Goal: Task Accomplishment & Management: Complete application form

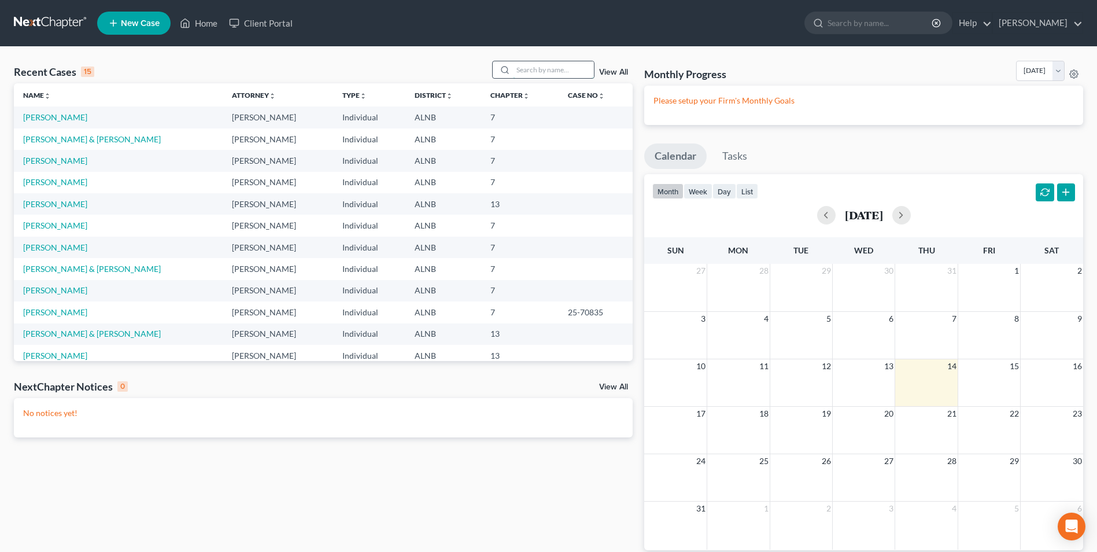
click at [526, 67] on input "search" at bounding box center [553, 69] width 81 height 17
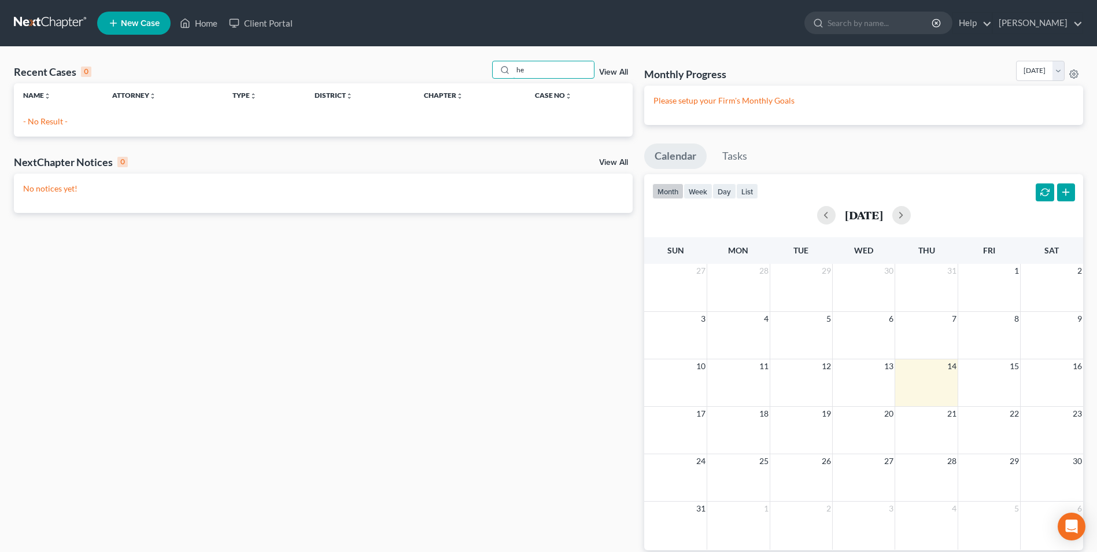
type input "h"
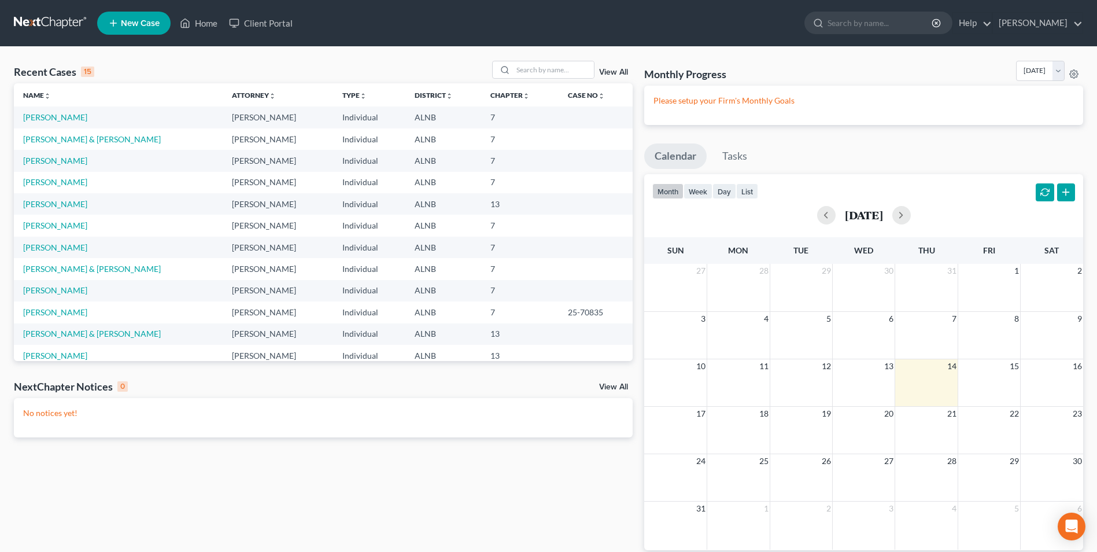
click at [124, 24] on span "New Case" at bounding box center [140, 23] width 39 height 9
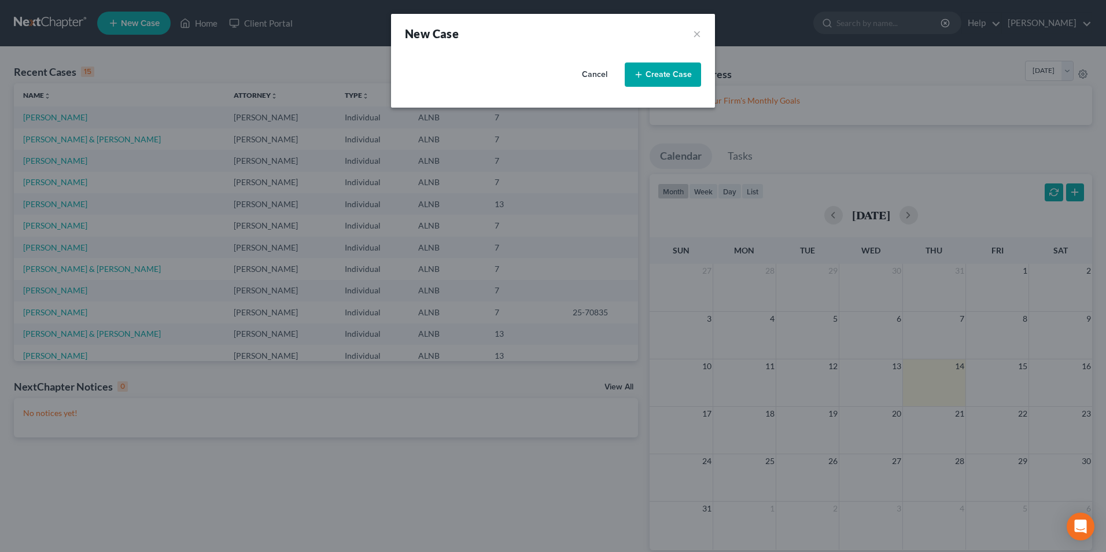
select select "1"
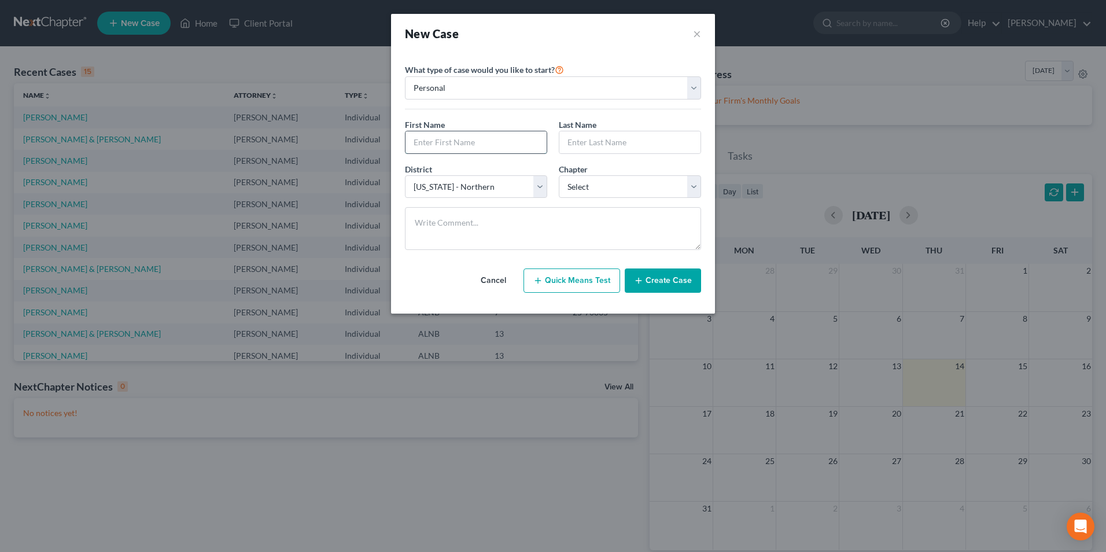
click at [470, 139] on input "text" at bounding box center [475, 142] width 141 height 22
type input "[PERSON_NAME]"
type input "S"
click at [595, 143] on input "D." at bounding box center [629, 142] width 141 height 22
type input "D"
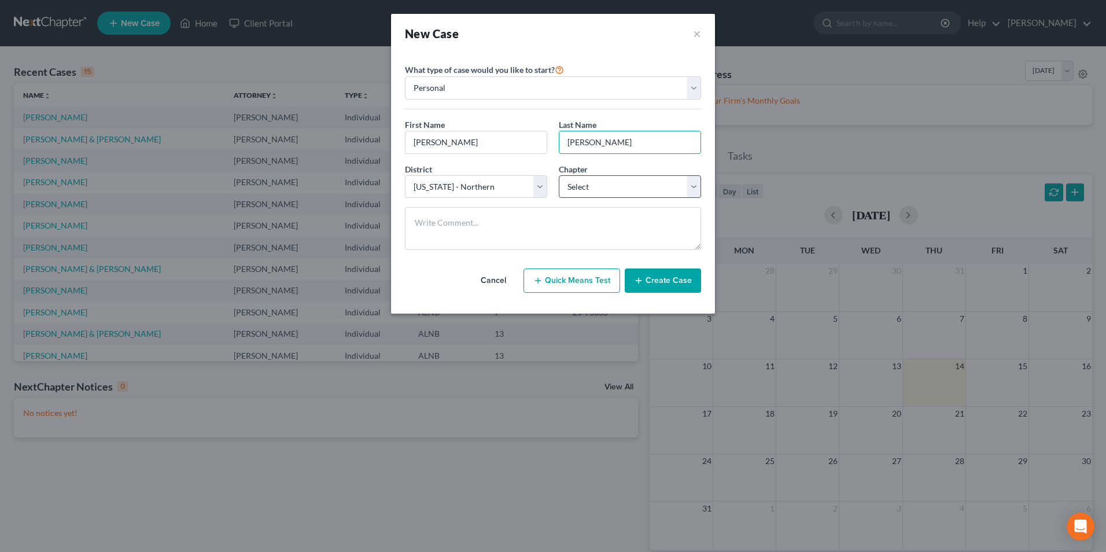
type input "[PERSON_NAME]"
click at [581, 189] on select "Select 7 11 12 13" at bounding box center [630, 186] width 142 height 23
select select "0"
click at [559, 175] on select "Select 7 11 12 13" at bounding box center [630, 186] width 142 height 23
click at [670, 276] on button "Create Case" at bounding box center [663, 280] width 76 height 24
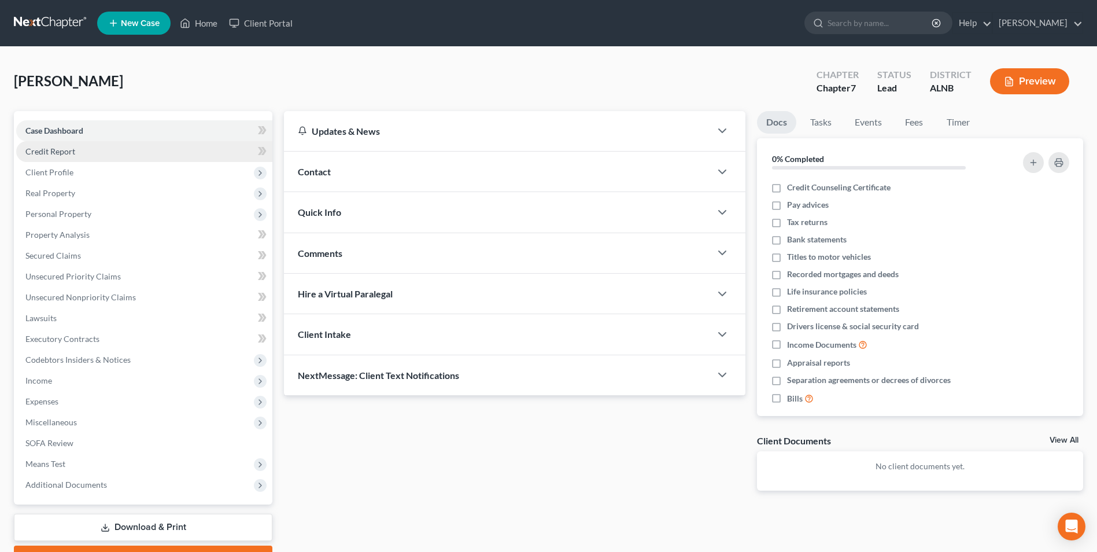
click at [69, 149] on span "Credit Report" at bounding box center [50, 151] width 50 height 10
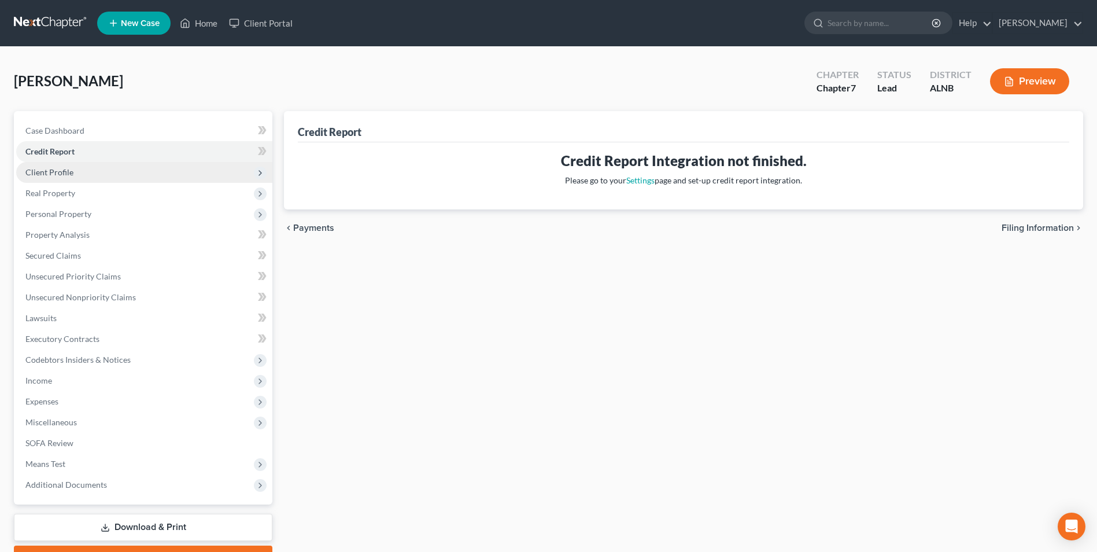
click at [68, 169] on span "Client Profile" at bounding box center [49, 172] width 48 height 10
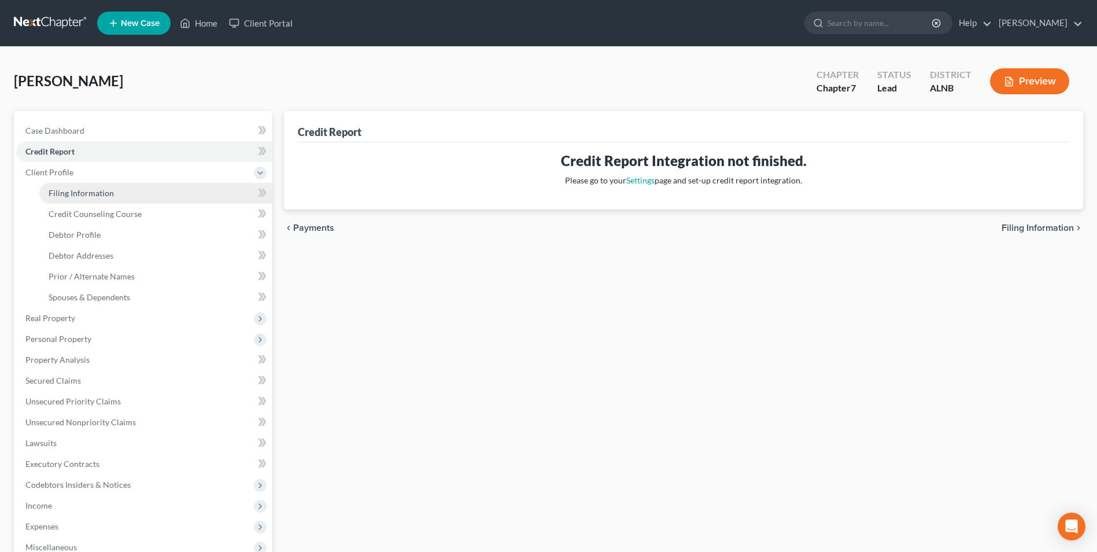
click at [112, 193] on span "Filing Information" at bounding box center [81, 193] width 65 height 10
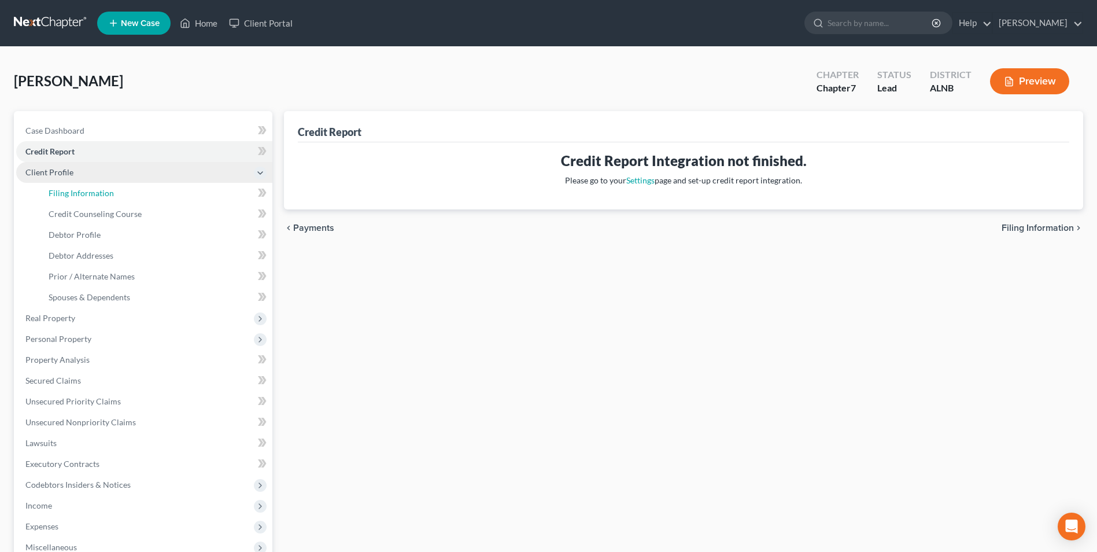
select select "1"
select select "0"
select select "1"
select select "0"
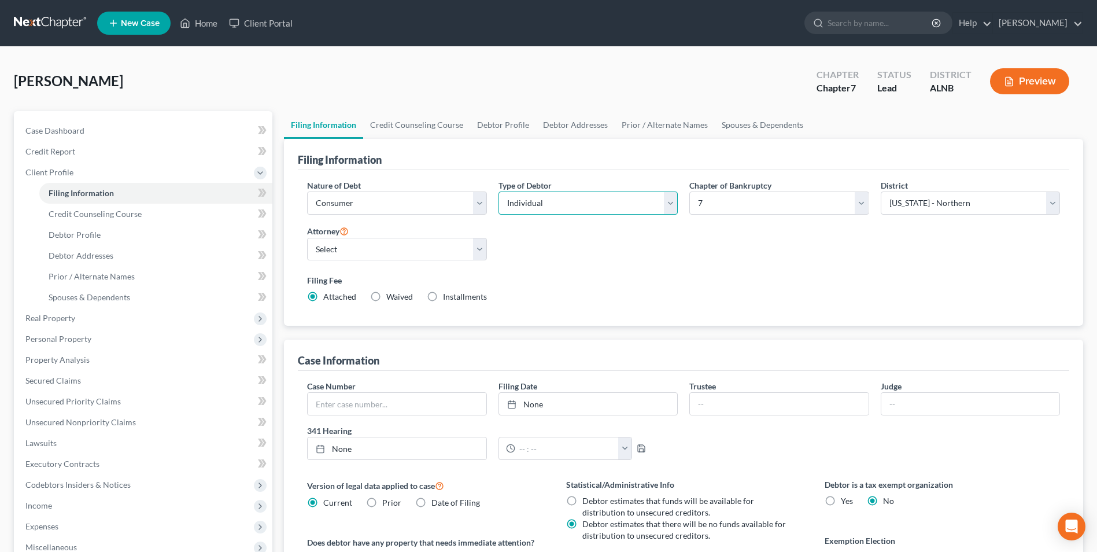
drag, startPoint x: 615, startPoint y: 205, endPoint x: 611, endPoint y: 211, distance: 6.6
click at [615, 205] on select "Select Individual Joint" at bounding box center [588, 202] width 179 height 23
select select "1"
click at [499, 191] on select "Select Individual Joint" at bounding box center [588, 202] width 179 height 23
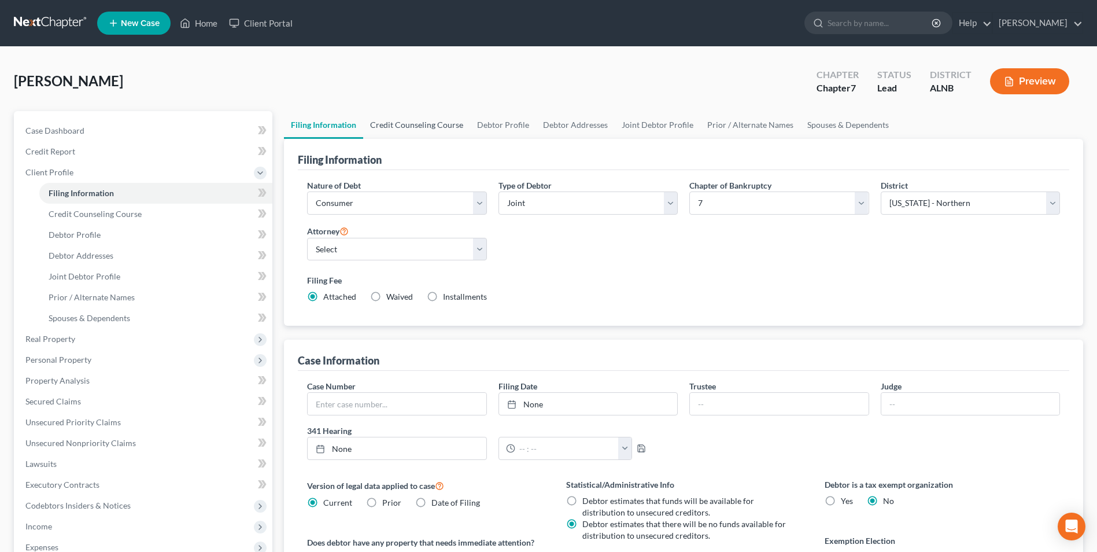
click at [421, 126] on link "Credit Counseling Course" at bounding box center [416, 125] width 107 height 28
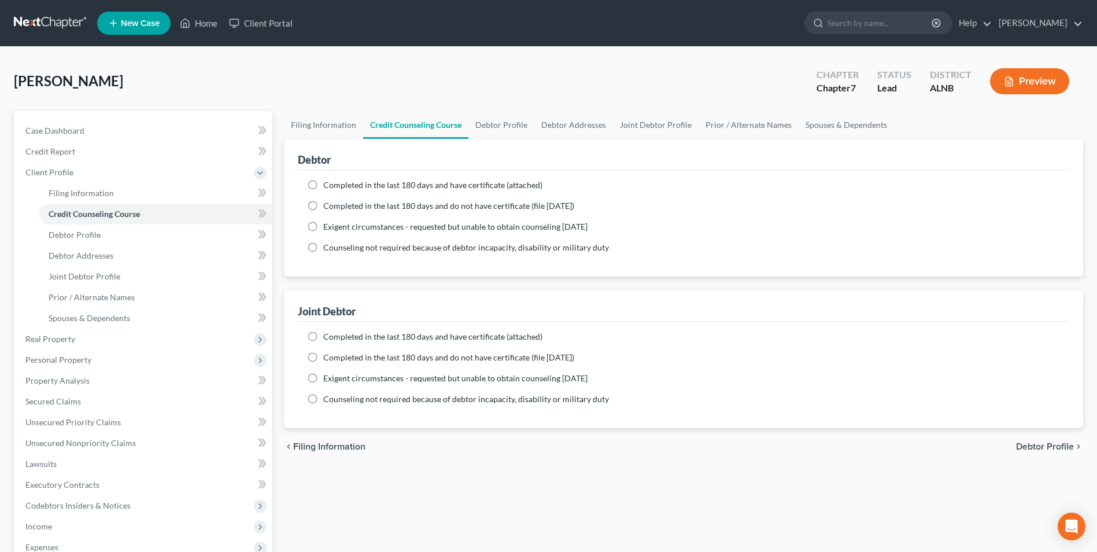
click at [323, 189] on label "Completed in the last 180 days and have certificate (attached)" at bounding box center [432, 185] width 219 height 12
click at [328, 187] on input "Completed in the last 180 days and have certificate (attached)" at bounding box center [332, 183] width 8 height 8
radio input "true"
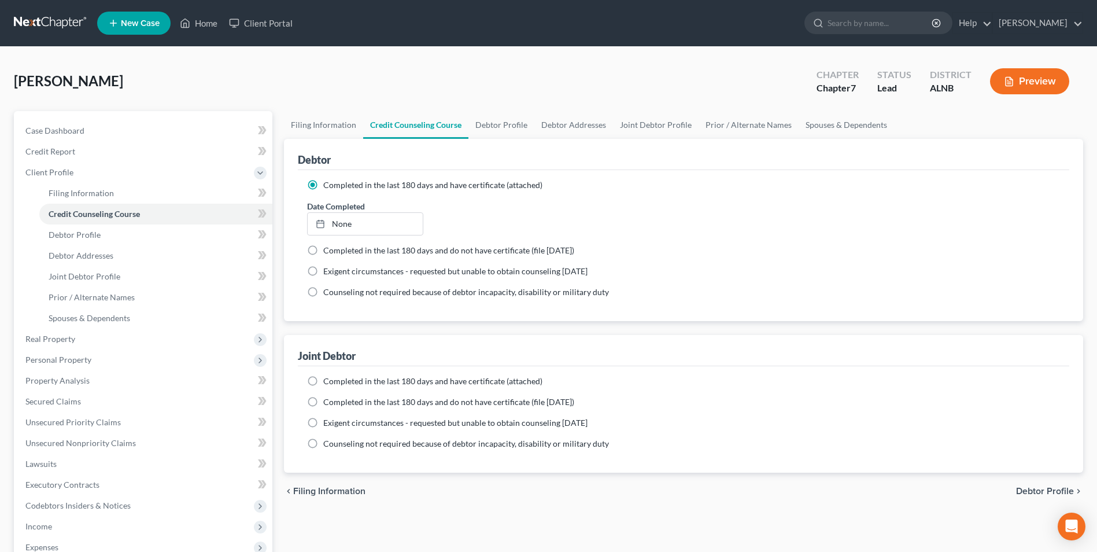
click at [323, 379] on label "Completed in the last 180 days and have certificate (attached)" at bounding box center [432, 381] width 219 height 12
click at [328, 379] on input "Completed in the last 180 days and have certificate (attached)" at bounding box center [332, 379] width 8 height 8
radio input "true"
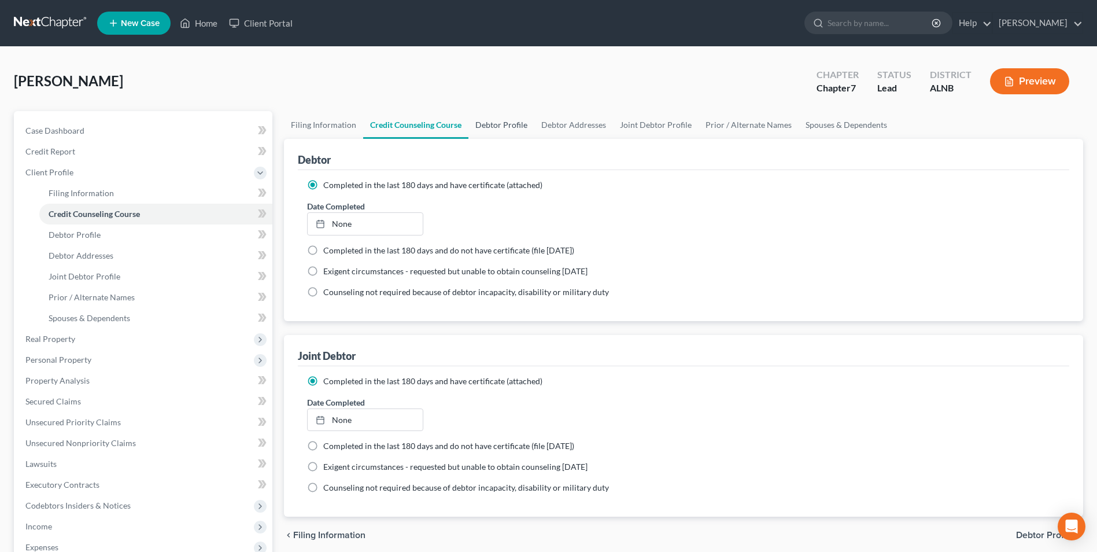
click at [503, 124] on link "Debtor Profile" at bounding box center [501, 125] width 66 height 28
select select "1"
select select "0"
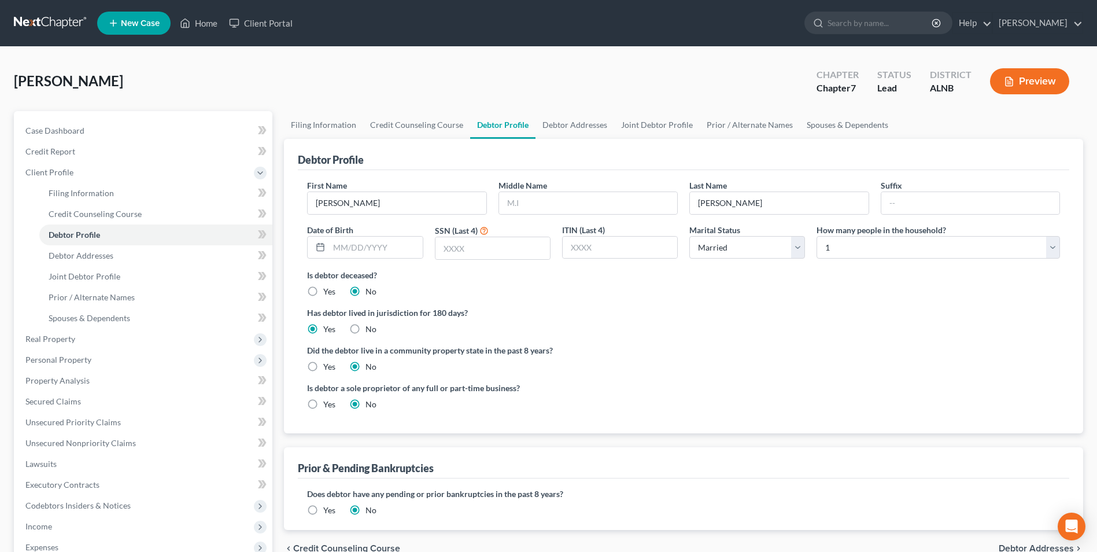
click at [537, 216] on div "First Name [PERSON_NAME] Middle Name Last Name [PERSON_NAME] Date of Birth SSN …" at bounding box center [683, 224] width 765 height 90
click at [536, 206] on input "text" at bounding box center [588, 203] width 178 height 22
type input "D."
click at [393, 249] on input "text" at bounding box center [375, 248] width 93 height 22
type input "[DATE]"
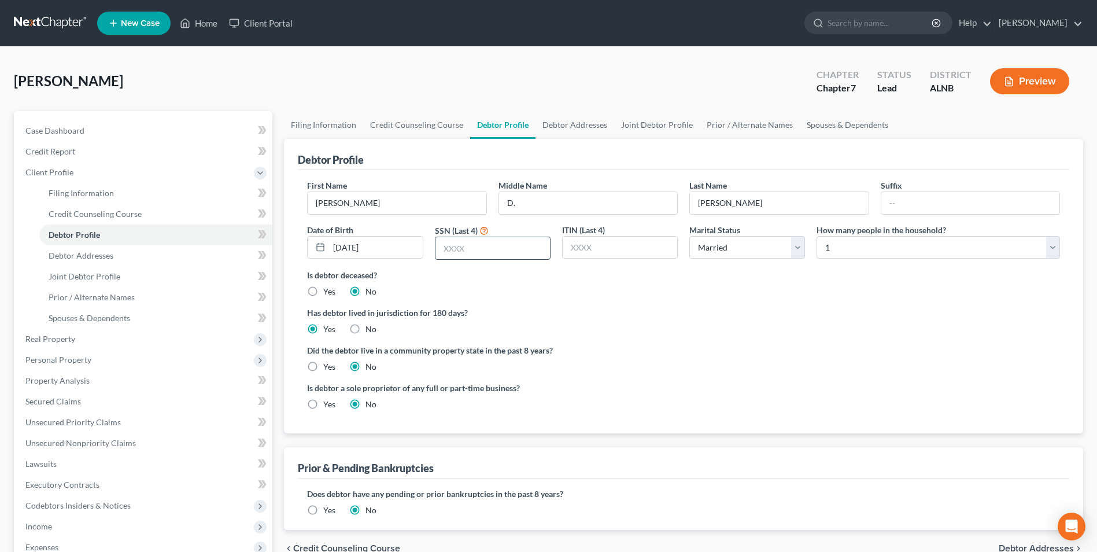
click at [497, 242] on input "text" at bounding box center [492, 248] width 115 height 22
type input "7"
type input "6605"
click at [832, 246] on select "Select 1 2 3 4 5 6 7 8 9 10 11 12 13 14 15 16 17 18 19 20" at bounding box center [938, 247] width 243 height 23
select select "1"
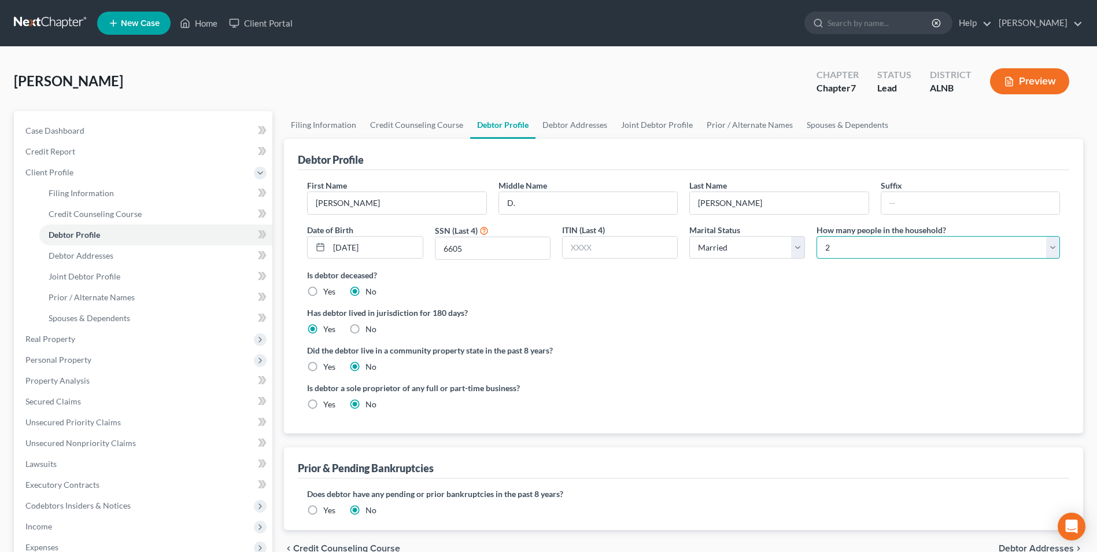
click at [817, 236] on select "Select 1 2 3 4 5 6 7 8 9 10 11 12 13 14 15 16 17 18 19 20" at bounding box center [938, 247] width 243 height 23
click at [323, 510] on label "Yes" at bounding box center [329, 510] width 12 height 12
click at [328, 510] on input "Yes" at bounding box center [332, 508] width 8 height 8
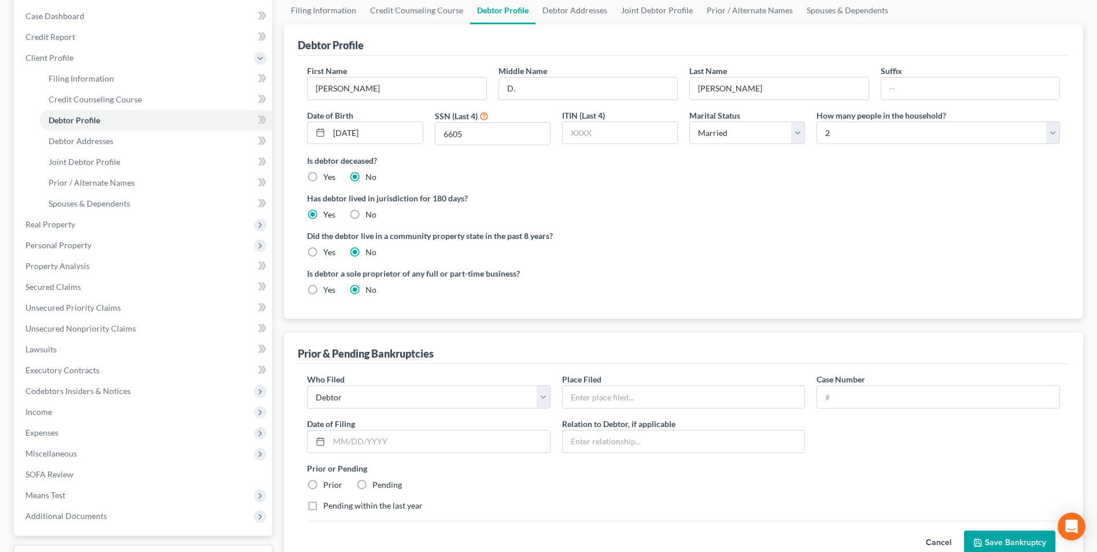
scroll to position [116, 0]
click at [628, 402] on input "text" at bounding box center [684, 396] width 242 height 22
type input "tuscaloosa"
type input "17-"
click at [323, 483] on label "Prior" at bounding box center [332, 484] width 19 height 12
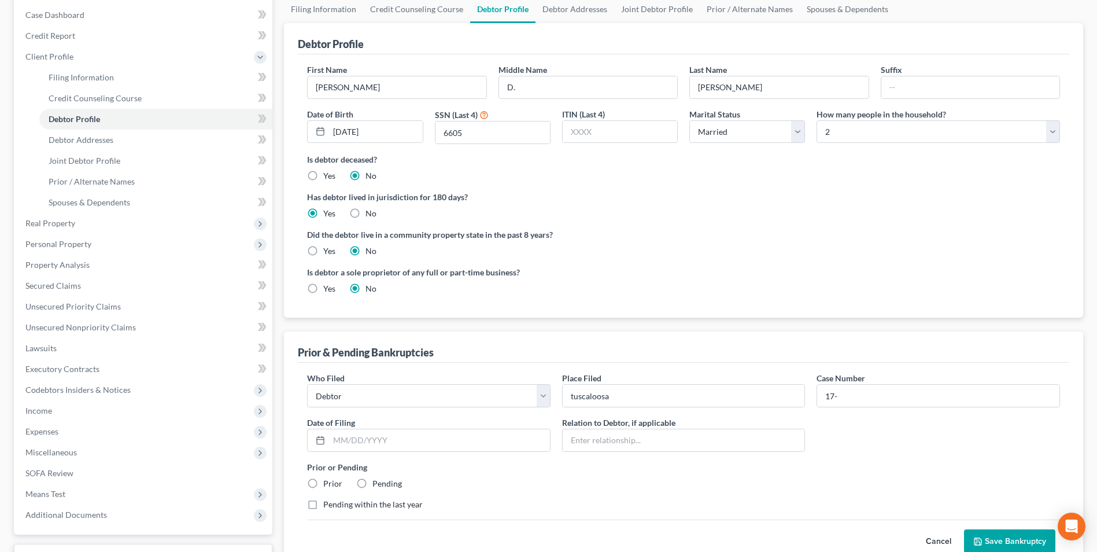
click at [328, 483] on input "Prior" at bounding box center [332, 482] width 8 height 8
radio input "true"
click at [1023, 536] on button "Save Bankruptcy" at bounding box center [1009, 541] width 91 height 24
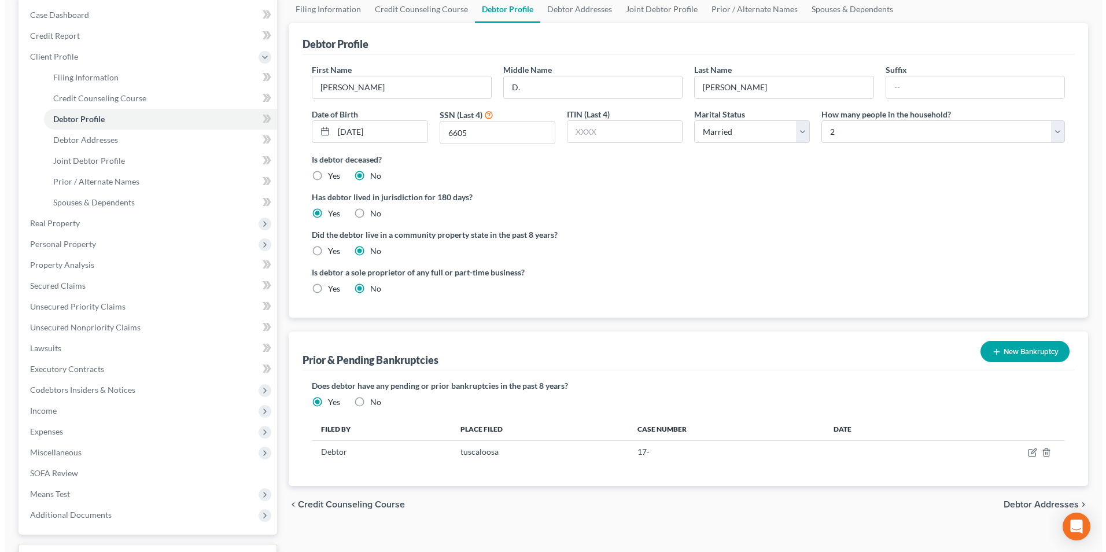
scroll to position [0, 0]
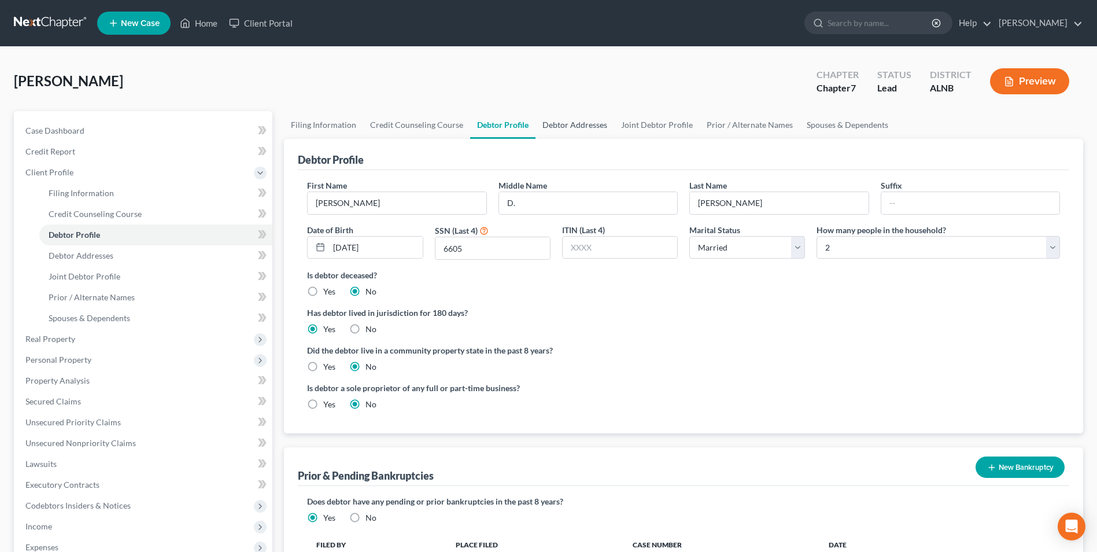
drag, startPoint x: 569, startPoint y: 126, endPoint x: 559, endPoint y: 124, distance: 9.9
click at [569, 126] on link "Debtor Addresses" at bounding box center [575, 125] width 79 height 28
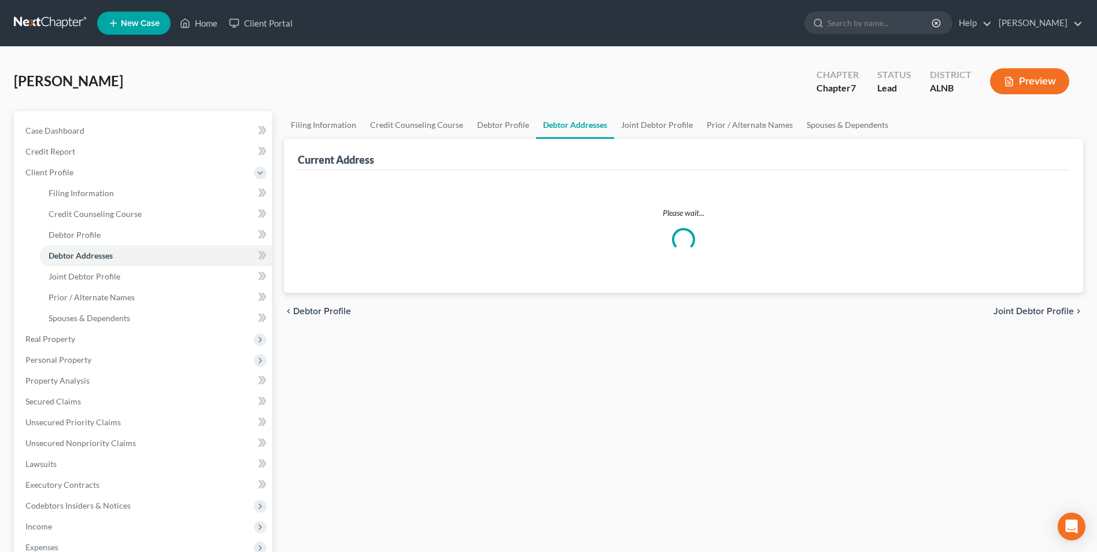
select select "0"
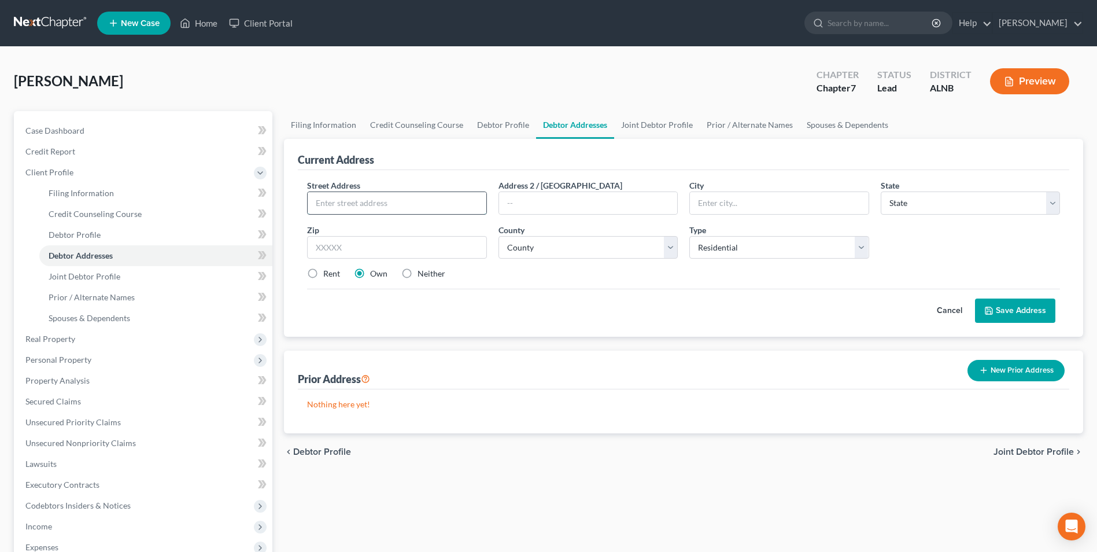
click at [347, 205] on input "text" at bounding box center [397, 203] width 178 height 22
type input "[STREET_ADDRESS][PERSON_NAME]"
type input "Jasper"
select select "0"
type input "35503"
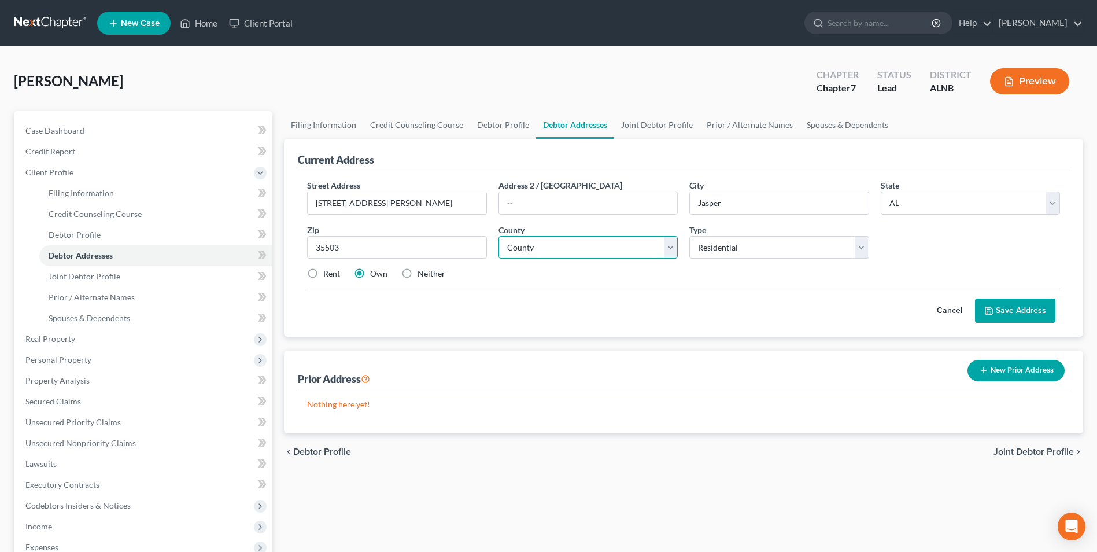
click at [609, 256] on select "County [GEOGRAPHIC_DATA] [GEOGRAPHIC_DATA] [GEOGRAPHIC_DATA] [GEOGRAPHIC_DATA] …" at bounding box center [588, 247] width 179 height 23
select select "63"
click at [499, 236] on select "County [GEOGRAPHIC_DATA] [GEOGRAPHIC_DATA] [GEOGRAPHIC_DATA] [GEOGRAPHIC_DATA] …" at bounding box center [588, 247] width 179 height 23
click at [1019, 305] on button "Save Address" at bounding box center [1015, 310] width 80 height 24
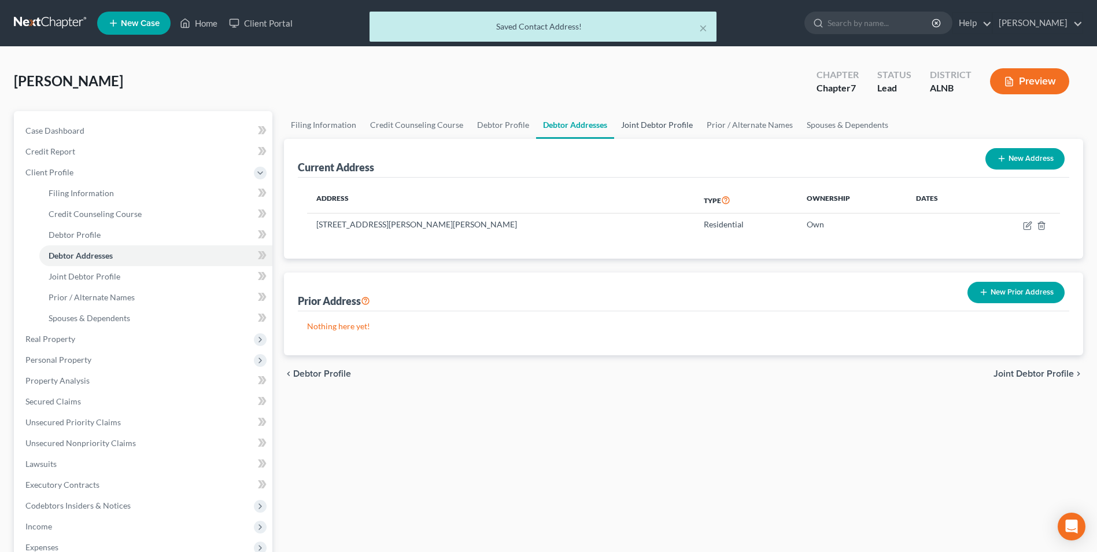
click at [644, 119] on link "Joint Debtor Profile" at bounding box center [657, 125] width 86 height 28
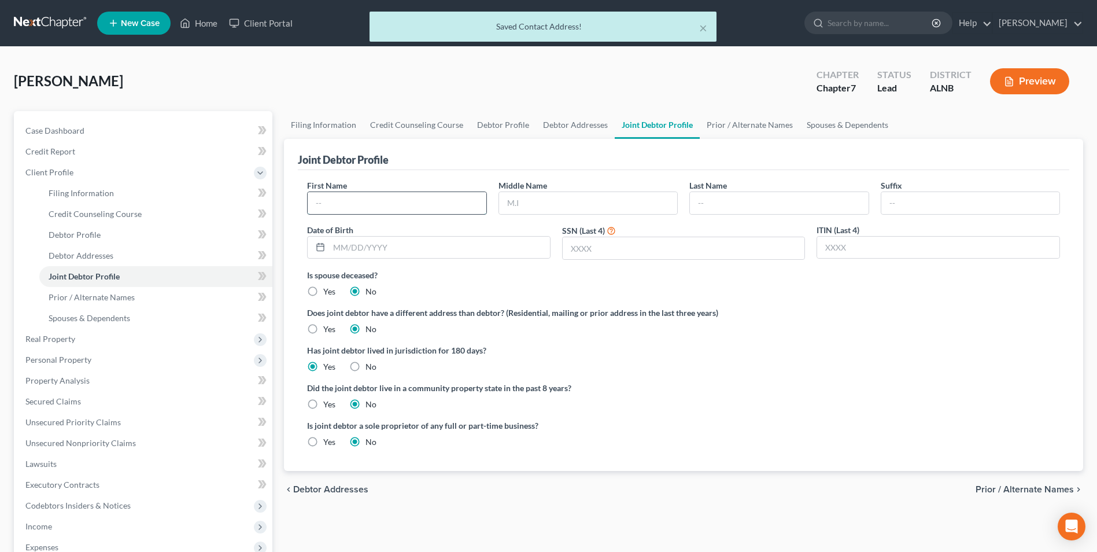
click at [330, 200] on input "text" at bounding box center [397, 203] width 178 height 22
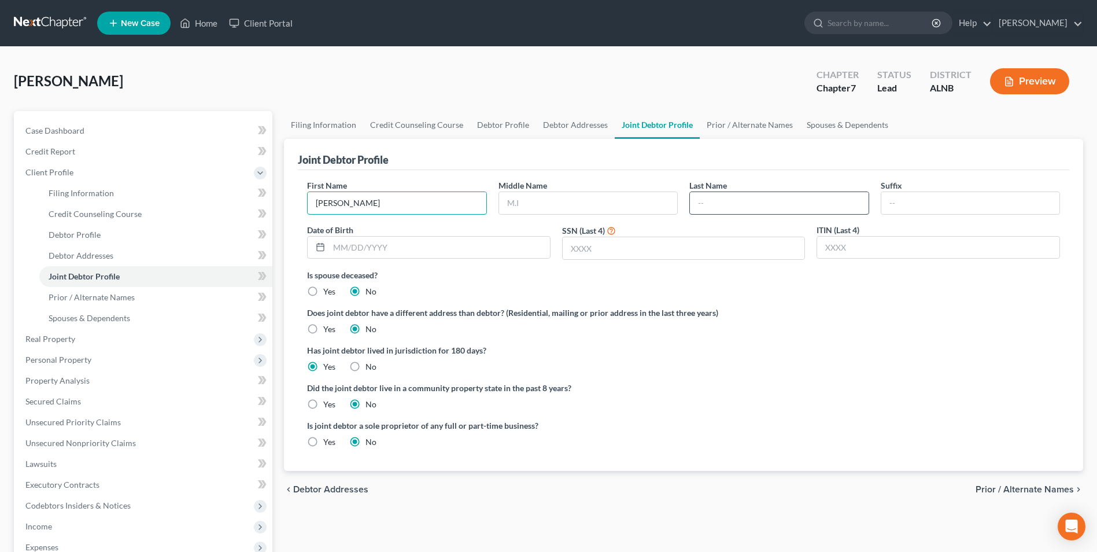
type input "[PERSON_NAME]"
click at [728, 202] on input "text" at bounding box center [779, 203] width 178 height 22
type input "[PERSON_NAME]"
click at [434, 250] on input "text" at bounding box center [439, 248] width 221 height 22
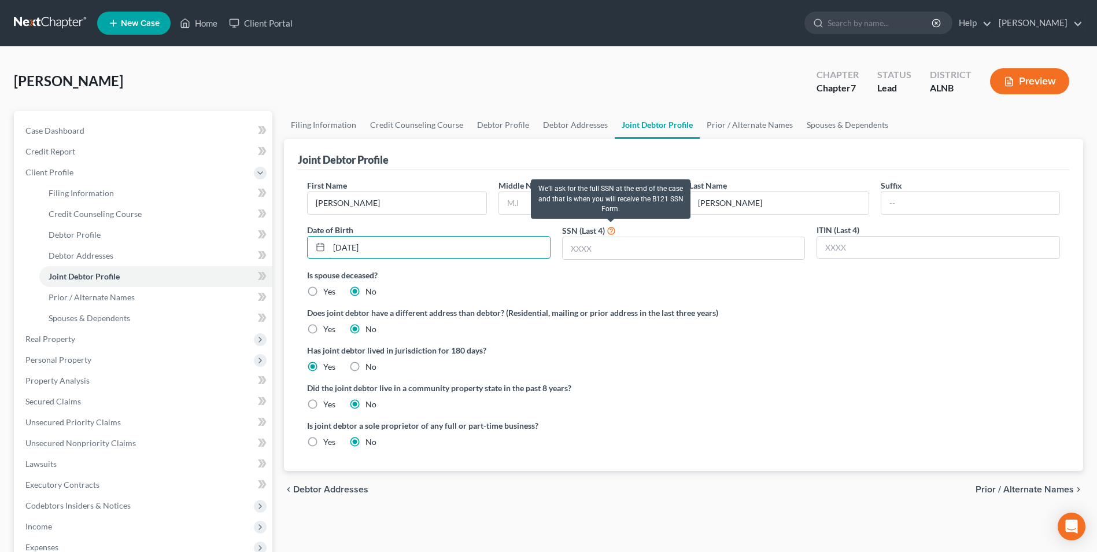
type input "[DATE]"
click at [611, 235] on icon at bounding box center [611, 229] width 9 height 11
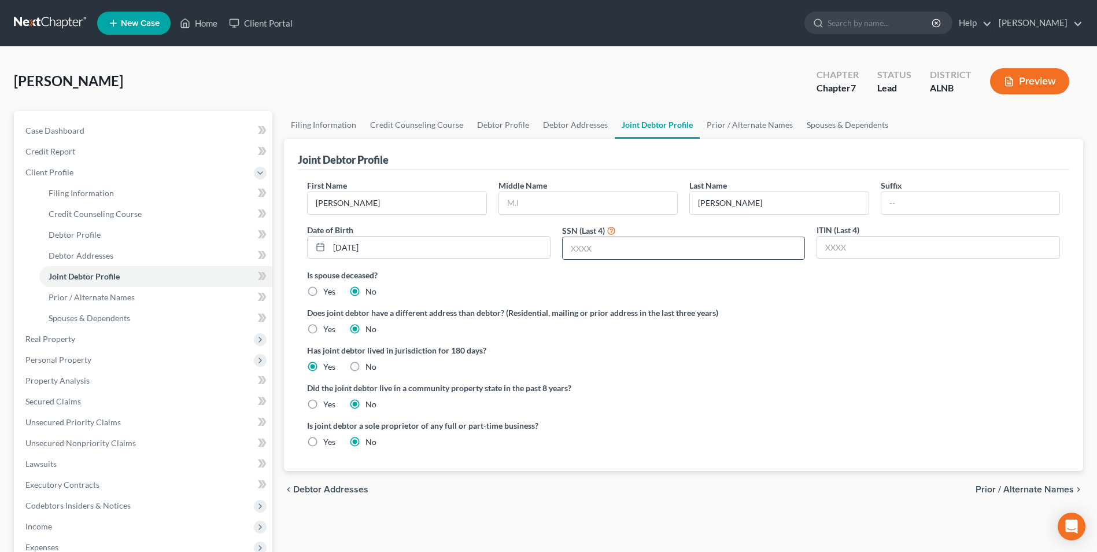
click at [610, 247] on input "text" at bounding box center [684, 248] width 242 height 22
type input "1484"
click at [758, 126] on link "Prior / Alternate Names" at bounding box center [750, 125] width 100 height 28
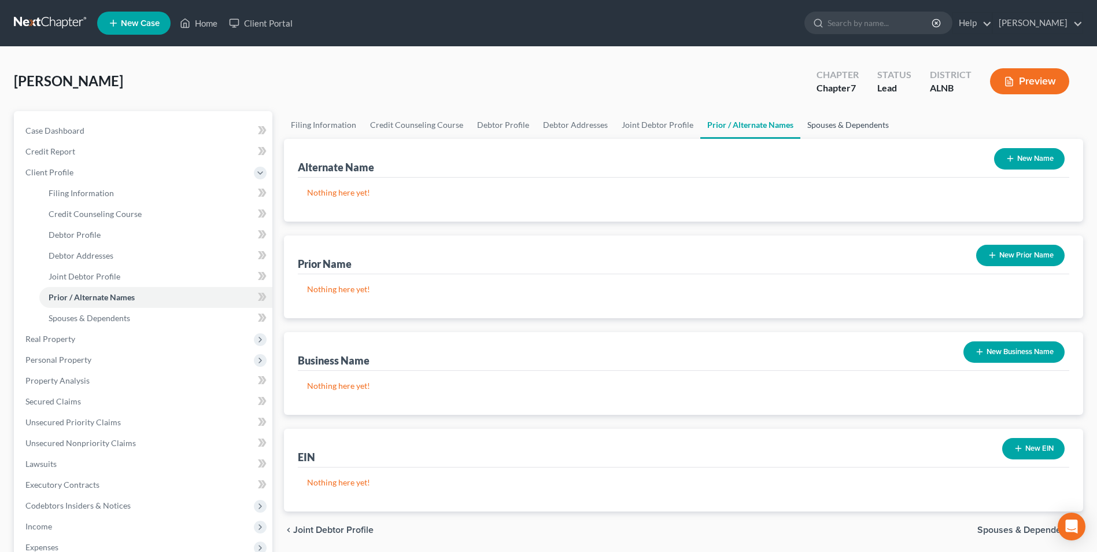
click at [848, 121] on link "Spouses & Dependents" at bounding box center [847, 125] width 95 height 28
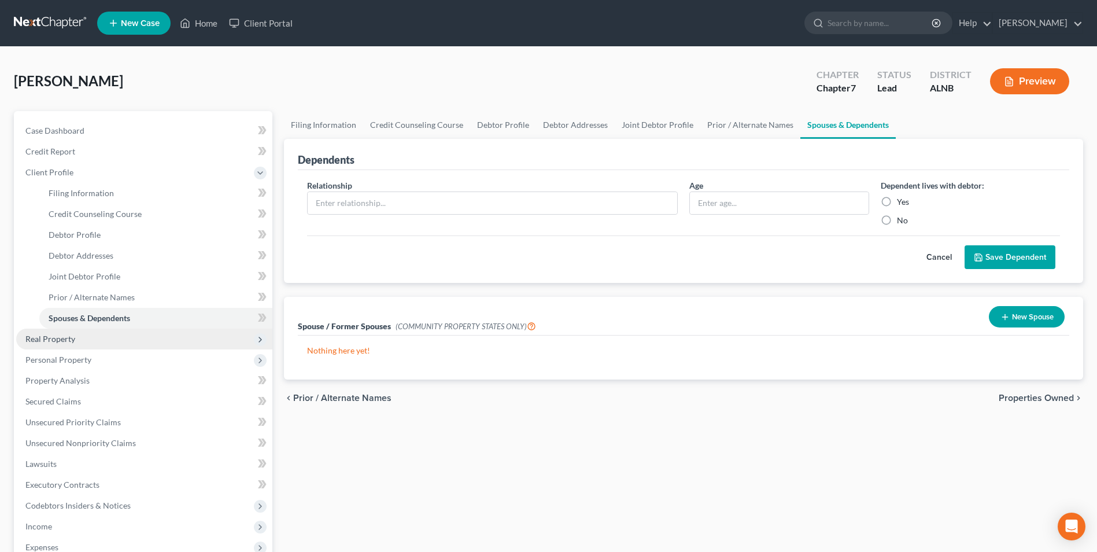
click at [53, 335] on span "Real Property" at bounding box center [50, 339] width 50 height 10
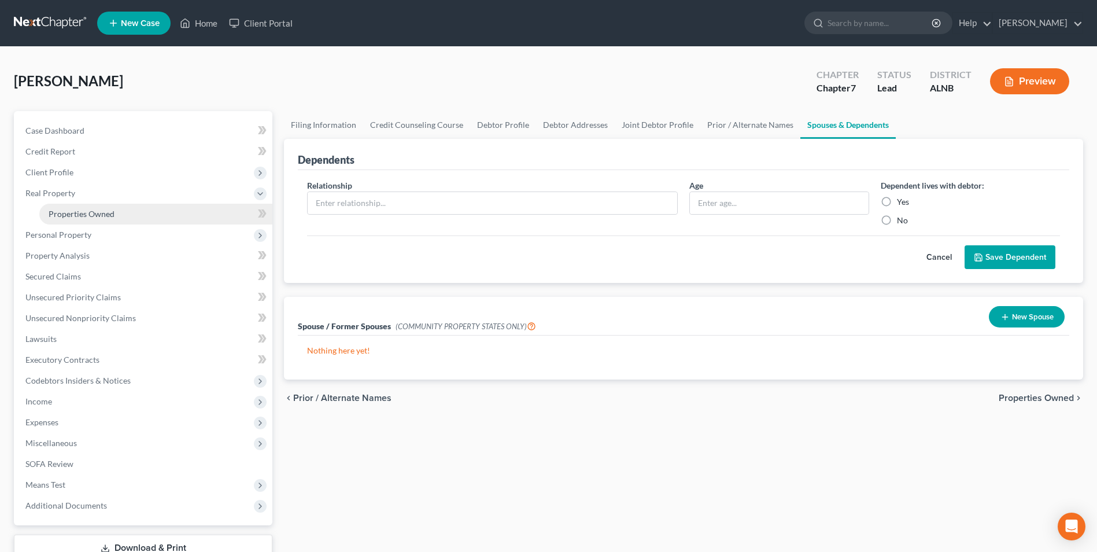
click at [69, 216] on span "Properties Owned" at bounding box center [82, 214] width 66 height 10
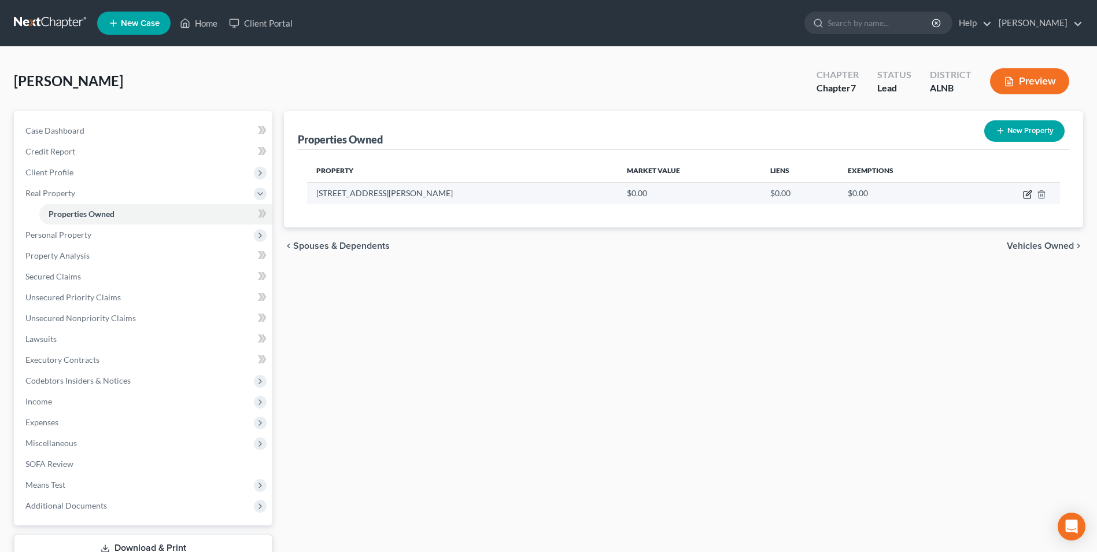
drag, startPoint x: 1027, startPoint y: 193, endPoint x: 999, endPoint y: 190, distance: 28.5
click at [1027, 193] on icon "button" at bounding box center [1027, 194] width 9 height 9
select select "0"
select select "63"
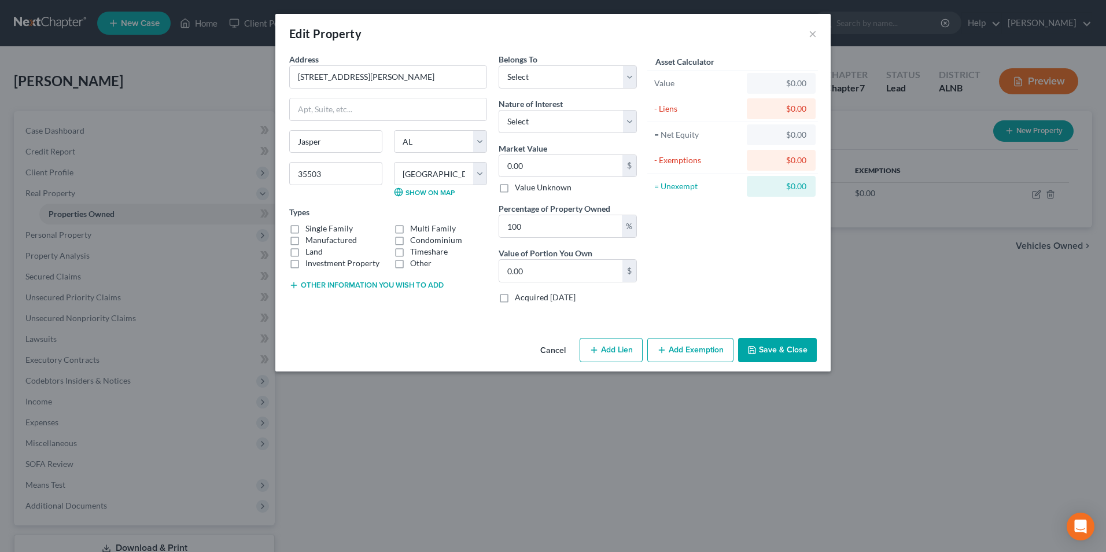
click at [305, 241] on label "Manufactured" at bounding box center [330, 240] width 51 height 12
click at [310, 241] on input "Manufactured" at bounding box center [314, 238] width 8 height 8
checkbox input "true"
click at [305, 251] on label "Land" at bounding box center [313, 252] width 17 height 12
click at [310, 251] on input "Land" at bounding box center [314, 250] width 8 height 8
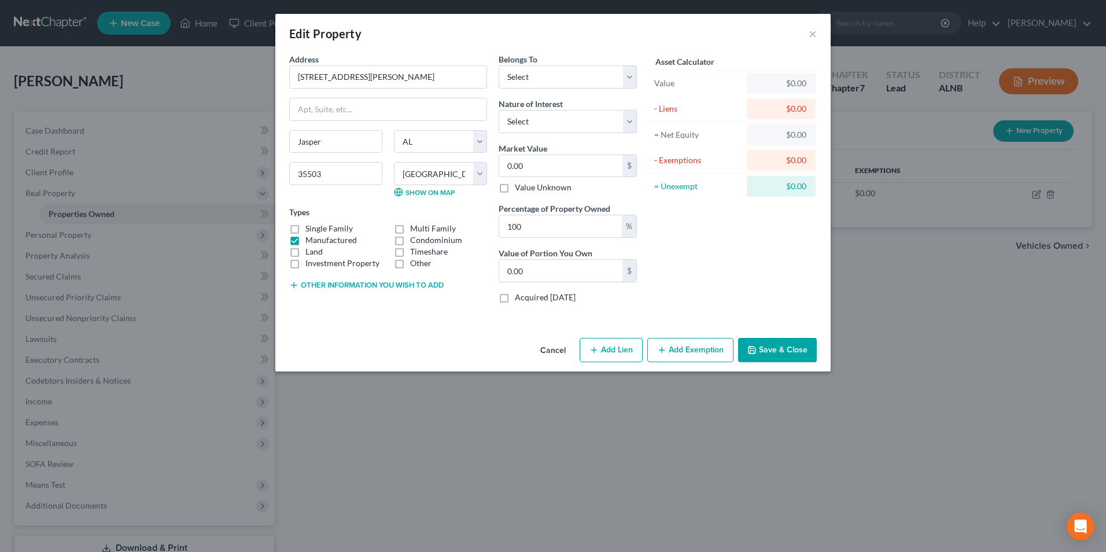
checkbox input "true"
click at [536, 73] on select "Select Debtor 1 Only Debtor 2 Only Debtor 1 And Debtor 2 Only At Least One Of T…" at bounding box center [568, 76] width 138 height 23
select select "2"
click at [499, 65] on select "Select Debtor 1 Only Debtor 2 Only Debtor 1 And Debtor 2 Only At Least One Of T…" at bounding box center [568, 76] width 138 height 23
click at [534, 163] on input "0.00" at bounding box center [560, 166] width 123 height 22
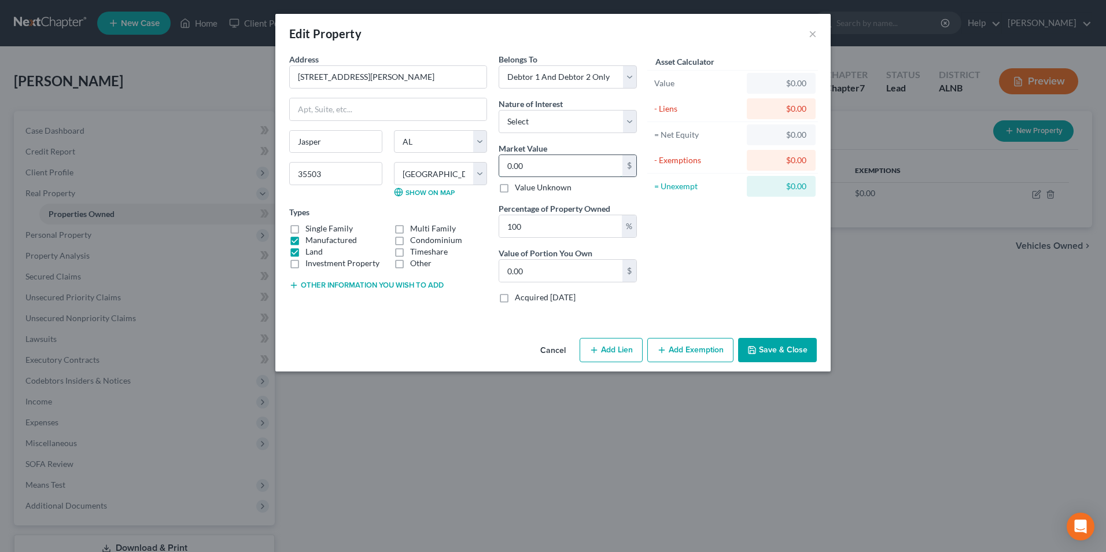
type input "0"
type input "1"
type input "1.00"
type input "15"
type input "15.00"
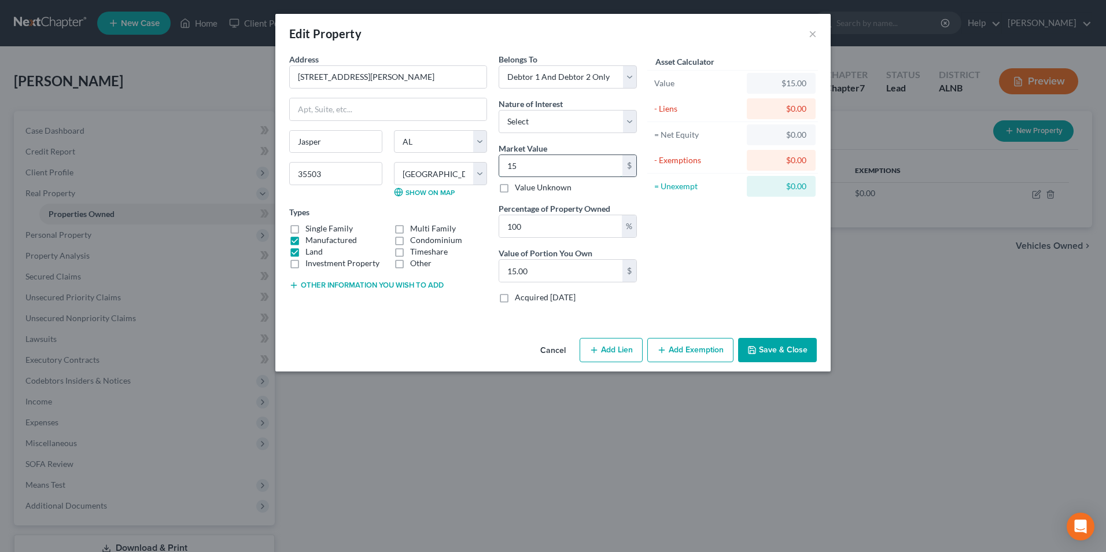
type input "150"
type input "150.00"
type input "1500"
type input "1,500.00"
type input "1,5000"
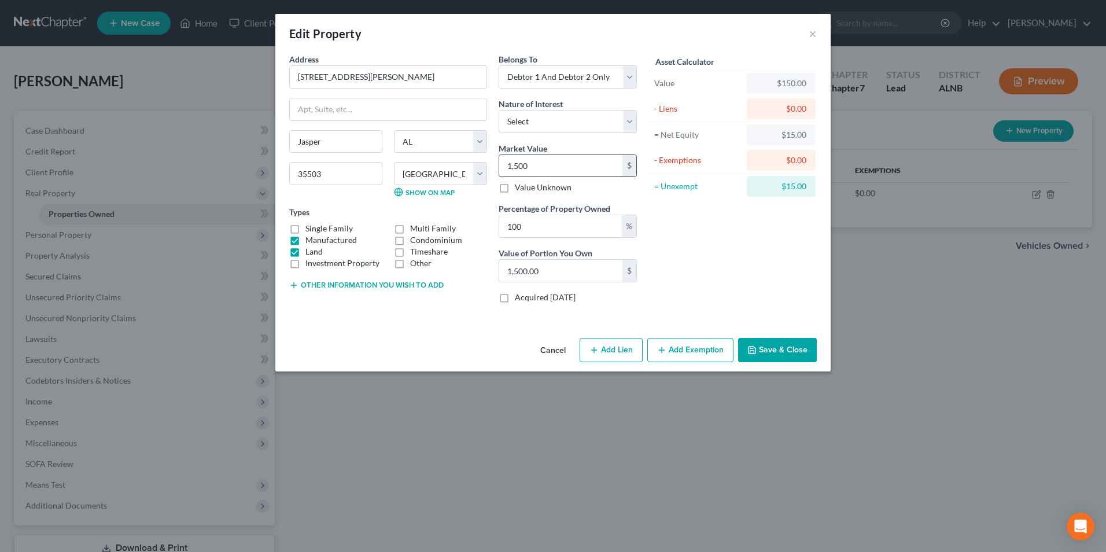
type input "15,000.00"
type input "15,000"
click at [707, 350] on button "Add Exemption" at bounding box center [690, 350] width 86 height 24
select select "2"
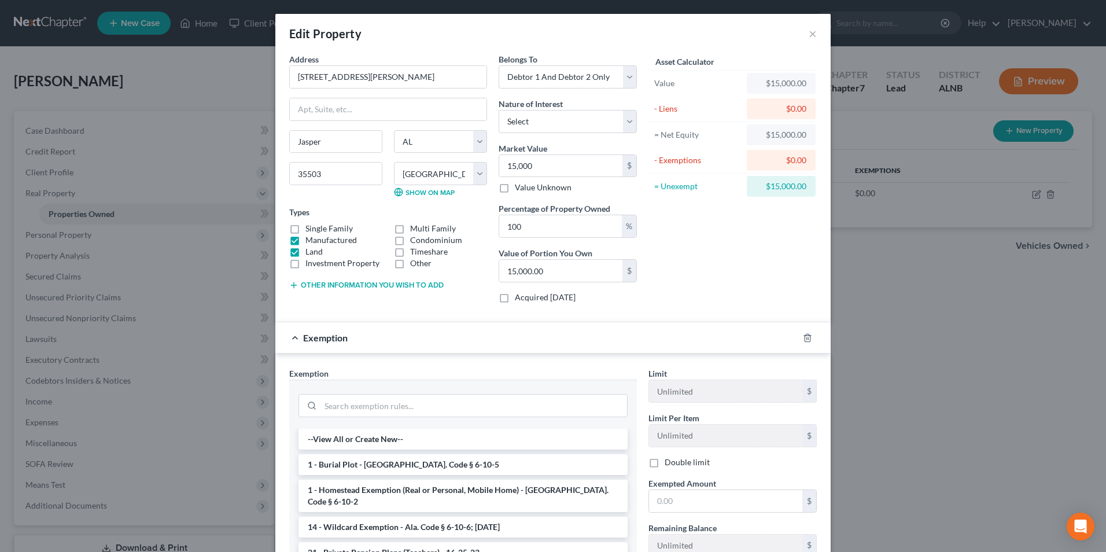
drag, startPoint x: 415, startPoint y: 488, endPoint x: 526, endPoint y: 485, distance: 111.6
click at [418, 488] on li "1 - Homestead Exemption (Real or Personal, Mobile Home) - [GEOGRAPHIC_DATA]. Co…" at bounding box center [462, 495] width 329 height 32
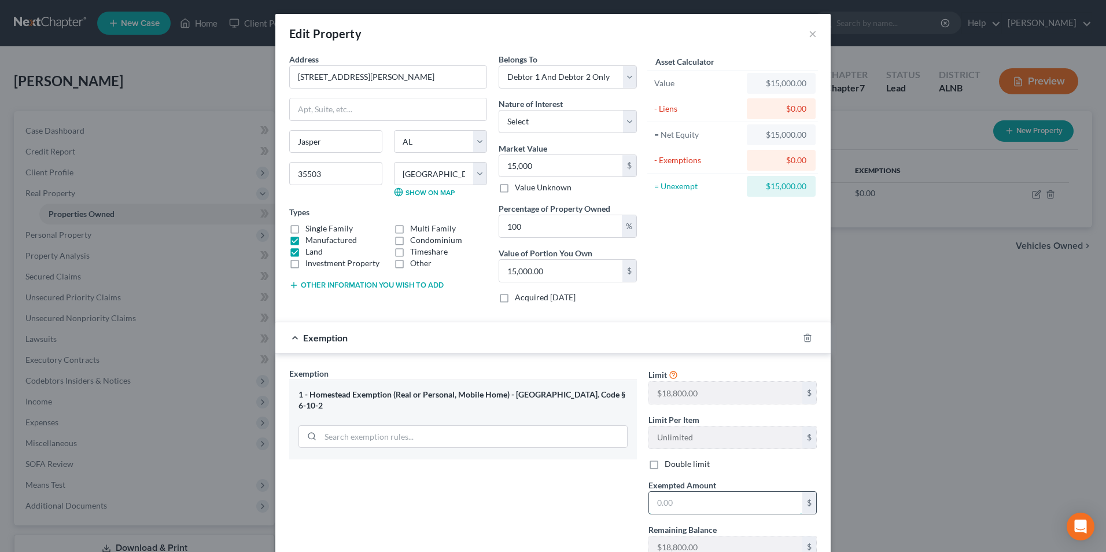
click at [706, 495] on input "text" at bounding box center [725, 503] width 153 height 22
type input "15,000"
click at [585, 488] on div "Exemption Set must be selected for CA. Exemption * 1 - Homestead Exemption (Rea…" at bounding box center [462, 490] width 359 height 246
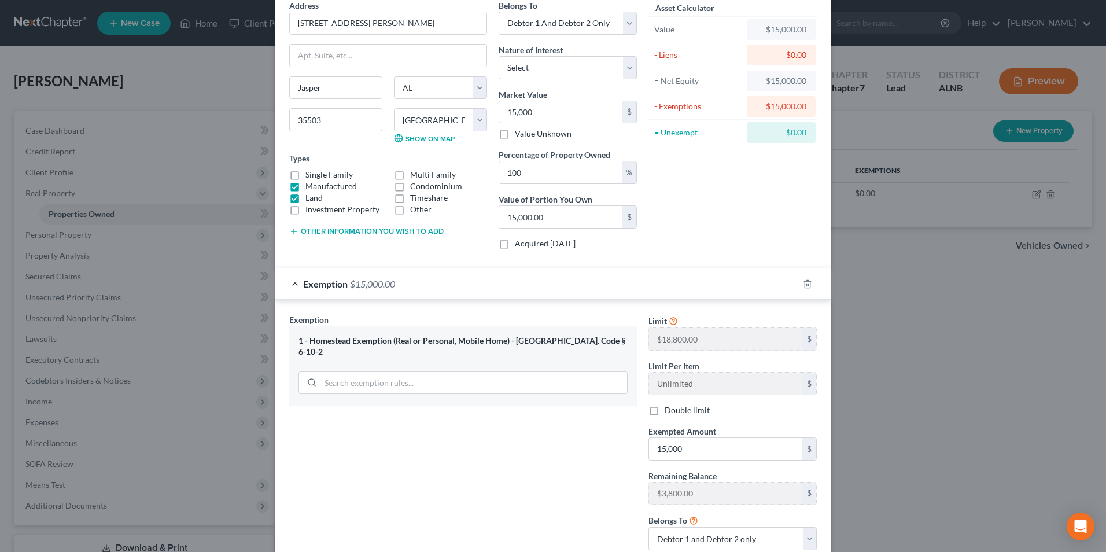
scroll to position [135, 0]
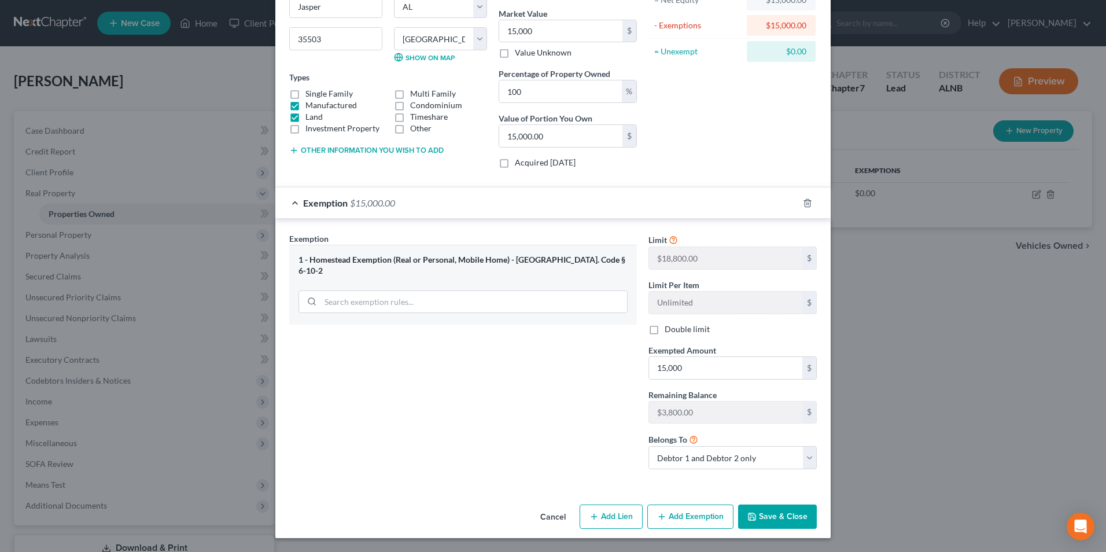
click at [788, 516] on button "Save & Close" at bounding box center [777, 516] width 79 height 24
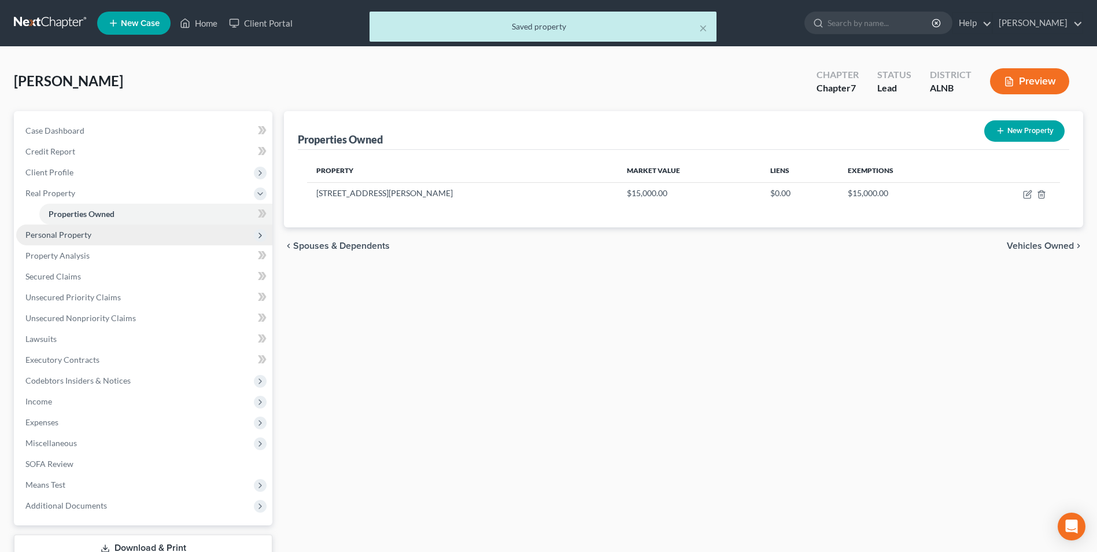
click at [75, 236] on span "Personal Property" at bounding box center [58, 235] width 66 height 10
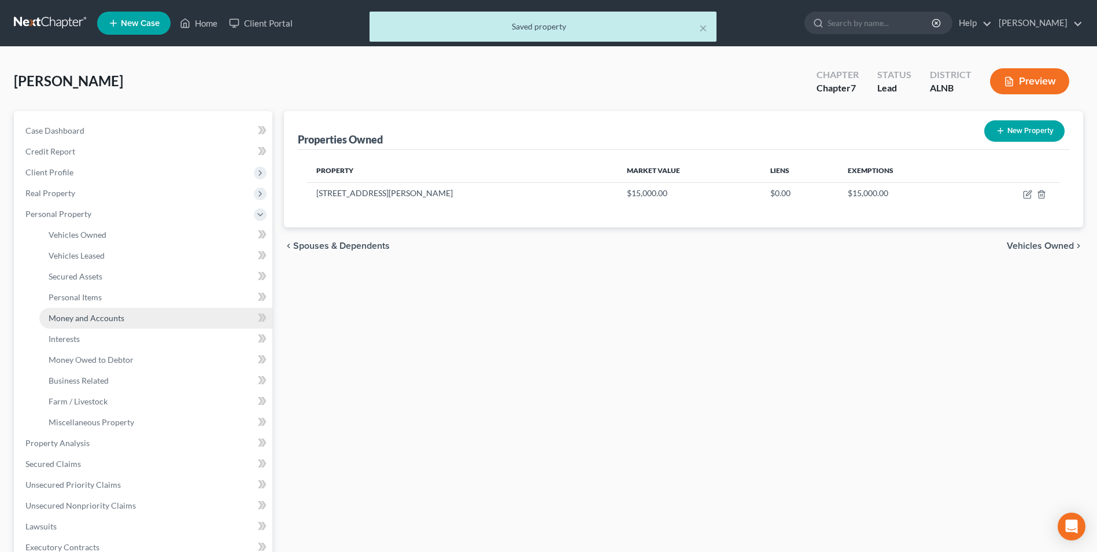
click at [107, 320] on span "Money and Accounts" at bounding box center [87, 318] width 76 height 10
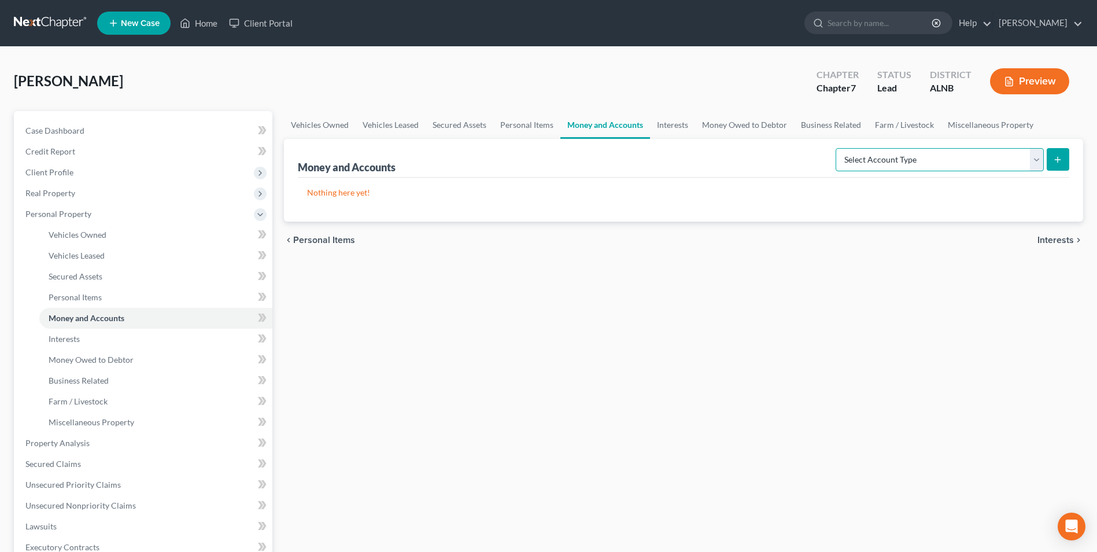
click at [1033, 159] on select "Select Account Type Brokerage Cash on Hand Certificates of Deposit Checking Acc…" at bounding box center [940, 159] width 208 height 23
select select "cash_on_hand"
click at [838, 148] on select "Select Account Type Brokerage Cash on Hand Certificates of Deposit Checking Acc…" at bounding box center [940, 159] width 208 height 23
click at [1049, 163] on button "submit" at bounding box center [1058, 159] width 23 height 23
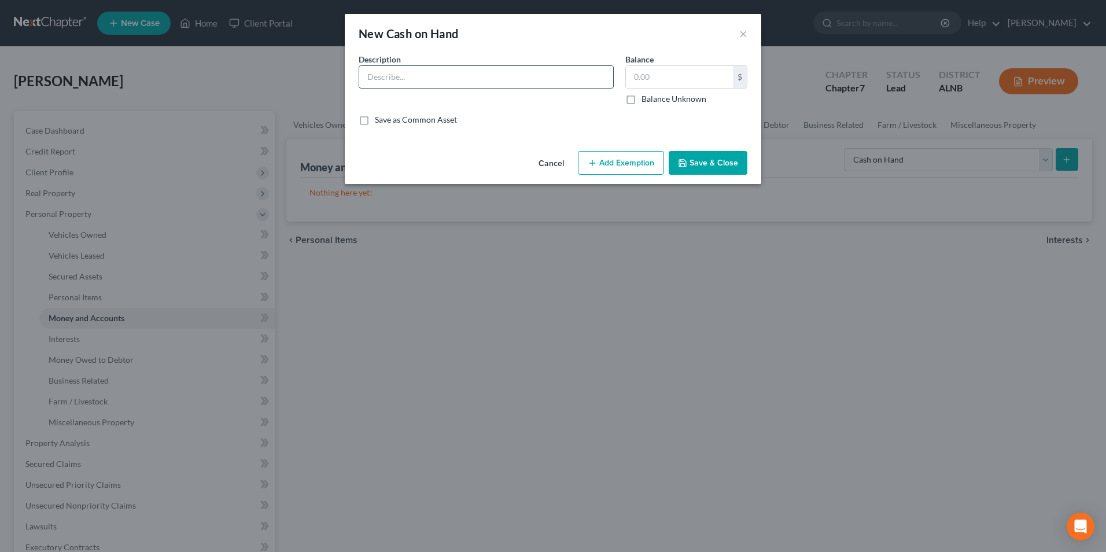
click at [397, 73] on input "text" at bounding box center [486, 77] width 254 height 22
type input "cash"
type input "50"
click at [627, 166] on button "Add Exemption" at bounding box center [621, 163] width 86 height 24
select select "2"
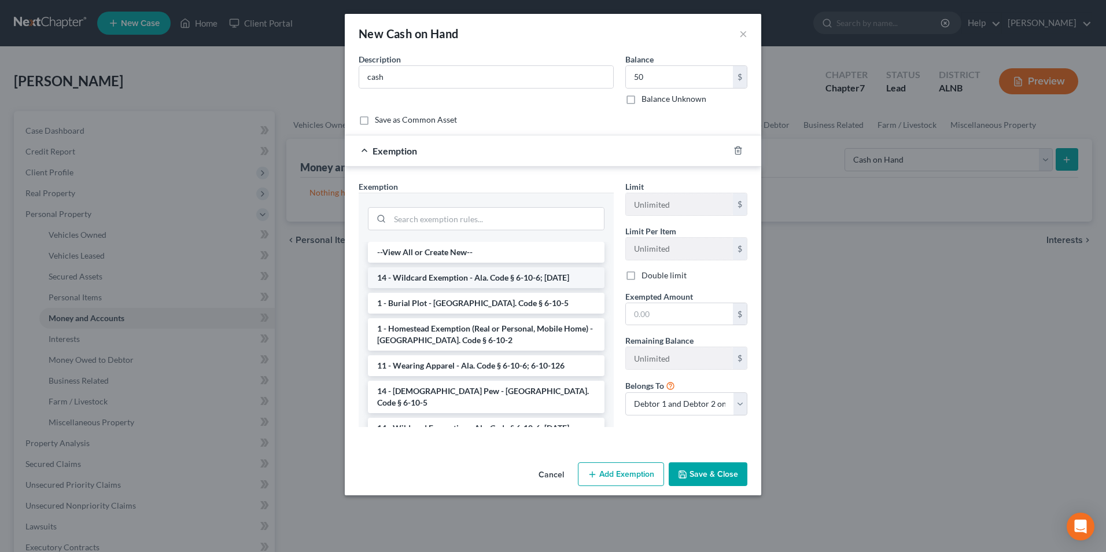
click at [446, 279] on li "14 - Wildcard Exemption - Ala. Code § 6-10-6; [DATE]" at bounding box center [486, 277] width 237 height 21
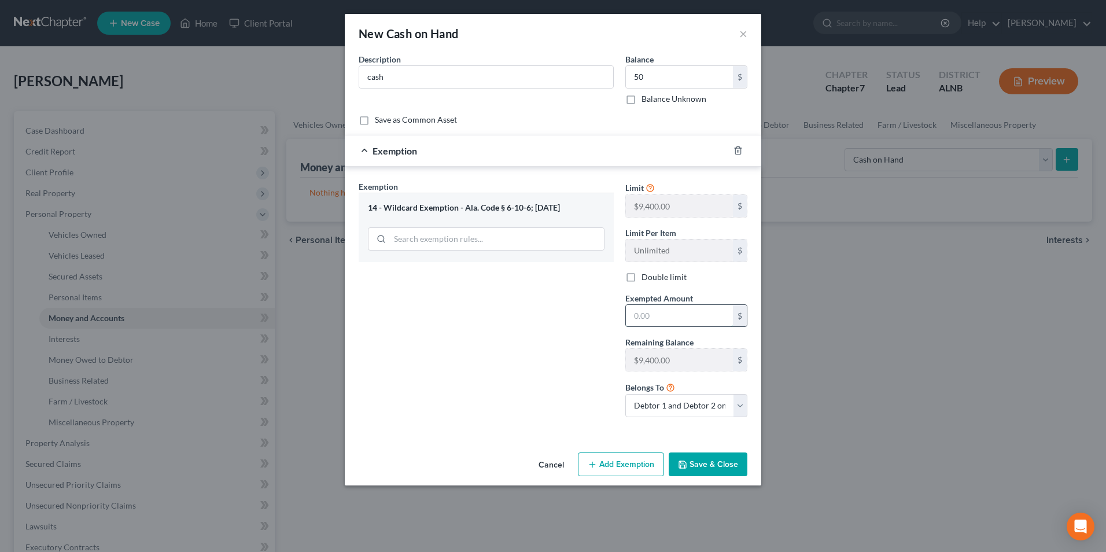
click at [649, 306] on input "text" at bounding box center [679, 316] width 107 height 22
type input "50"
drag, startPoint x: 575, startPoint y: 330, endPoint x: 644, endPoint y: 345, distance: 71.0
click at [575, 330] on div "Exemption Set must be selected for CA. Exemption * 14 - Wildcard Exemption - Al…" at bounding box center [486, 303] width 267 height 246
click at [725, 466] on button "Save & Close" at bounding box center [708, 464] width 79 height 24
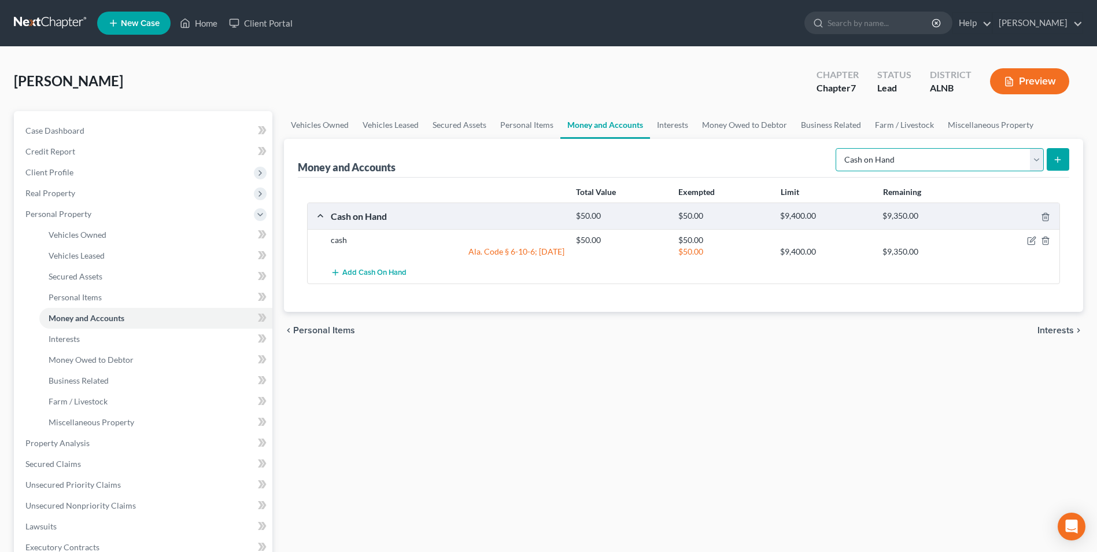
click at [1039, 159] on select "Select Account Type Brokerage Cash on Hand Certificates of Deposit Checking Acc…" at bounding box center [940, 159] width 208 height 23
select select "checking"
click at [838, 148] on select "Select Account Type Brokerage Cash on Hand Certificates of Deposit Checking Acc…" at bounding box center [940, 159] width 208 height 23
click at [1059, 159] on icon "submit" at bounding box center [1057, 159] width 9 height 9
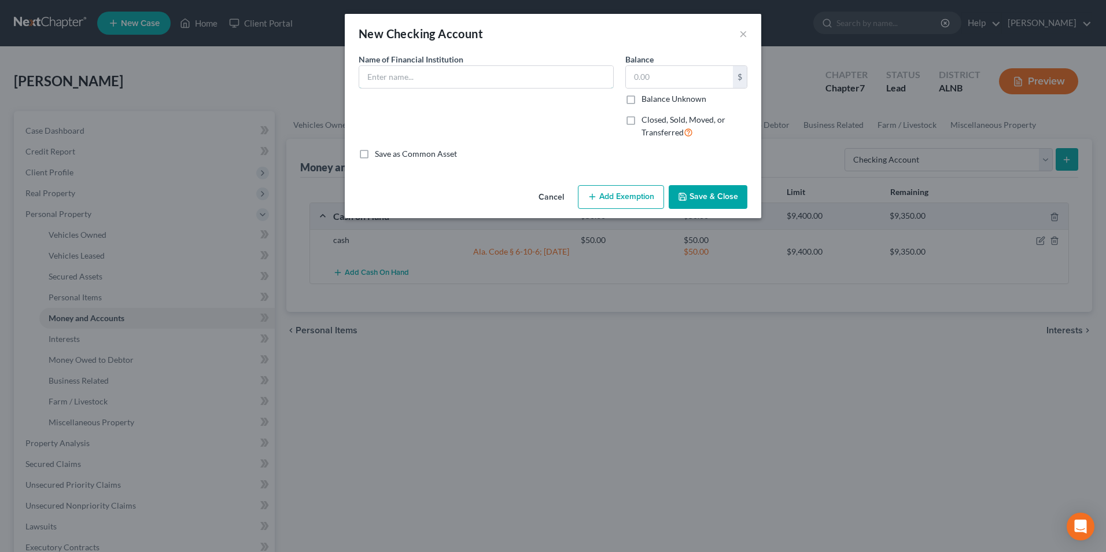
drag, startPoint x: 398, startPoint y: 80, endPoint x: 441, endPoint y: 60, distance: 47.1
click at [405, 80] on input "text" at bounding box center [486, 77] width 254 height 22
type input "synovus bank"
click at [675, 77] on input "text" at bounding box center [679, 77] width 107 height 22
type input "800"
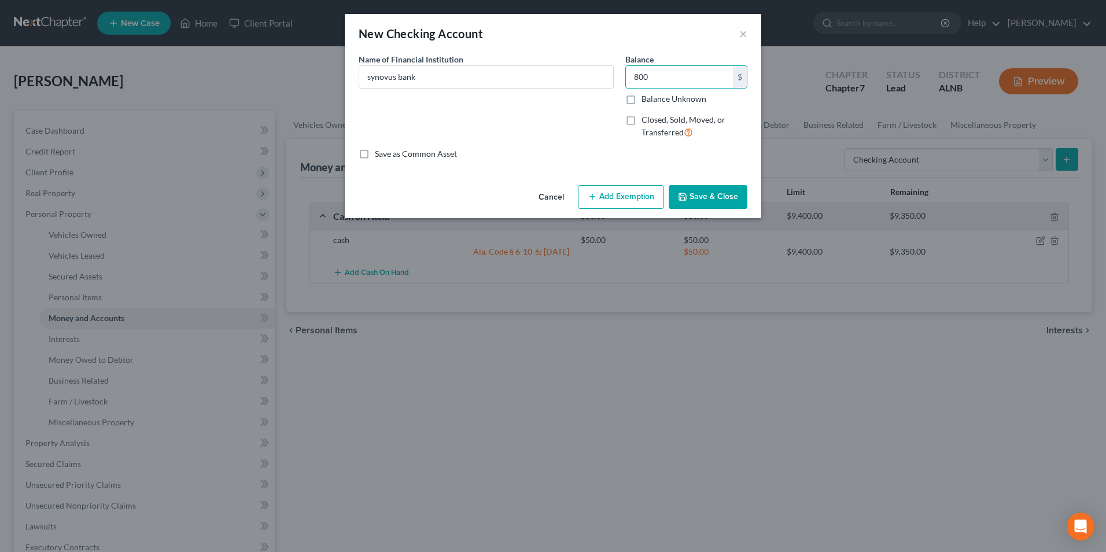
click at [623, 193] on button "Add Exemption" at bounding box center [621, 197] width 86 height 24
select select "2"
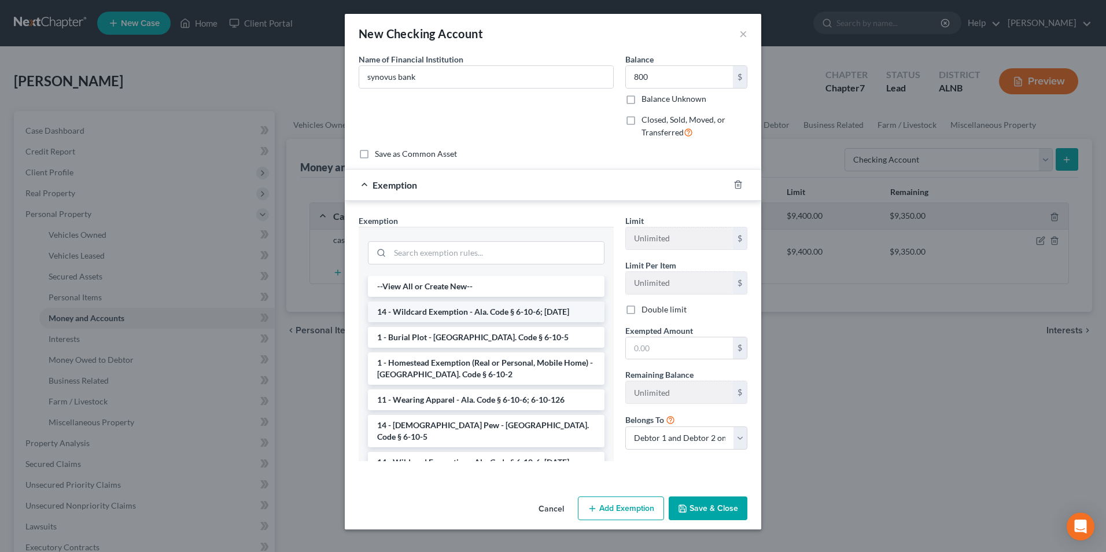
click at [427, 311] on li "14 - Wildcard Exemption - Ala. Code § 6-10-6; [DATE]" at bounding box center [486, 311] width 237 height 21
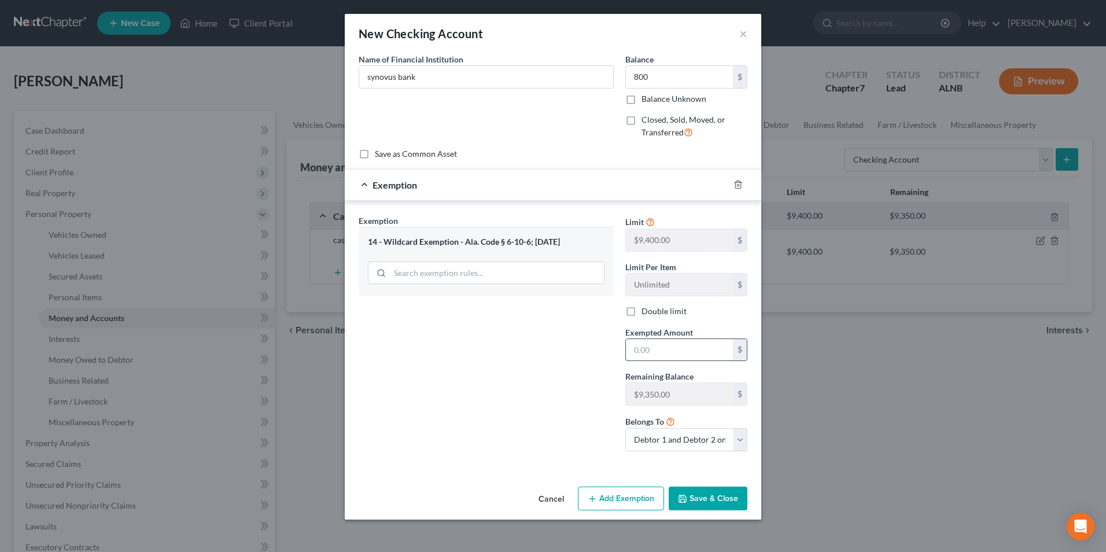
click at [655, 355] on input "text" at bounding box center [679, 350] width 107 height 22
type input "800"
click at [581, 388] on div "Exemption Set must be selected for CA. Exemption * 14 - Wildcard Exemption - Al…" at bounding box center [486, 338] width 267 height 246
click at [716, 495] on button "Save & Close" at bounding box center [708, 498] width 79 height 24
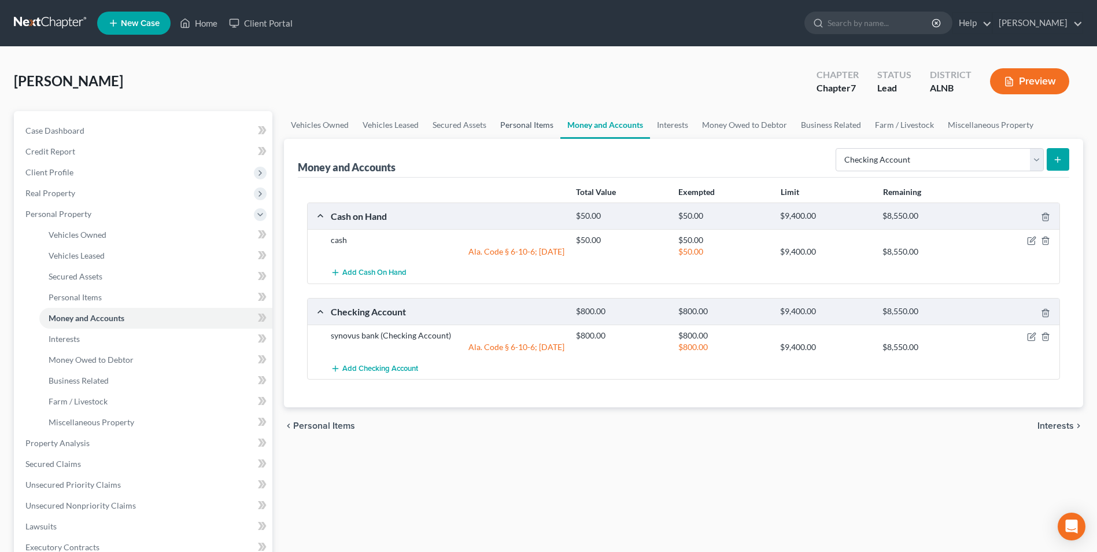
click at [536, 124] on link "Personal Items" at bounding box center [526, 125] width 67 height 28
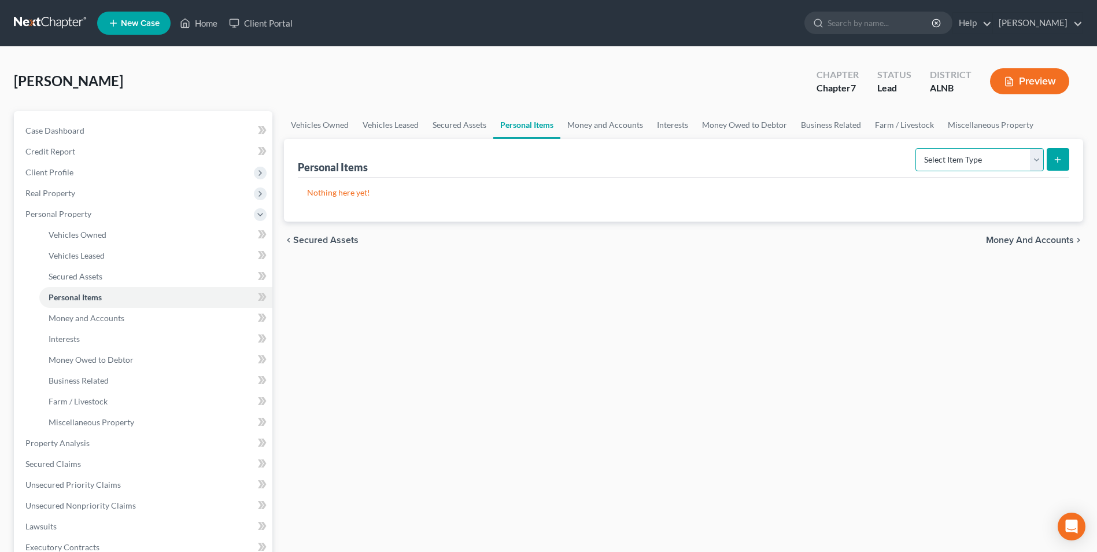
click at [1036, 158] on select "Select Item Type Clothing Collectibles Of Value Electronics Firearms Household …" at bounding box center [980, 159] width 128 height 23
select select "household_goods"
click at [917, 148] on select "Select Item Type Clothing Collectibles Of Value Electronics Firearms Household …" at bounding box center [980, 159] width 128 height 23
click at [1055, 158] on icon "submit" at bounding box center [1057, 159] width 9 height 9
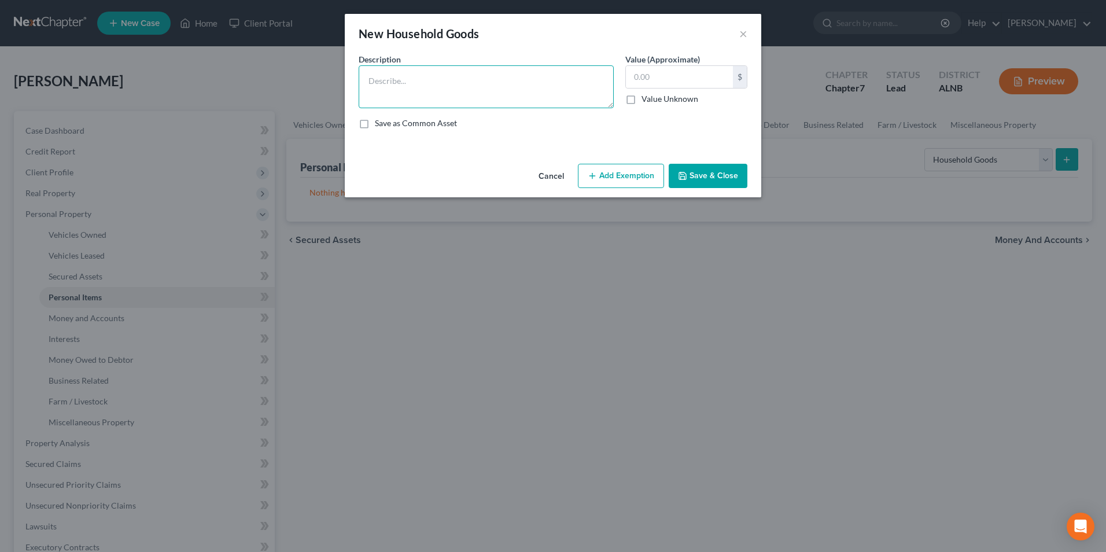
click at [419, 94] on textarea at bounding box center [486, 86] width 255 height 43
type textarea "h.hold goods"
type input "800"
click at [628, 172] on button "Add Exemption" at bounding box center [621, 176] width 86 height 24
select select "2"
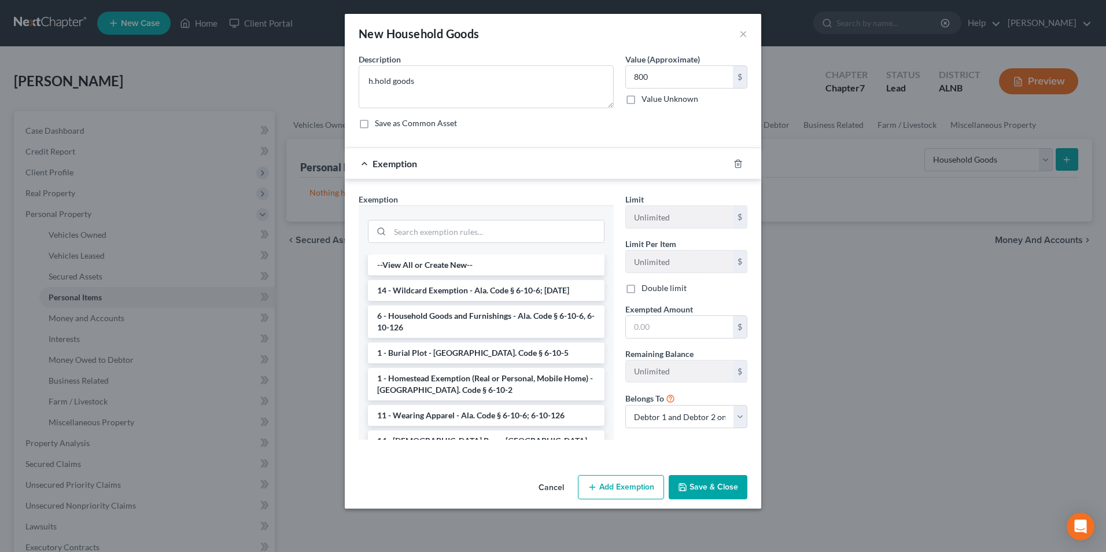
drag, startPoint x: 463, startPoint y: 319, endPoint x: 588, endPoint y: 335, distance: 126.0
click at [467, 320] on li "6 - Household Goods and Furnishings - Ala. Code § 6-10-6, 6-10-126" at bounding box center [486, 321] width 237 height 32
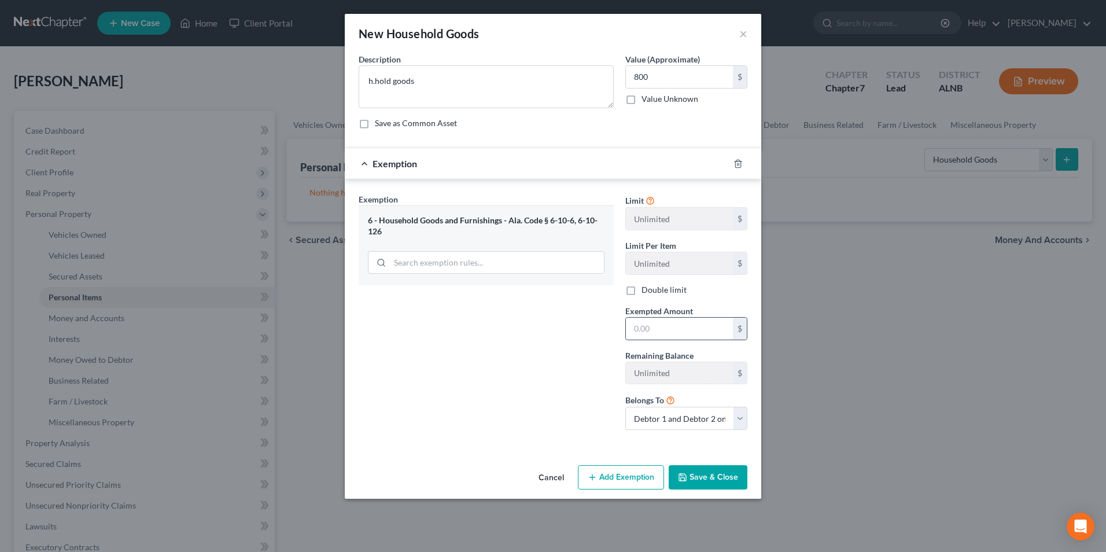
click at [647, 330] on input "text" at bounding box center [679, 329] width 107 height 22
type input "800"
click at [586, 372] on div "Exemption Set must be selected for CA. Exemption * 6 - Household Goods and Furn…" at bounding box center [486, 316] width 267 height 246
click at [715, 474] on button "Save & Close" at bounding box center [708, 477] width 79 height 24
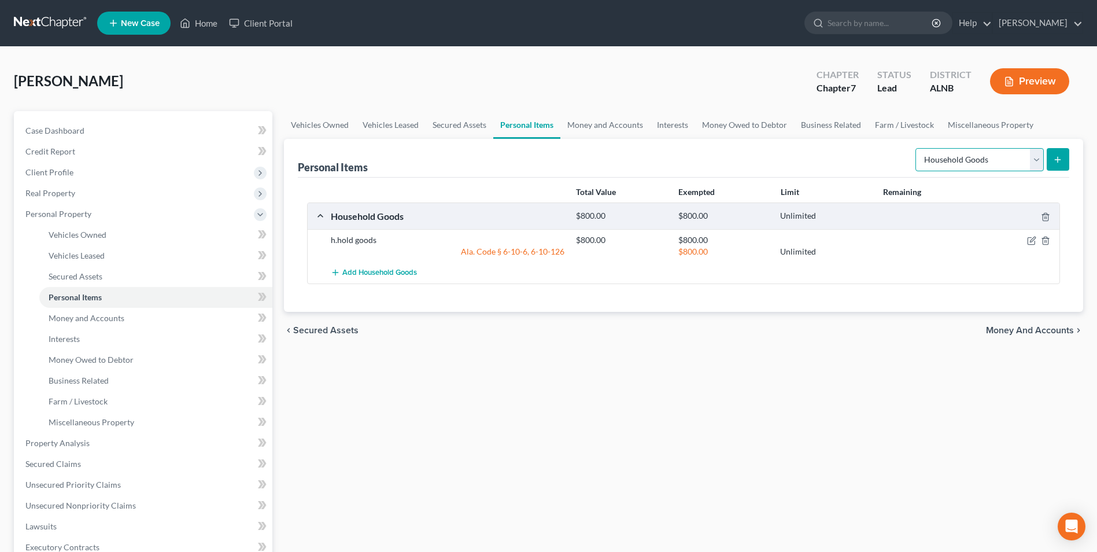
click at [1039, 159] on select "Select Item Type Clothing Collectibles Of Value Electronics Firearms Household …" at bounding box center [980, 159] width 128 height 23
select select "clothing"
click at [917, 148] on select "Select Item Type Clothing Collectibles Of Value Electronics Firearms Household …" at bounding box center [980, 159] width 128 height 23
click at [1057, 156] on icon "submit" at bounding box center [1057, 159] width 9 height 9
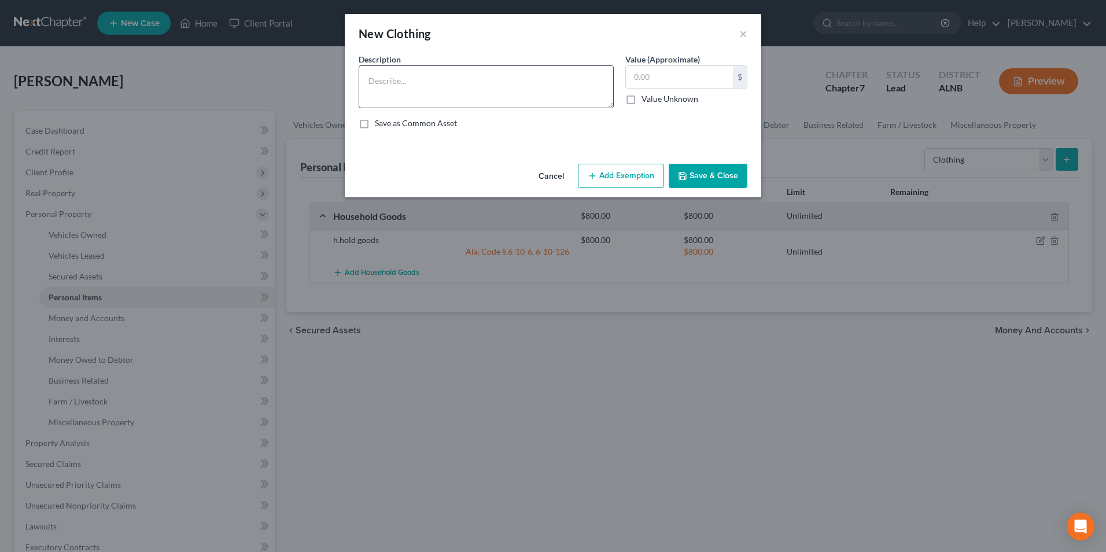
drag, startPoint x: 350, startPoint y: 86, endPoint x: 392, endPoint y: 77, distance: 41.9
click at [362, 85] on div "An exemption set must first be selected from the Filing Information section. Co…" at bounding box center [553, 106] width 416 height 106
click at [440, 87] on textarea at bounding box center [486, 86] width 255 height 43
click at [379, 87] on textarea at bounding box center [486, 86] width 255 height 43
type textarea "clothing"
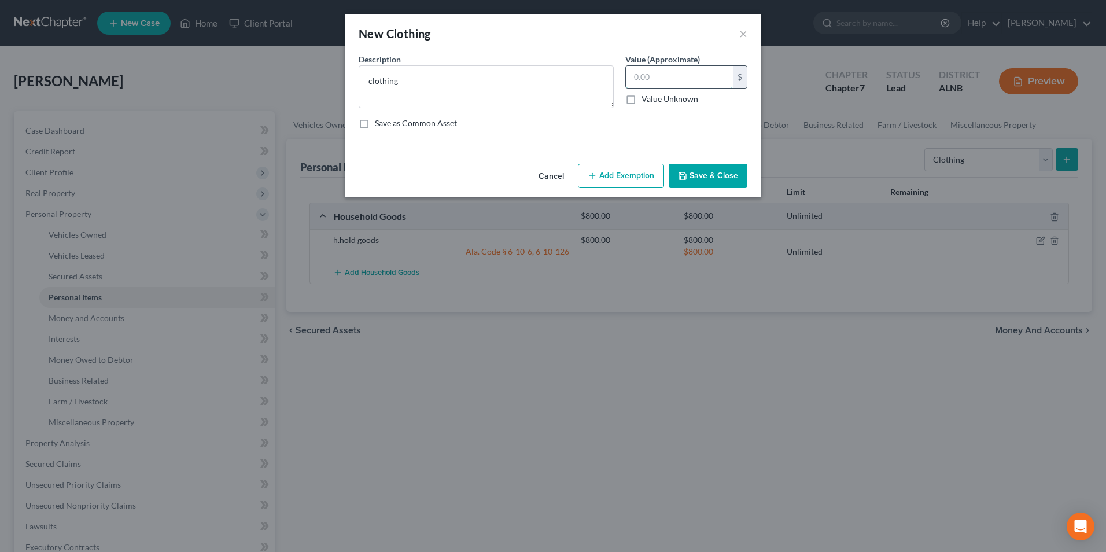
click at [658, 72] on input "text" at bounding box center [679, 77] width 107 height 22
type input "50"
click at [633, 170] on button "Add Exemption" at bounding box center [621, 176] width 86 height 24
select select "2"
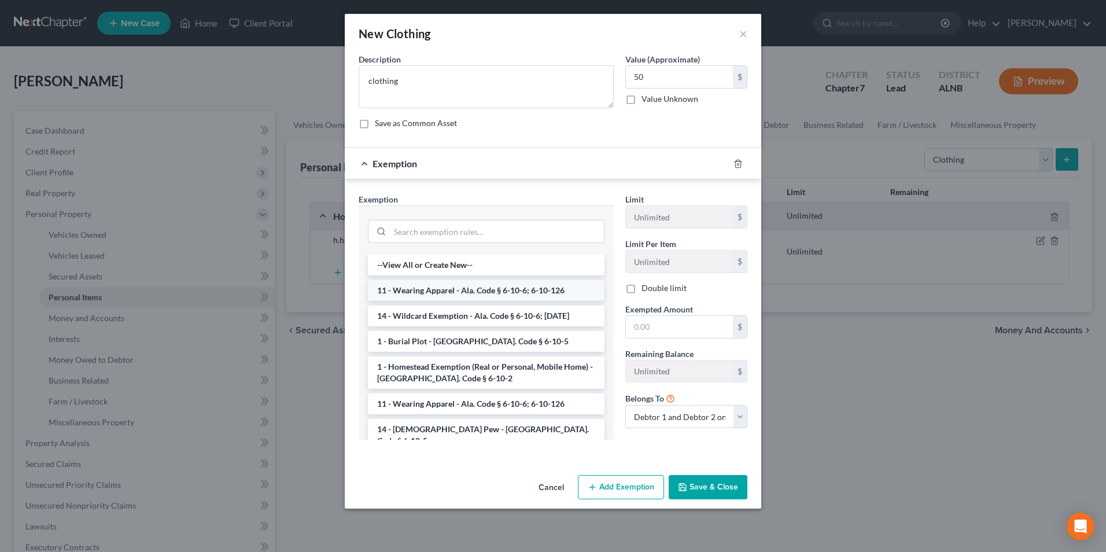
click at [441, 289] on li "11 - Wearing Apparel - Ala. Code § 6-10-6; 6-10-126" at bounding box center [486, 290] width 237 height 21
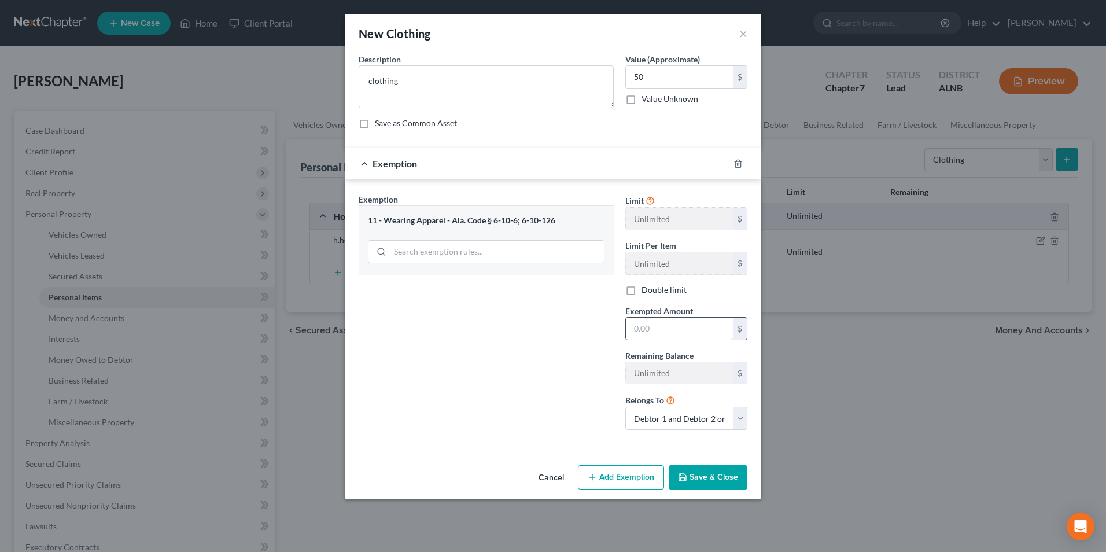
click at [687, 337] on input "text" at bounding box center [679, 329] width 107 height 22
type input "50"
click at [542, 403] on div "Exemption Set must be selected for CA. Exemption * 11 - Wearing Apparel - [GEOG…" at bounding box center [486, 316] width 267 height 246
click at [715, 475] on button "Save & Close" at bounding box center [708, 477] width 79 height 24
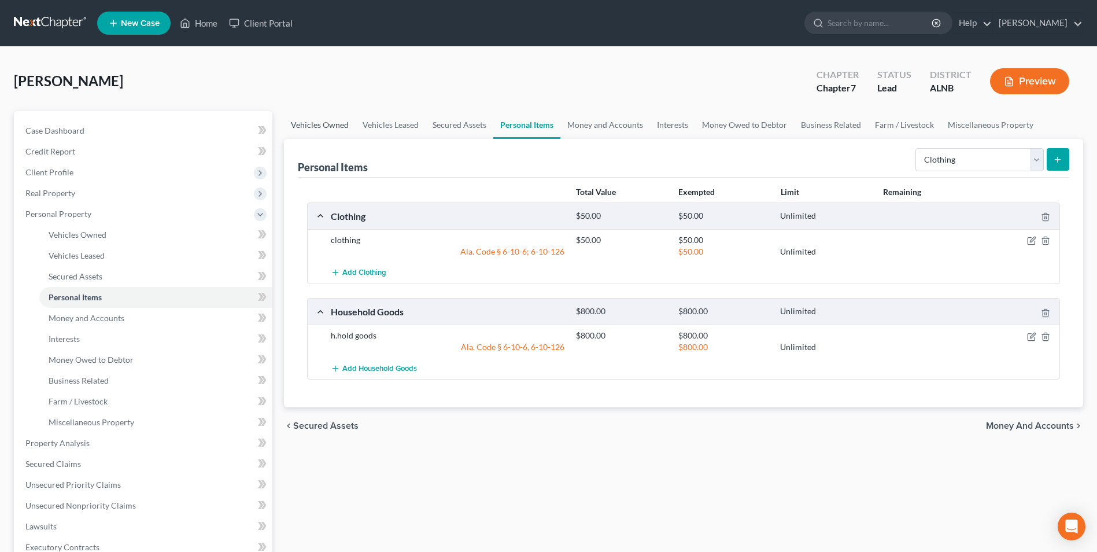
click at [317, 125] on link "Vehicles Owned" at bounding box center [320, 125] width 72 height 28
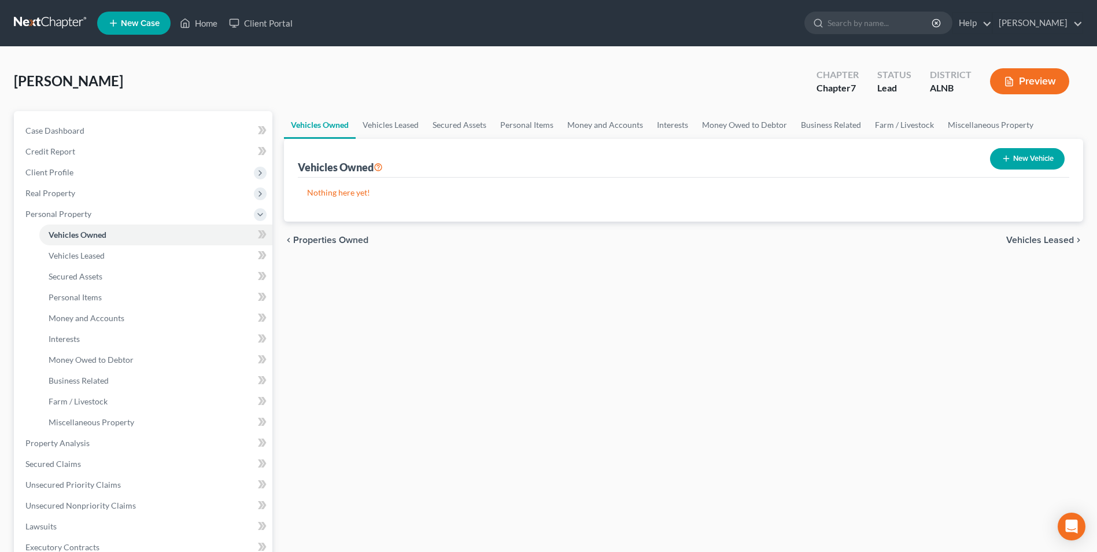
click at [1030, 156] on button "New Vehicle" at bounding box center [1027, 158] width 75 height 21
select select "0"
select select "2"
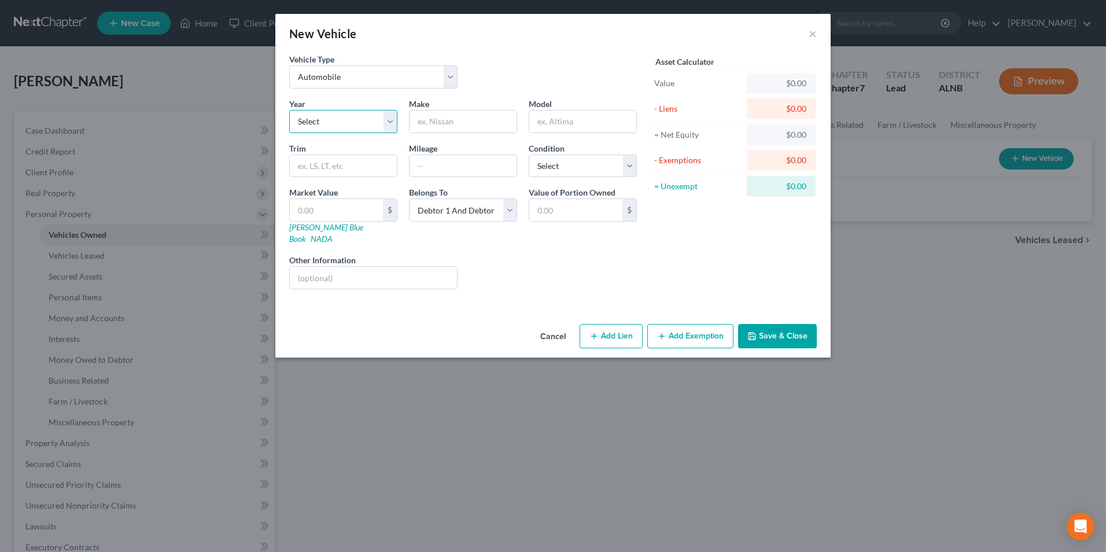
click at [318, 120] on select "Select 2026 2025 2024 2023 2022 2021 2020 2019 2018 2017 2016 2015 2014 2013 20…" at bounding box center [343, 121] width 108 height 23
select select "13"
click at [289, 110] on select "Select 2026 2025 2024 2023 2022 2021 2020 2019 2018 2017 2016 2015 2014 2013 20…" at bounding box center [343, 121] width 108 height 23
click at [468, 120] on input "text" at bounding box center [462, 121] width 107 height 22
type input "Chev."
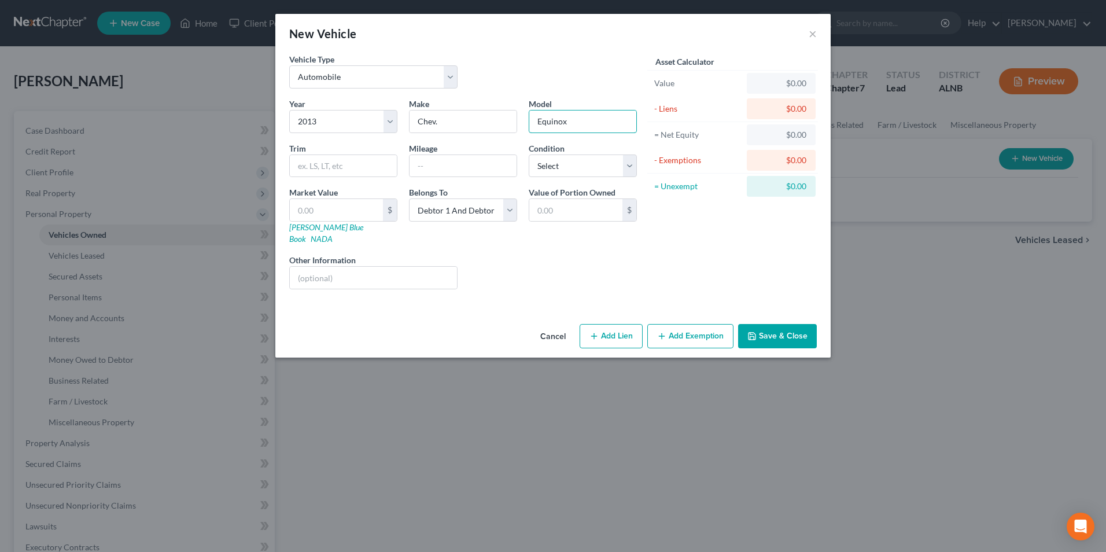
type input "Equinox"
click at [531, 68] on div "Vehicle Type Select Automobile Truck Trailer Watercraft Aircraft Motor Home Atv…" at bounding box center [462, 75] width 359 height 45
click at [368, 206] on input "text" at bounding box center [336, 210] width 93 height 22
type input "7"
type input "7.00"
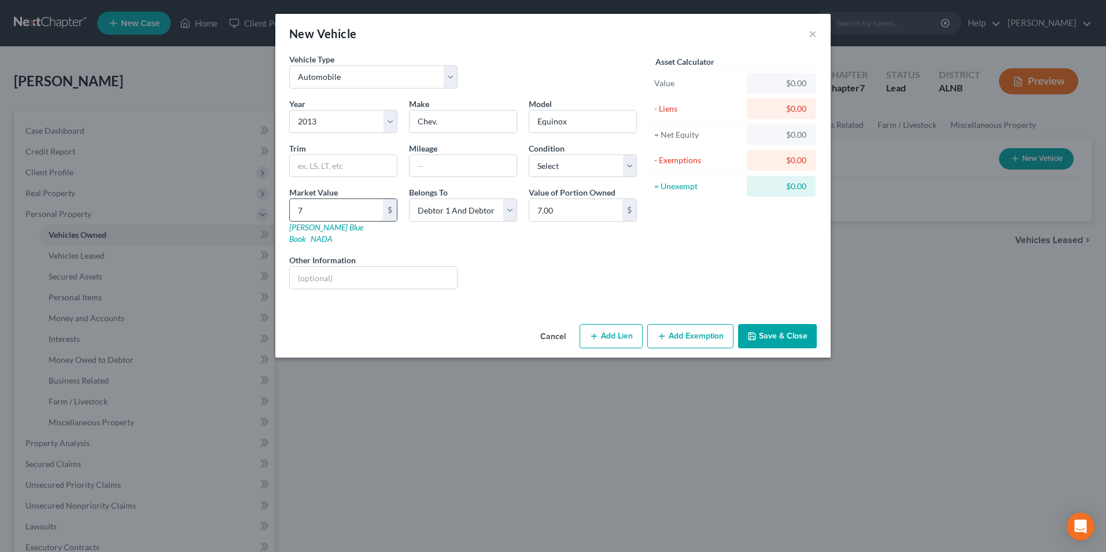
type input "70"
type input "70.00"
type input "700"
type input "700.00"
type input "7000"
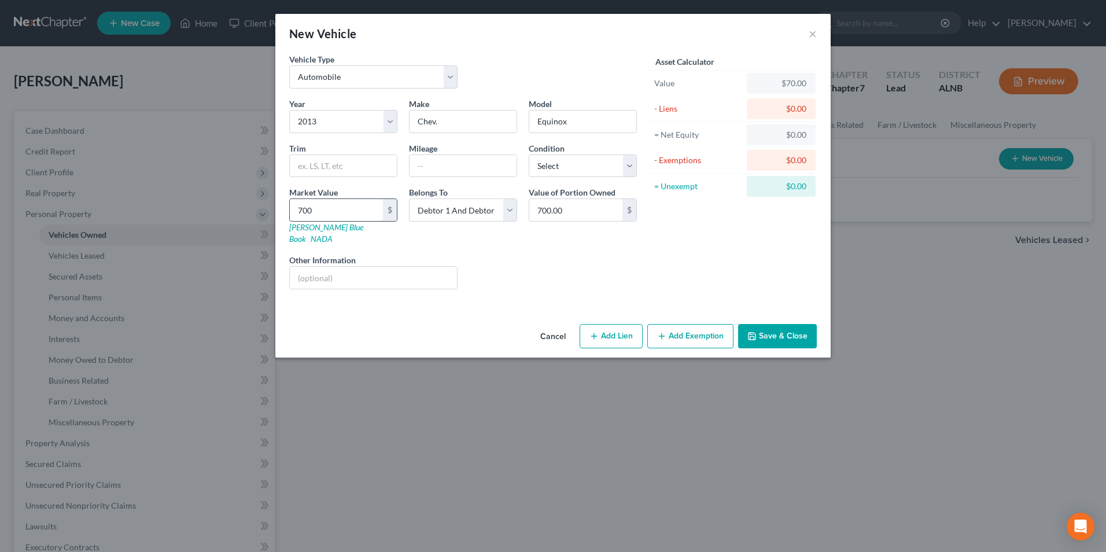
type input "7,000.00"
type input "7,000"
click at [571, 254] on div "Liens Select" at bounding box center [553, 271] width 180 height 35
click at [692, 324] on button "Add Exemption" at bounding box center [690, 336] width 86 height 24
select select "2"
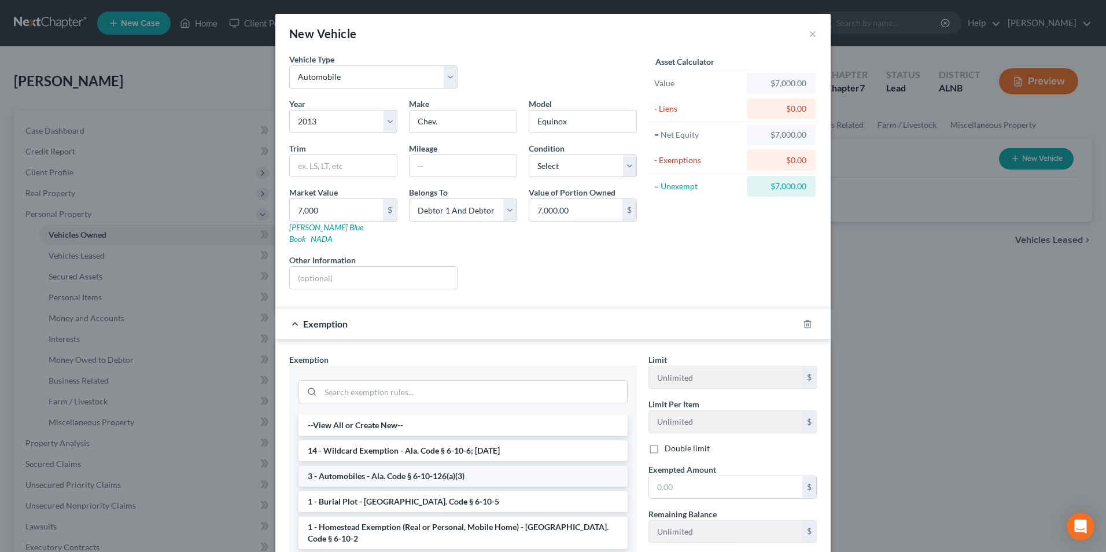
click at [389, 466] on li "3 - Automobiles - Ala. Code § 6-10-126(a)(3)" at bounding box center [462, 476] width 329 height 21
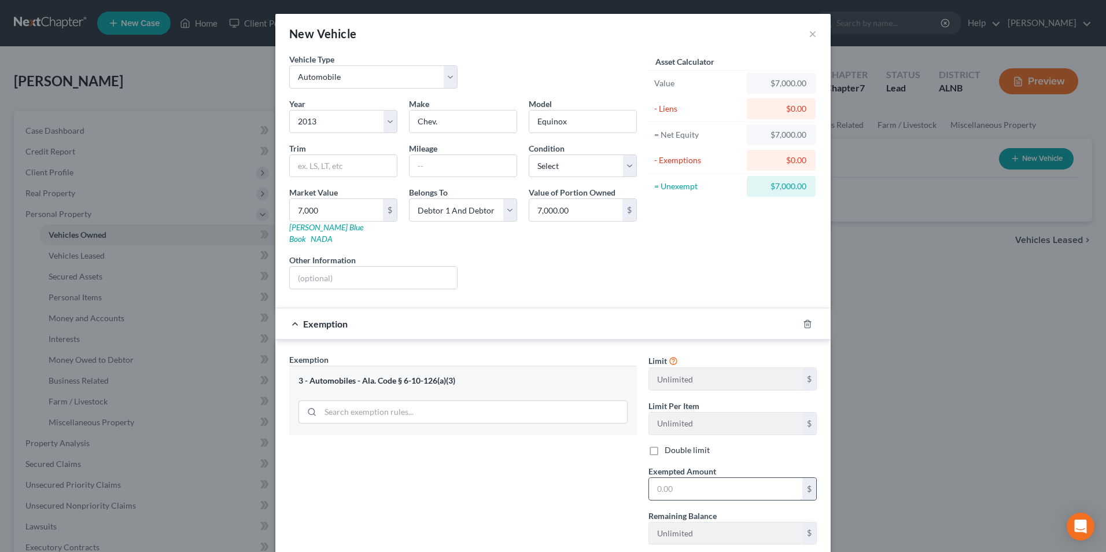
drag, startPoint x: 668, startPoint y: 485, endPoint x: 677, endPoint y: 484, distance: 8.7
click at [673, 485] on input "text" at bounding box center [725, 489] width 153 height 22
type input "7,000"
click at [586, 463] on div "Exemption Set must be selected for CA. Exemption * 3 - Automobiles - [GEOGRAPHI…" at bounding box center [462, 476] width 359 height 246
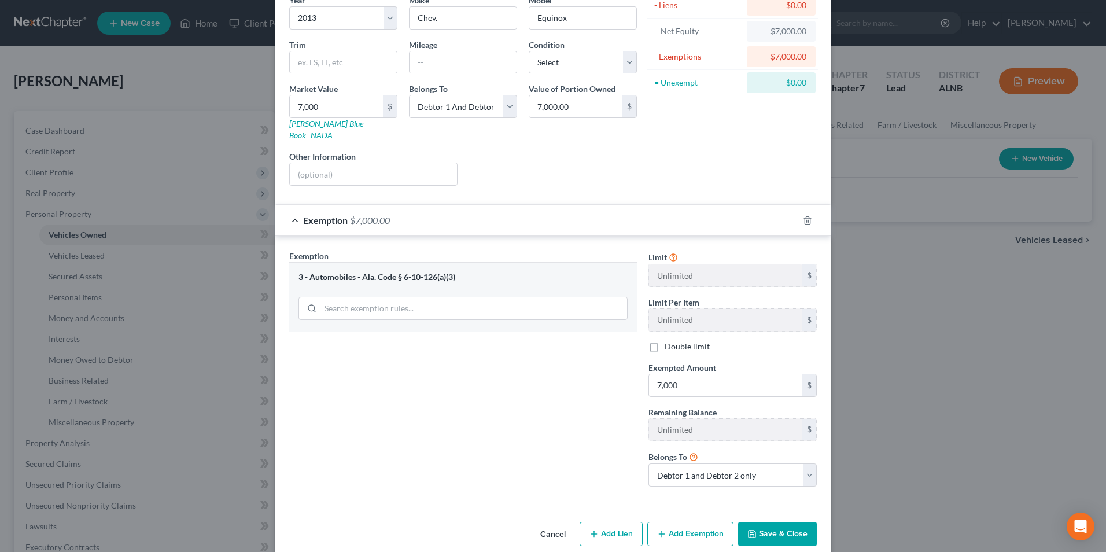
scroll to position [109, 0]
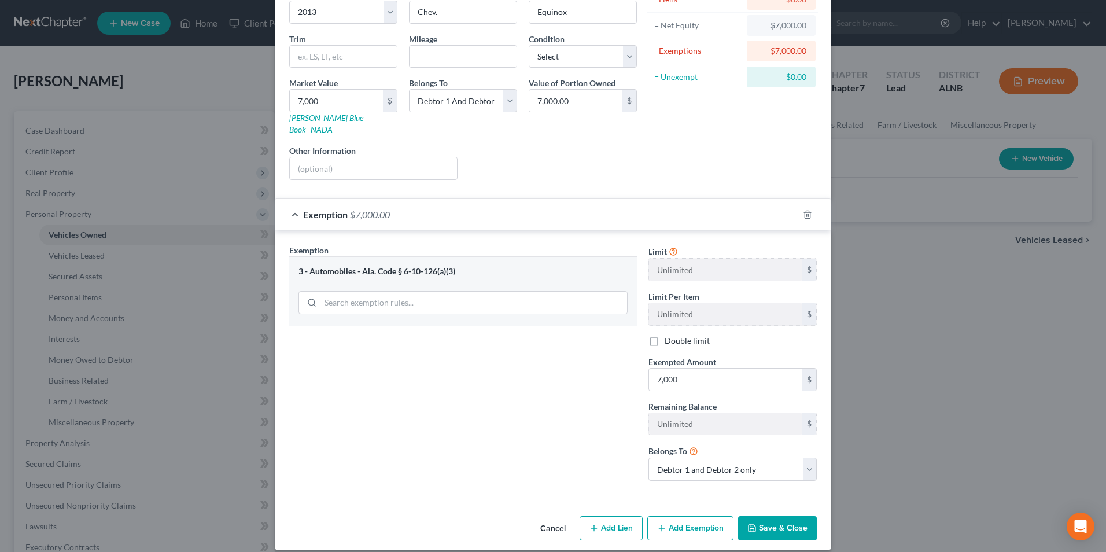
drag, startPoint x: 783, startPoint y: 514, endPoint x: 1105, endPoint y: 524, distance: 322.3
click at [788, 516] on button "Save & Close" at bounding box center [777, 528] width 79 height 24
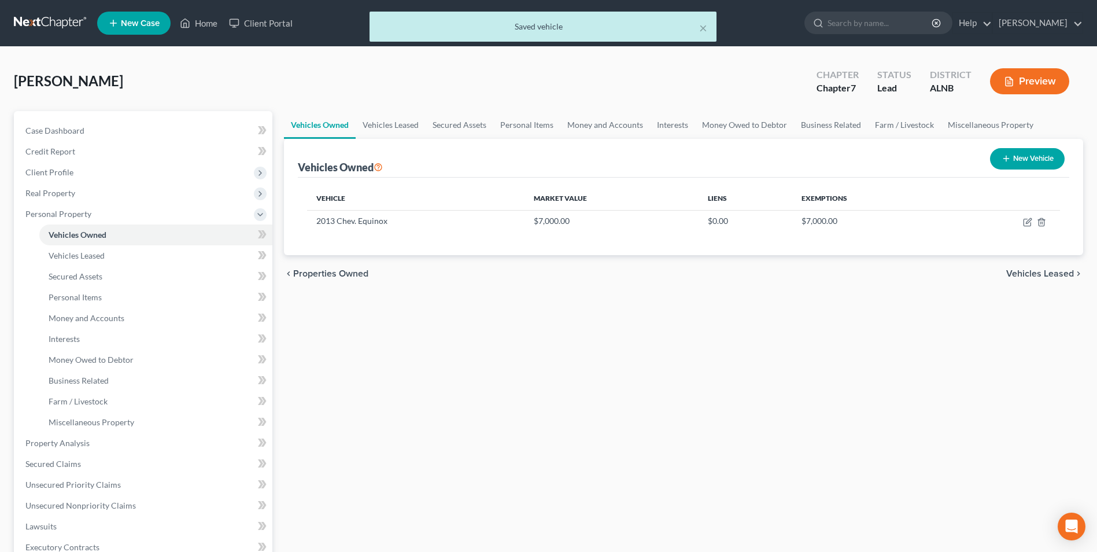
click at [1040, 154] on button "New Vehicle" at bounding box center [1027, 158] width 75 height 21
select select "0"
select select "2"
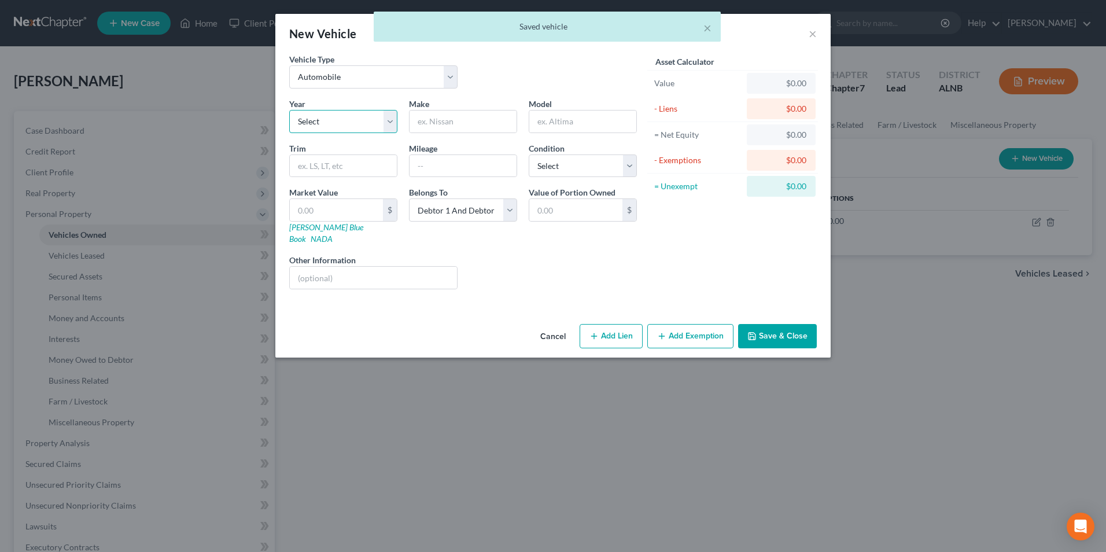
click at [323, 125] on select "Select 2026 2025 2024 2023 2022 2021 2020 2019 2018 2017 2016 2015 2014 2013 20…" at bounding box center [343, 121] width 108 height 23
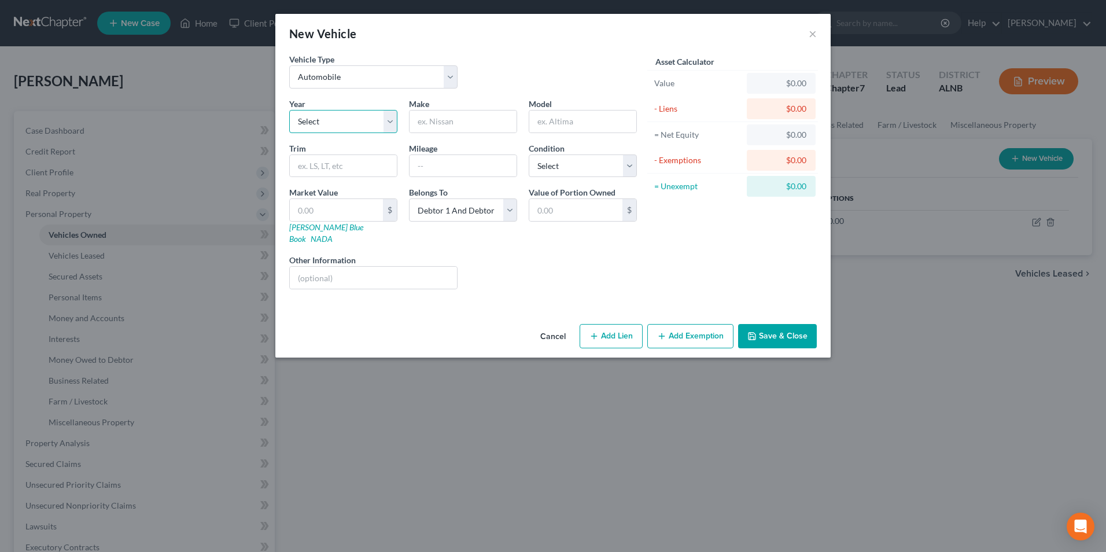
select select "21"
click at [289, 110] on select "Select 2026 2025 2024 2023 2022 2021 2020 2019 2018 2017 2016 2015 2014 2013 20…" at bounding box center [343, 121] width 108 height 23
click at [470, 120] on input "text" at bounding box center [462, 121] width 107 height 22
type input "Mazda"
click at [571, 124] on input "text" at bounding box center [582, 121] width 107 height 22
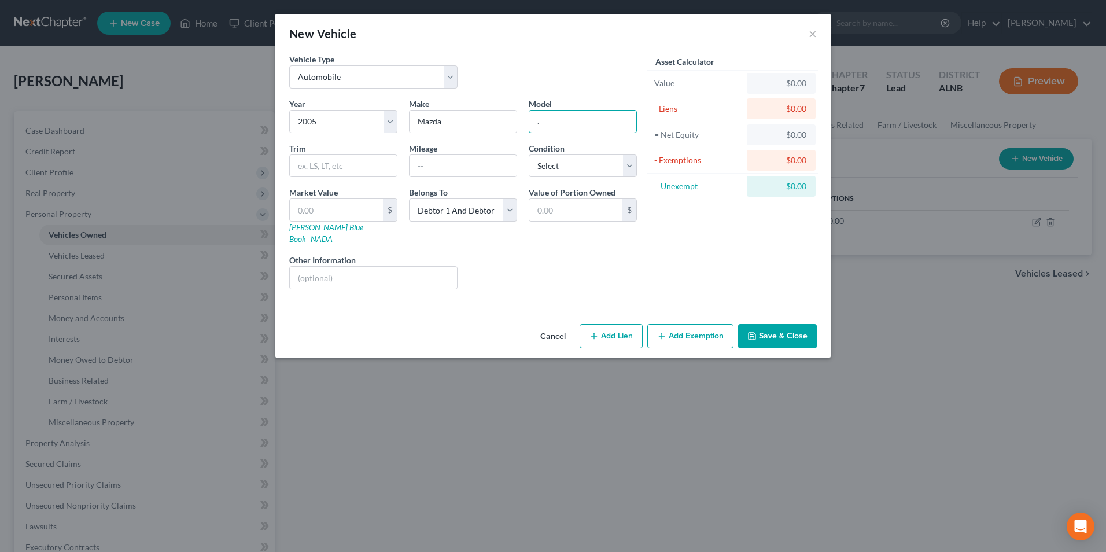
type input "."
click at [706, 324] on button "Add Exemption" at bounding box center [690, 336] width 86 height 24
select select "2"
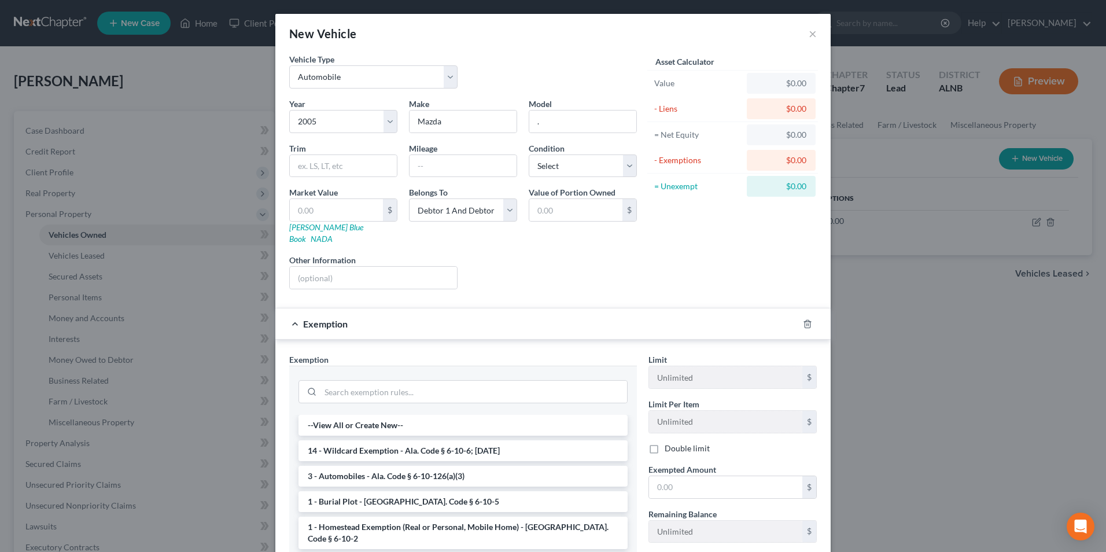
drag, startPoint x: 386, startPoint y: 463, endPoint x: 423, endPoint y: 466, distance: 37.7
click at [387, 466] on li "3 - Automobiles - Ala. Code § 6-10-126(a)(3)" at bounding box center [462, 476] width 329 height 21
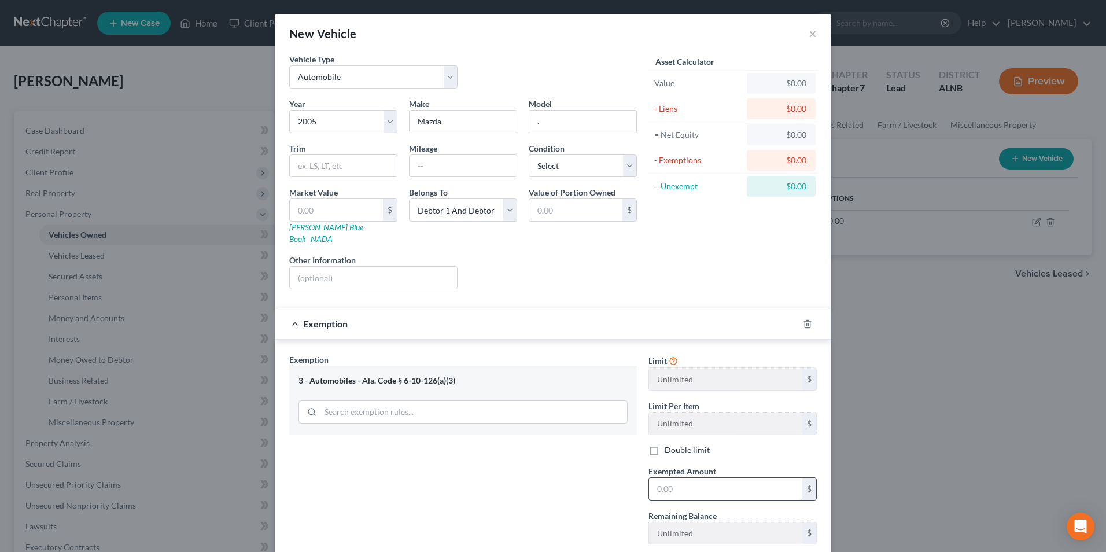
click at [730, 478] on input "text" at bounding box center [725, 489] width 153 height 22
type input "1,500"
click at [551, 484] on div "Exemption Set must be selected for CA. Exemption * 3 - Automobiles - [GEOGRAPHI…" at bounding box center [462, 476] width 359 height 246
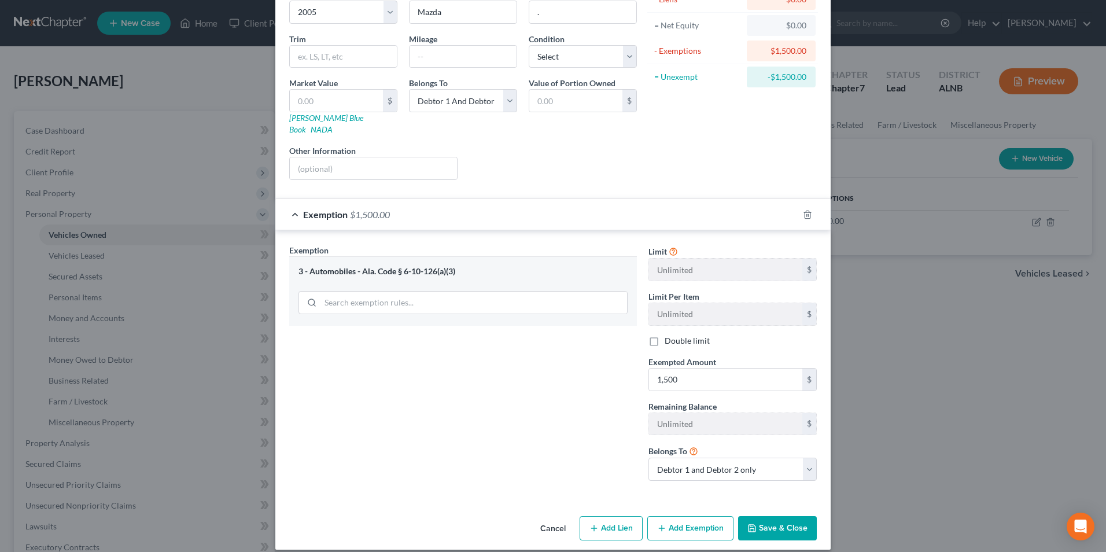
click at [788, 516] on button "Save & Close" at bounding box center [777, 528] width 79 height 24
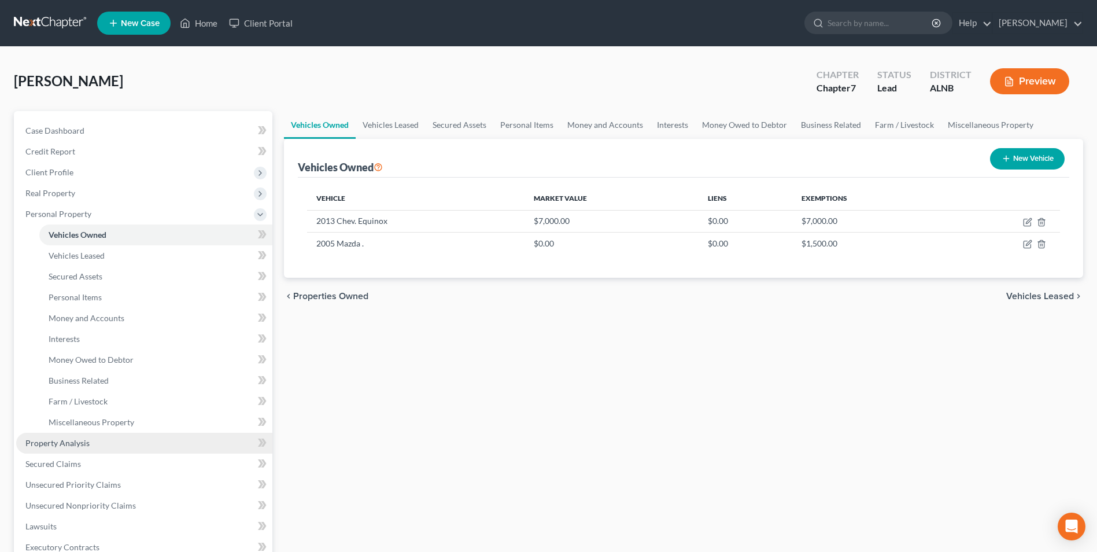
click at [95, 442] on link "Property Analysis" at bounding box center [144, 443] width 256 height 21
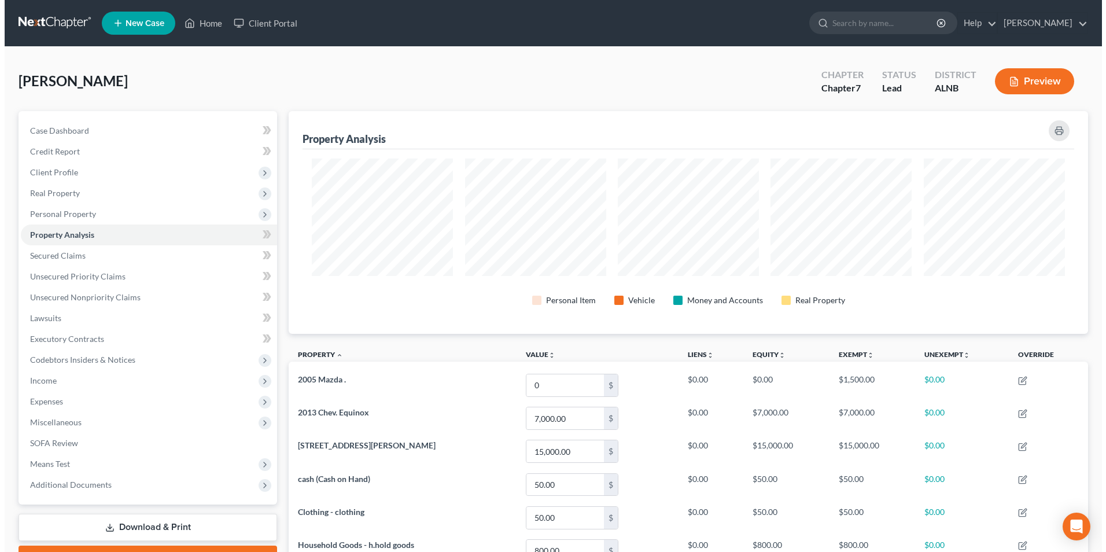
scroll to position [223, 799]
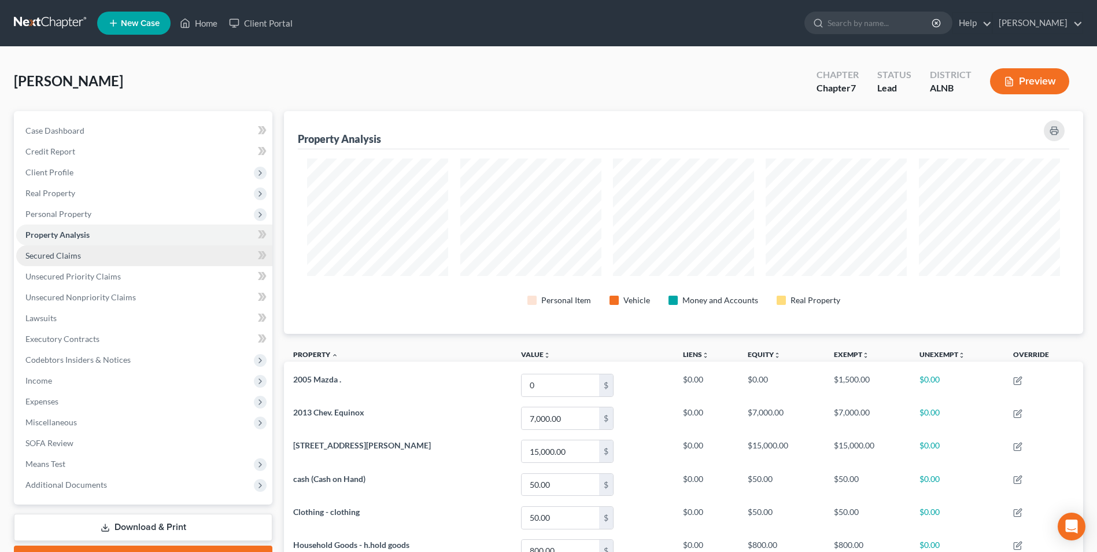
click at [86, 254] on link "Secured Claims" at bounding box center [144, 255] width 256 height 21
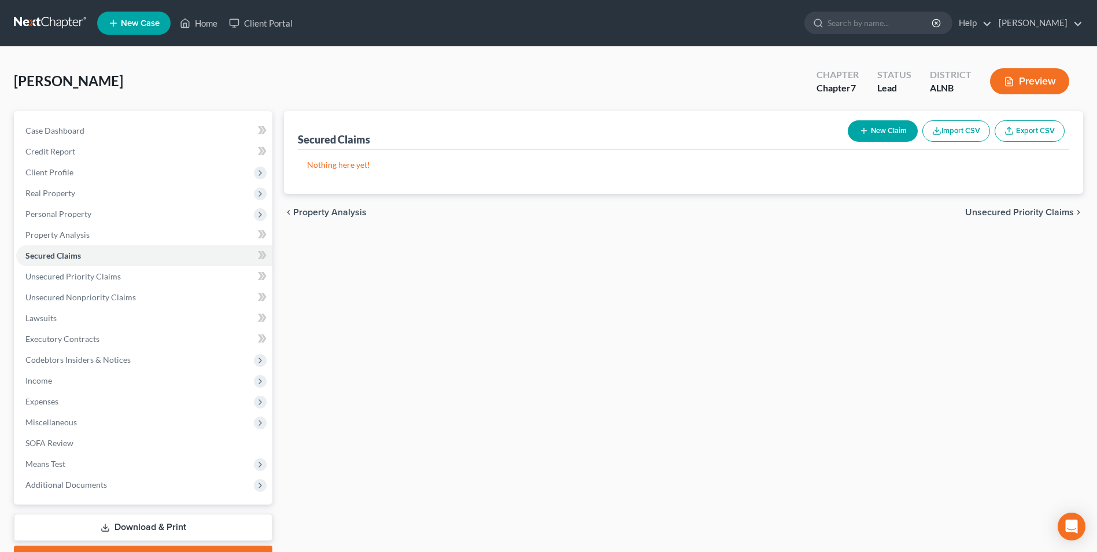
click at [909, 113] on div "Secured Claims New Claim Import CSV Export CSV" at bounding box center [684, 130] width 772 height 39
click at [891, 135] on button "New Claim" at bounding box center [883, 130] width 70 height 21
select select "0"
select select "2"
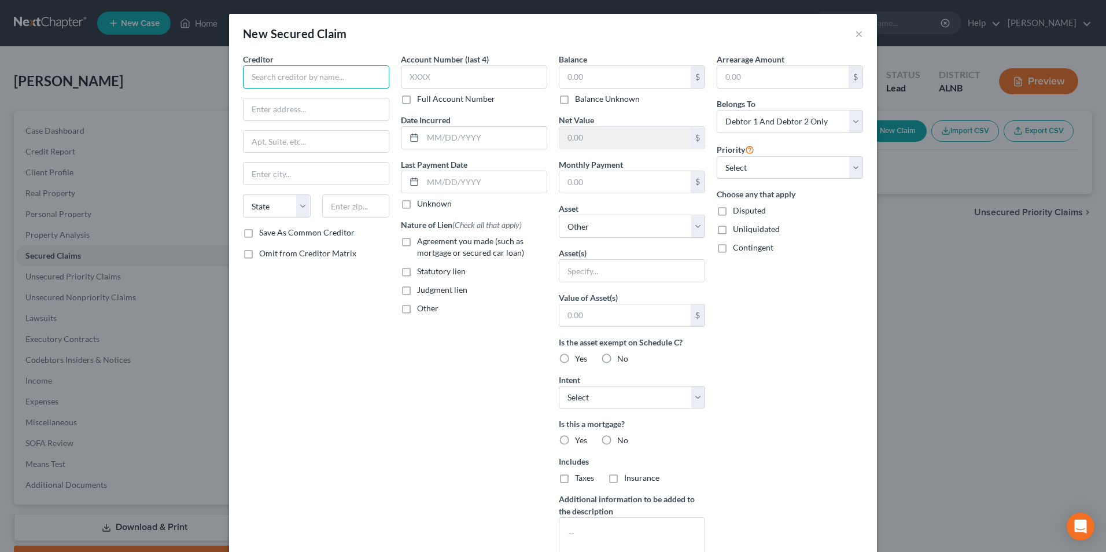
click at [285, 76] on input "text" at bounding box center [316, 76] width 146 height 23
type input "Synchrony Bank"
click at [592, 80] on input "text" at bounding box center [624, 77] width 131 height 22
type input "1,000"
click at [417, 243] on label "Agreement you made (such as mortgage or secured car loan)" at bounding box center [482, 246] width 130 height 23
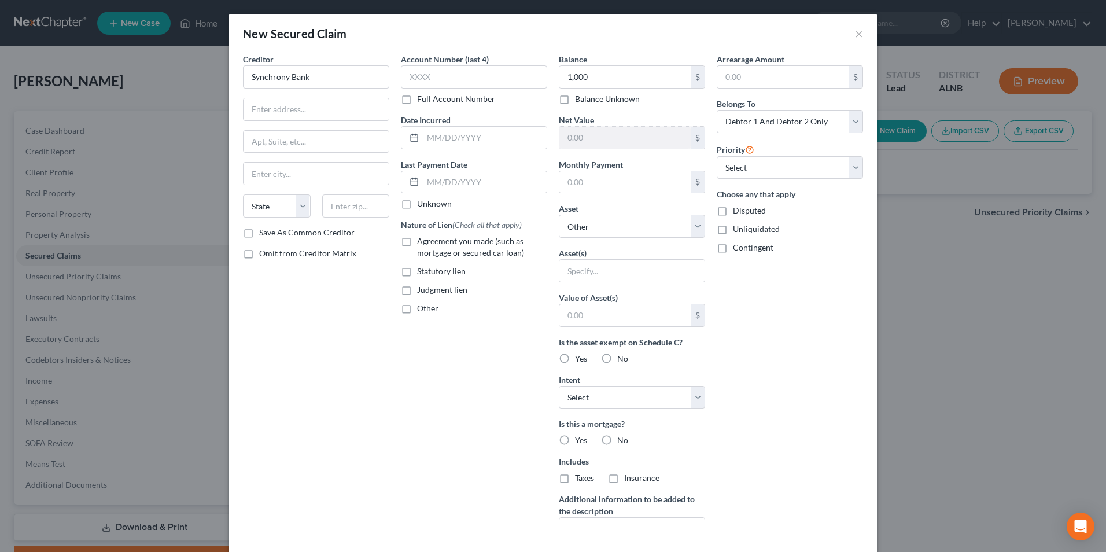
click at [422, 243] on input "Agreement you made (such as mortgage or secured car loan)" at bounding box center [426, 239] width 8 height 8
checkbox input "true"
click at [585, 272] on input "text" at bounding box center [631, 271] width 145 height 22
type input "mower"
click at [617, 360] on label "No" at bounding box center [622, 359] width 11 height 12
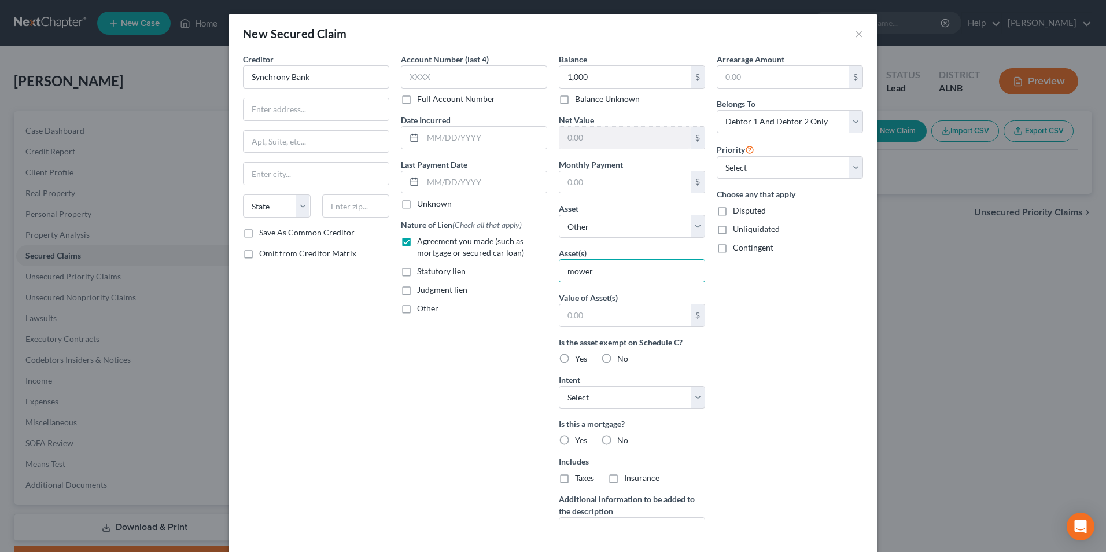
click at [622, 360] on input "No" at bounding box center [626, 357] width 8 height 8
radio input "true"
click at [586, 394] on select "Select Surrender Redeem Reaffirm Avoid Other" at bounding box center [632, 397] width 146 height 23
select select "2"
click at [559, 386] on select "Select Surrender Redeem Reaffirm Avoid Other" at bounding box center [632, 397] width 146 height 23
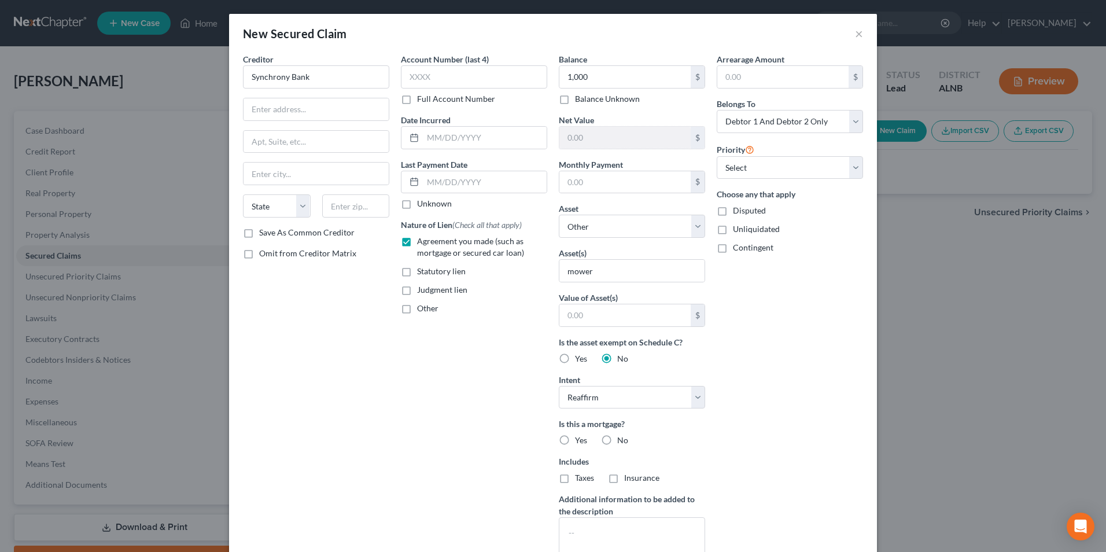
click at [617, 439] on label "No" at bounding box center [622, 440] width 11 height 12
click at [622, 439] on input "No" at bounding box center [626, 438] width 8 height 8
radio input "true"
click at [617, 477] on label "No" at bounding box center [622, 478] width 11 height 12
click at [622, 477] on input "No" at bounding box center [626, 476] width 8 height 8
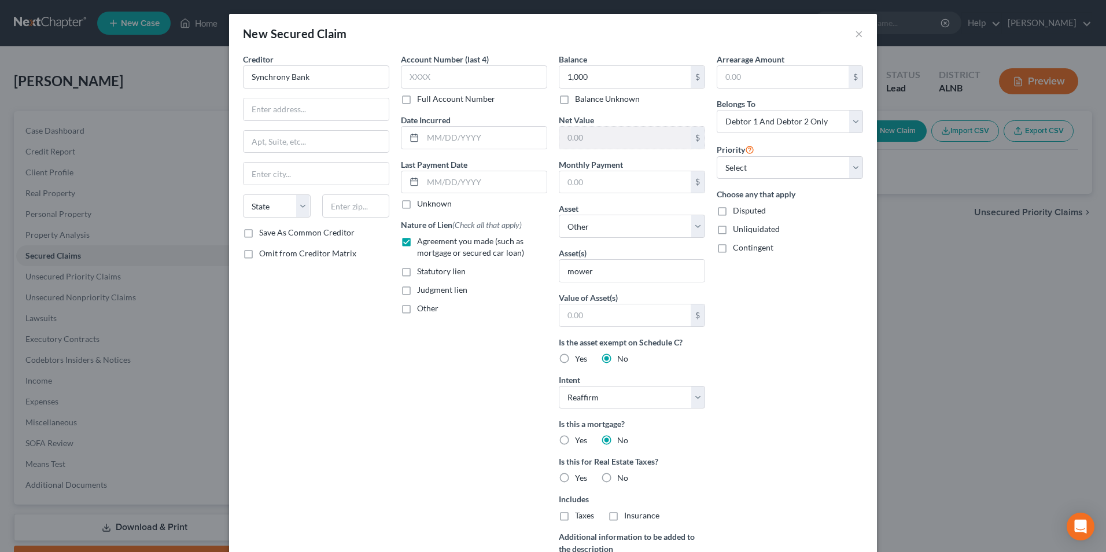
radio input "true"
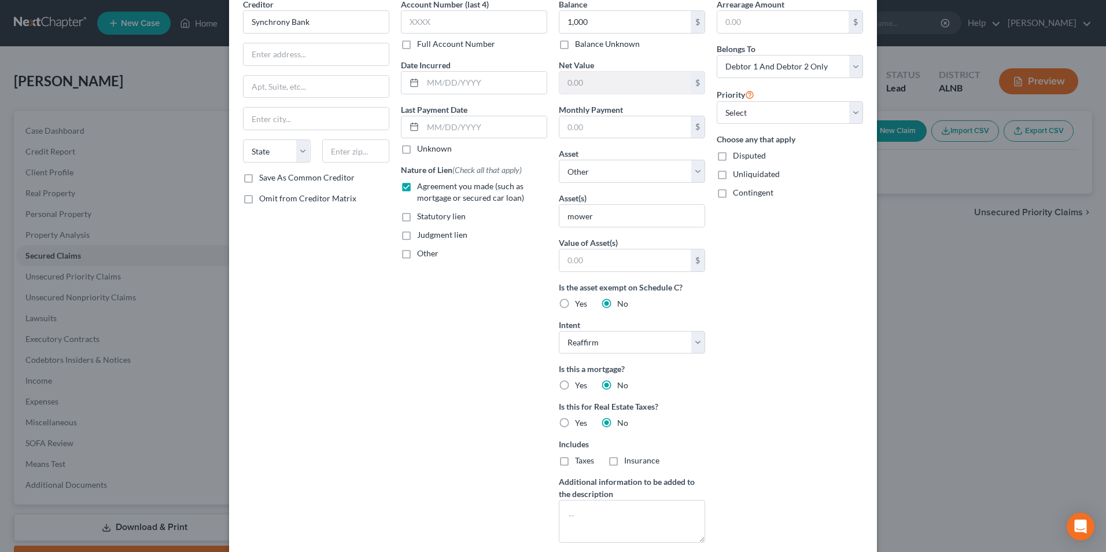
scroll to position [128, 0]
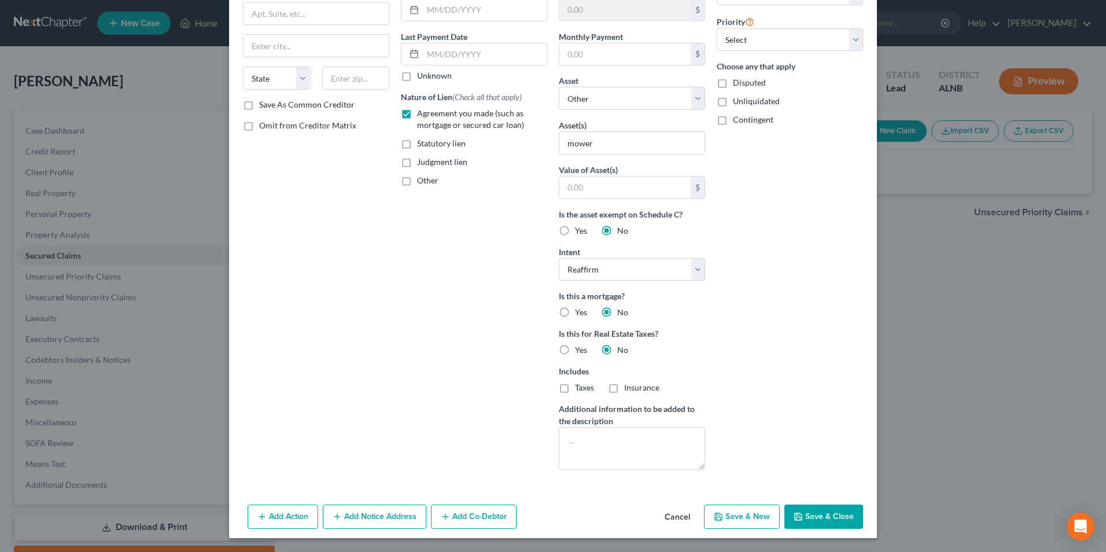
click at [833, 512] on button "Save & Close" at bounding box center [823, 516] width 79 height 24
select select
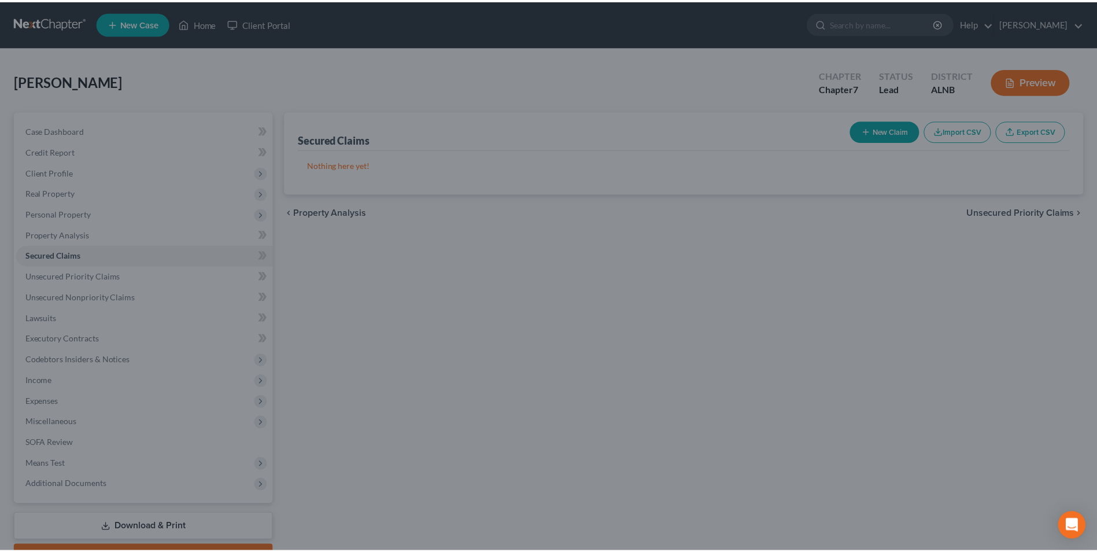
scroll to position [2, 0]
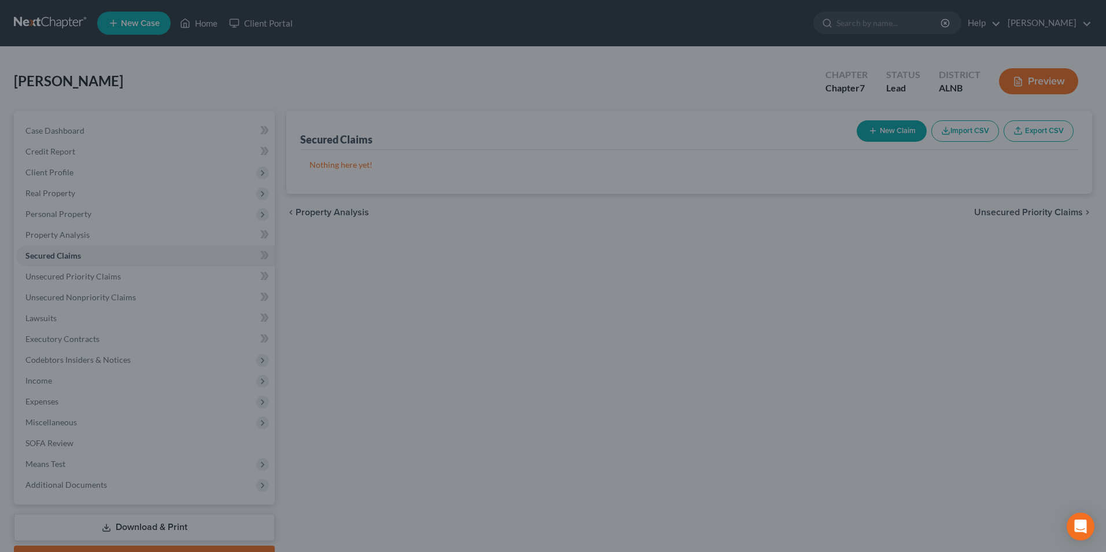
type input "1,000.00"
type input "0"
type input "0.00"
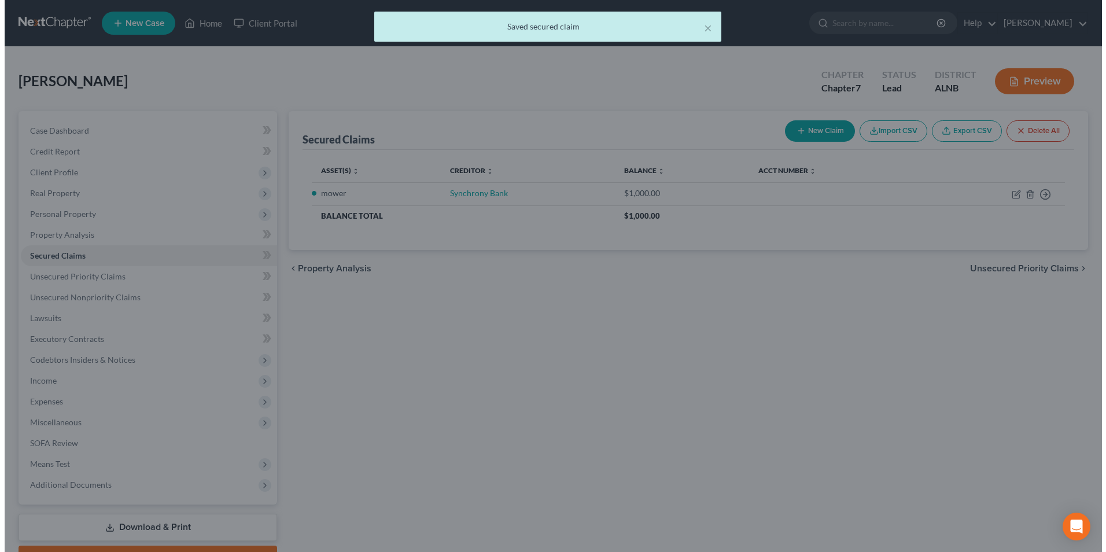
scroll to position [0, 0]
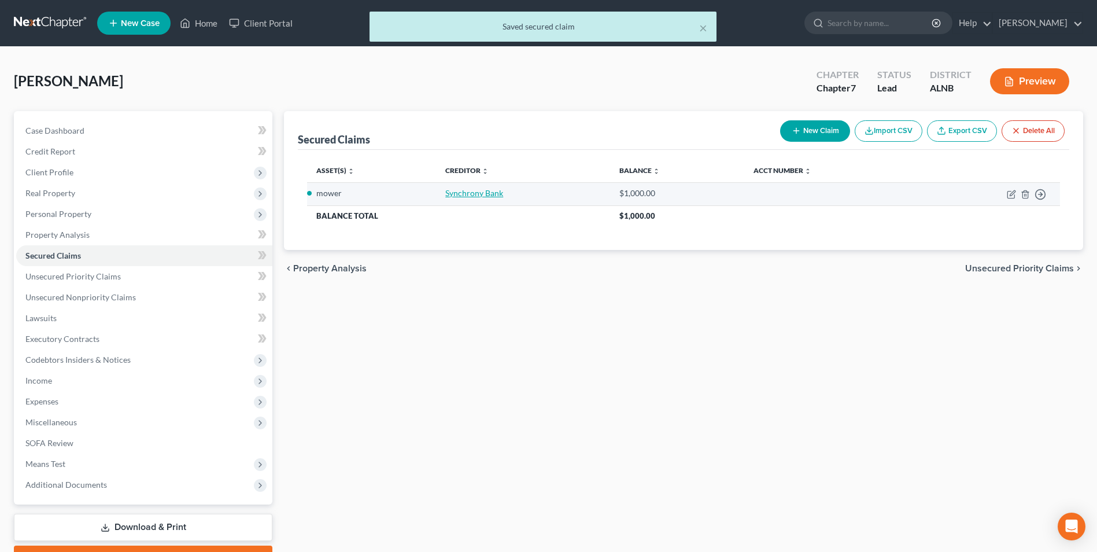
click at [473, 195] on link "Synchrony Bank" at bounding box center [474, 193] width 58 height 10
select select "2"
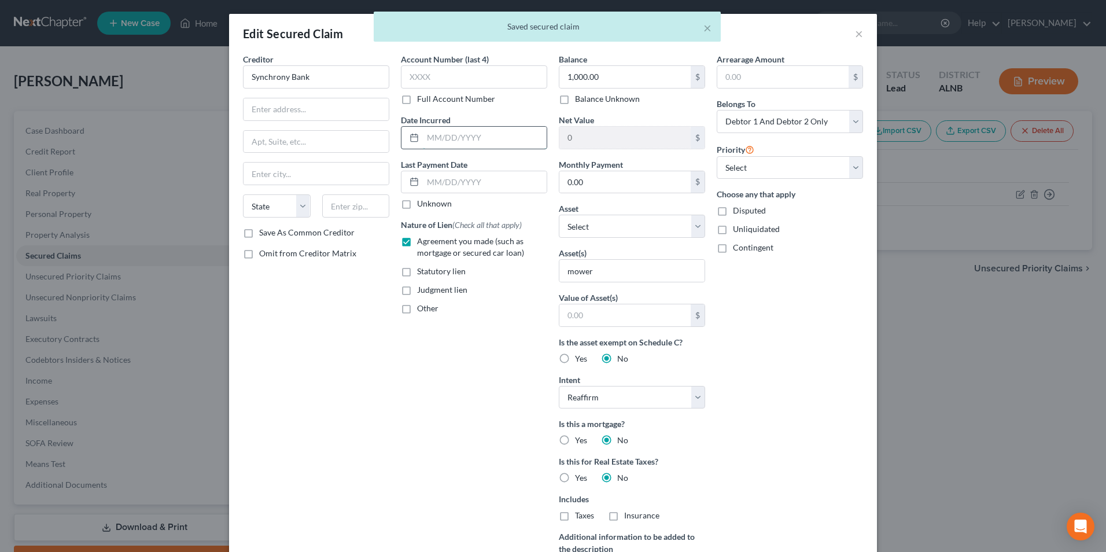
drag, startPoint x: 467, startPoint y: 139, endPoint x: 488, endPoint y: 136, distance: 21.6
click at [480, 138] on input "text" at bounding box center [485, 138] width 124 height 22
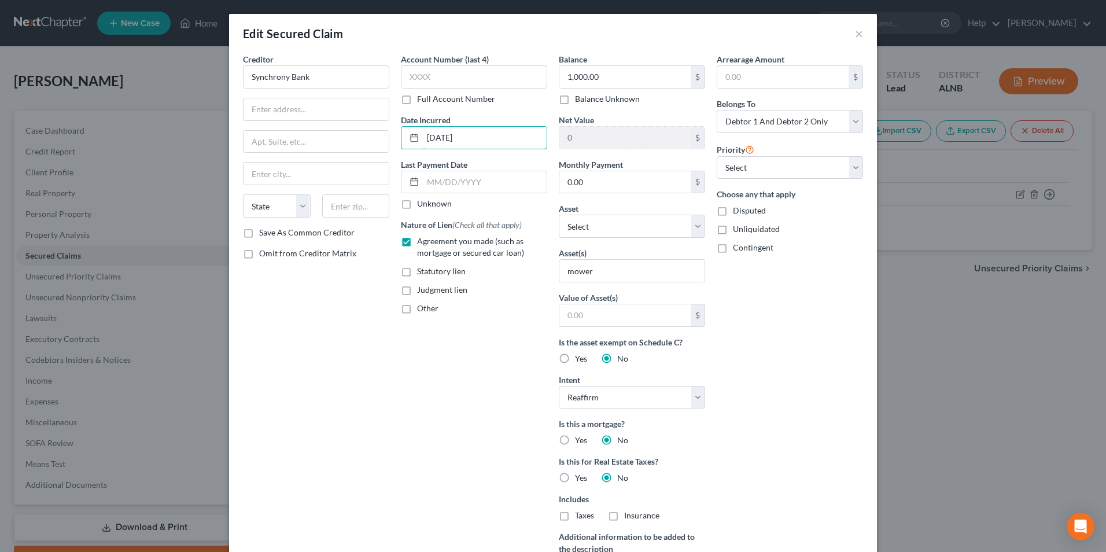
type input "[DATE]"
click at [412, 369] on div "Account Number (last 4) Full Account Number Date Incurred [DATE] Last Payment D…" at bounding box center [474, 329] width 158 height 553
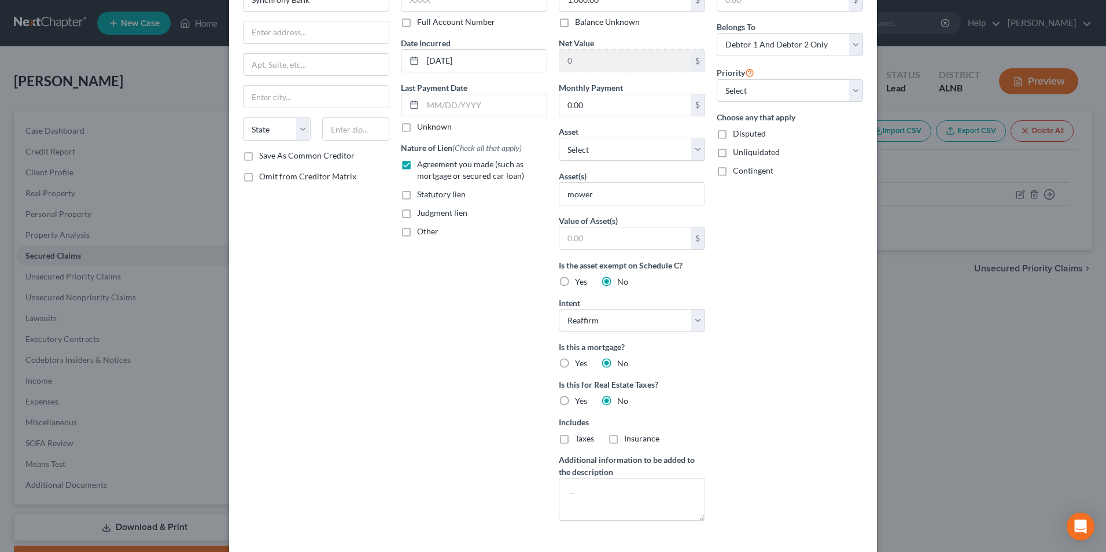
scroll to position [137, 0]
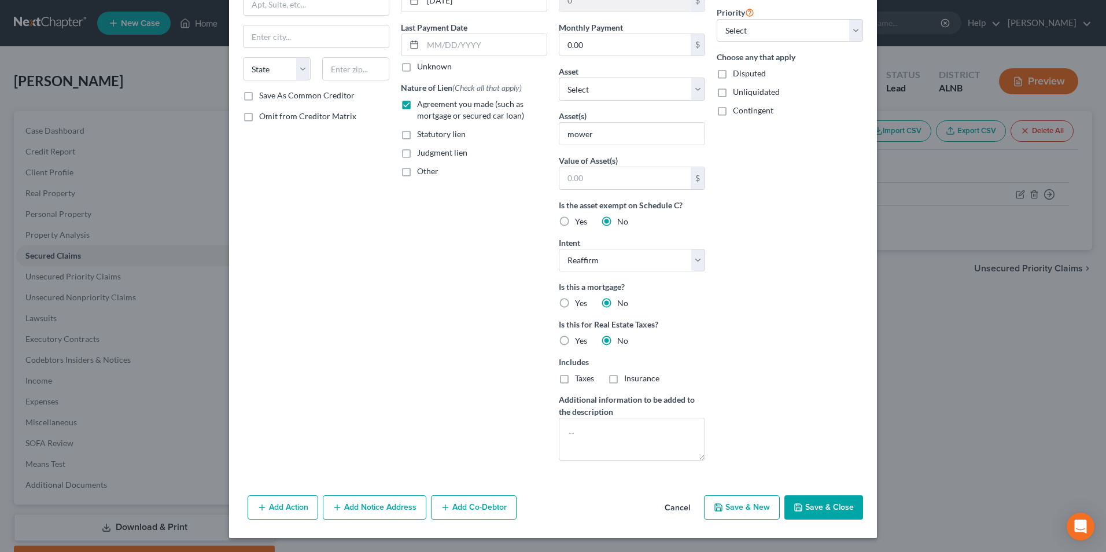
click at [828, 507] on button "Save & Close" at bounding box center [823, 507] width 79 height 24
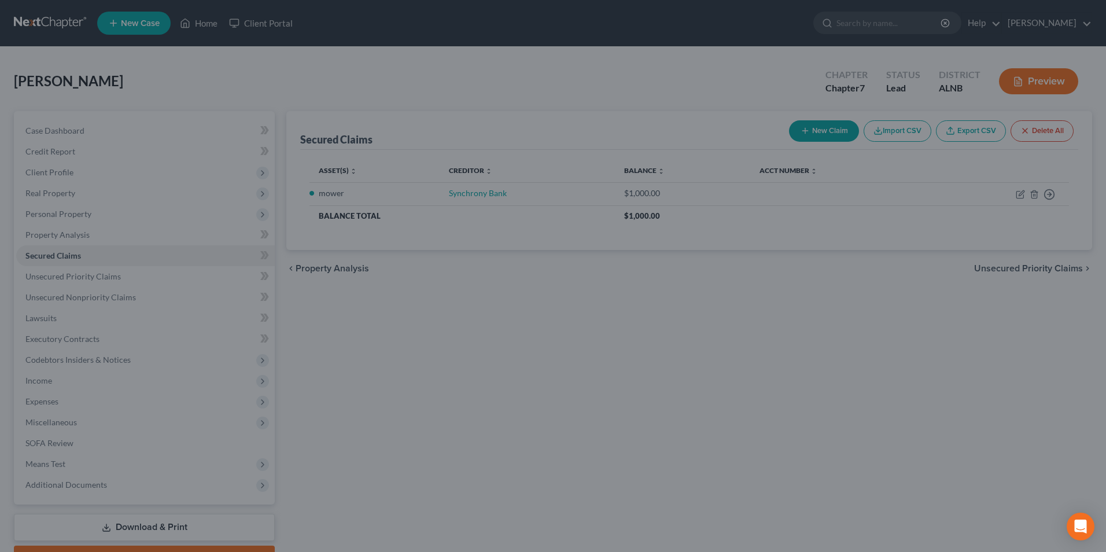
scroll to position [11, 0]
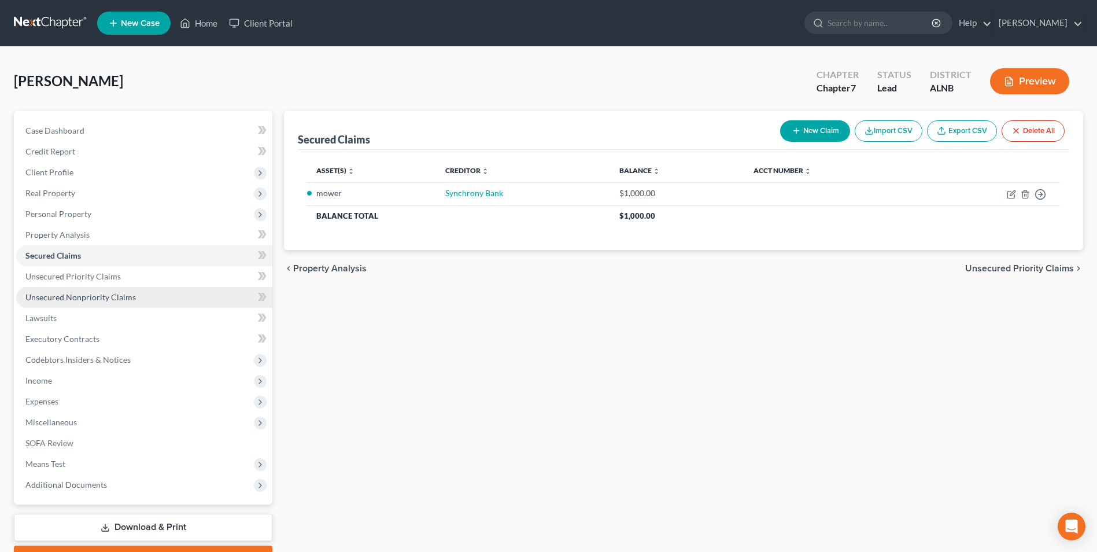
drag, startPoint x: 94, startPoint y: 298, endPoint x: 108, endPoint y: 293, distance: 15.4
click at [94, 298] on span "Unsecured Nonpriority Claims" at bounding box center [80, 297] width 110 height 10
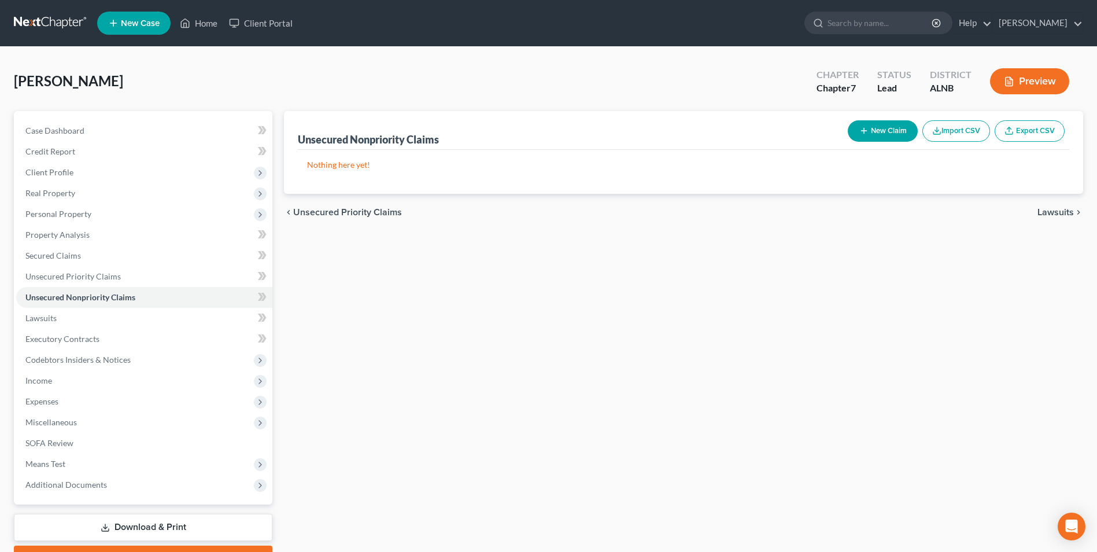
click at [883, 130] on button "New Claim" at bounding box center [883, 130] width 70 height 21
select select "2"
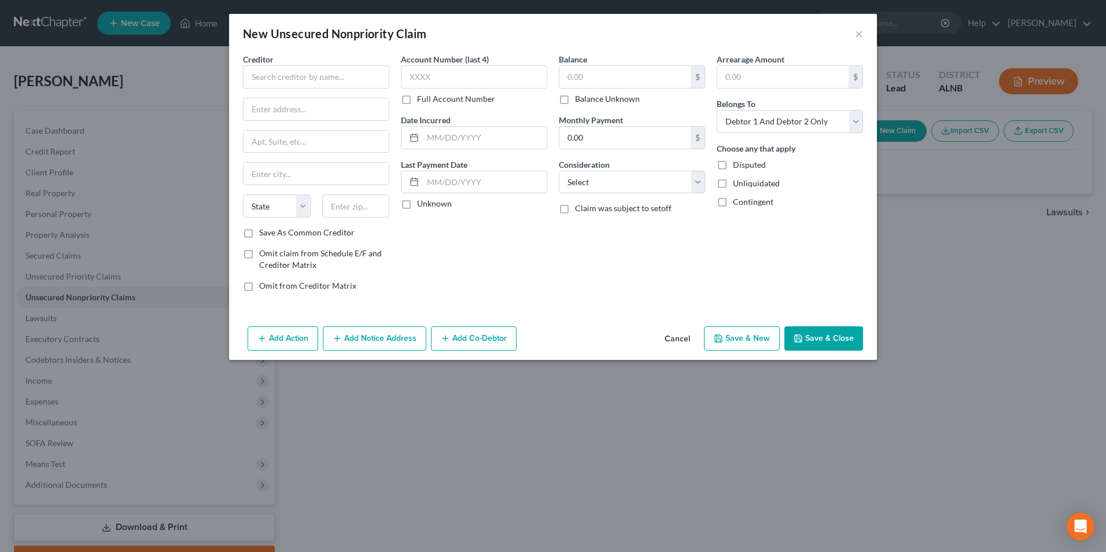
click at [344, 90] on div "Creditor * State [US_STATE] AK AR AZ CA CO [GEOGRAPHIC_DATA] DE DC [GEOGRAPHIC_…" at bounding box center [316, 140] width 146 height 174
click at [349, 83] on input "text" at bounding box center [316, 76] width 146 height 23
click at [287, 101] on div "Ally Financial" at bounding box center [312, 97] width 120 height 12
type input "Ally Financial"
type input "PO Box 38091"
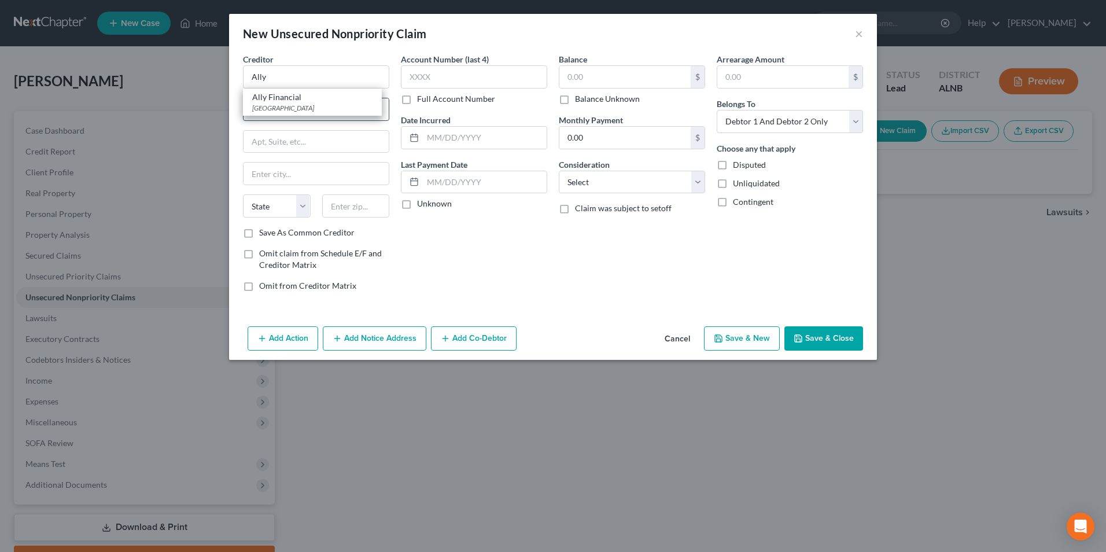
type input "Bloomington"
select select "24"
type input "55438"
click at [592, 79] on input "text" at bounding box center [624, 77] width 131 height 22
click at [830, 335] on button "Save & Close" at bounding box center [823, 338] width 79 height 24
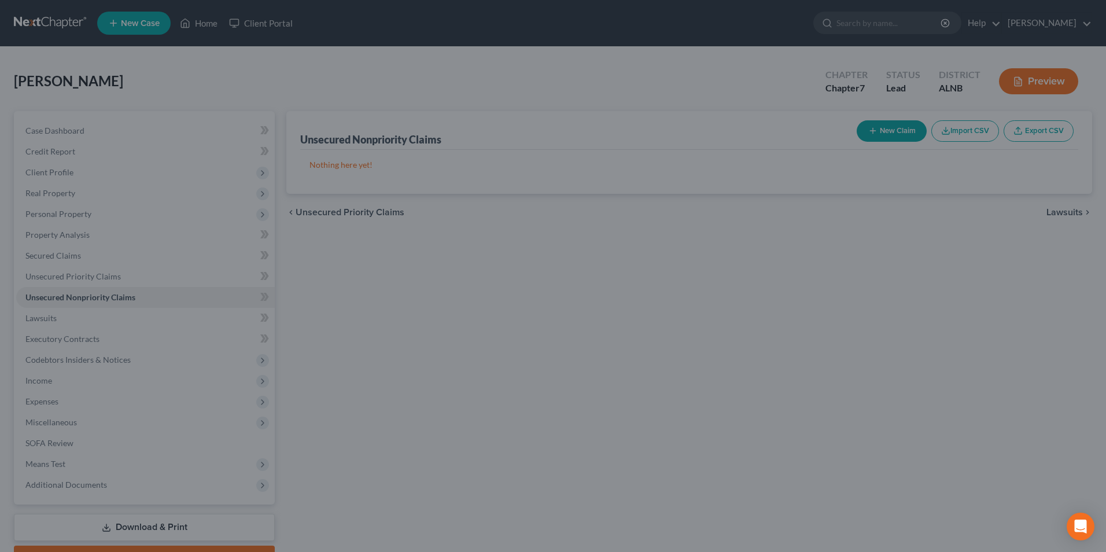
type input "40,000.00"
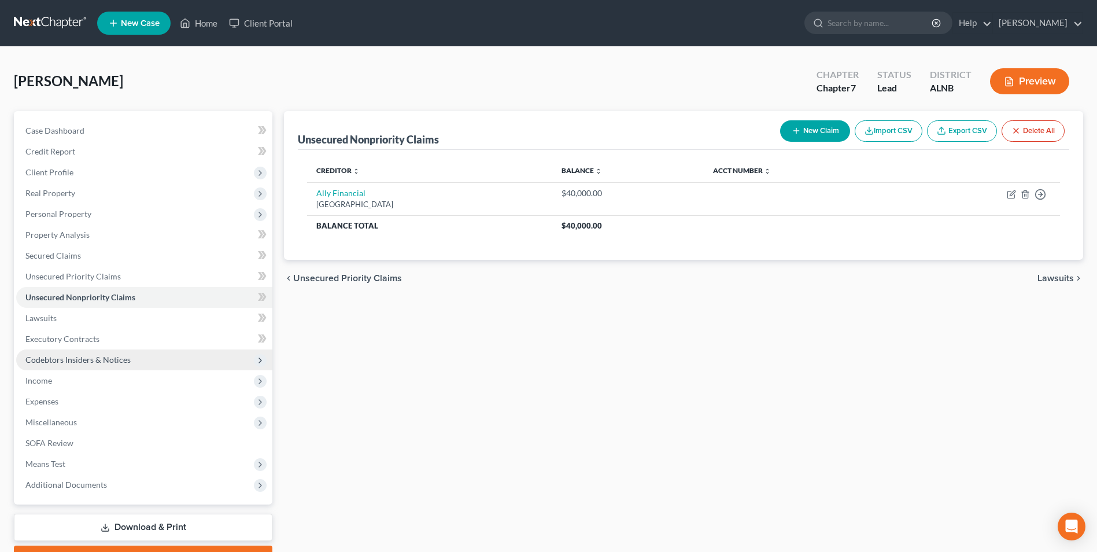
drag, startPoint x: 59, startPoint y: 381, endPoint x: 94, endPoint y: 359, distance: 41.6
click at [59, 381] on span "Income" at bounding box center [144, 380] width 256 height 21
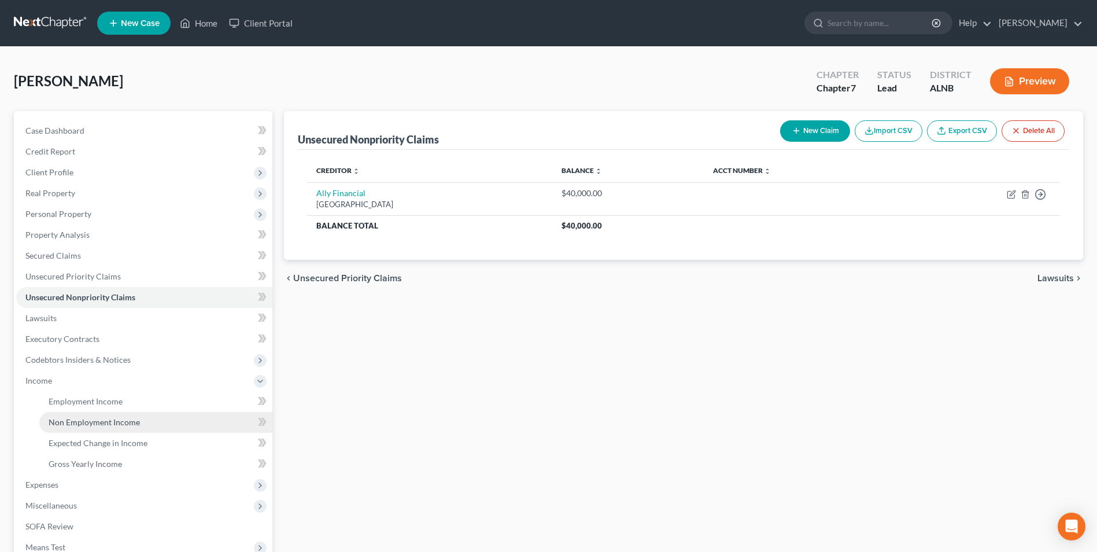
drag, startPoint x: 86, startPoint y: 425, endPoint x: 103, endPoint y: 412, distance: 21.5
click at [86, 425] on span "Non Employment Income" at bounding box center [94, 422] width 91 height 10
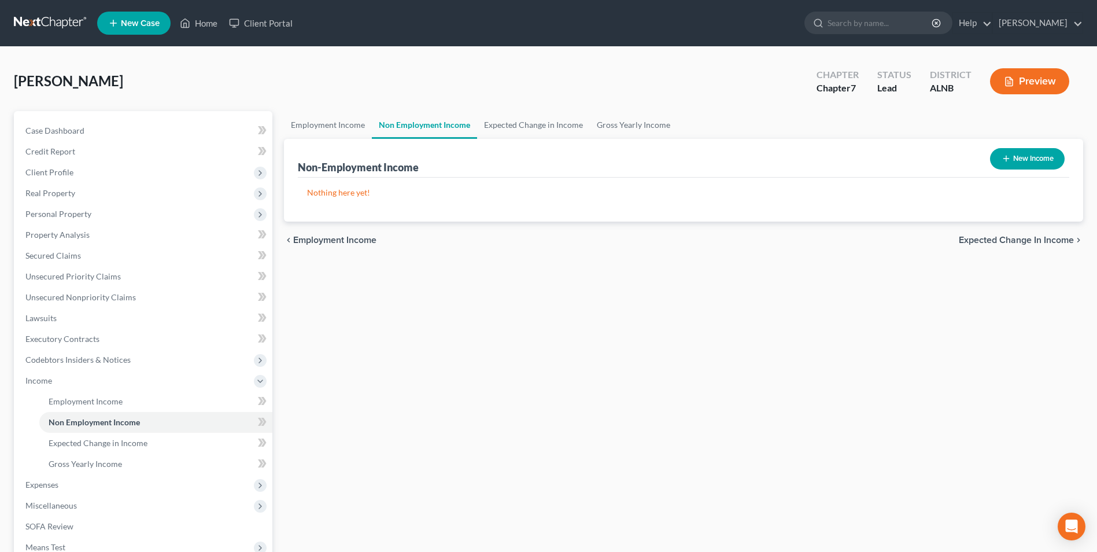
click at [1036, 154] on button "New Income" at bounding box center [1027, 158] width 75 height 21
select select "0"
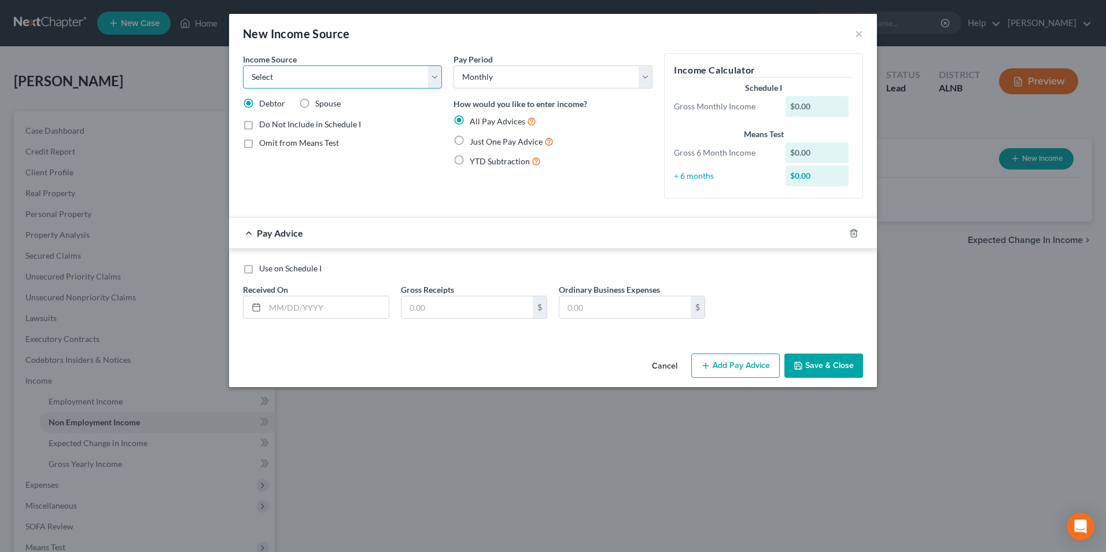
click at [433, 75] on select "Select Unemployment Disability (from employer) Pension Retirement Social Securi…" at bounding box center [342, 76] width 199 height 23
select select "4"
click at [243, 65] on select "Select Unemployment Disability (from employer) Pension Retirement Social Securi…" at bounding box center [342, 76] width 199 height 23
click at [470, 140] on label "Just One Pay Advice" at bounding box center [512, 141] width 84 height 13
click at [474, 140] on input "Just One Pay Advice" at bounding box center [478, 139] width 8 height 8
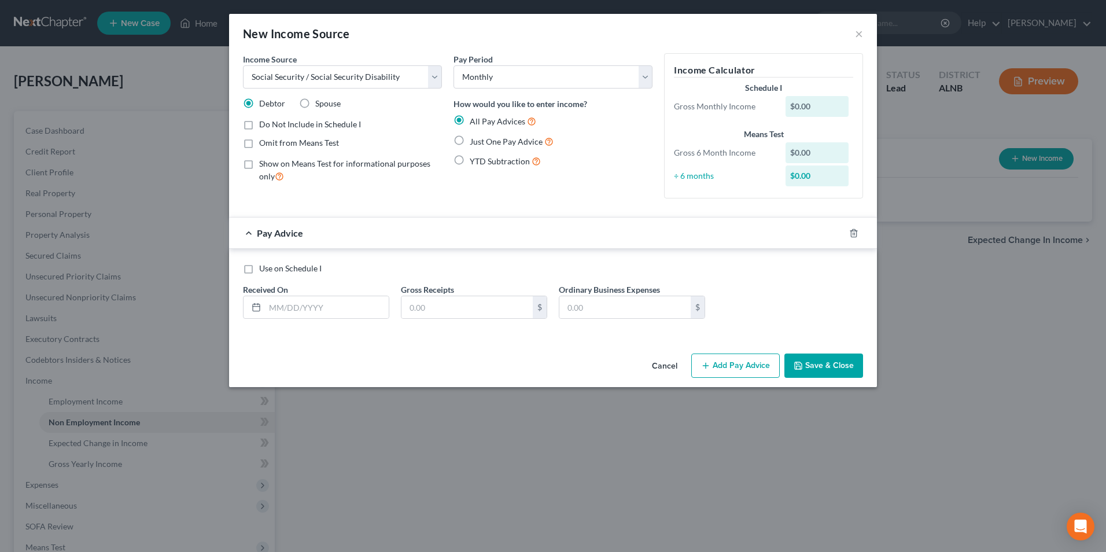
radio input "true"
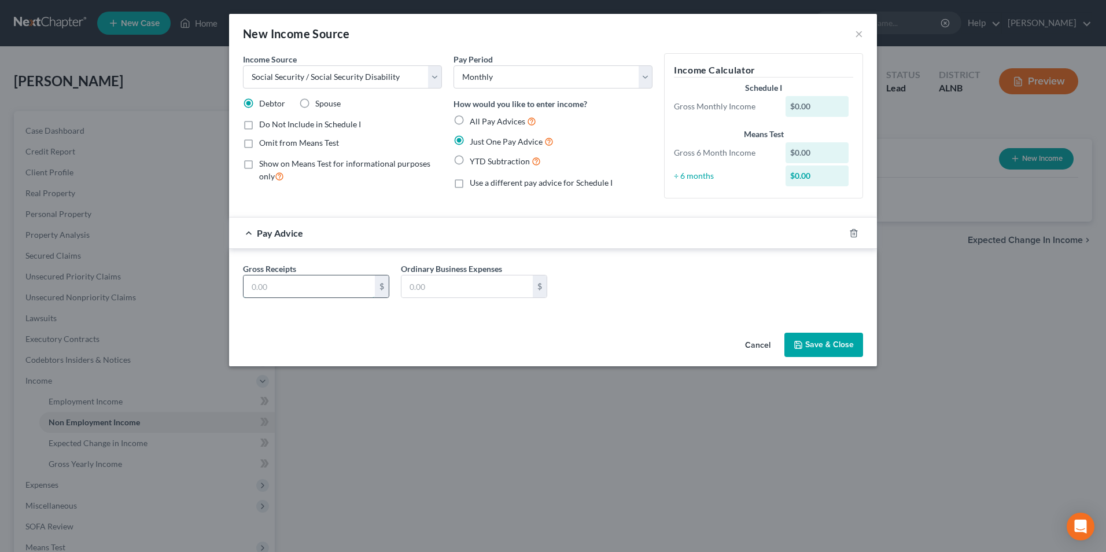
click at [335, 291] on input "text" at bounding box center [308, 286] width 131 height 22
type input "1,466.10"
click at [825, 335] on button "Save & Close" at bounding box center [823, 345] width 79 height 24
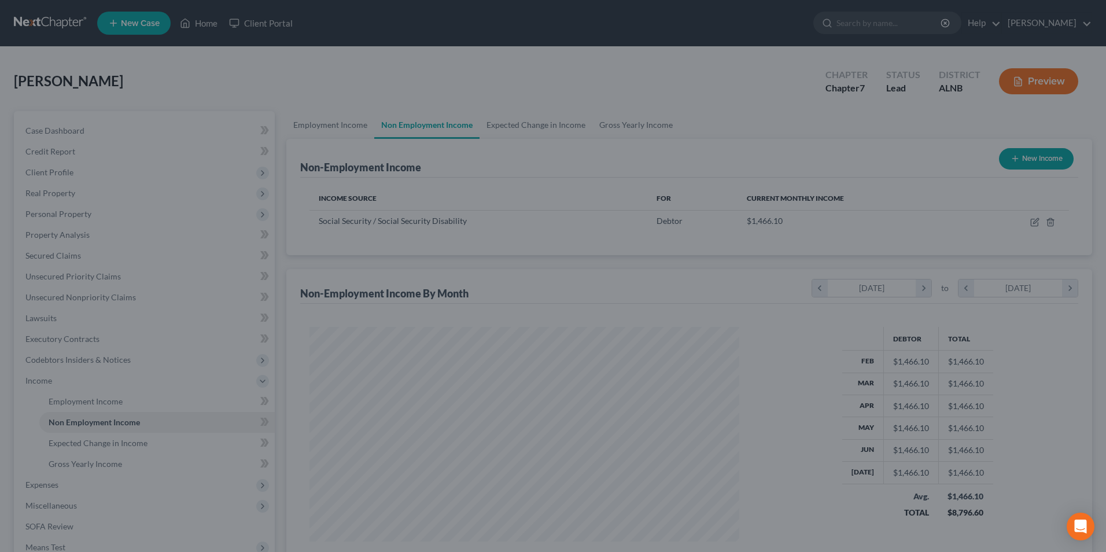
scroll to position [578128, 577890]
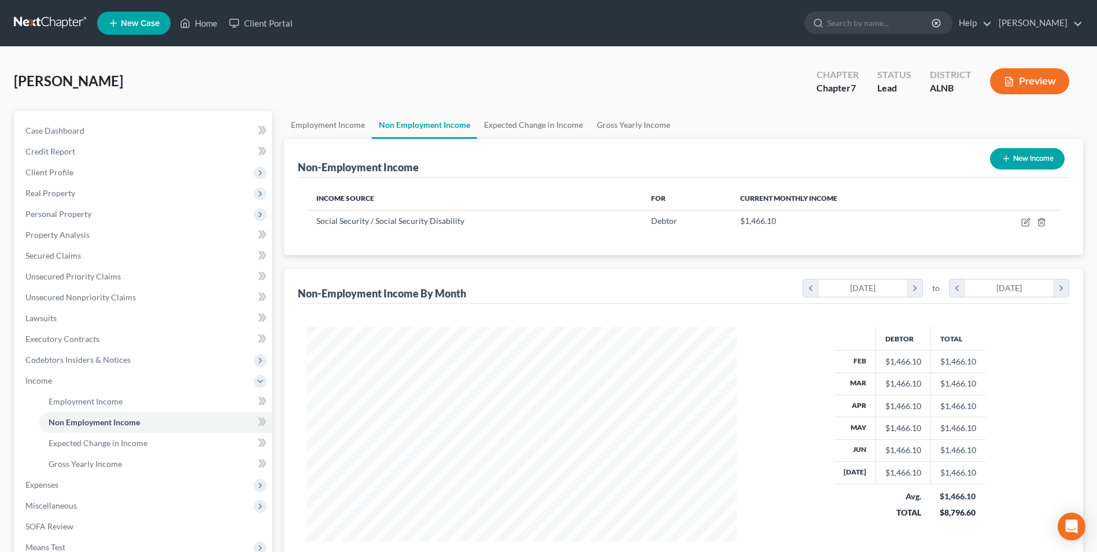
click at [1024, 160] on button "New Income" at bounding box center [1027, 158] width 75 height 21
select select "0"
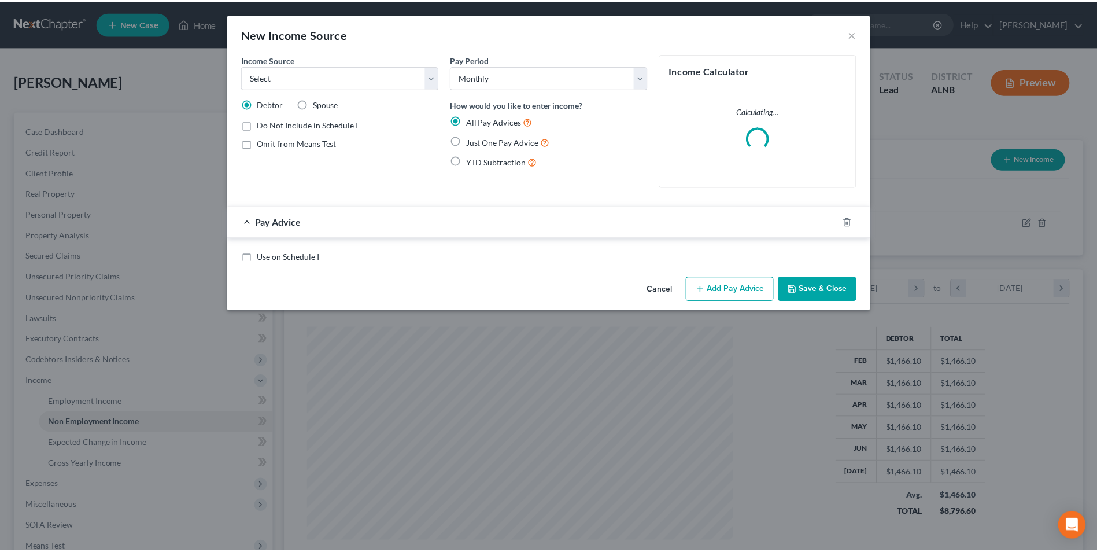
scroll to position [216, 457]
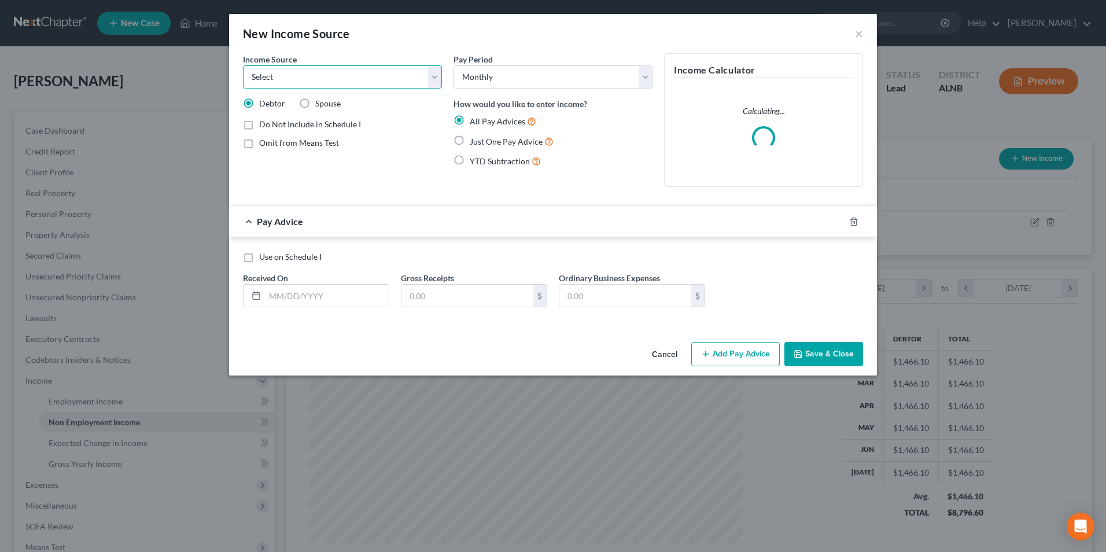
click at [296, 77] on select "Select Unemployment Disability (from employer) Pension Retirement Social Securi…" at bounding box center [342, 76] width 199 height 23
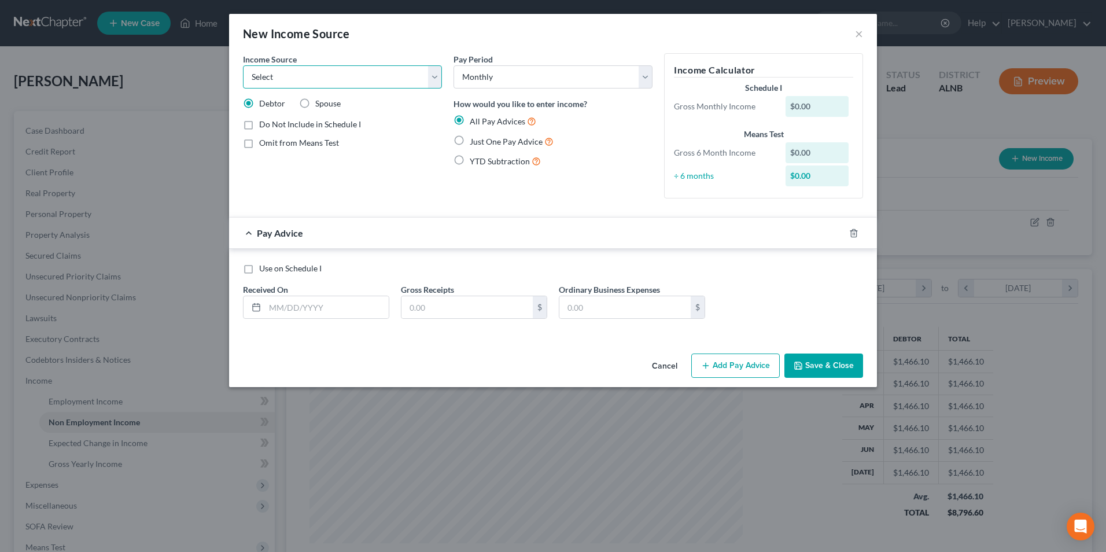
select select "3"
click at [243, 65] on select "Select Unemployment Disability (from employer) Pension Retirement Social Securi…" at bounding box center [342, 76] width 199 height 23
click at [470, 141] on label "Just One Pay Advice" at bounding box center [512, 141] width 84 height 13
click at [474, 141] on input "Just One Pay Advice" at bounding box center [478, 139] width 8 height 8
radio input "true"
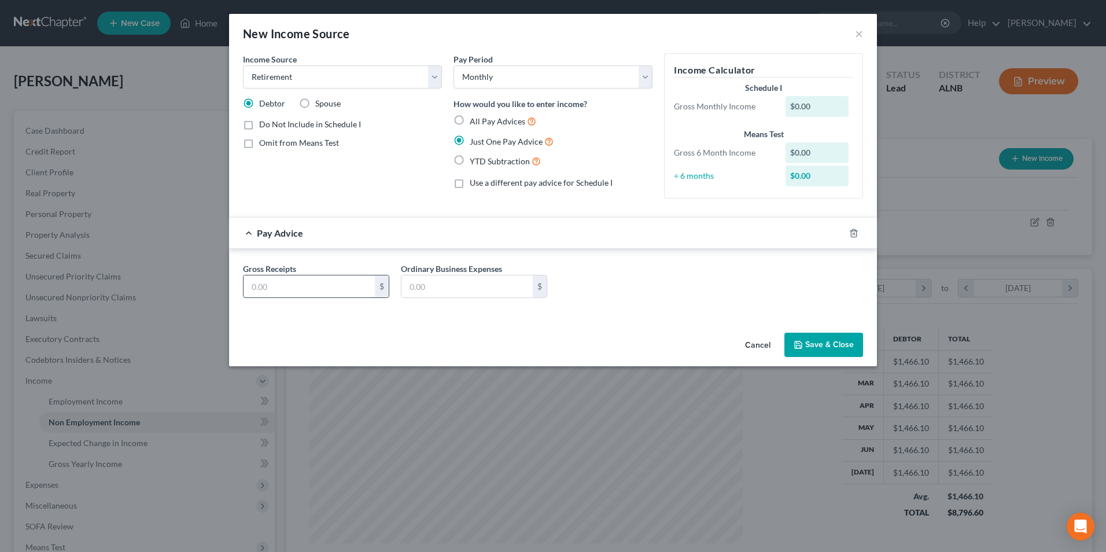
click at [321, 286] on input "text" at bounding box center [308, 286] width 131 height 22
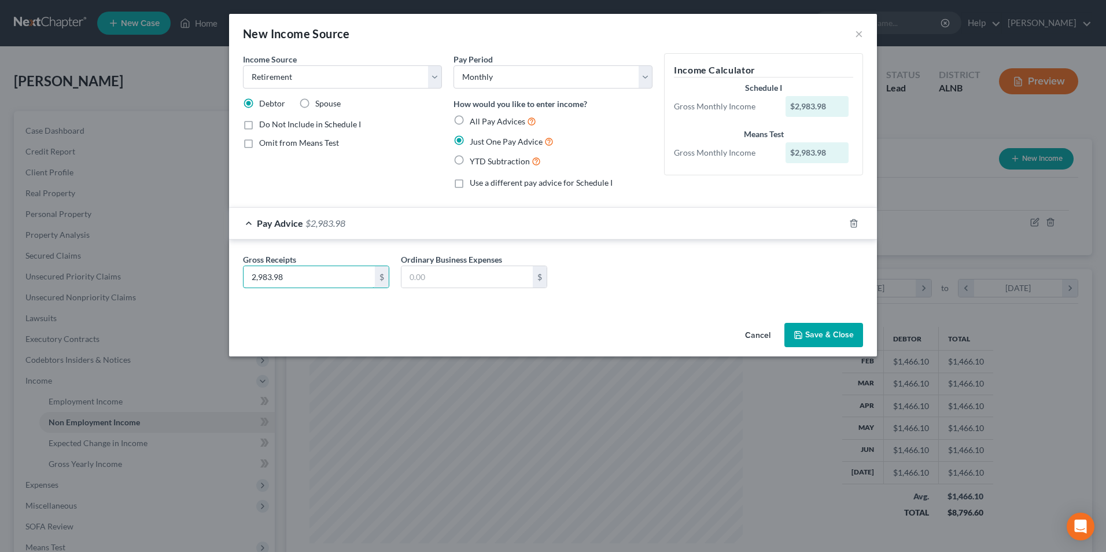
type input "2,983.98"
click at [831, 342] on button "Save & Close" at bounding box center [823, 335] width 79 height 24
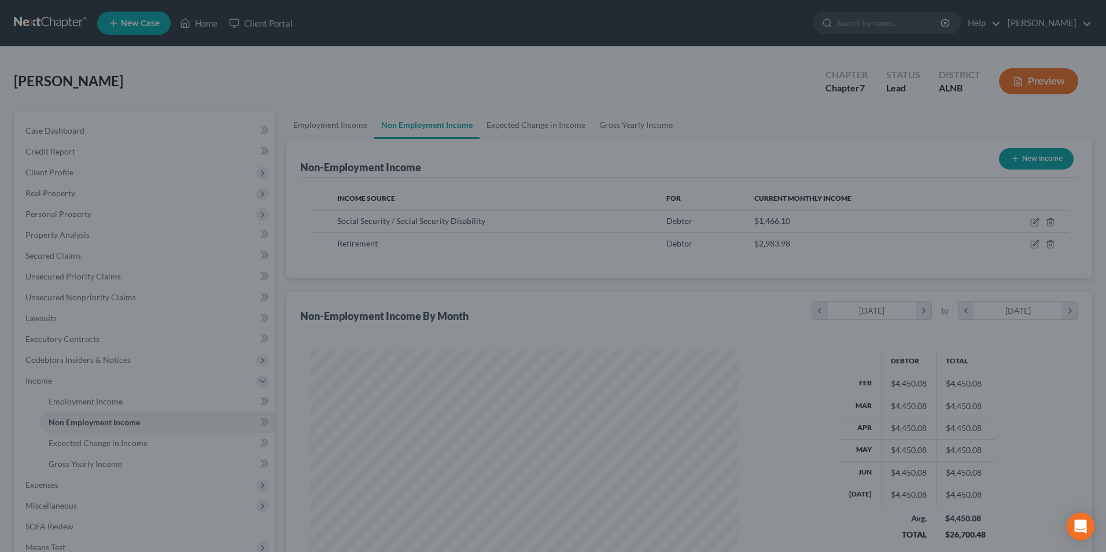
scroll to position [578128, 577890]
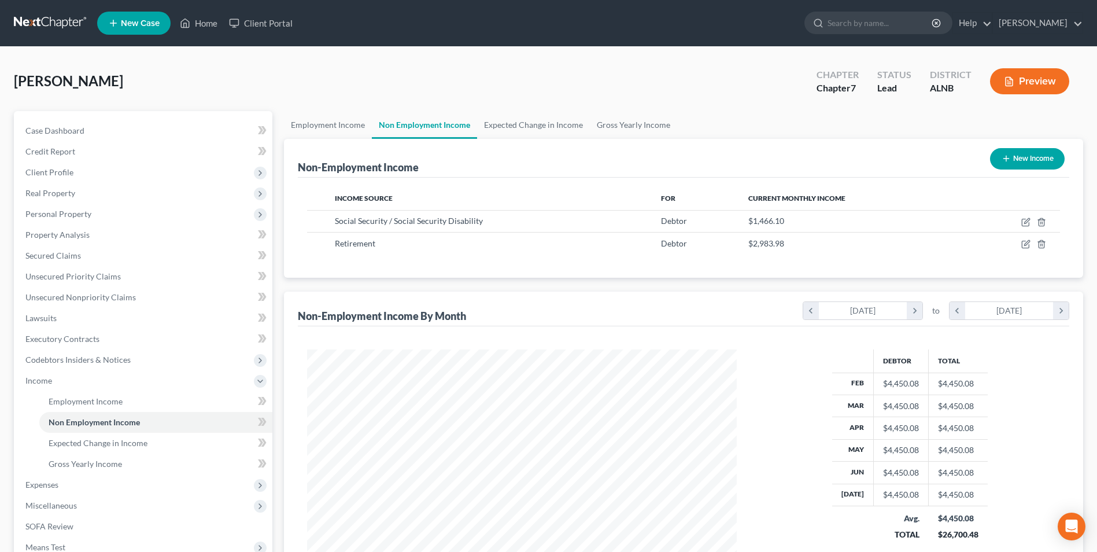
click at [1033, 154] on button "New Income" at bounding box center [1027, 158] width 75 height 21
select select "0"
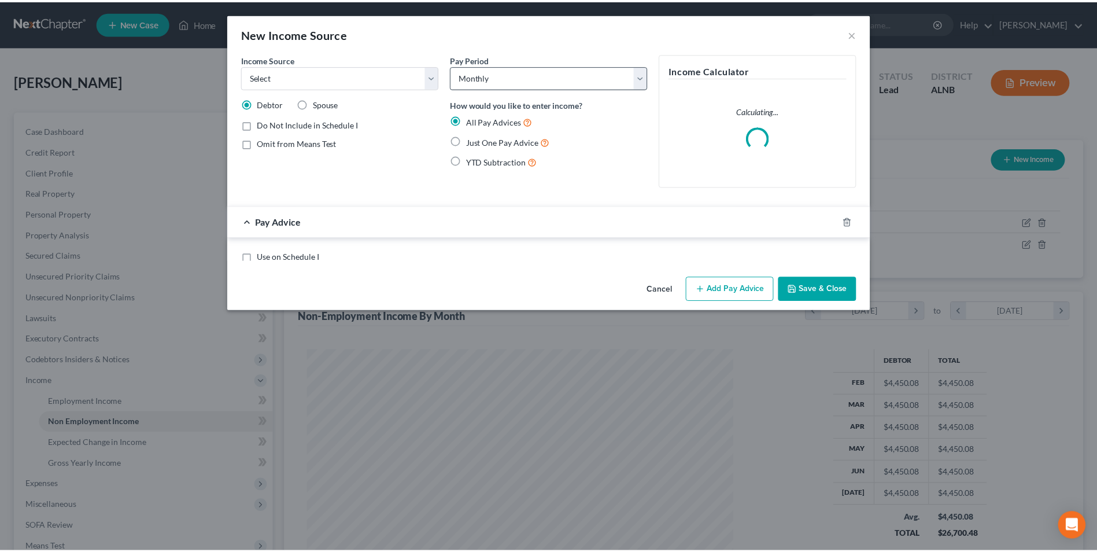
scroll to position [216, 457]
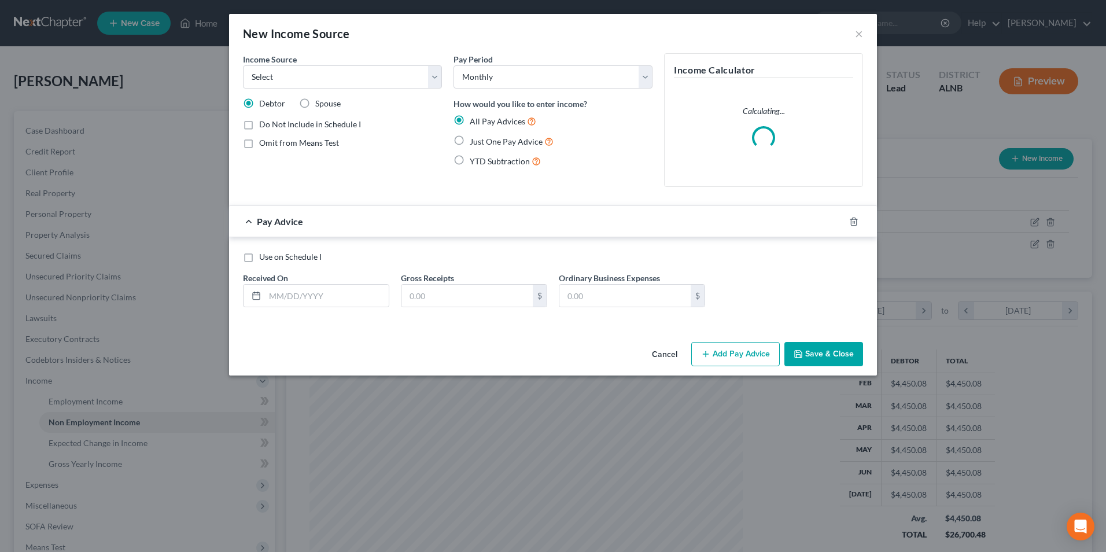
click at [315, 103] on label "Spouse" at bounding box center [327, 104] width 25 height 12
click at [320, 103] on input "Spouse" at bounding box center [324, 102] width 8 height 8
radio input "true"
click at [432, 75] on select "Select Unemployment Disability (from employer) Pension Retirement Social Securi…" at bounding box center [342, 76] width 199 height 23
select select "4"
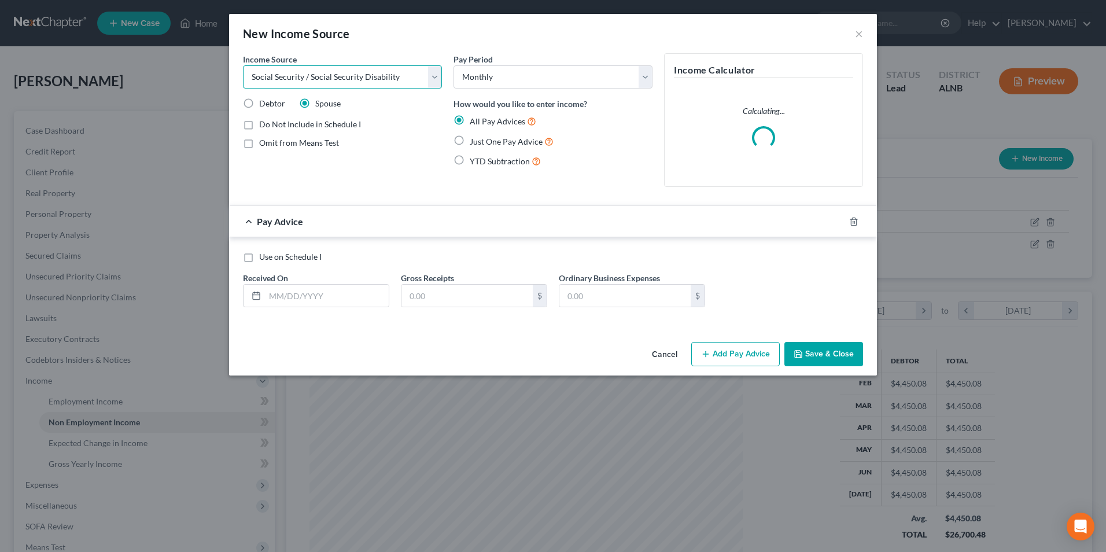
click at [243, 65] on select "Select Unemployment Disability (from employer) Pension Retirement Social Securi…" at bounding box center [342, 76] width 199 height 23
drag, startPoint x: 461, startPoint y: 141, endPoint x: 456, endPoint y: 146, distance: 7.4
click at [470, 141] on label "Just One Pay Advice" at bounding box center [512, 141] width 84 height 13
click at [474, 141] on input "Just One Pay Advice" at bounding box center [478, 139] width 8 height 8
radio input "true"
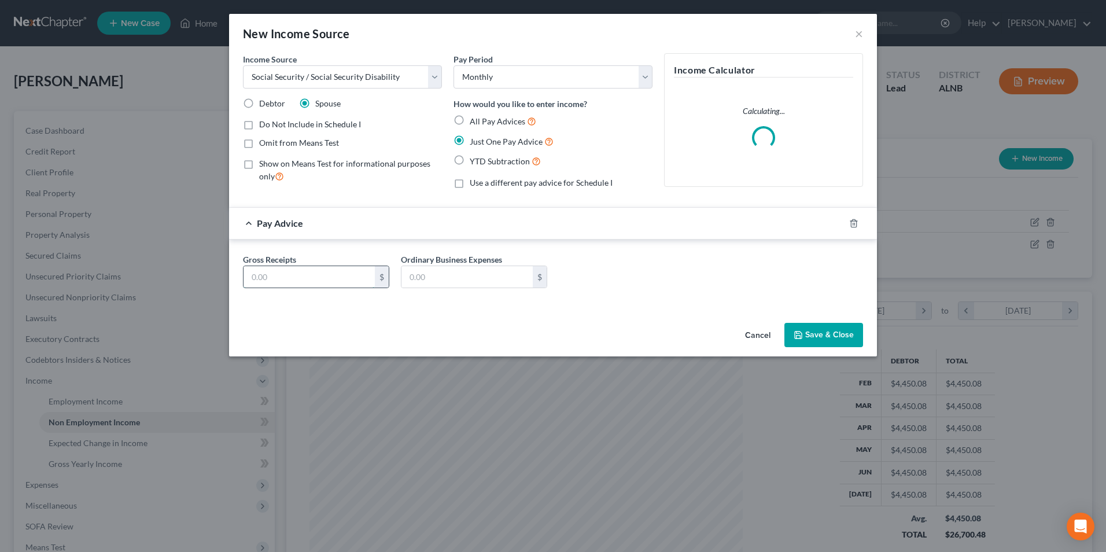
click at [338, 279] on input "text" at bounding box center [308, 277] width 131 height 22
type input "996.30"
click at [825, 332] on button "Save & Close" at bounding box center [823, 335] width 79 height 24
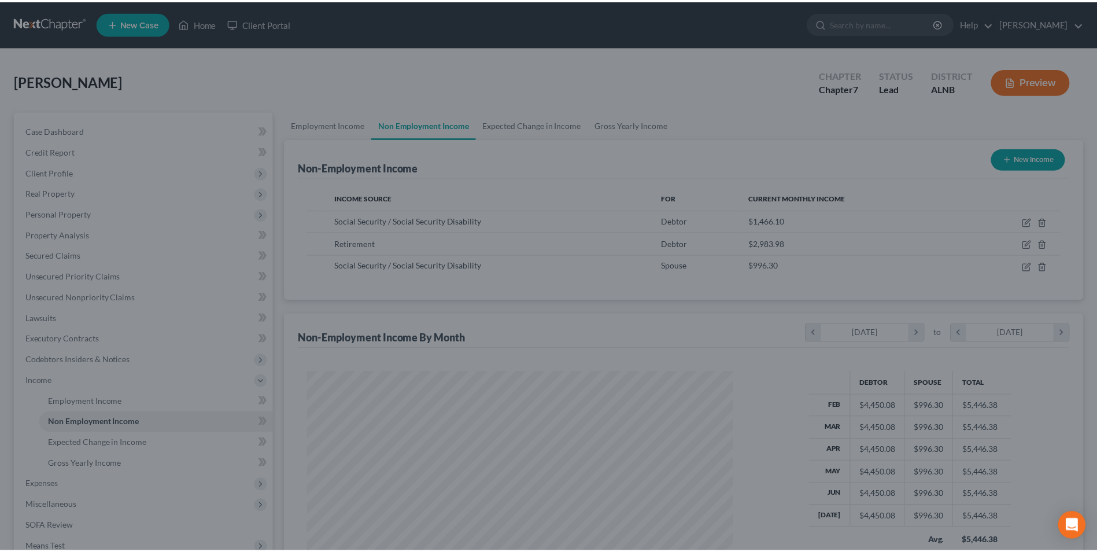
scroll to position [578128, 577890]
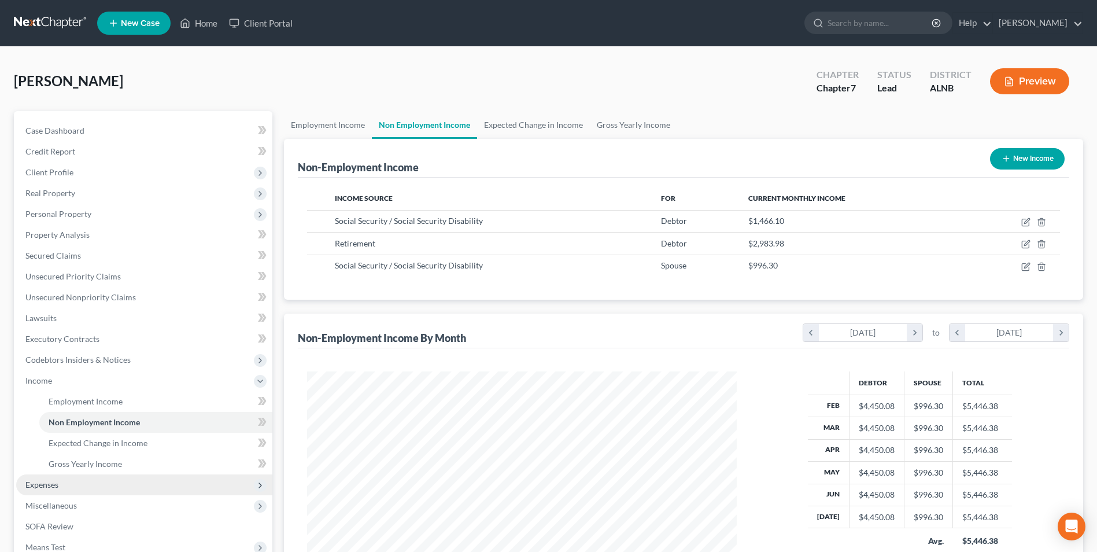
click at [43, 485] on span "Expenses" at bounding box center [41, 484] width 33 height 10
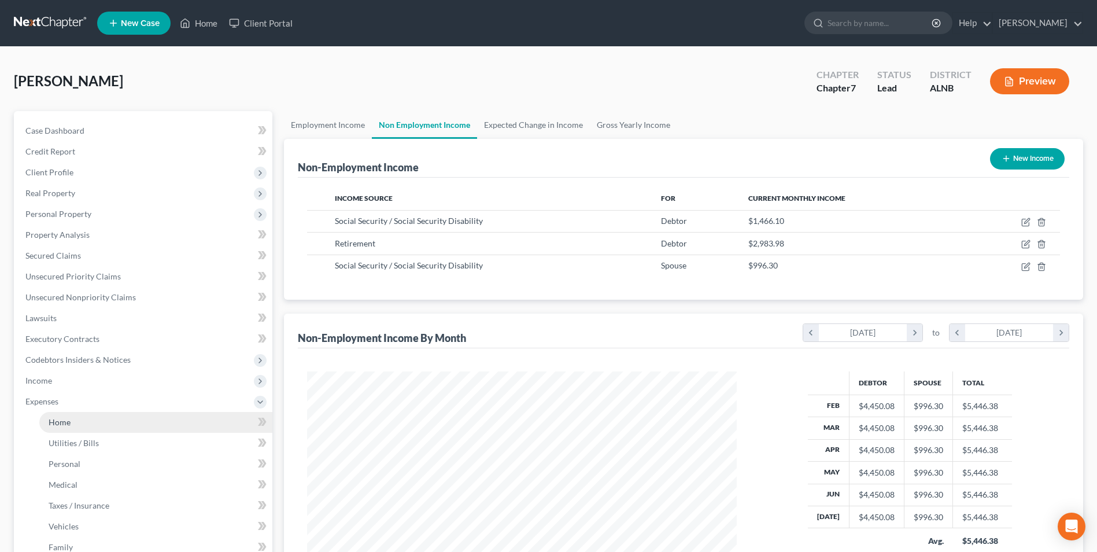
drag, startPoint x: 57, startPoint y: 423, endPoint x: 68, endPoint y: 411, distance: 16.0
click at [57, 423] on span "Home" at bounding box center [60, 422] width 22 height 10
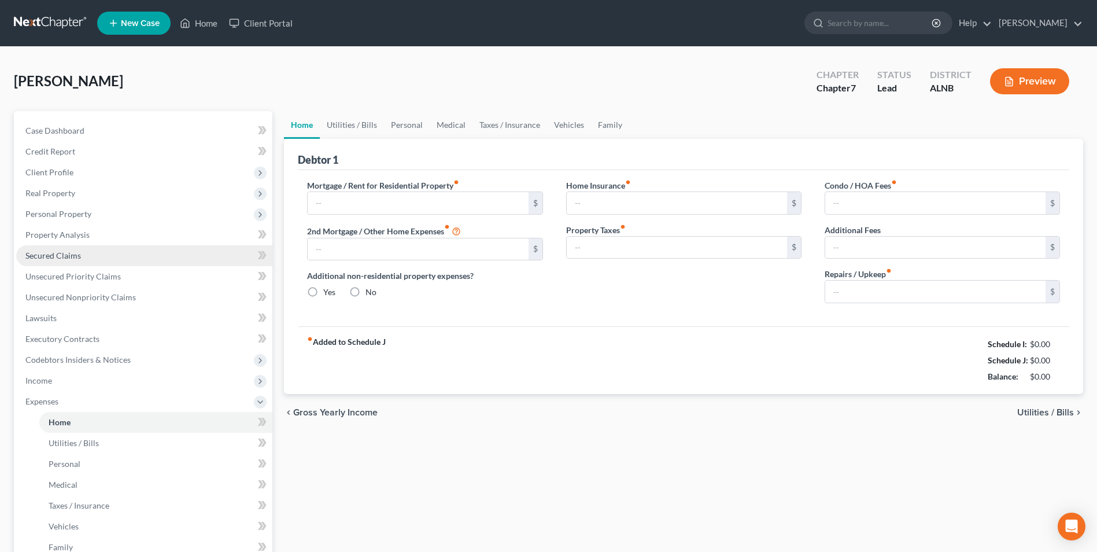
type input "0.00"
radio input "true"
type input "0.00"
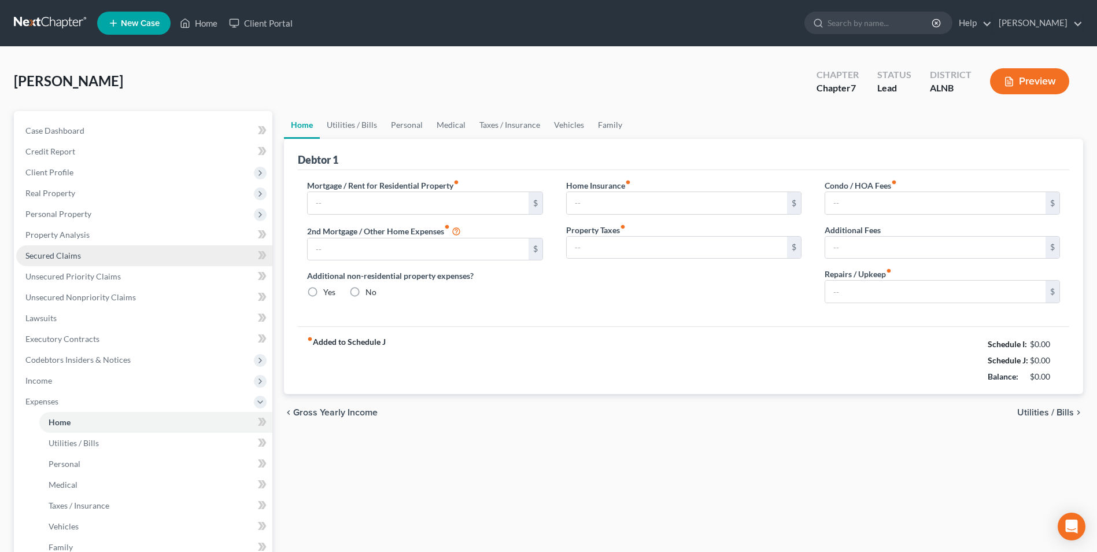
type input "0.00"
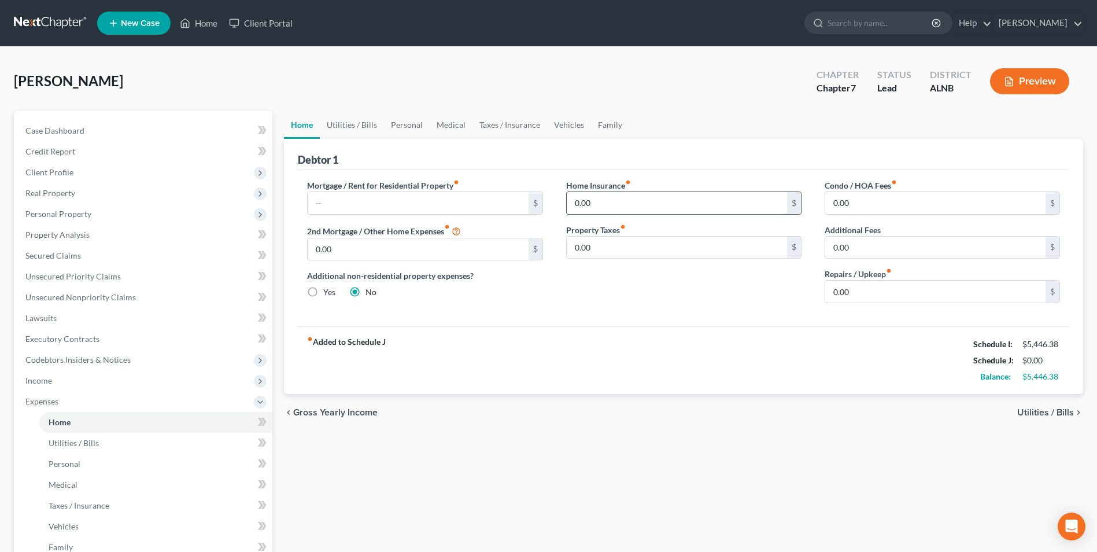
click at [611, 204] on input "0.00" at bounding box center [677, 203] width 220 height 22
type input "175"
click at [862, 294] on input "0.00" at bounding box center [935, 291] width 220 height 22
type input "250"
click at [355, 127] on link "Utilities / Bills" at bounding box center [352, 125] width 64 height 28
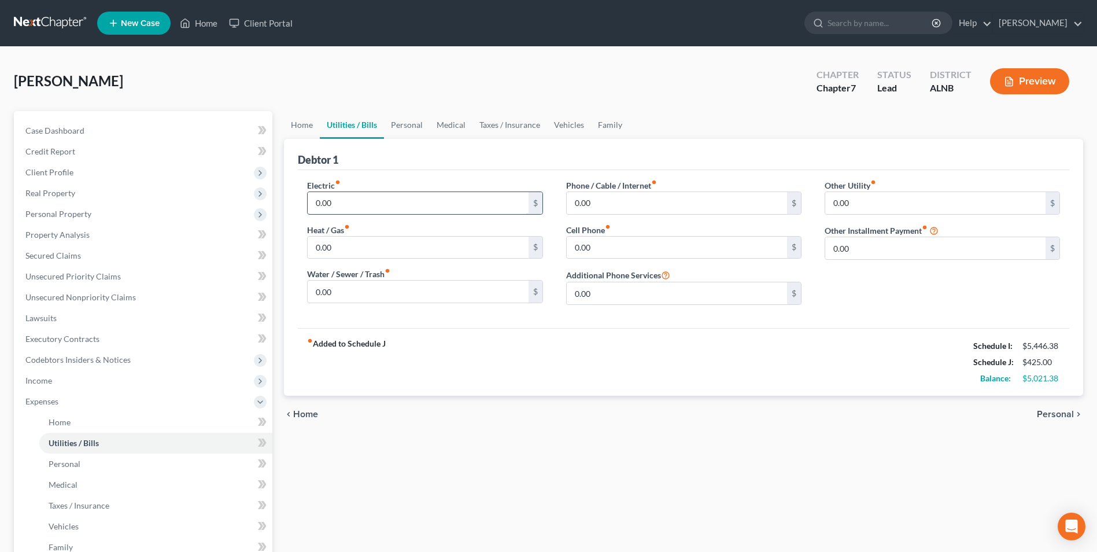
click at [350, 200] on input "0.00" at bounding box center [418, 203] width 220 height 22
type input "500"
click at [598, 206] on input "0.00" at bounding box center [677, 203] width 220 height 22
type input "300"
click at [599, 242] on input "0.00" at bounding box center [677, 248] width 220 height 22
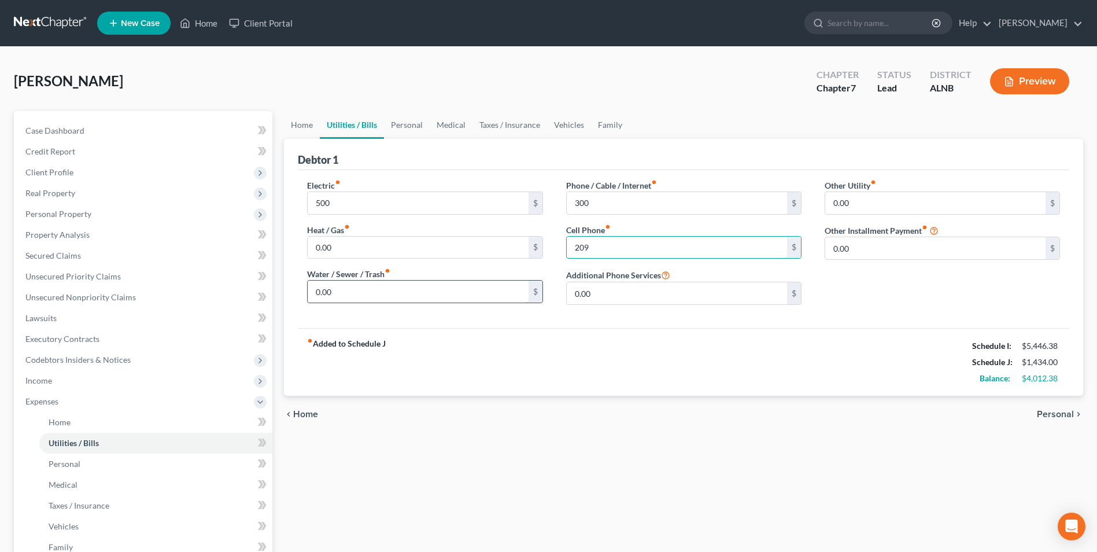
type input "209"
click at [367, 294] on input "0.00" at bounding box center [418, 291] width 220 height 22
type input "150"
click at [347, 249] on input "0.00" at bounding box center [418, 248] width 220 height 22
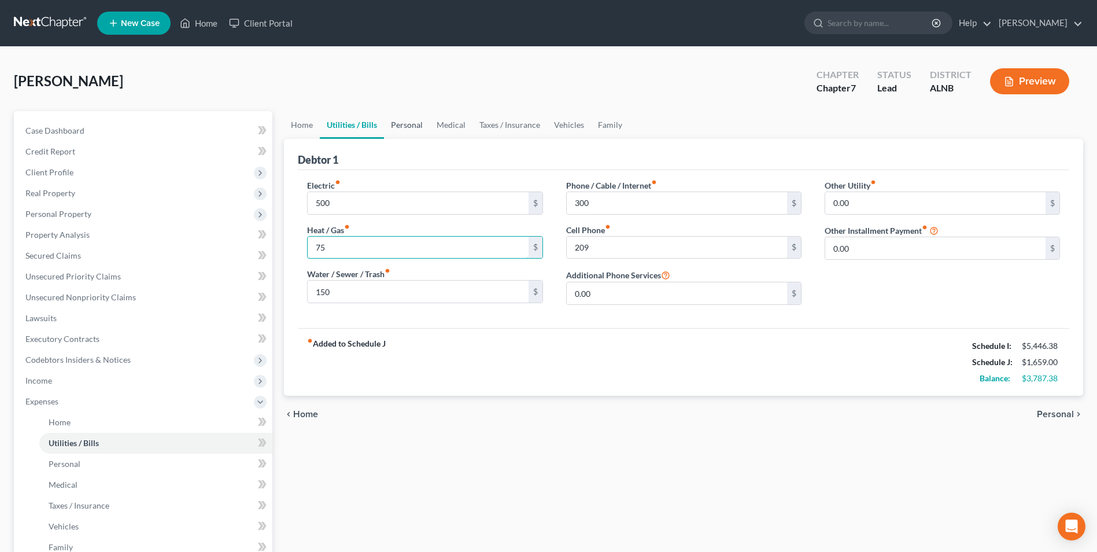
type input "75"
click at [407, 124] on link "Personal" at bounding box center [407, 125] width 46 height 28
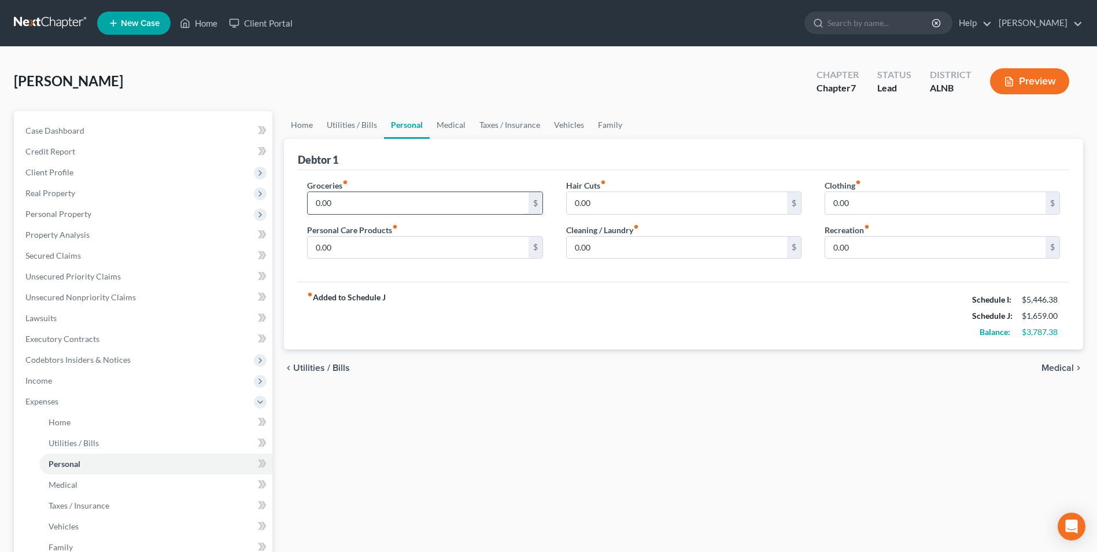
click at [357, 203] on input "0.00" at bounding box center [418, 203] width 220 height 22
type input "1,800"
click at [832, 201] on input "0.00" at bounding box center [935, 203] width 220 height 22
type input "200"
click at [602, 249] on input "0.00" at bounding box center [677, 248] width 220 height 22
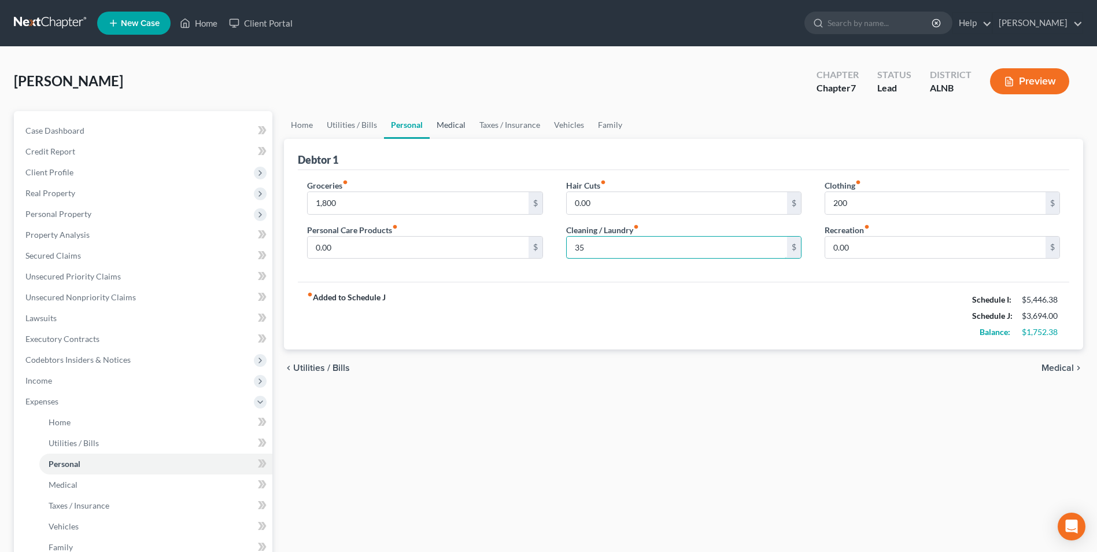
type input "35"
click at [451, 126] on link "Medical" at bounding box center [451, 125] width 43 height 28
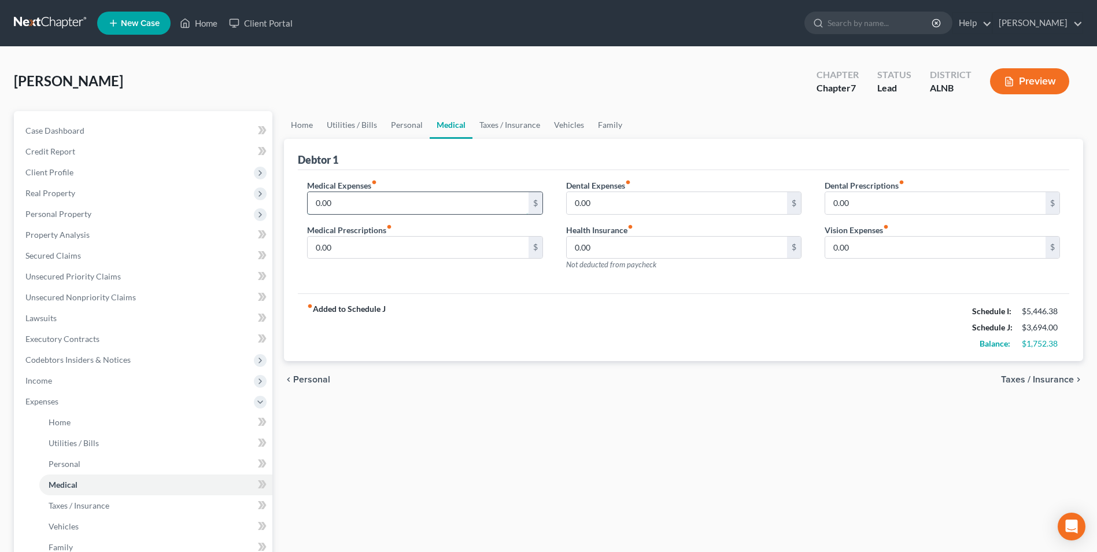
click at [349, 201] on input "0.00" at bounding box center [418, 203] width 220 height 22
type input "400"
click at [603, 251] on input "0.00" at bounding box center [677, 248] width 220 height 22
type input "108.57"
click at [519, 124] on link "Taxes / Insurance" at bounding box center [510, 125] width 75 height 28
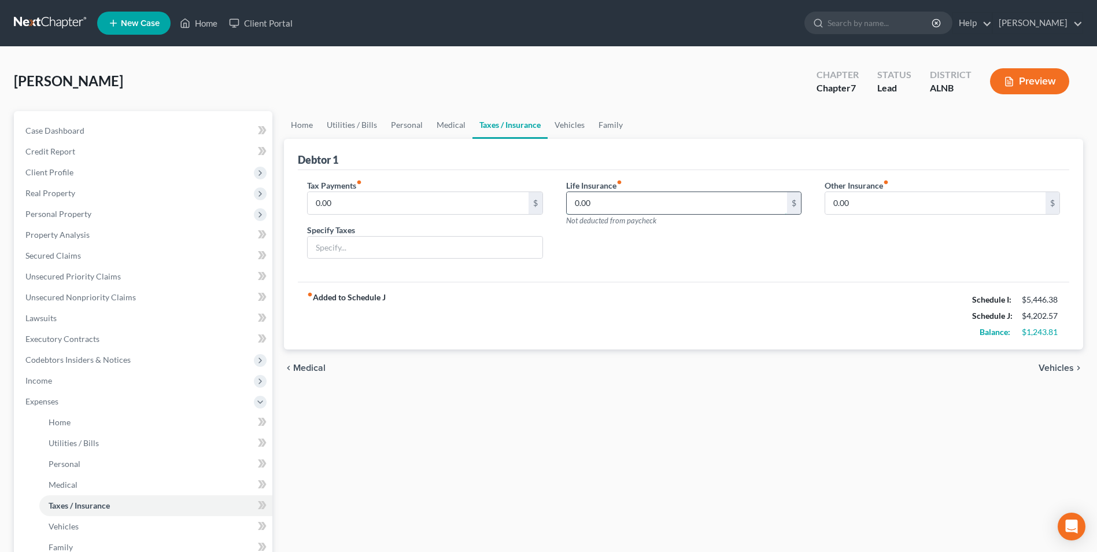
click at [610, 202] on input "0.00" at bounding box center [677, 203] width 220 height 22
type input "185"
click at [595, 249] on div "Life Insurance fiber_manual_record 185 $ Not deducted from paycheck" at bounding box center [684, 223] width 259 height 89
click at [566, 125] on link "Vehicles" at bounding box center [570, 125] width 44 height 28
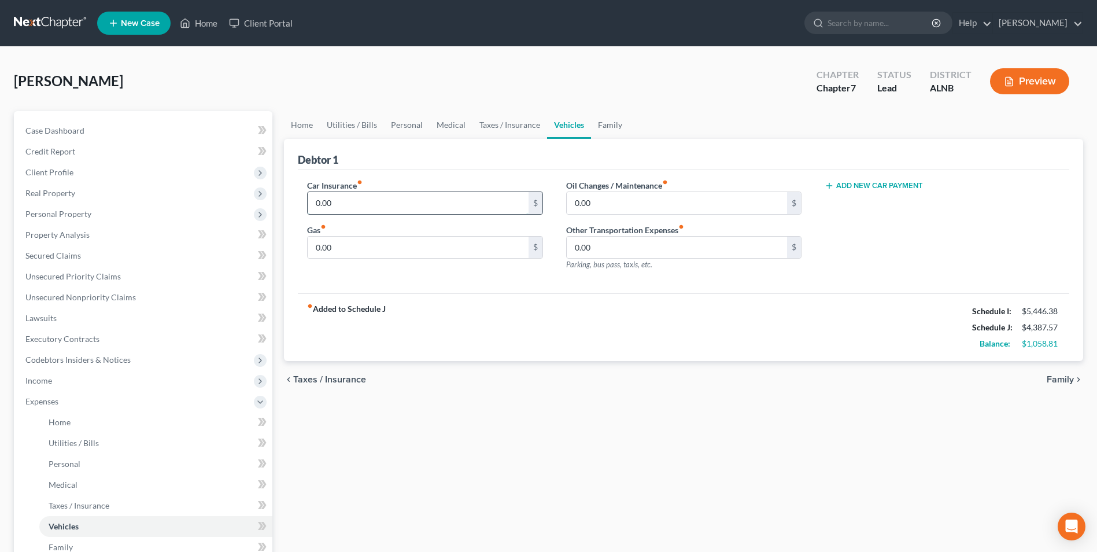
click at [351, 204] on input "0.00" at bounding box center [418, 203] width 220 height 22
type input "200"
click at [333, 248] on input "0.00" at bounding box center [418, 248] width 220 height 22
type input "300"
click at [609, 123] on link "Family" at bounding box center [610, 125] width 38 height 28
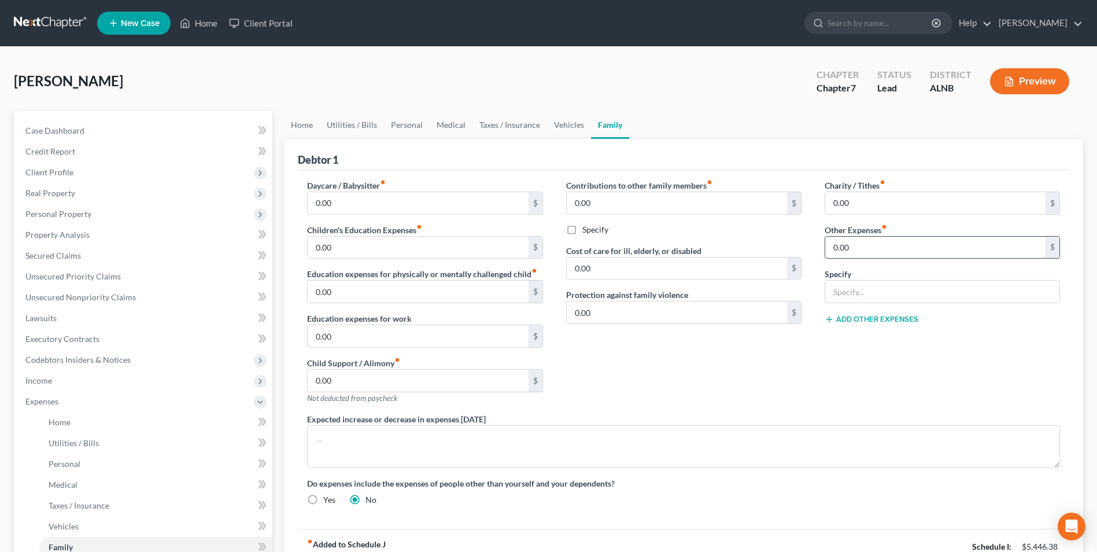
click at [865, 249] on input "0.00" at bounding box center [935, 248] width 220 height 22
type input "100"
click at [876, 291] on input "text" at bounding box center [942, 291] width 234 height 22
type input "."
click at [870, 202] on input "0.00" at bounding box center [935, 203] width 220 height 22
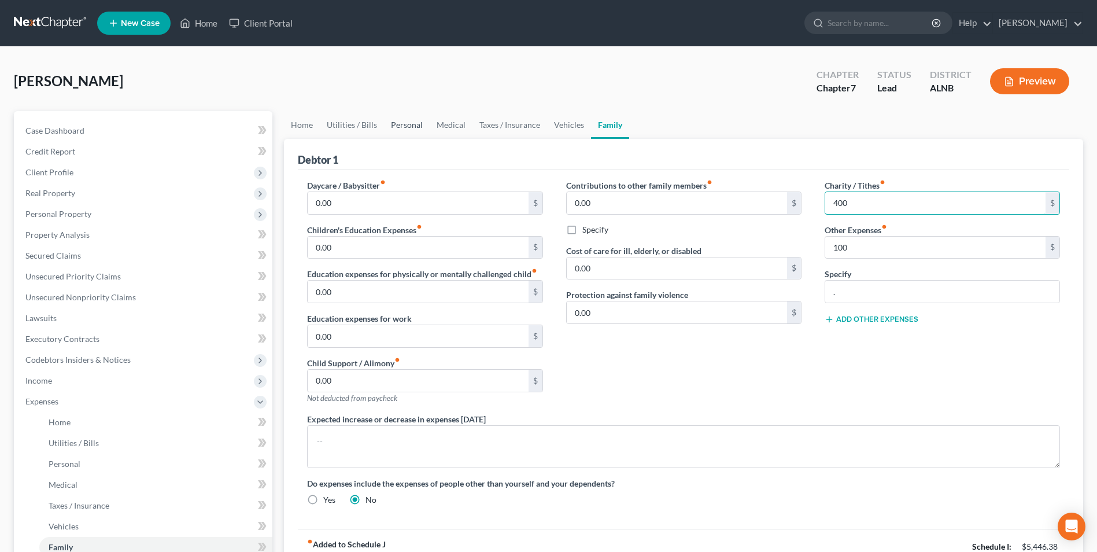
type input "400"
click at [400, 124] on link "Personal" at bounding box center [407, 125] width 46 height 28
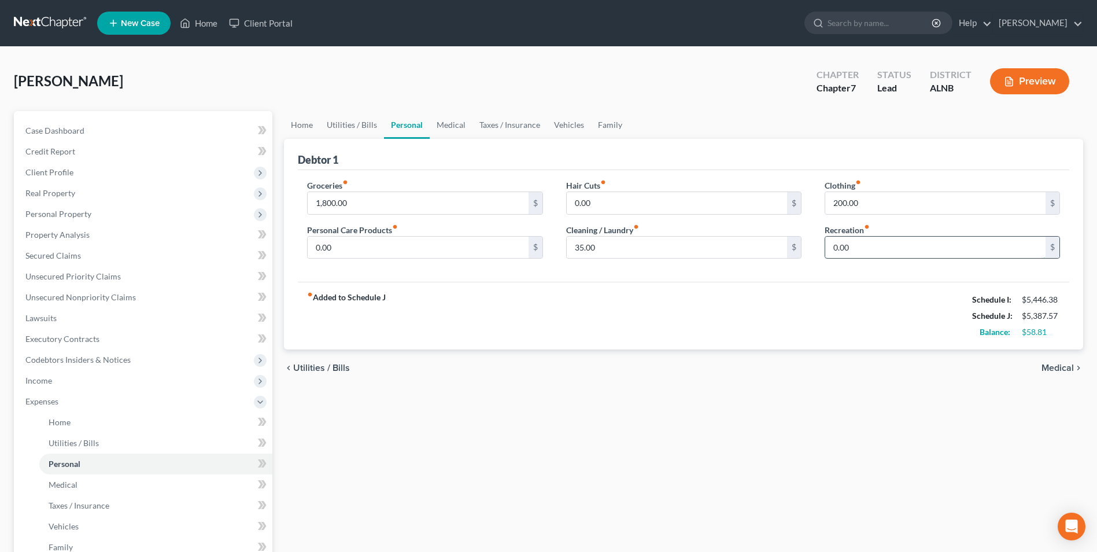
click at [855, 252] on input "0.00" at bounding box center [935, 248] width 220 height 22
type input "30"
click at [694, 341] on div "fiber_manual_record Added to Schedule J Schedule I: $5,446.38 Schedule J: $5,41…" at bounding box center [684, 316] width 772 height 68
click at [303, 124] on link "Home" at bounding box center [302, 125] width 36 height 28
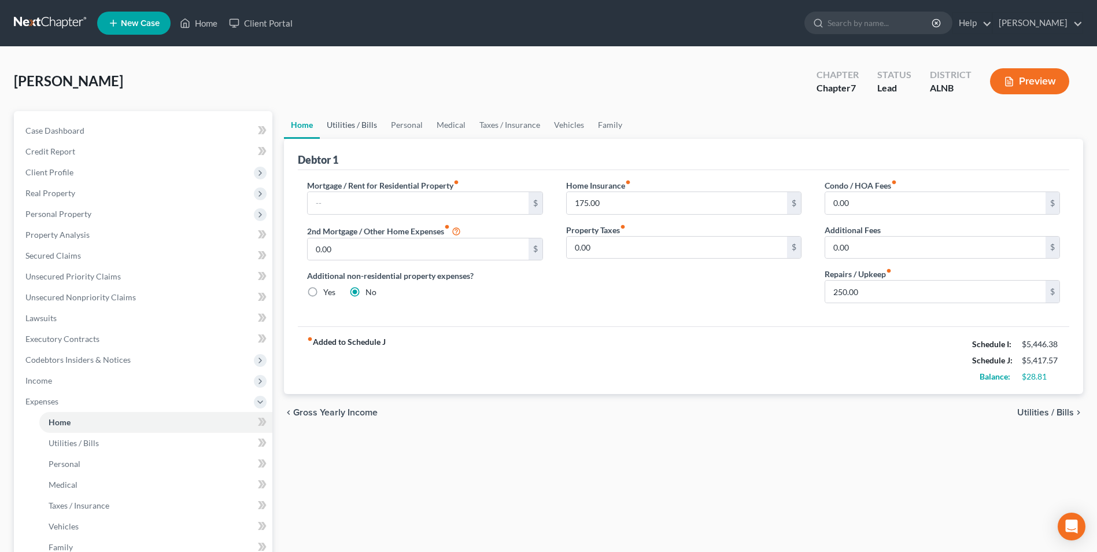
click at [359, 123] on link "Utilities / Bills" at bounding box center [352, 125] width 64 height 28
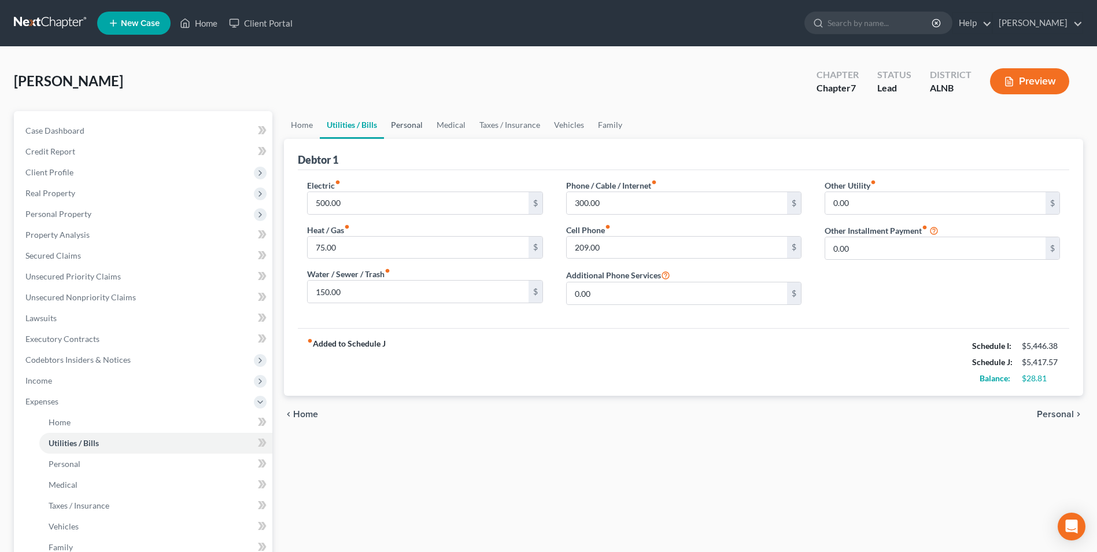
click at [403, 124] on link "Personal" at bounding box center [407, 125] width 46 height 28
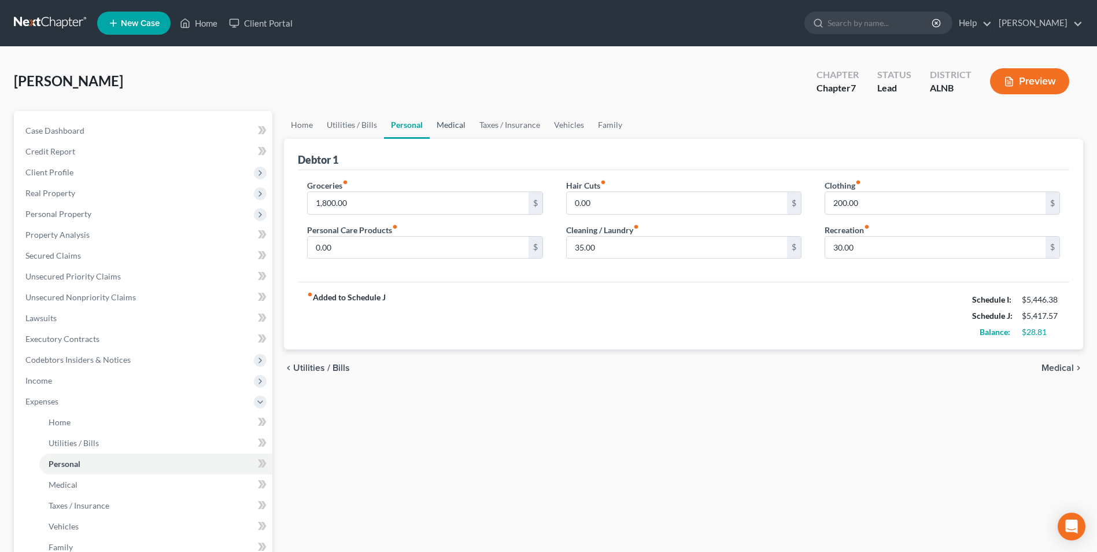
click at [446, 125] on link "Medical" at bounding box center [451, 125] width 43 height 28
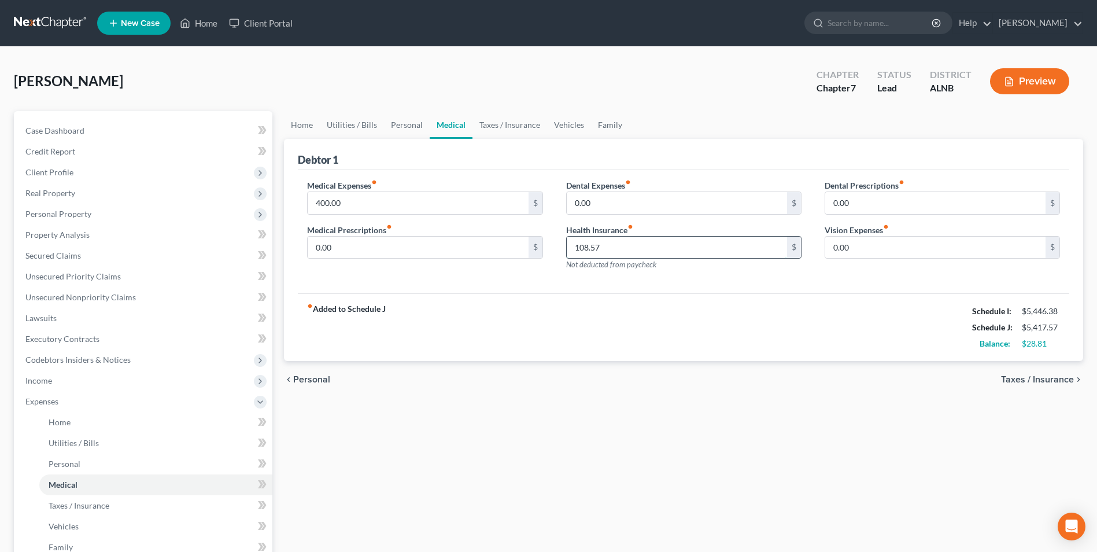
click at [626, 246] on input "108.57" at bounding box center [677, 248] width 220 height 22
type input "120"
click at [646, 278] on div "Dental Expenses fiber_manual_record 0.00 $ Health Insurance fiber_manual_record…" at bounding box center [684, 229] width 259 height 101
click at [595, 246] on input "120" at bounding box center [677, 248] width 220 height 22
type input "130"
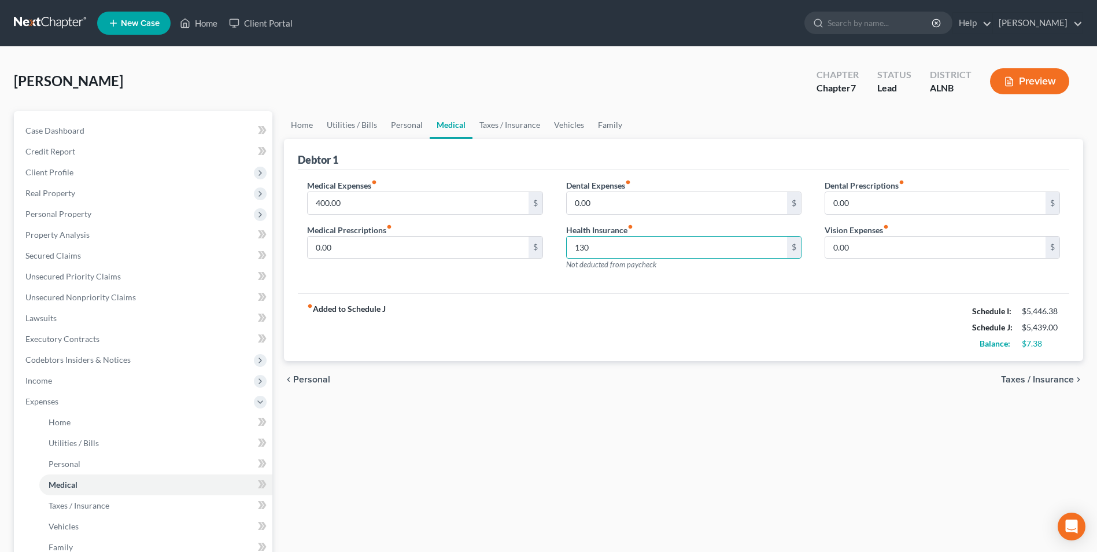
click at [686, 283] on div "Medical Expenses fiber_manual_record 400.00 $ Medical Prescriptions fiber_manua…" at bounding box center [684, 232] width 772 height 124
click at [513, 125] on link "Taxes / Insurance" at bounding box center [510, 125] width 75 height 28
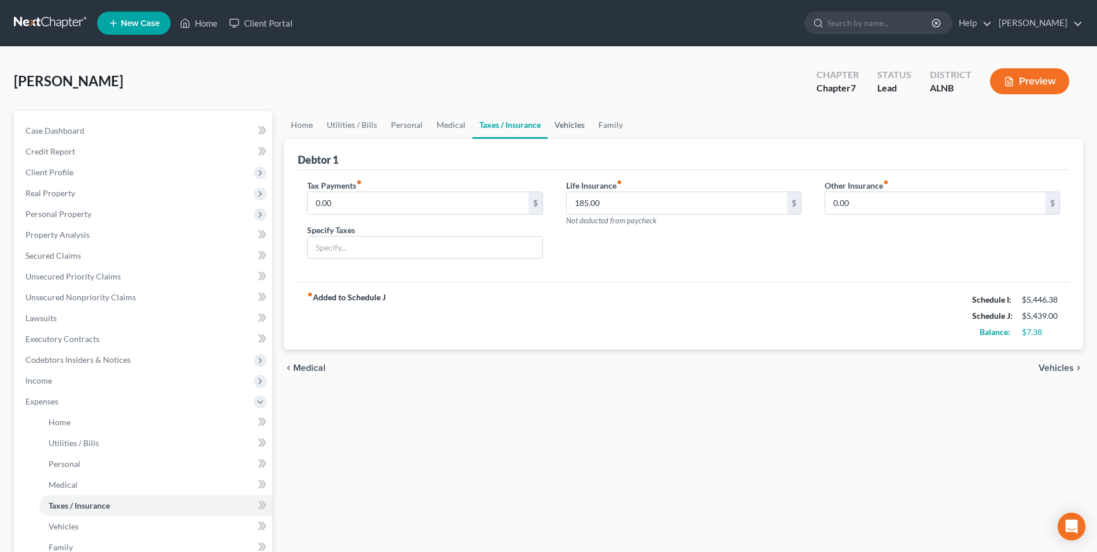
click at [566, 122] on link "Vehicles" at bounding box center [570, 125] width 44 height 28
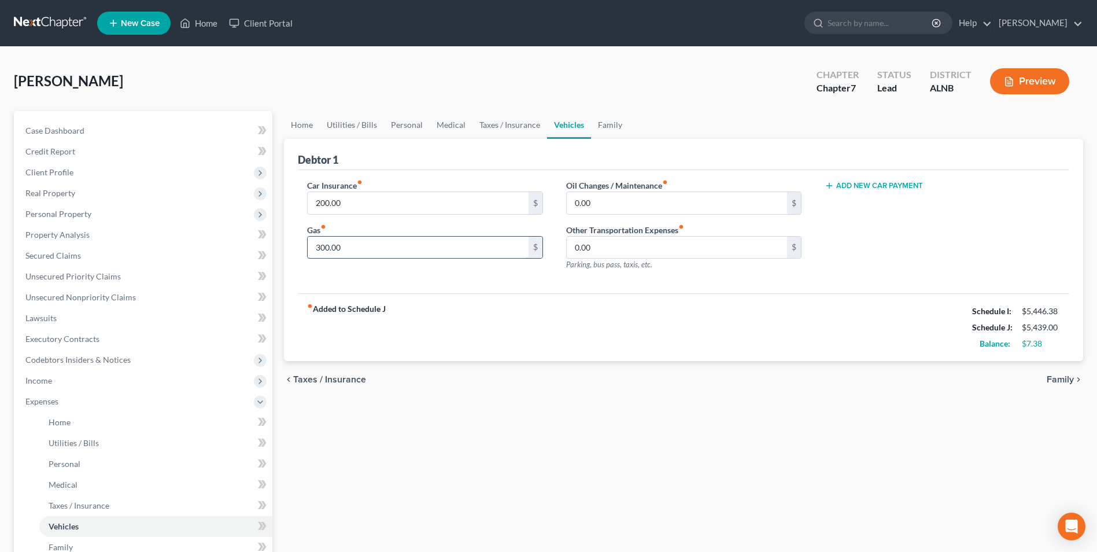
click at [355, 250] on input "300.00" at bounding box center [418, 248] width 220 height 22
type input "310"
click at [656, 279] on div "Oil Changes / Maintenance fiber_manual_record 0.00 $ Other Transportation Expen…" at bounding box center [684, 229] width 259 height 101
click at [604, 123] on link "Family" at bounding box center [610, 125] width 38 height 28
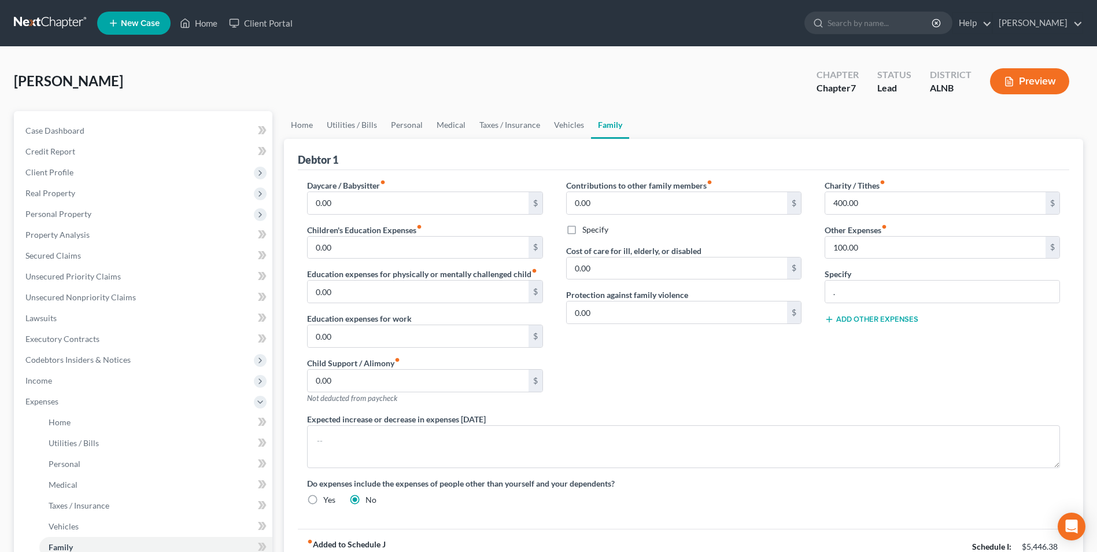
click at [643, 376] on div "Contributions to other family members fiber_manual_record 0.00 $ Specify Cost o…" at bounding box center [684, 296] width 259 height 234
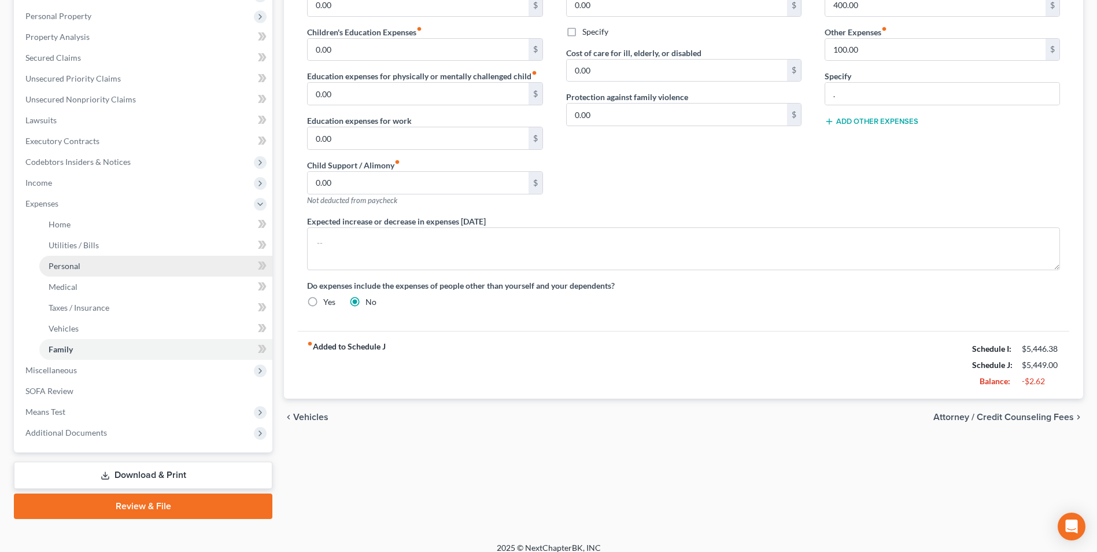
scroll to position [209, 0]
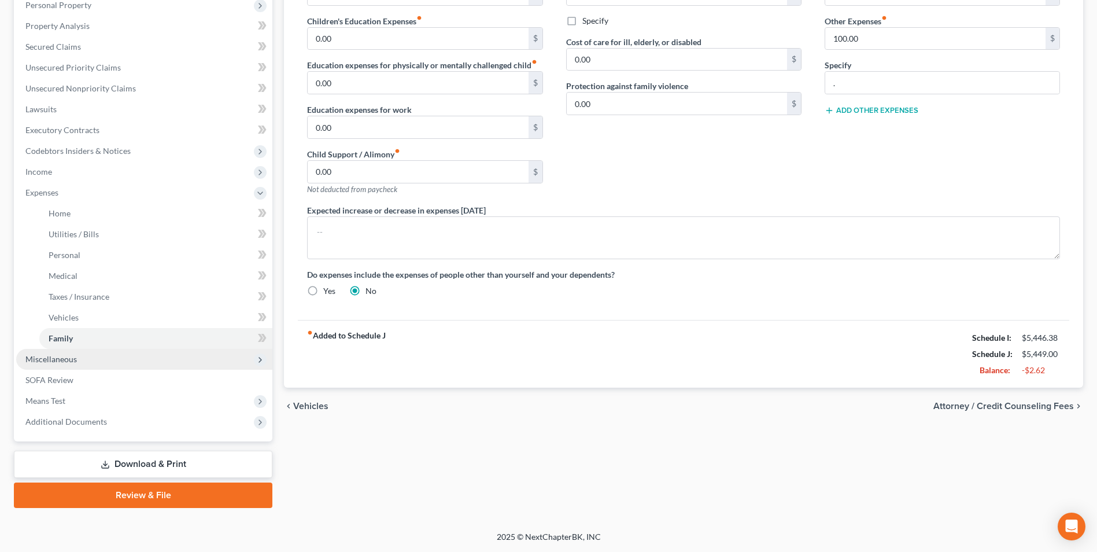
click at [57, 362] on span "Miscellaneous" at bounding box center [50, 359] width 51 height 10
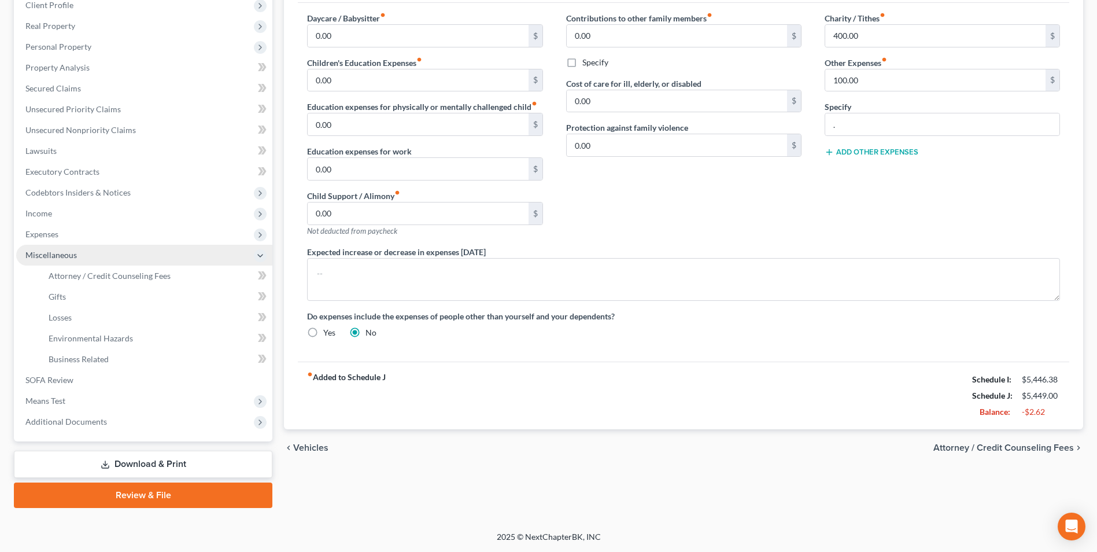
scroll to position [167, 0]
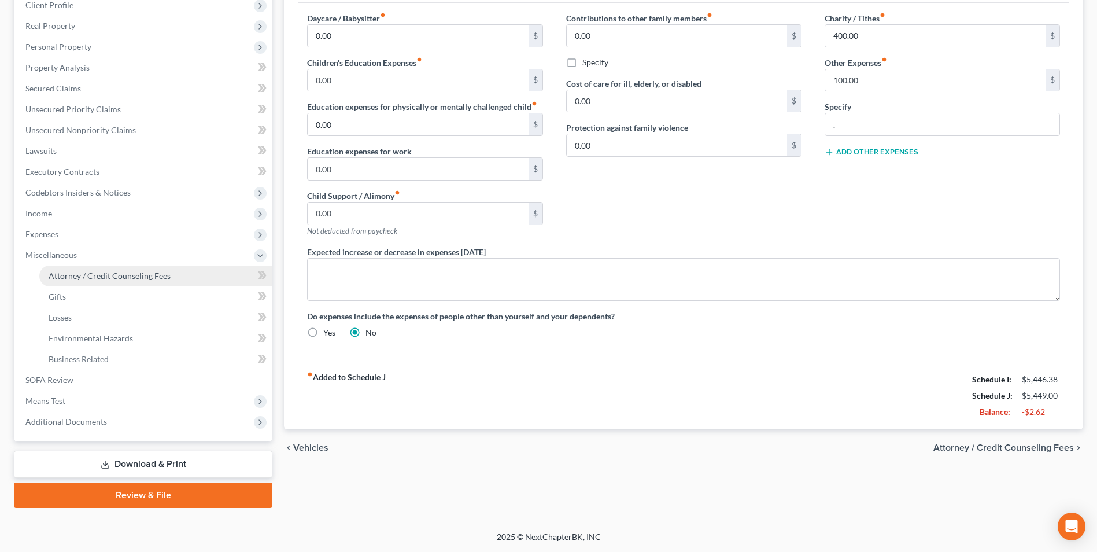
click at [150, 281] on link "Attorney / Credit Counseling Fees" at bounding box center [155, 275] width 233 height 21
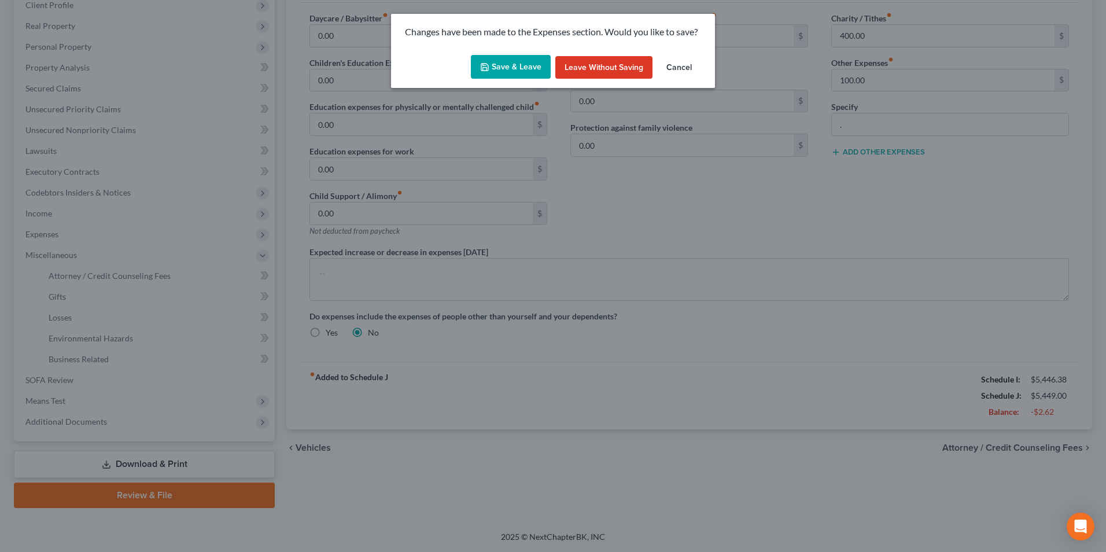
click at [522, 60] on button "Save & Leave" at bounding box center [511, 67] width 80 height 24
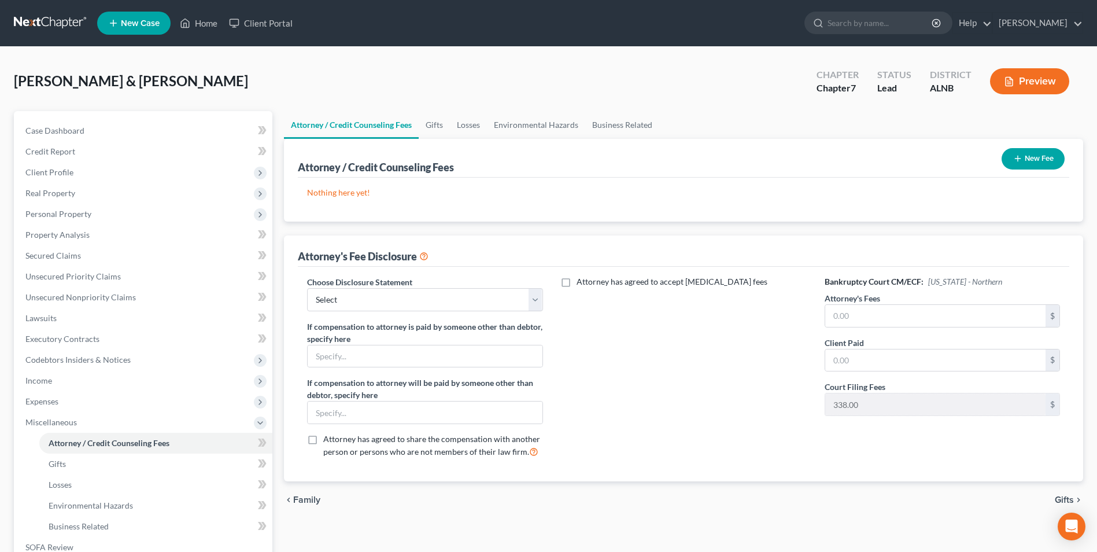
click at [1051, 159] on button "New Fee" at bounding box center [1033, 158] width 63 height 21
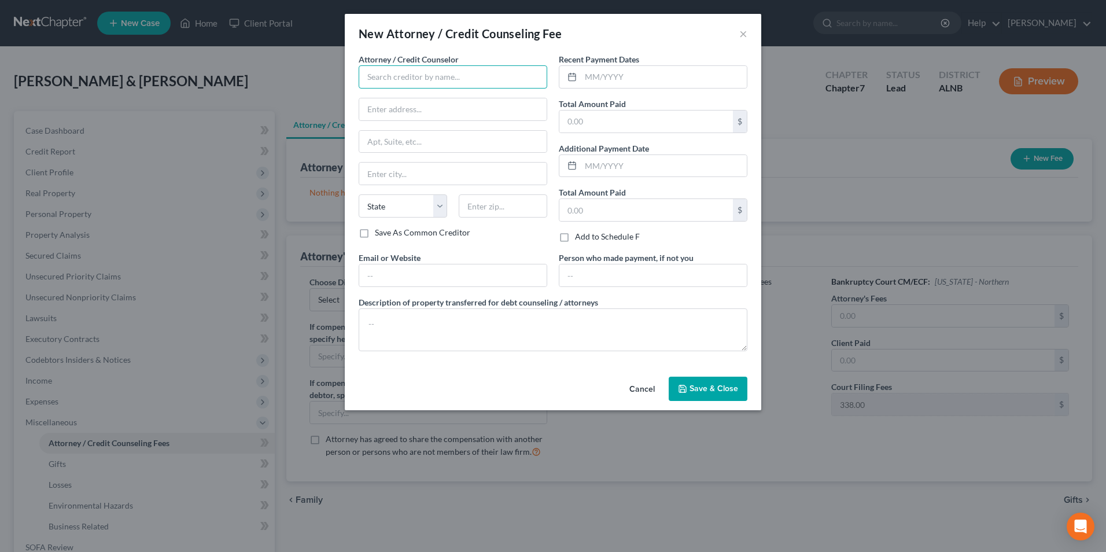
click at [439, 73] on input "text" at bounding box center [453, 76] width 189 height 23
type input "[PERSON_NAME]"
type input "."
type input "jasper"
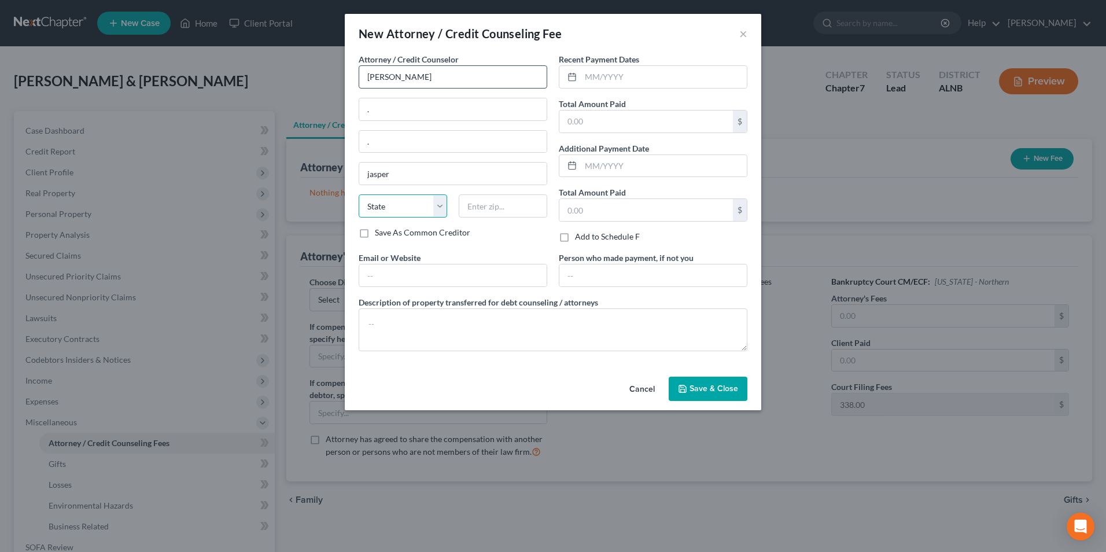
select select "0"
type input "35501"
type input "Jasper"
click at [641, 80] on input "text" at bounding box center [664, 77] width 166 height 22
type input "08/2025"
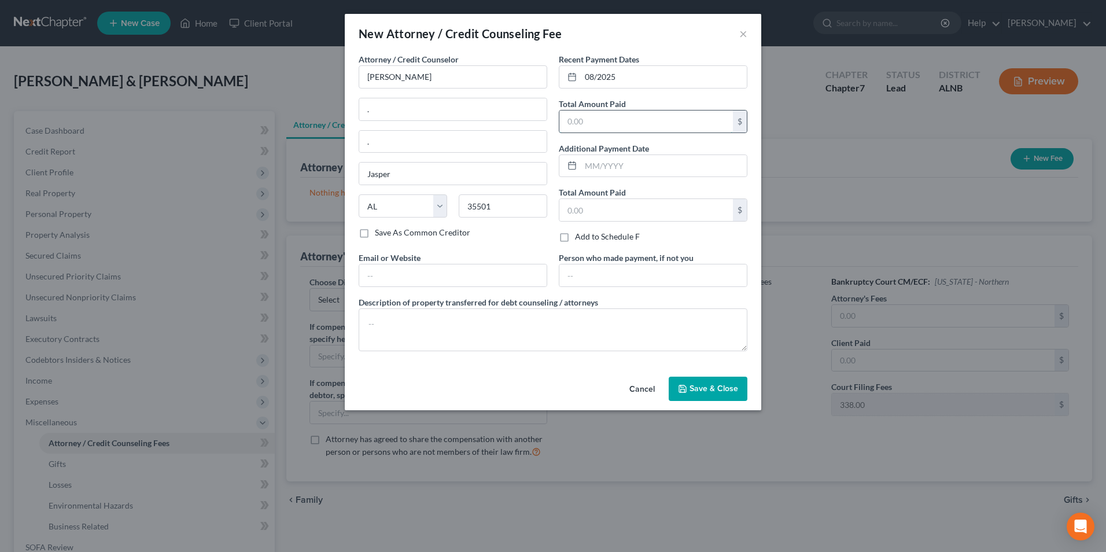
click at [607, 117] on input "text" at bounding box center [646, 121] width 174 height 22
type input "1,325"
click at [372, 331] on textarea at bounding box center [553, 329] width 389 height 43
type textarea "atty. fee pmt."
click at [714, 382] on button "Save & Close" at bounding box center [708, 389] width 79 height 24
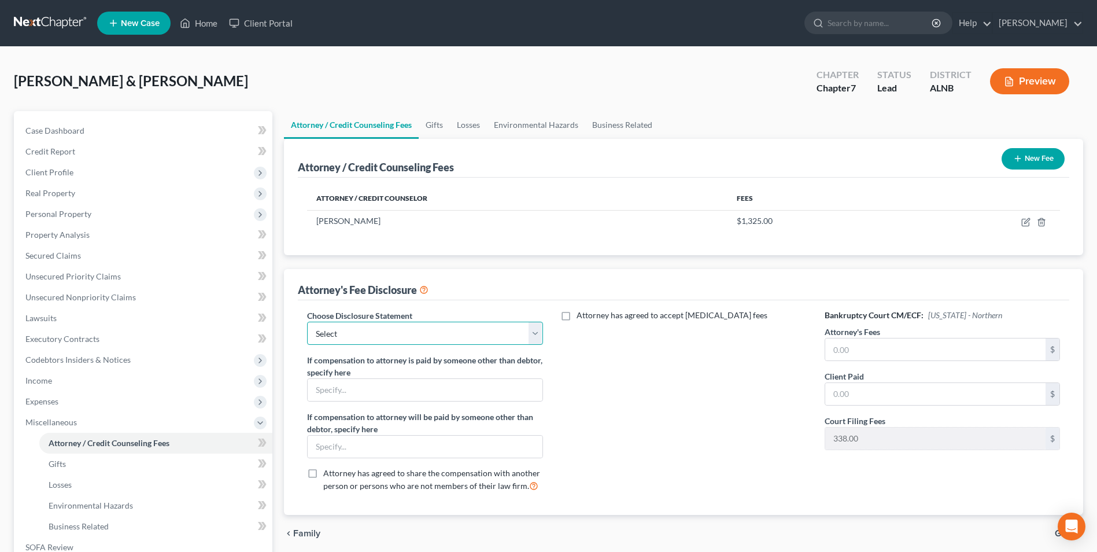
click at [339, 328] on select "Select ." at bounding box center [424, 333] width 235 height 23
select select "0"
click at [307, 322] on select "Select ." at bounding box center [424, 333] width 235 height 23
click at [888, 353] on input "text" at bounding box center [935, 349] width 220 height 22
type input "1,325"
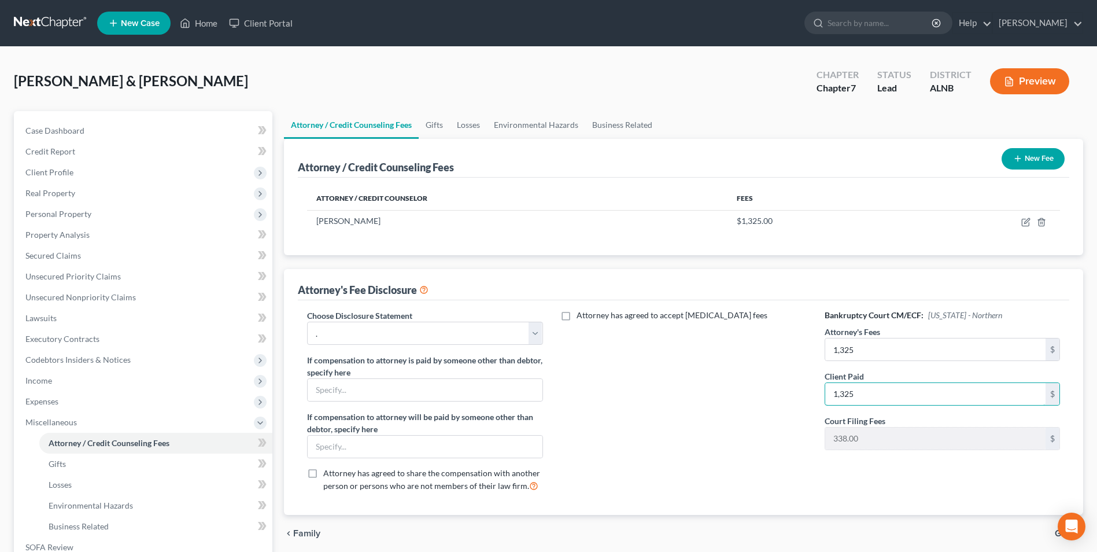
type input "1,325"
drag, startPoint x: 751, startPoint y: 430, endPoint x: 744, endPoint y: 429, distance: 7.0
click at [748, 429] on div "Attorney has agreed to accept [MEDICAL_DATA] fees" at bounding box center [684, 404] width 259 height 191
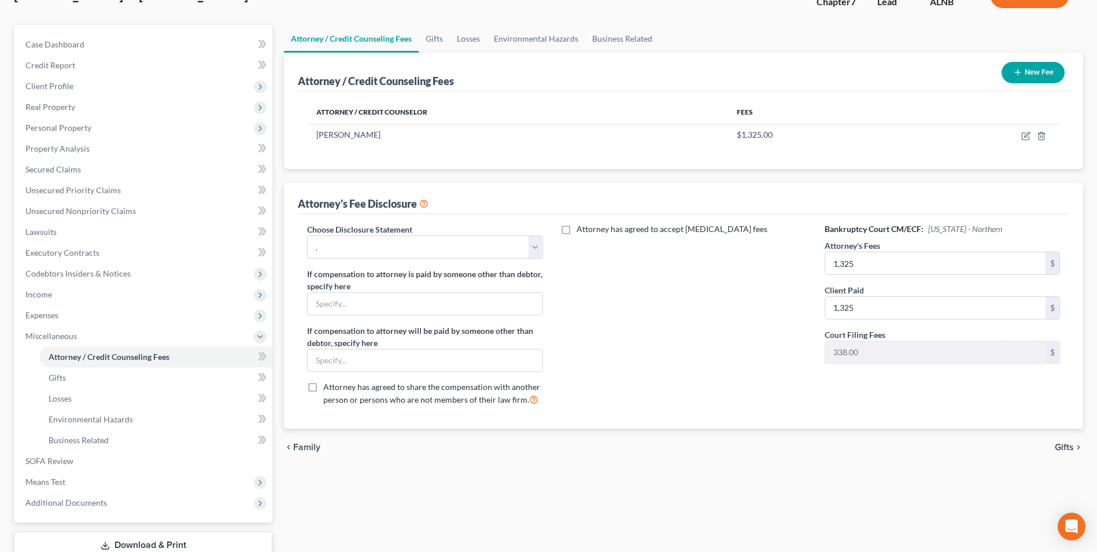
scroll to position [167, 0]
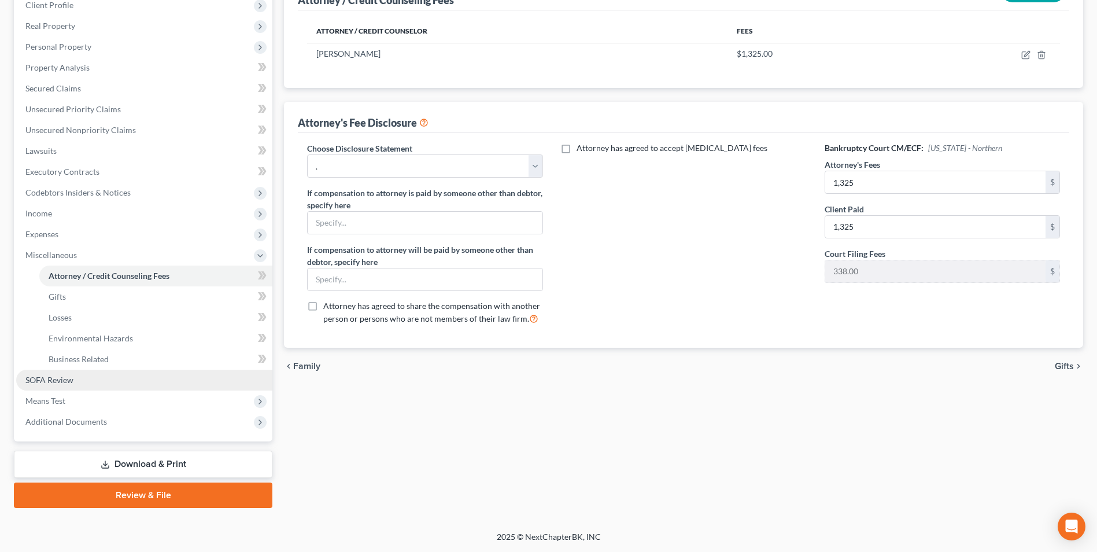
click at [46, 383] on span "SOFA Review" at bounding box center [49, 380] width 48 height 10
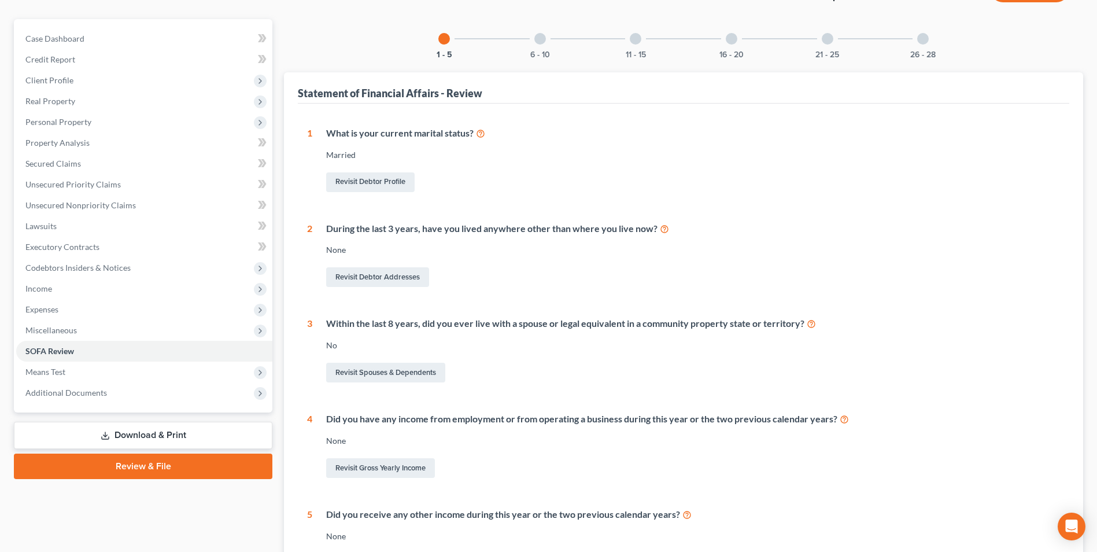
scroll to position [174, 0]
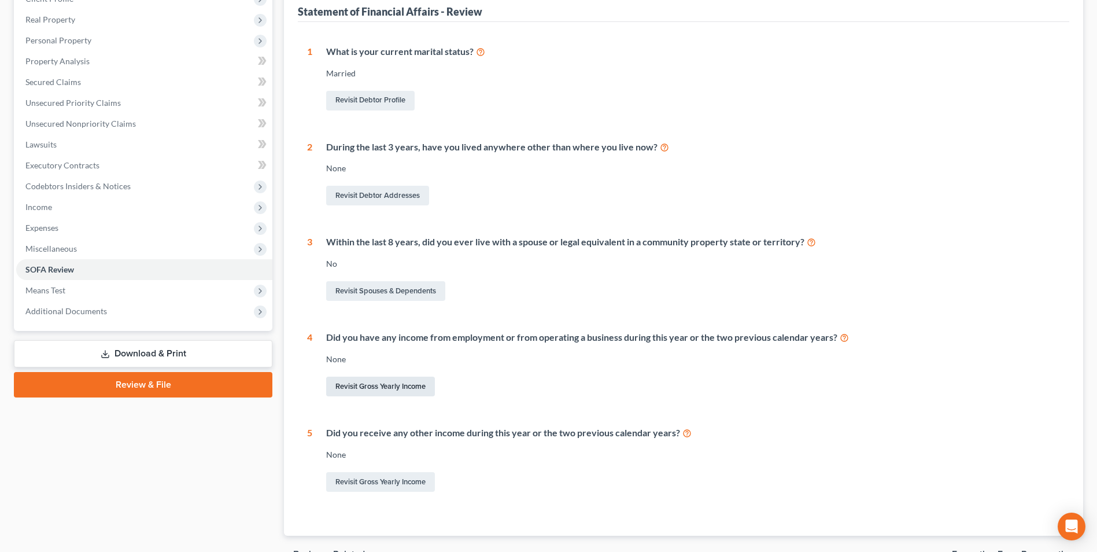
click at [374, 383] on link "Revisit Gross Yearly Income" at bounding box center [380, 387] width 109 height 20
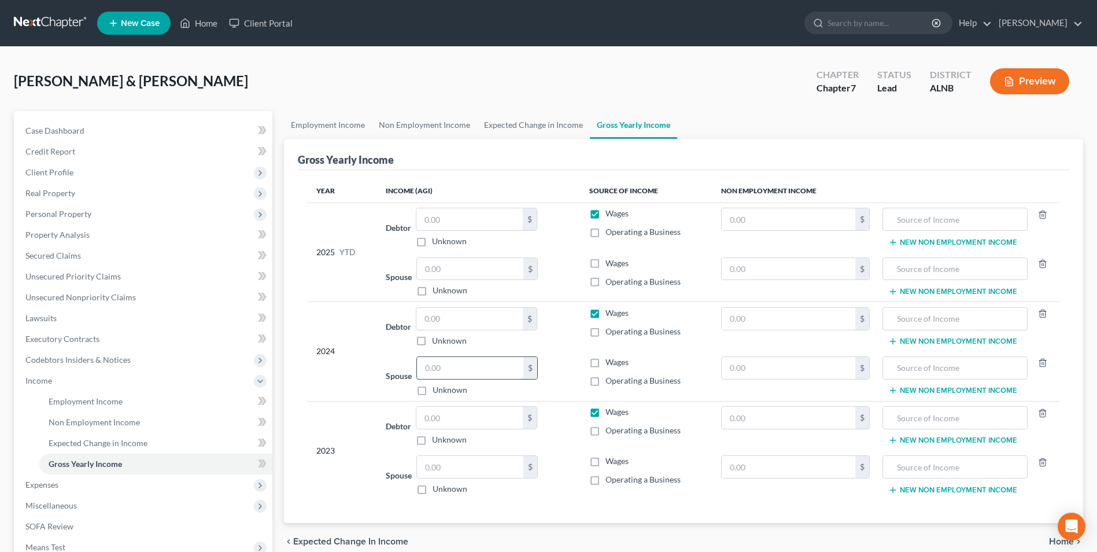
click at [452, 368] on input "text" at bounding box center [470, 368] width 106 height 22
type input "22,127"
click at [425, 466] on input "text" at bounding box center [470, 467] width 106 height 22
click at [606, 362] on label "Wages" at bounding box center [617, 362] width 23 height 12
click at [610, 362] on input "Wages" at bounding box center [614, 360] width 8 height 8
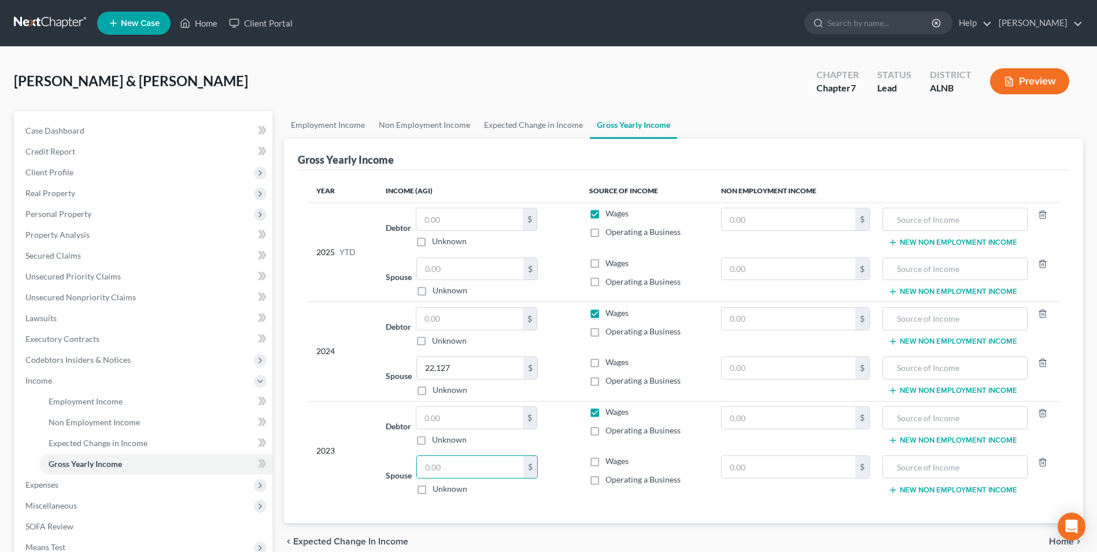
checkbox input "true"
click at [606, 215] on label "Wages" at bounding box center [617, 214] width 23 height 12
click at [610, 215] on input "Wages" at bounding box center [614, 212] width 8 height 8
checkbox input "false"
click at [606, 314] on label "Wages" at bounding box center [617, 313] width 23 height 12
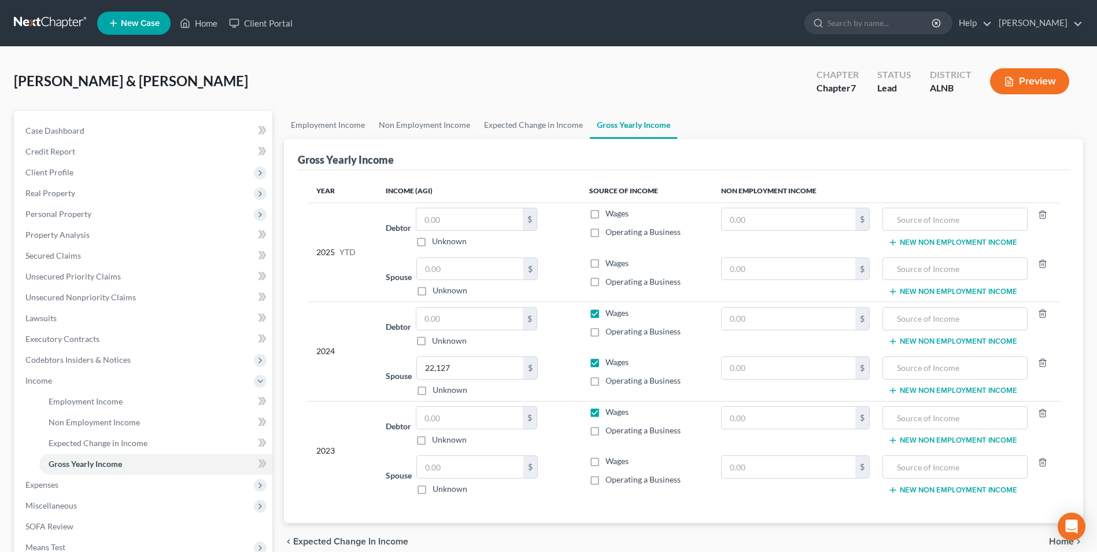
click at [610, 314] on input "Wages" at bounding box center [614, 311] width 8 height 8
checkbox input "false"
click at [606, 411] on label "Wages" at bounding box center [617, 412] width 23 height 12
click at [610, 411] on input "Wages" at bounding box center [614, 410] width 8 height 8
checkbox input "false"
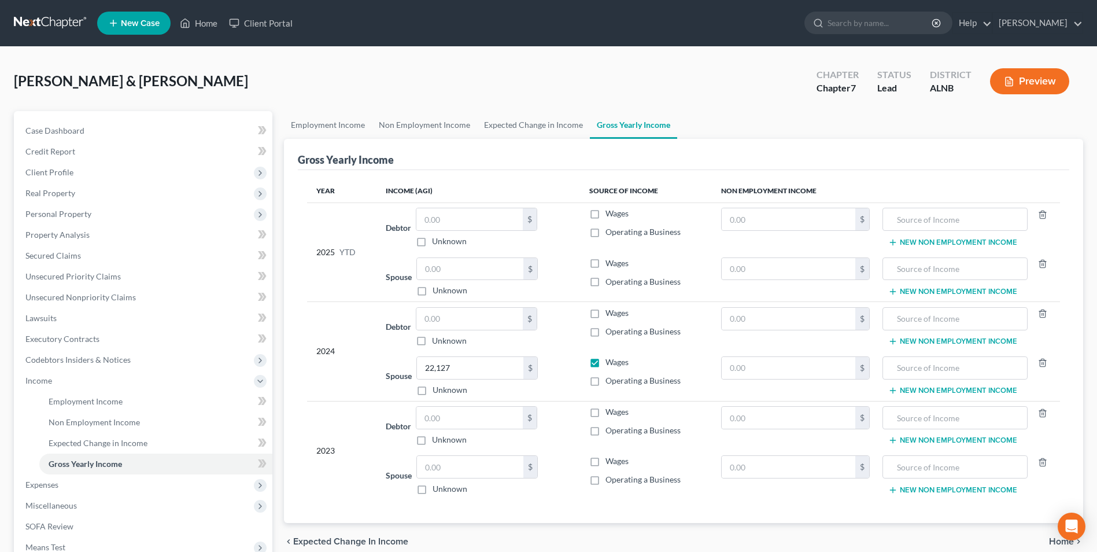
click at [606, 462] on label "Wages" at bounding box center [617, 461] width 23 height 12
click at [610, 462] on input "Wages" at bounding box center [614, 459] width 8 height 8
checkbox input "true"
click at [464, 468] on input "text" at bounding box center [470, 467] width 106 height 22
type input "2"
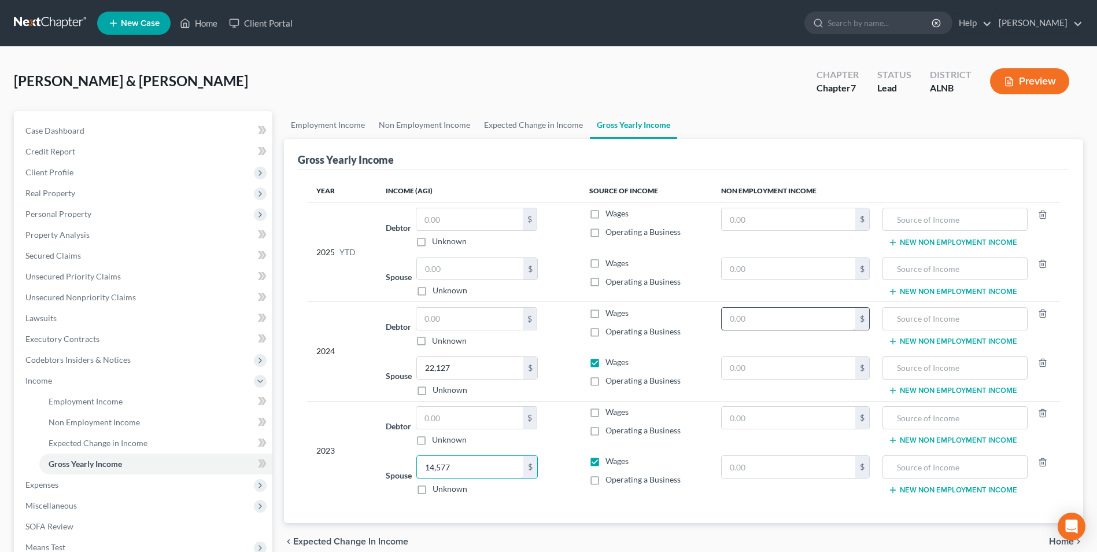
type input "14,577"
click at [772, 318] on input "text" at bounding box center [789, 319] width 134 height 22
type input "17,593"
click at [975, 315] on input "text" at bounding box center [955, 319] width 132 height 22
type input "soc. sec."
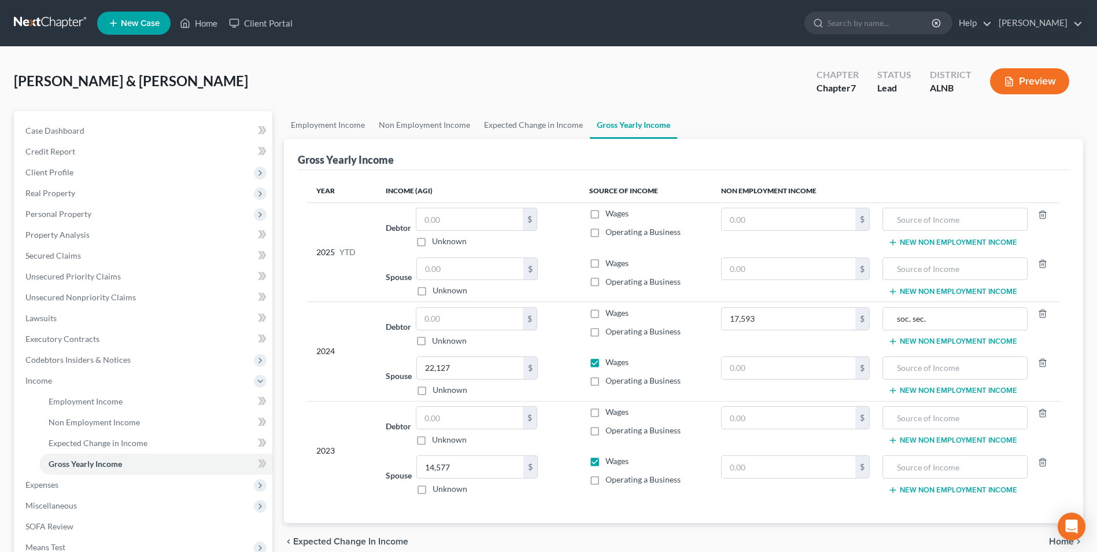
click at [957, 338] on button "New Non Employment Income" at bounding box center [952, 341] width 129 height 9
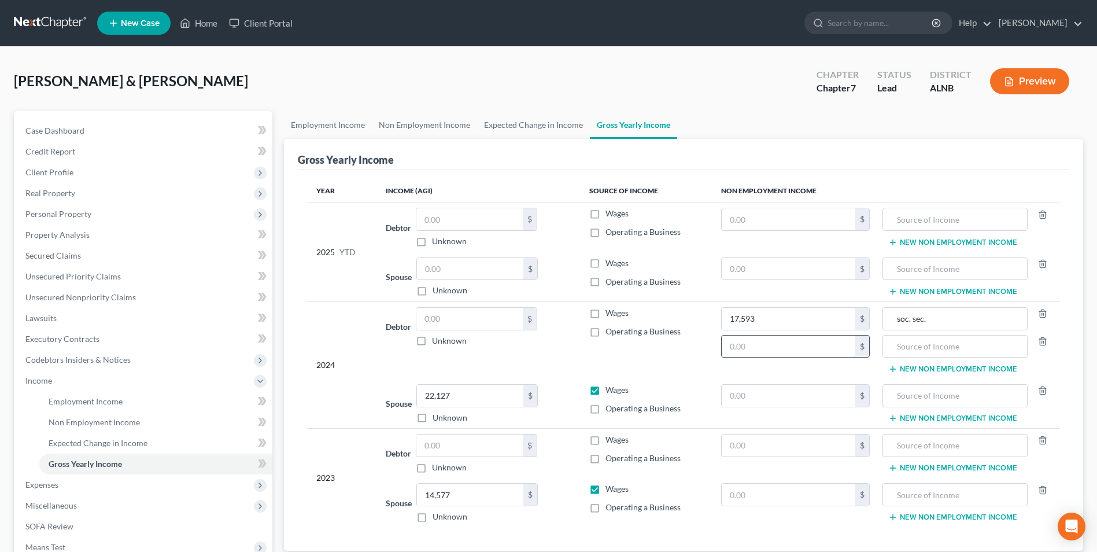
click at [817, 349] on input "text" at bounding box center [789, 346] width 134 height 22
type input "35,807"
click at [932, 345] on input "text" at bounding box center [955, 346] width 132 height 22
type input "retirement"
click at [780, 396] on input "text" at bounding box center [789, 396] width 134 height 22
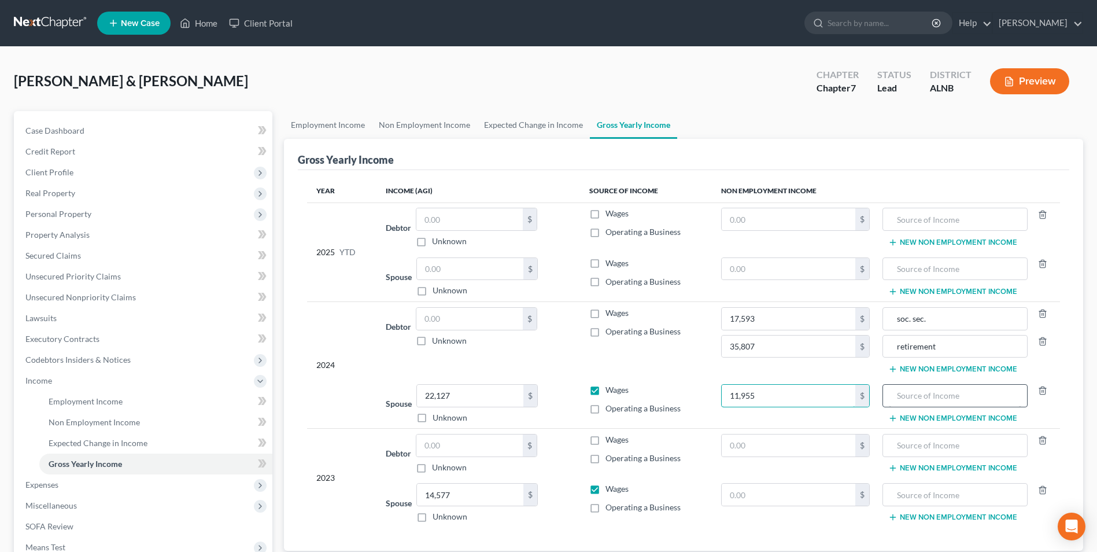
type input "11,955"
click at [902, 397] on input "text" at bounding box center [955, 396] width 132 height 22
type input "soc. sec."
click at [757, 445] on input "text" at bounding box center [789, 445] width 134 height 22
type input "17,593"
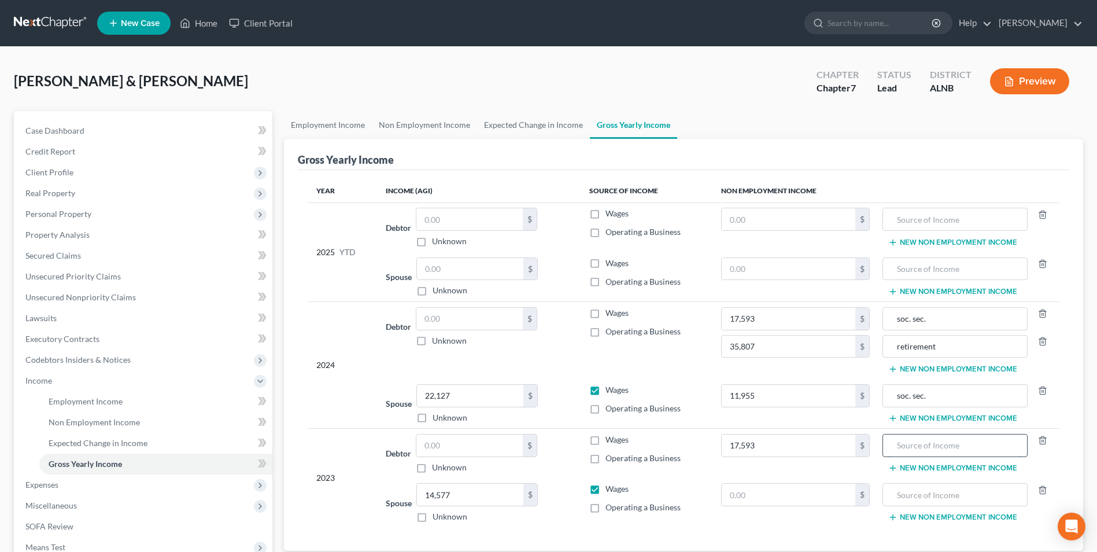
click at [950, 446] on input "text" at bounding box center [955, 445] width 132 height 22
type input "soc. sec."
click at [948, 467] on button "New Non Employment Income" at bounding box center [952, 467] width 129 height 9
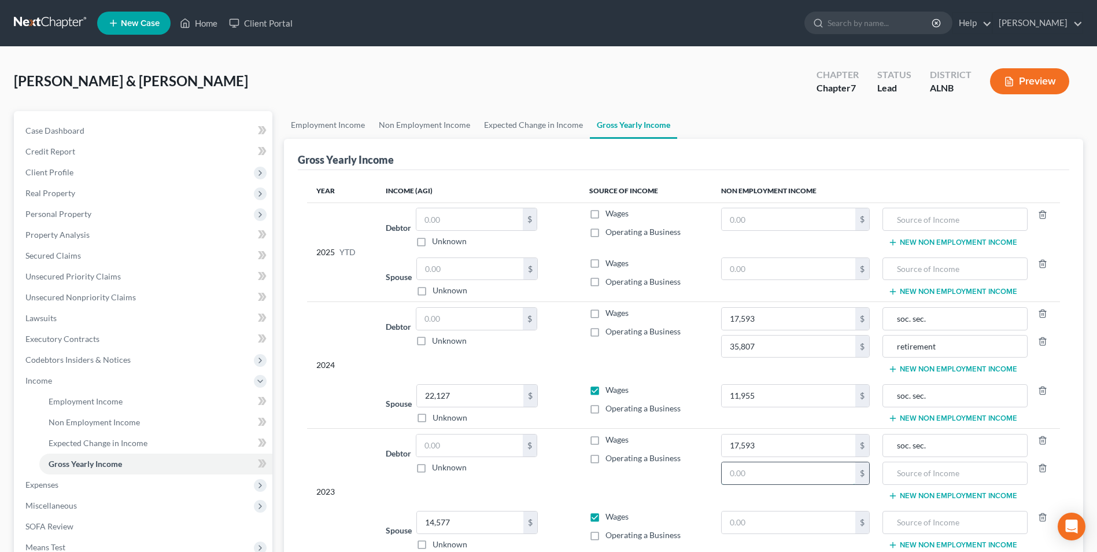
click at [772, 475] on input "text" at bounding box center [789, 473] width 134 height 22
type input "35,807"
click at [918, 471] on input "text" at bounding box center [955, 473] width 132 height 22
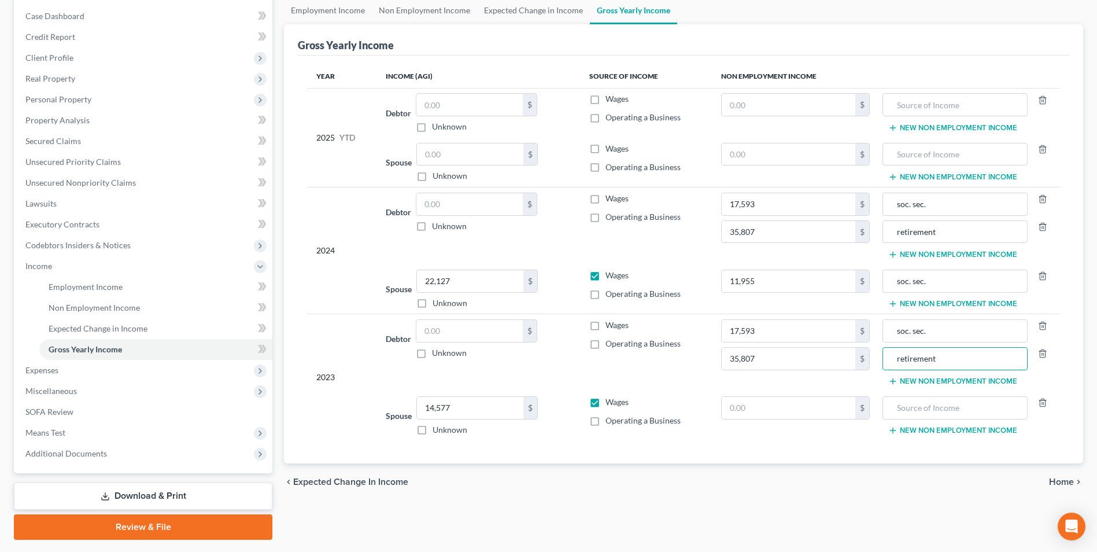
scroll to position [116, 0]
type input "retirement"
click at [772, 405] on input "text" at bounding box center [789, 407] width 134 height 22
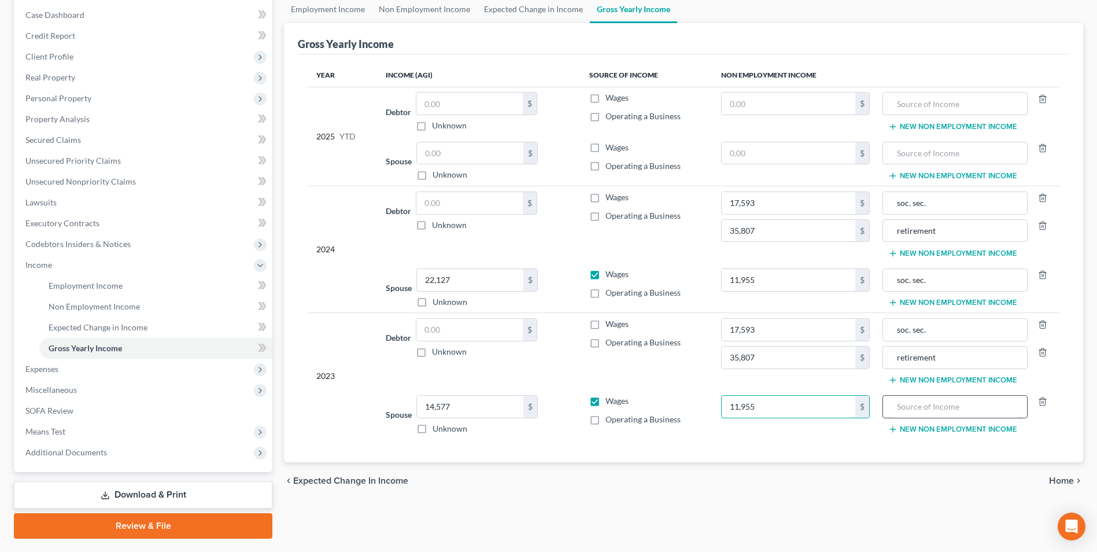
type input "11,955"
click at [909, 403] on input "text" at bounding box center [955, 407] width 132 height 22
type input "soc. sec."
click at [755, 445] on div "Year Income (AGI) Source of Income Non Employment Income 2025 YTD Debtor $ Unkn…" at bounding box center [684, 258] width 772 height 408
click at [61, 410] on span "SOFA Review" at bounding box center [49, 410] width 48 height 10
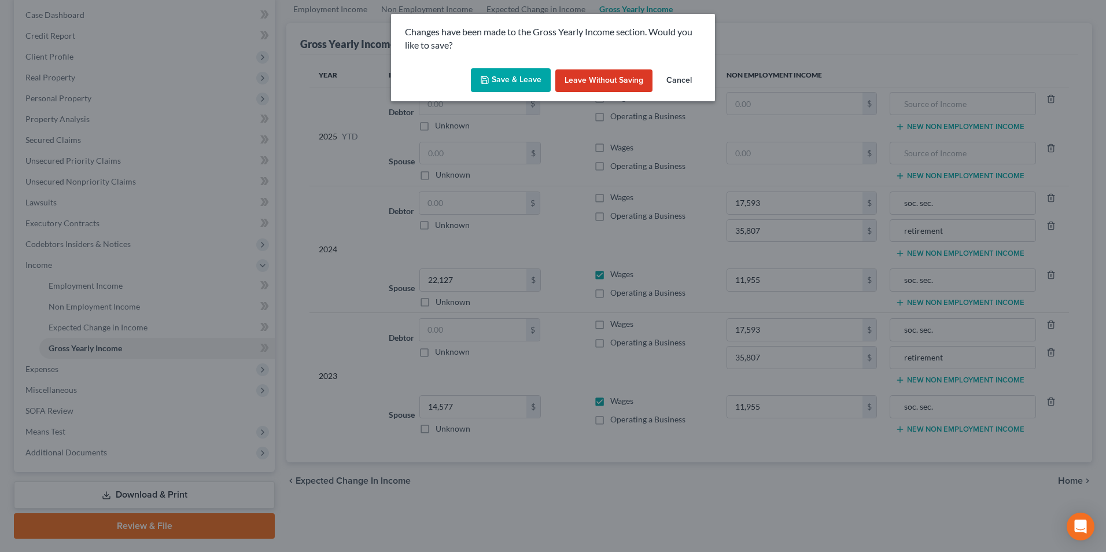
click at [508, 81] on button "Save & Leave" at bounding box center [511, 80] width 80 height 24
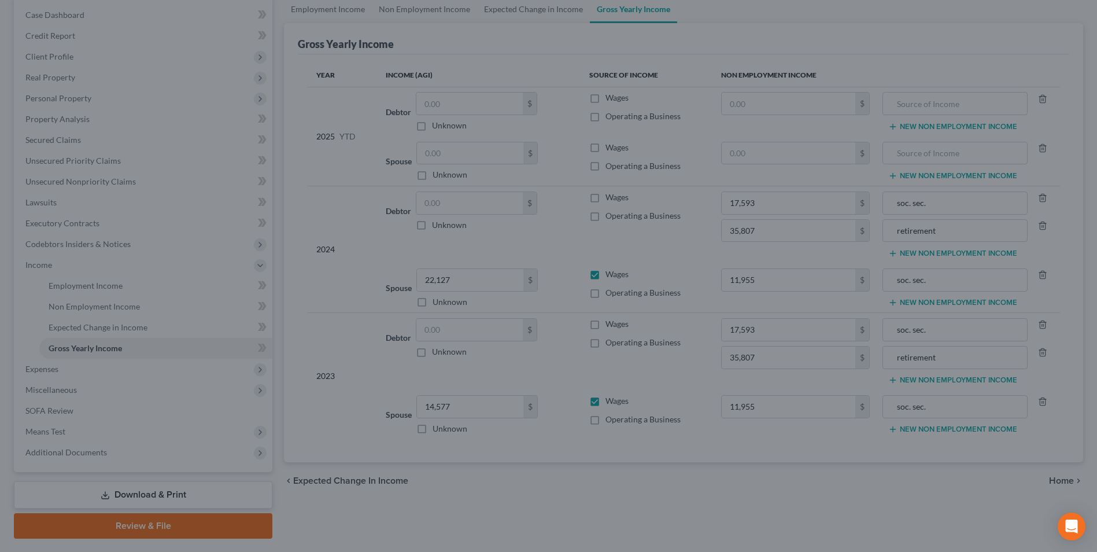
type input "17,593.00"
type input "11,955.00"
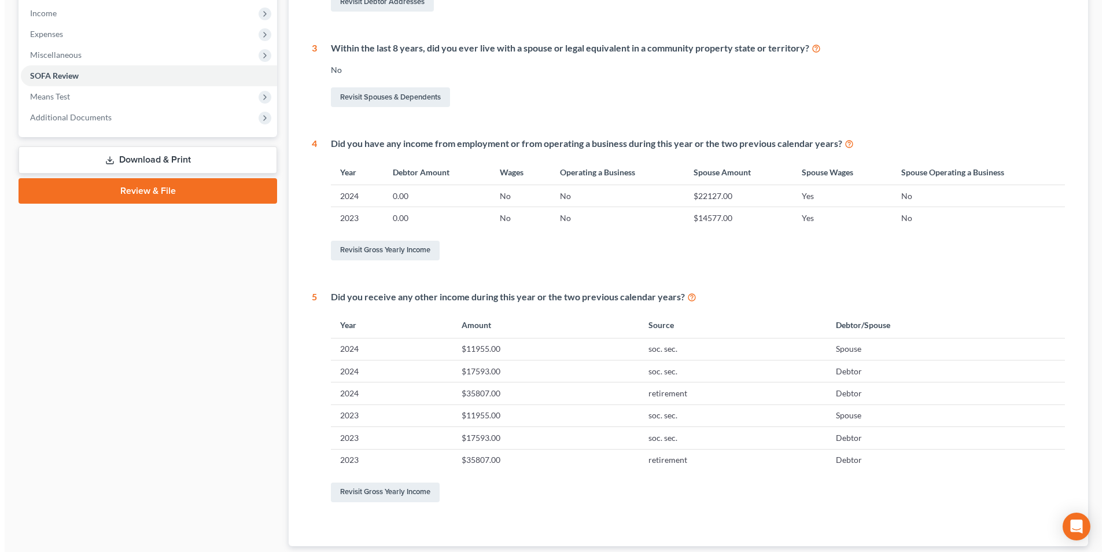
scroll to position [347, 0]
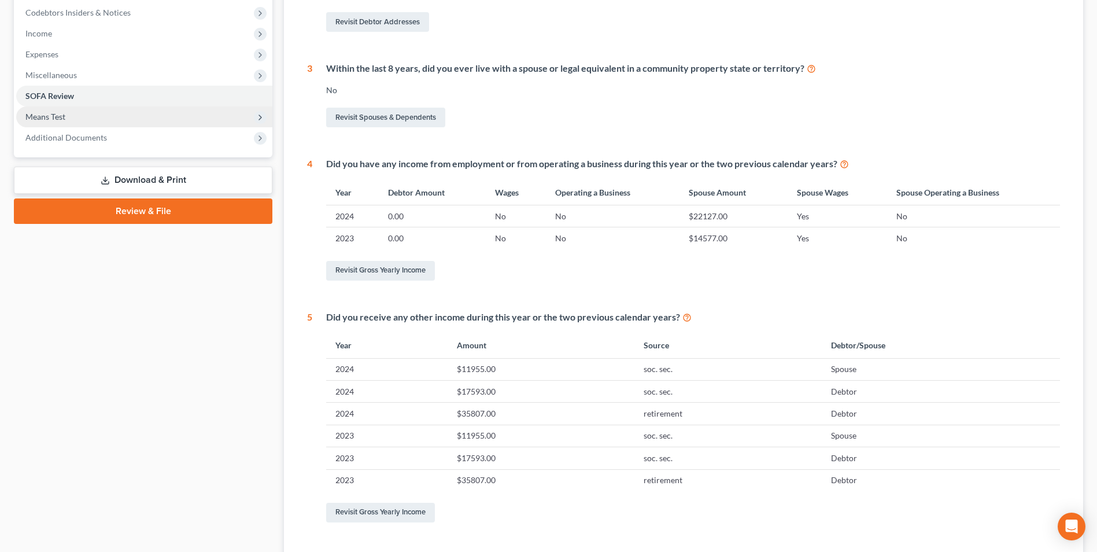
click at [53, 117] on span "Means Test" at bounding box center [45, 117] width 40 height 10
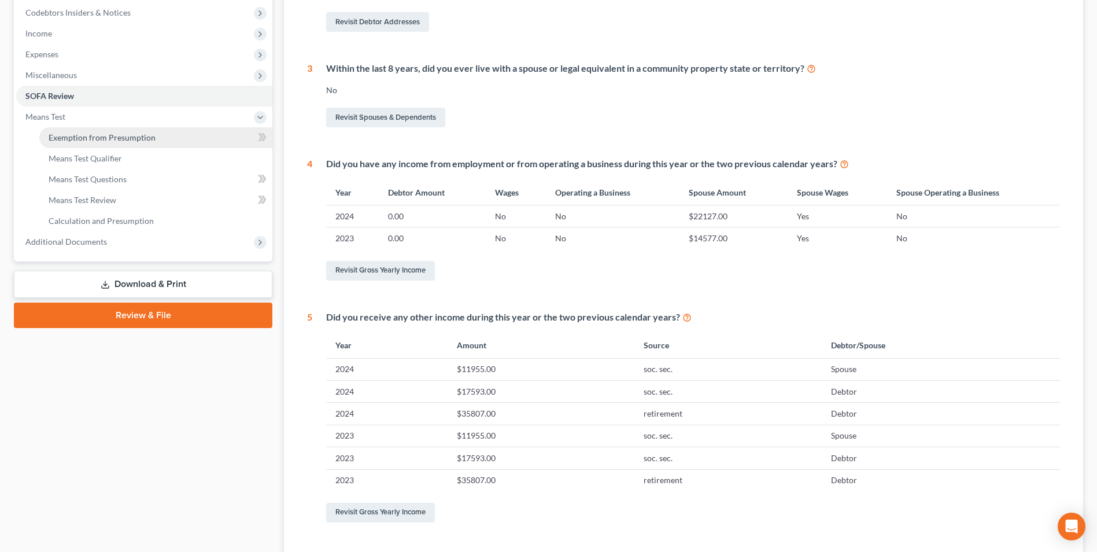
click at [106, 137] on span "Exemption from Presumption" at bounding box center [102, 137] width 107 height 10
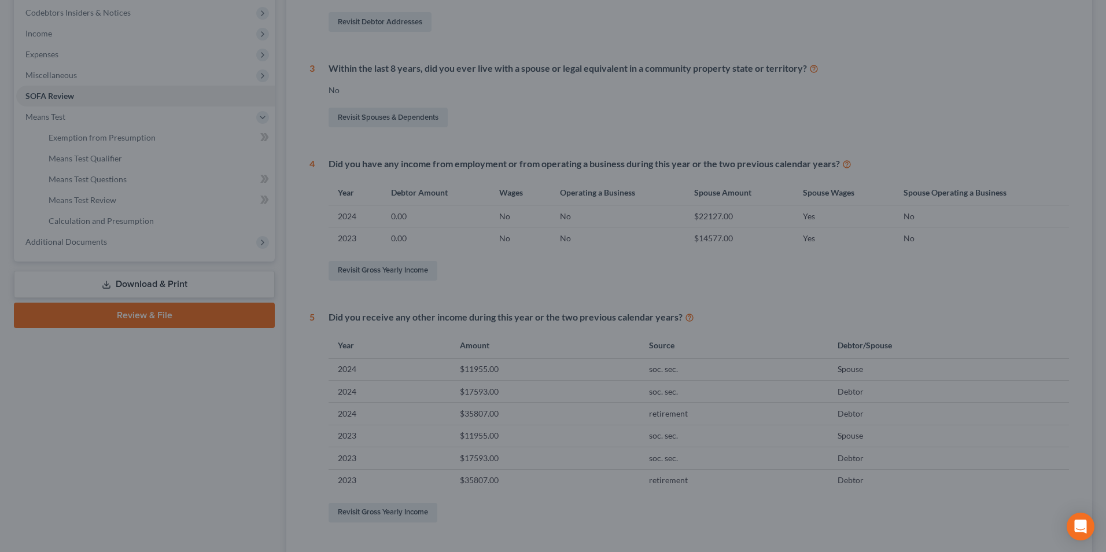
click at [1023, 52] on div at bounding box center [553, 276] width 1106 height 552
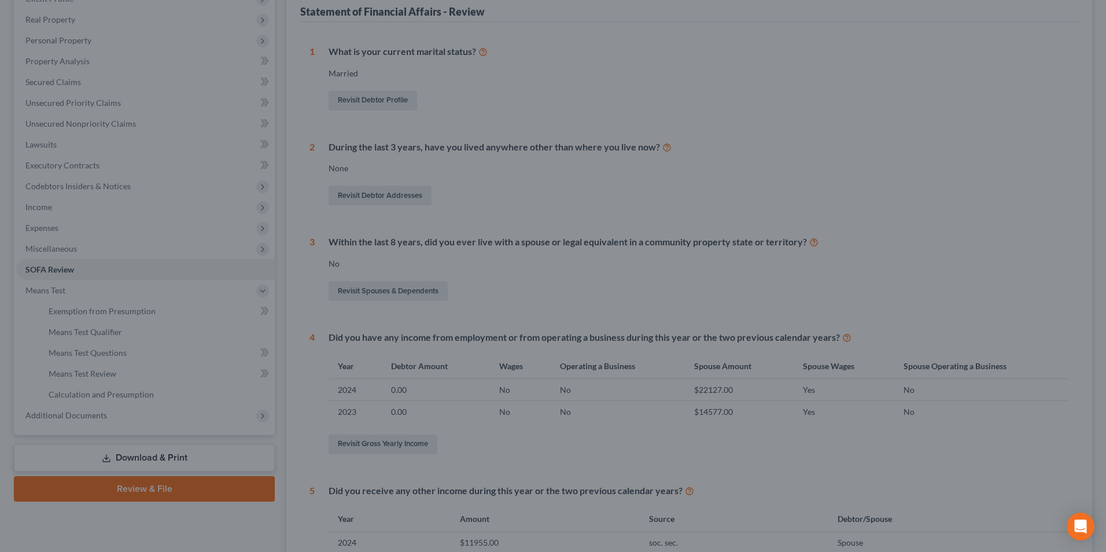
scroll to position [167, 0]
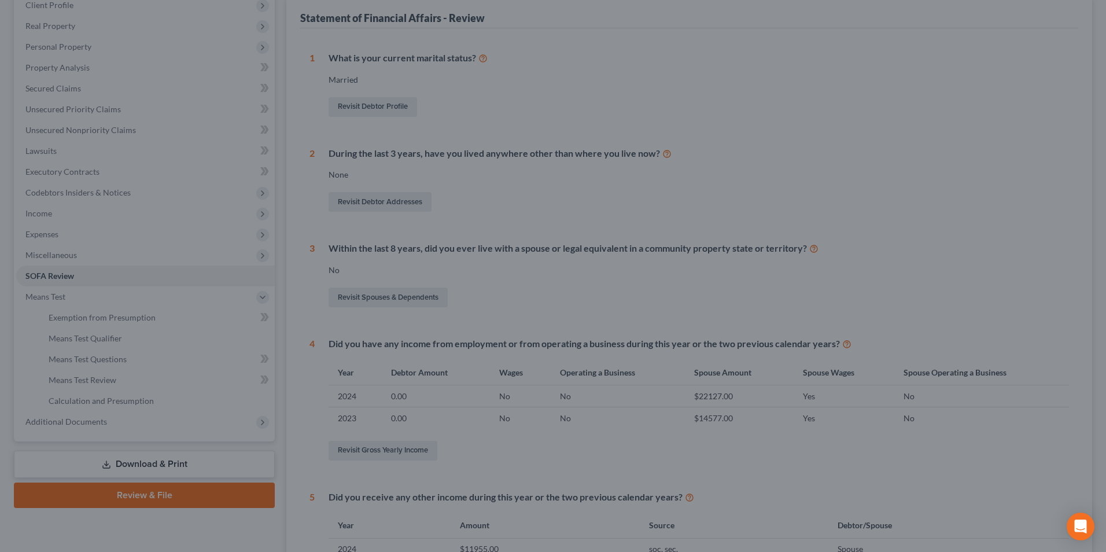
drag, startPoint x: 243, startPoint y: 542, endPoint x: 232, endPoint y: 191, distance: 351.2
click at [242, 536] on div at bounding box center [553, 276] width 1106 height 552
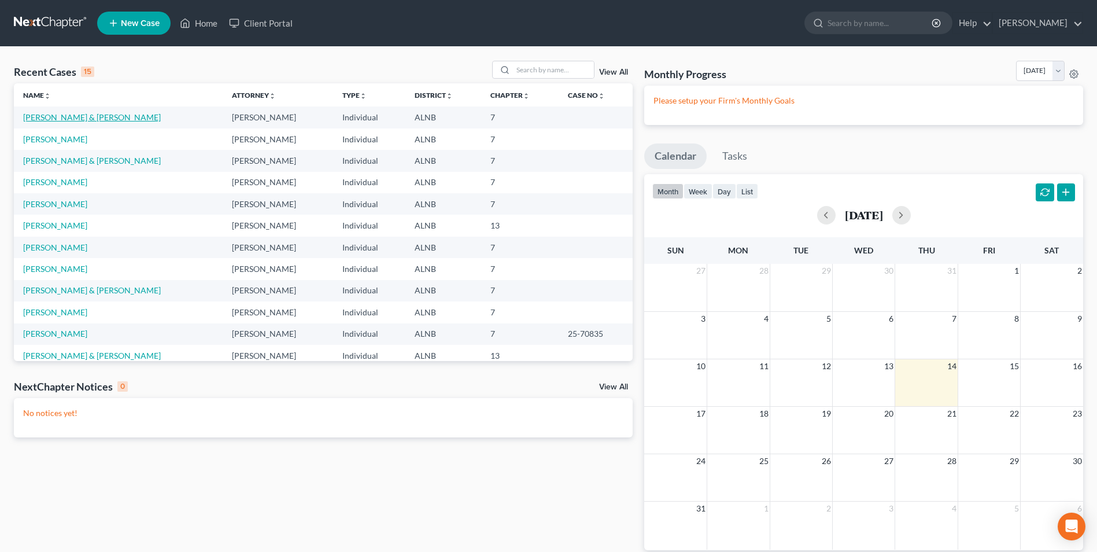
click at [65, 116] on link "[PERSON_NAME] & [PERSON_NAME]" at bounding box center [92, 117] width 138 height 10
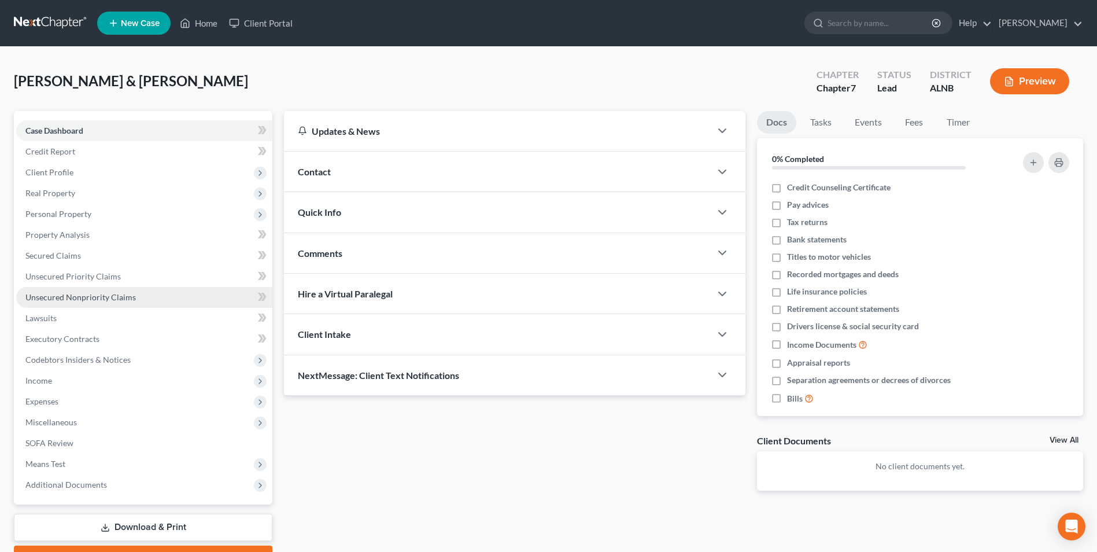
click at [92, 300] on span "Unsecured Nonpriority Claims" at bounding box center [80, 297] width 110 height 10
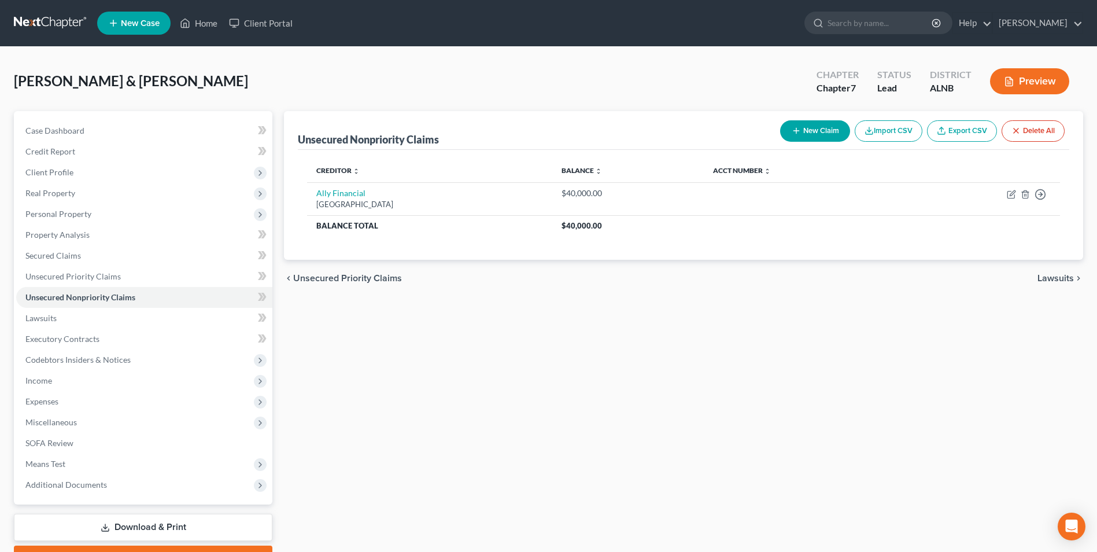
click at [824, 129] on button "New Claim" at bounding box center [815, 130] width 70 height 21
select select "2"
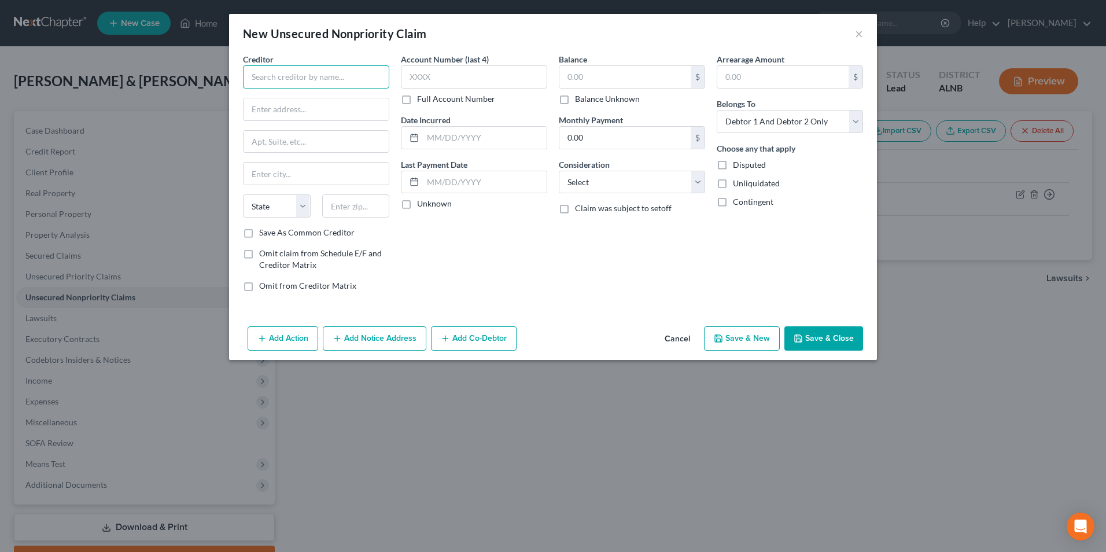
click at [330, 77] on input "text" at bounding box center [316, 76] width 146 height 23
click at [683, 337] on button "Cancel" at bounding box center [677, 338] width 44 height 23
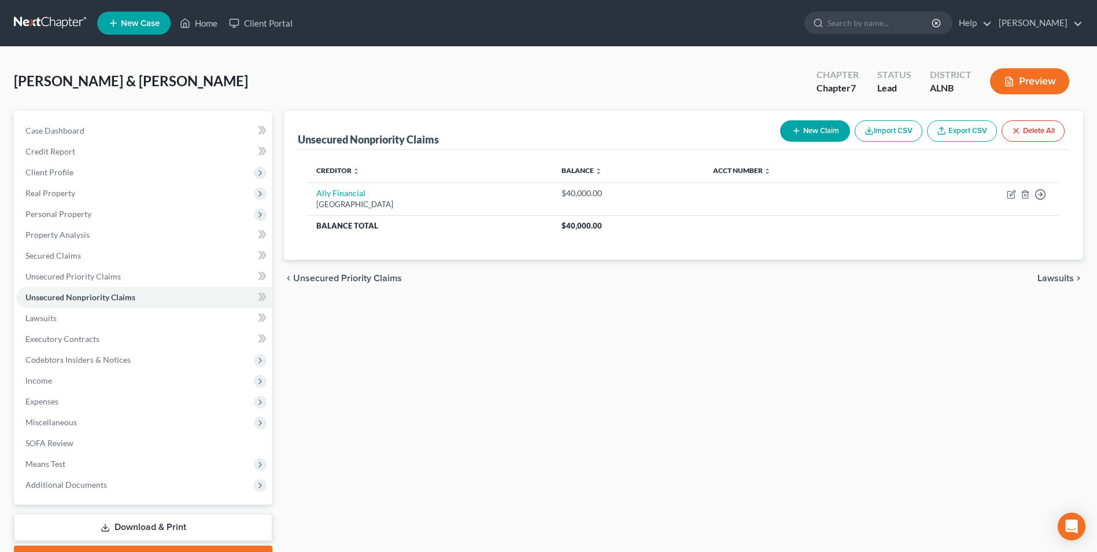
click at [821, 136] on button "New Claim" at bounding box center [815, 130] width 70 height 21
select select "2"
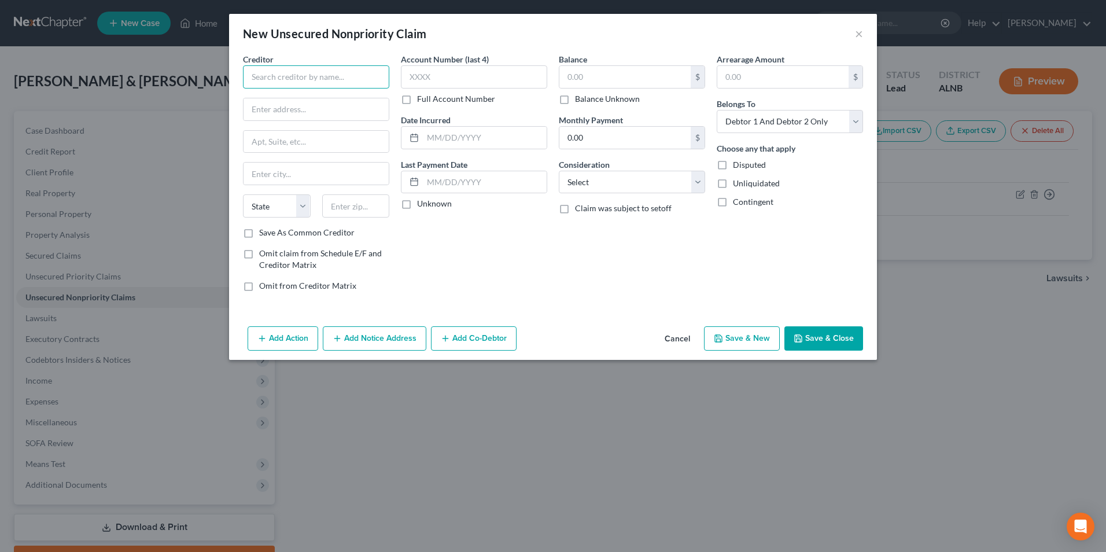
click at [297, 79] on input "text" at bounding box center [316, 76] width 146 height 23
type input "Credit One Bank"
type input "PO Box 60500"
type input "City of Industry"
select select "4"
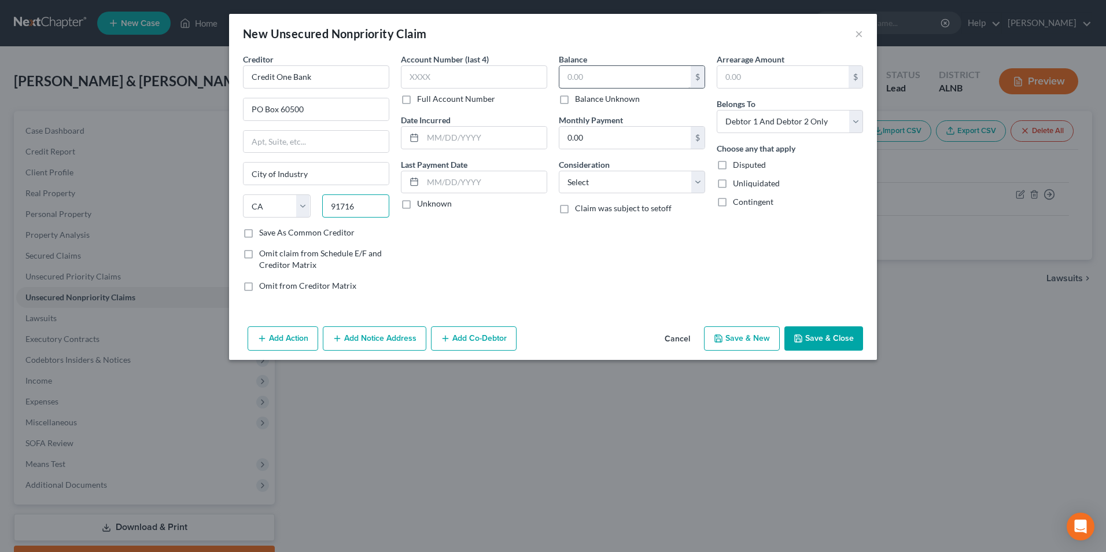
type input "91716"
click at [596, 71] on input "text" at bounding box center [624, 77] width 131 height 22
type input "City Of Industry"
type input "2"
type input "3,788"
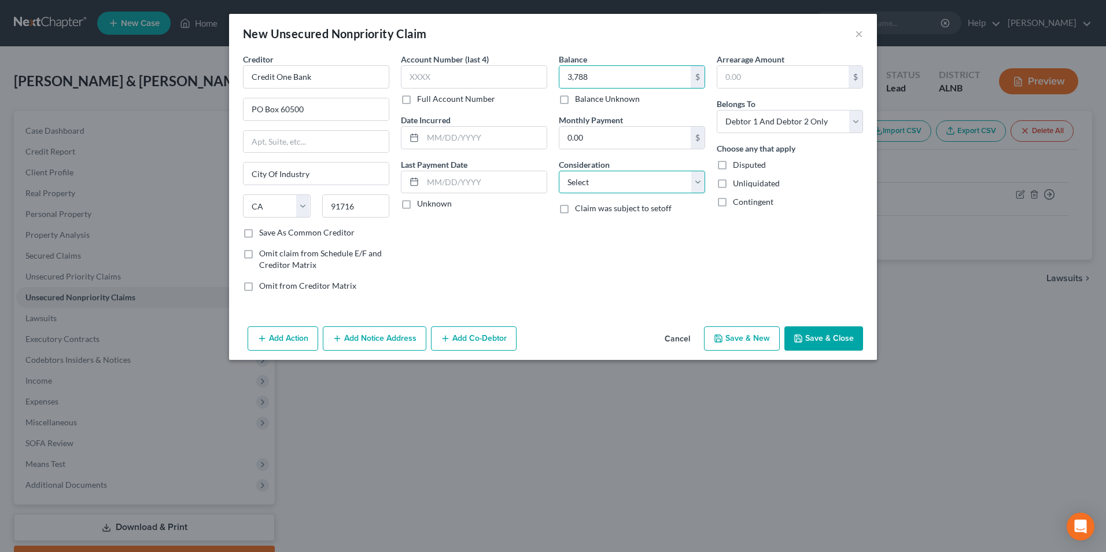
click at [622, 182] on select "Select Cable / Satellite Services Collection Agency Credit Card Debt Debt Couns…" at bounding box center [632, 182] width 146 height 23
select select "2"
click at [559, 171] on select "Select Cable / Satellite Services Collection Agency Credit Card Debt Debt Couns…" at bounding box center [632, 182] width 146 height 23
click at [750, 339] on button "Save & New" at bounding box center [742, 338] width 76 height 24
type input "3,788.00"
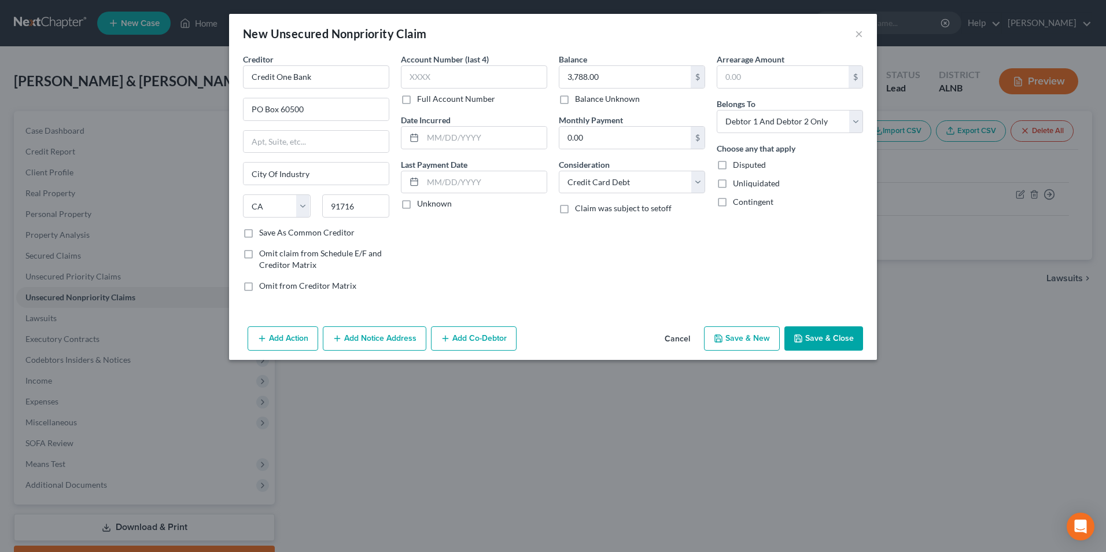
select select "2"
click at [334, 87] on input "text" at bounding box center [316, 76] width 146 height 23
type input "Mission Lane"
type input "PO Box 71084"
type input "Charlotte"
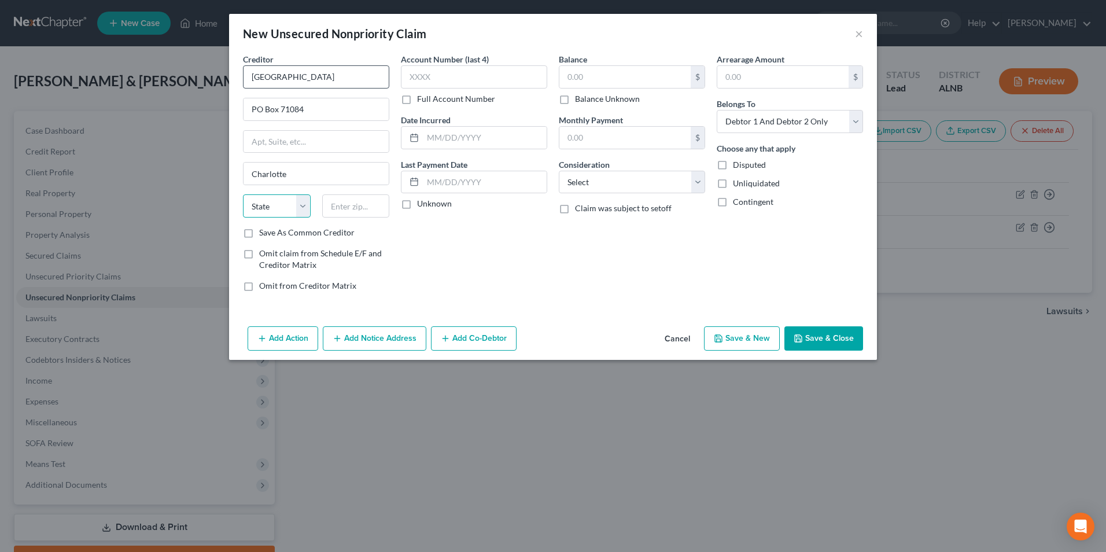
select select "28"
type input "26272"
click at [600, 76] on input "text" at bounding box center [624, 77] width 131 height 22
type input "1,892"
click at [606, 185] on select "Select Cable / Satellite Services Collection Agency Credit Card Debt Debt Couns…" at bounding box center [632, 182] width 146 height 23
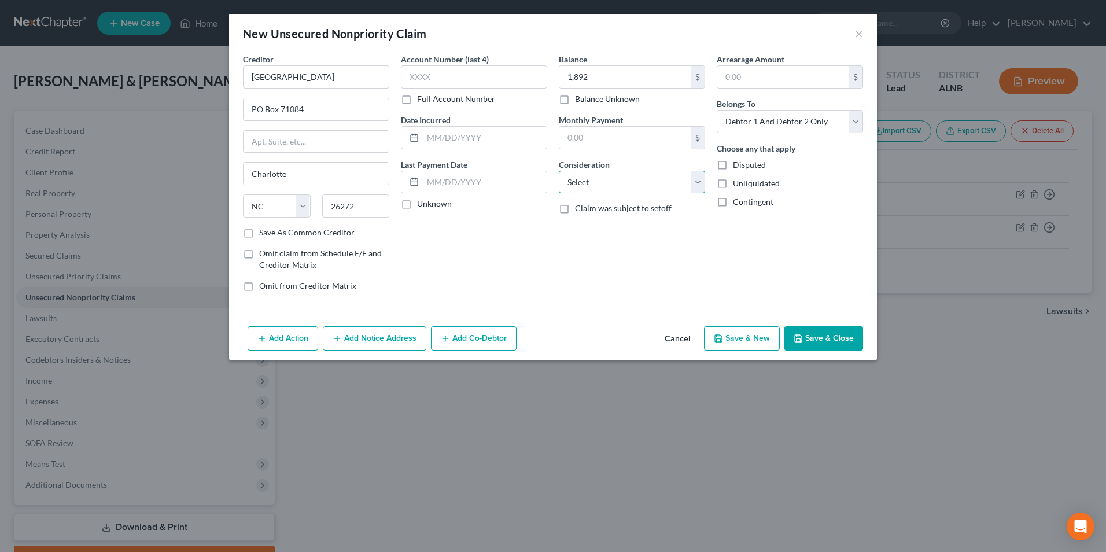
select select "2"
click at [559, 171] on select "Select Cable / Satellite Services Collection Agency Credit Card Debt Debt Couns…" at bounding box center [632, 182] width 146 height 23
click at [750, 342] on button "Save & New" at bounding box center [742, 338] width 76 height 24
select select "2"
click at [301, 75] on input "text" at bounding box center [316, 76] width 146 height 23
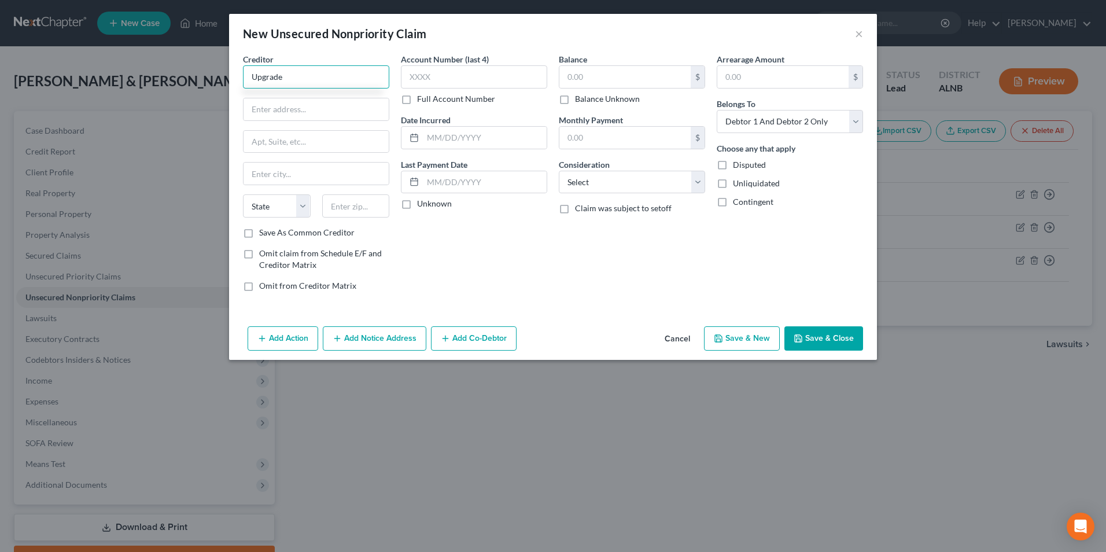
type input "Upgrade"
type input "2 N. Central Ave. Floor 10"
type input "Phoenix"
select select "3"
type input "85004"
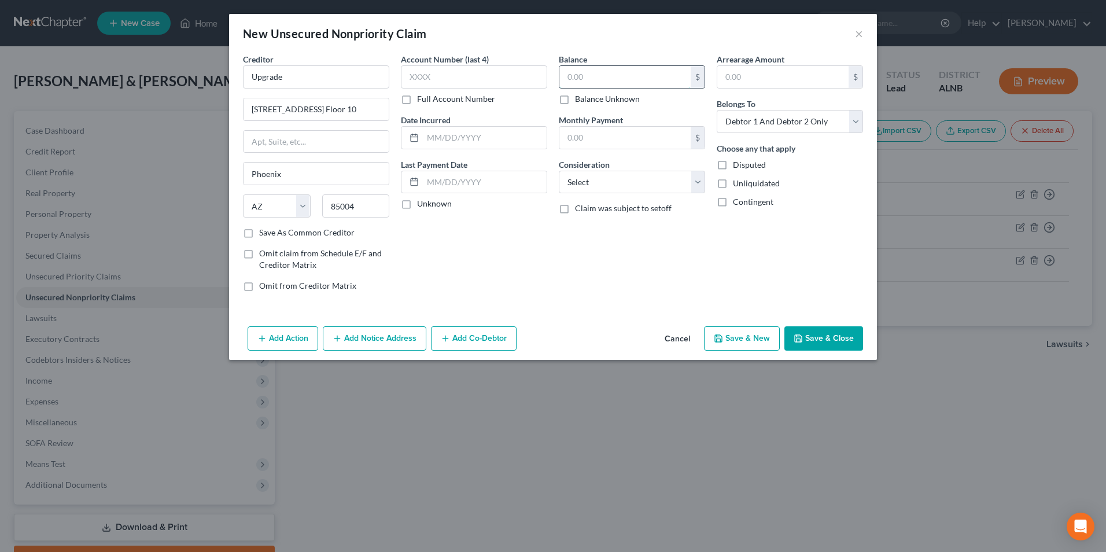
click at [582, 82] on input "text" at bounding box center [624, 77] width 131 height 22
type input "549"
click at [583, 186] on select "Select Cable / Satellite Services Collection Agency Credit Card Debt Debt Couns…" at bounding box center [632, 182] width 146 height 23
select select "2"
click at [559, 171] on select "Select Cable / Satellite Services Collection Agency Credit Card Debt Debt Couns…" at bounding box center [632, 182] width 146 height 23
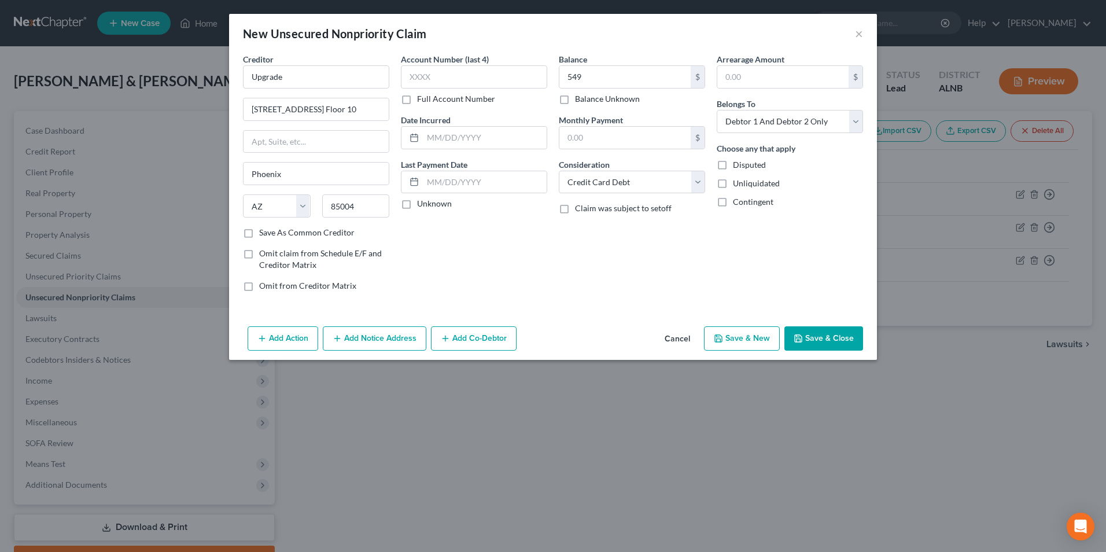
click at [730, 332] on button "Save & New" at bounding box center [742, 338] width 76 height 24
select select "2"
type input "549.00"
type input "0.00"
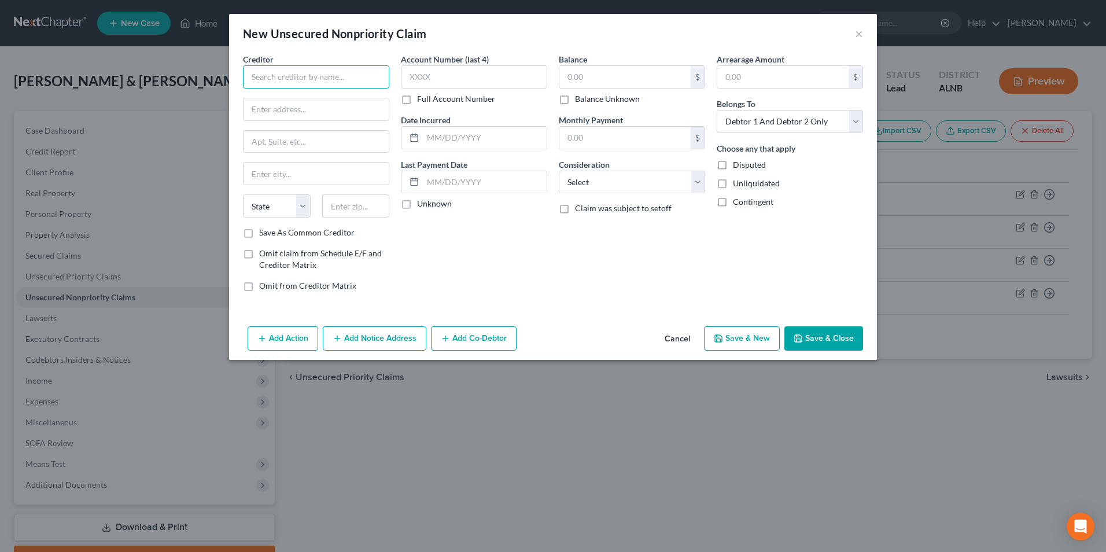
click at [366, 81] on input "text" at bounding box center [316, 76] width 146 height 23
type input "/"
type input "Citi Cards"
type input "PO Box 658202"
select select "45"
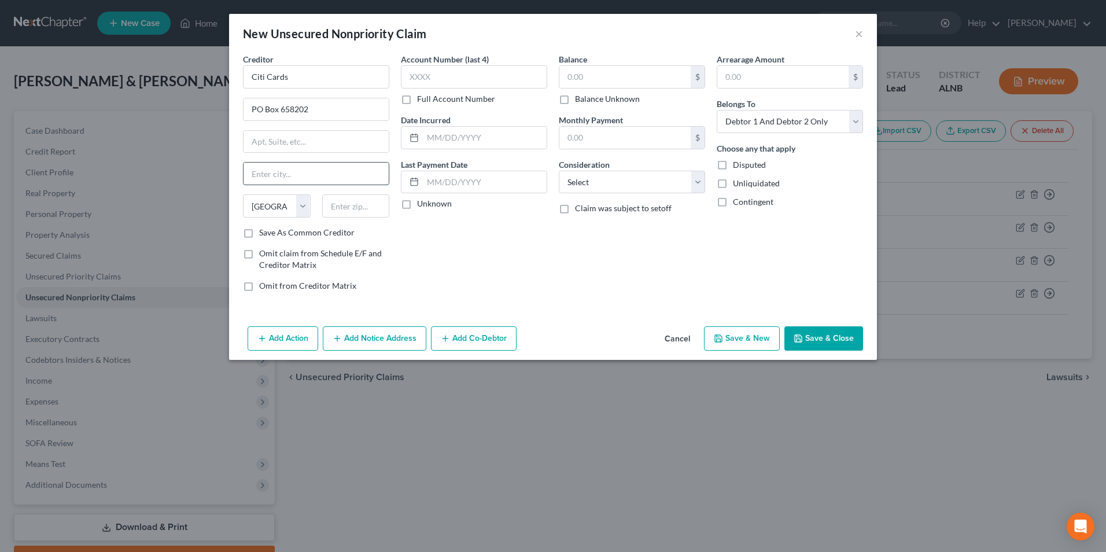
click at [282, 183] on input "text" at bounding box center [315, 174] width 145 height 22
type input "Dallas"
type input "75265"
click at [611, 76] on input "text" at bounding box center [624, 77] width 131 height 22
type input "3,416"
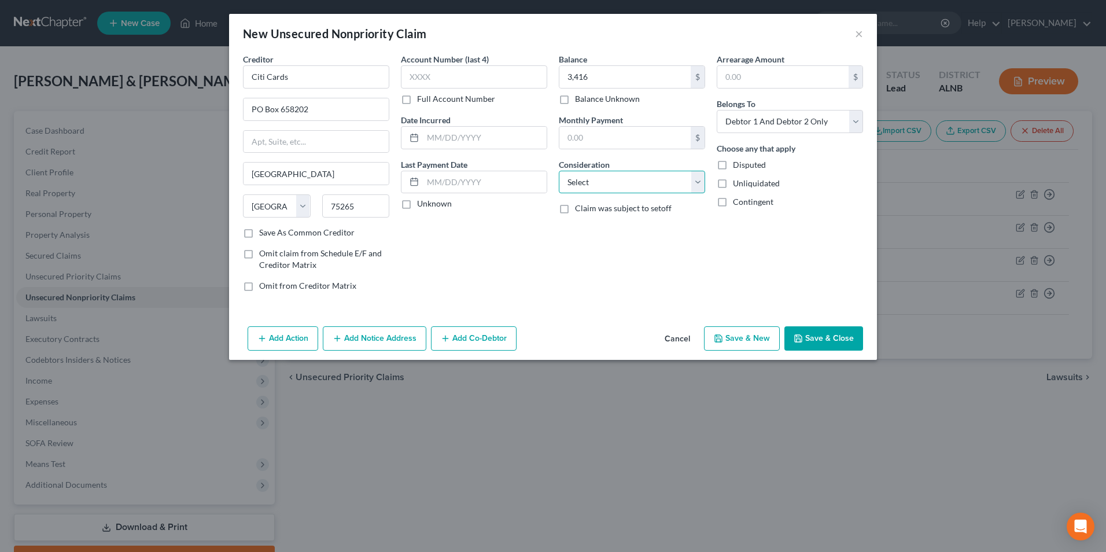
click at [623, 176] on select "Select Cable / Satellite Services Collection Agency Credit Card Debt Debt Couns…" at bounding box center [632, 182] width 146 height 23
select select "2"
click at [559, 171] on select "Select Cable / Satellite Services Collection Agency Credit Card Debt Debt Couns…" at bounding box center [632, 182] width 146 height 23
click at [753, 340] on button "Save & New" at bounding box center [742, 338] width 76 height 24
select select "2"
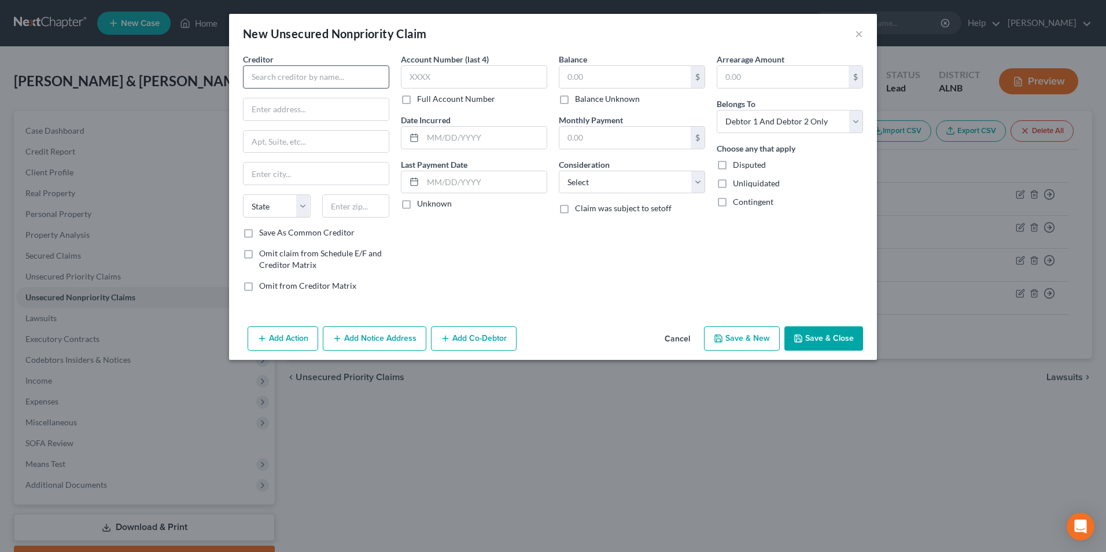
type input "3,416.00"
type input "0.00"
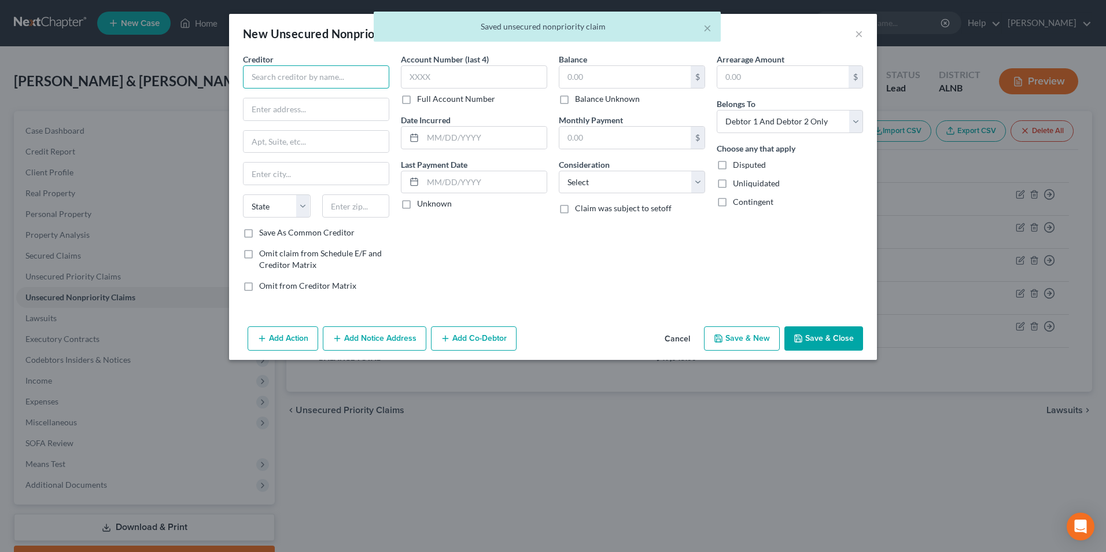
click at [283, 72] on input "text" at bounding box center [316, 76] width 146 height 23
type input "PNC Bank"
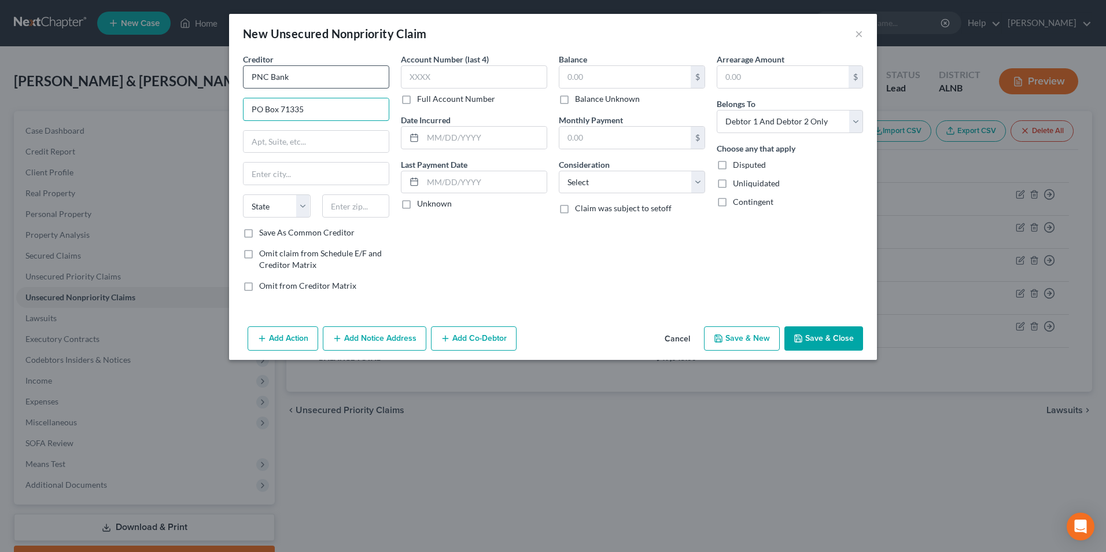
type input "PO Box 71335"
type input "Philadelphia"
select select "39"
type input "19176"
click at [585, 76] on input "text" at bounding box center [624, 77] width 131 height 22
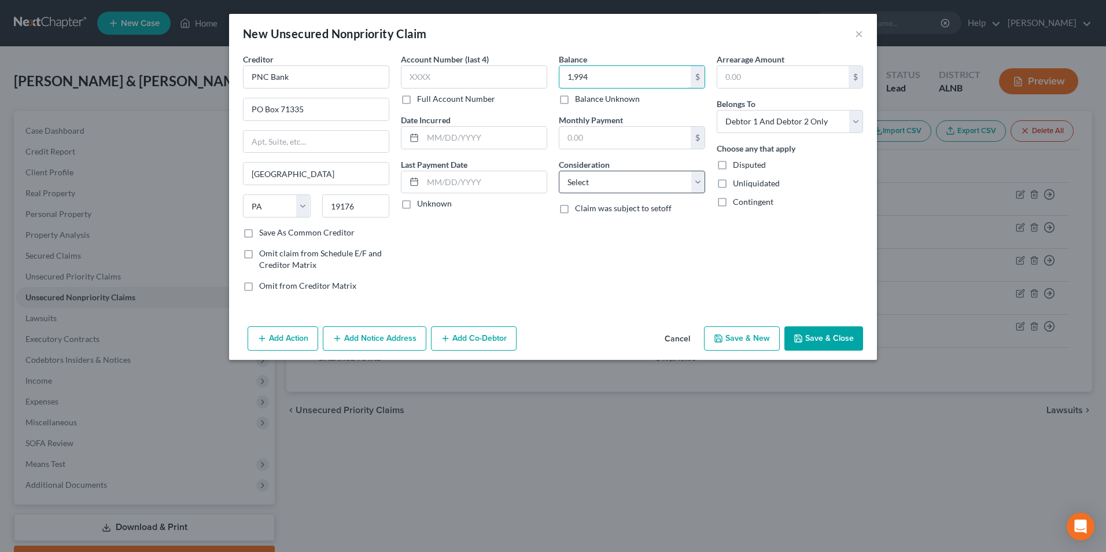
type input "1,994"
click at [610, 183] on select "Select Cable / Satellite Services Collection Agency Credit Card Debt Debt Couns…" at bounding box center [632, 182] width 146 height 23
select select "2"
click at [559, 171] on select "Select Cable / Satellite Services Collection Agency Credit Card Debt Debt Couns…" at bounding box center [632, 182] width 146 height 23
click at [752, 337] on button "Save & New" at bounding box center [742, 338] width 76 height 24
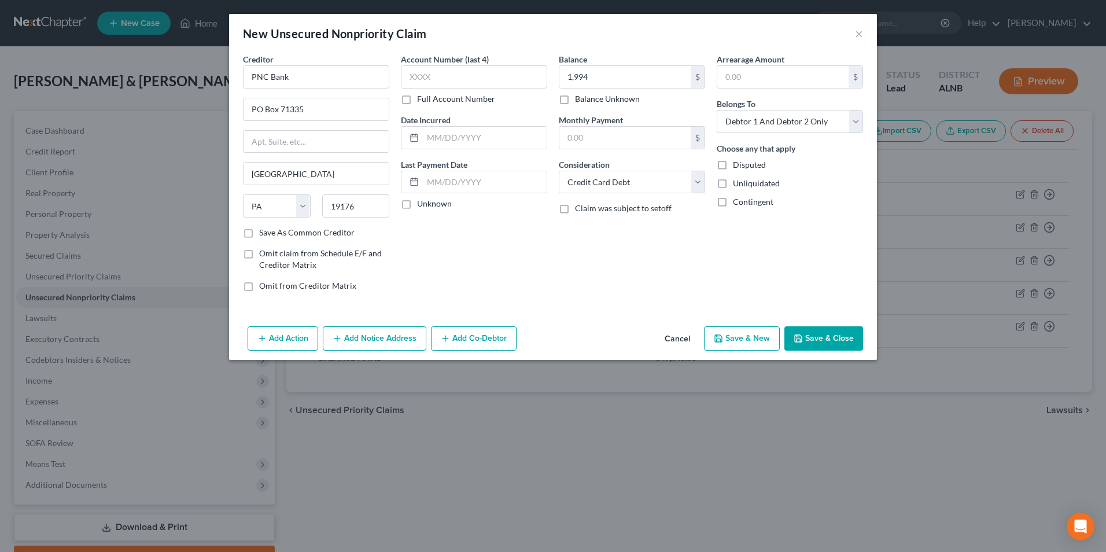
select select "2"
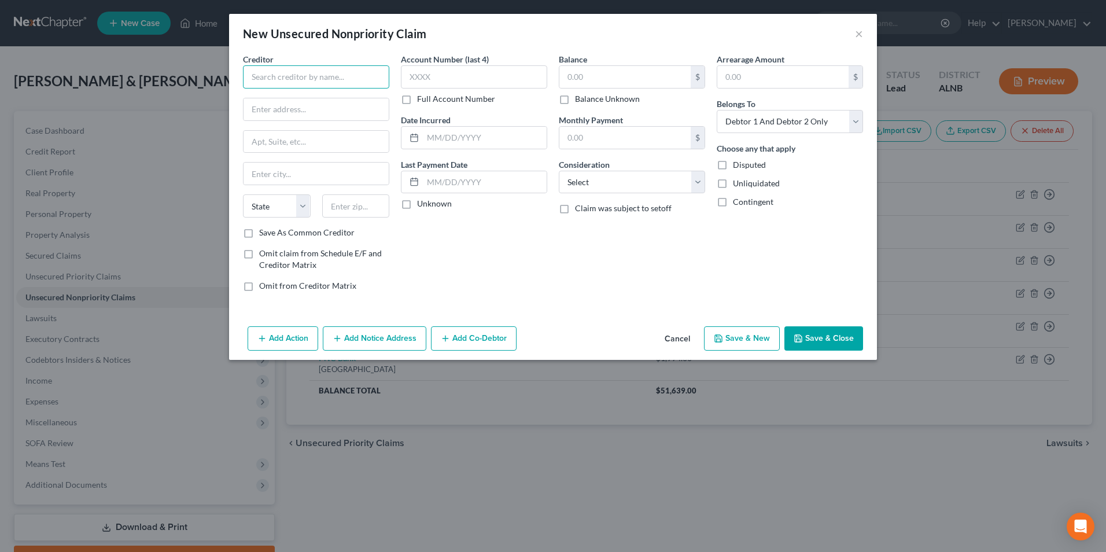
click at [351, 76] on input "text" at bounding box center [316, 76] width 146 height 23
type input "Penfed Credit Unuon"
type input "PO Box 247080"
type input "Omaha"
click at [270, 209] on select "State [US_STATE] AK AR AZ CA CO CT DE DC [GEOGRAPHIC_DATA] [GEOGRAPHIC_DATA] GU…" at bounding box center [277, 205] width 68 height 23
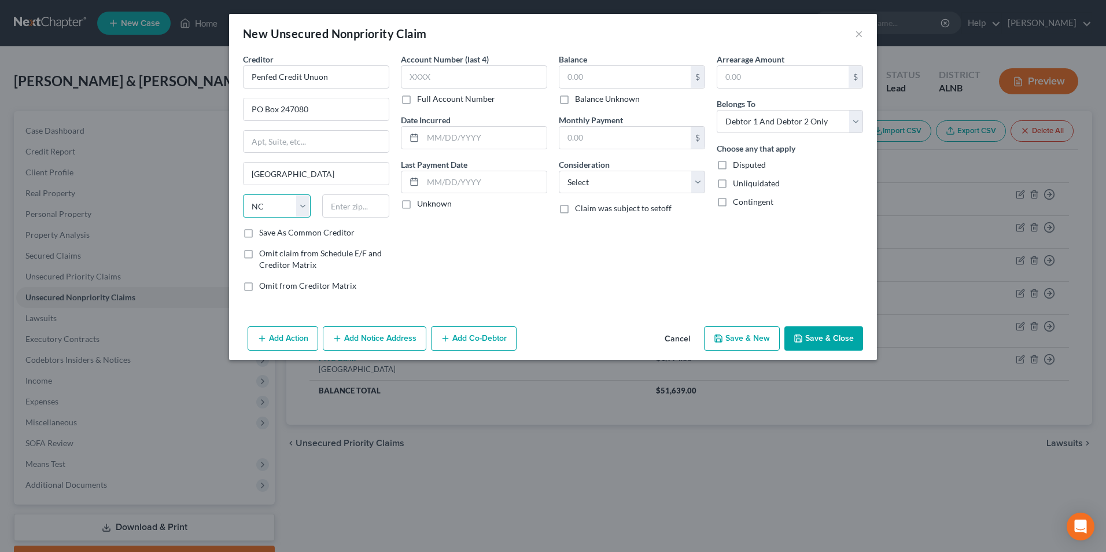
select select "29"
click at [243, 194] on select "State [US_STATE] AK AR AZ CA CO CT DE DC [GEOGRAPHIC_DATA] [GEOGRAPHIC_DATA] GU…" at bounding box center [277, 205] width 68 height 23
click at [343, 206] on input "text" at bounding box center [356, 205] width 68 height 23
type input "68124"
select select "30"
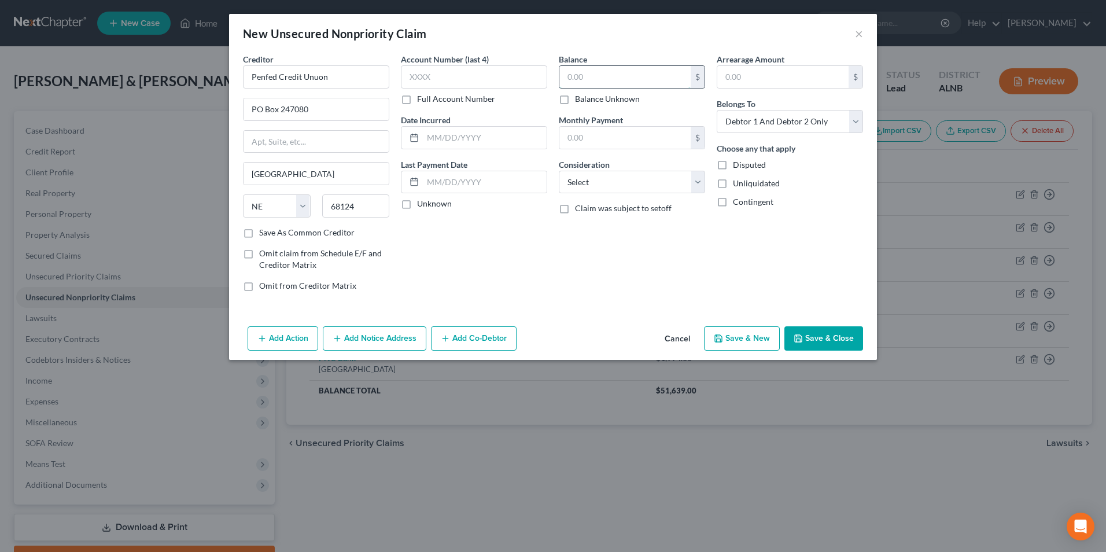
click at [594, 76] on input "text" at bounding box center [624, 77] width 131 height 22
type input "6,805"
click at [614, 185] on select "Select Cable / Satellite Services Collection Agency Credit Card Debt Debt Couns…" at bounding box center [632, 182] width 146 height 23
select select "2"
click at [559, 171] on select "Select Cable / Satellite Services Collection Agency Credit Card Debt Debt Couns…" at bounding box center [632, 182] width 146 height 23
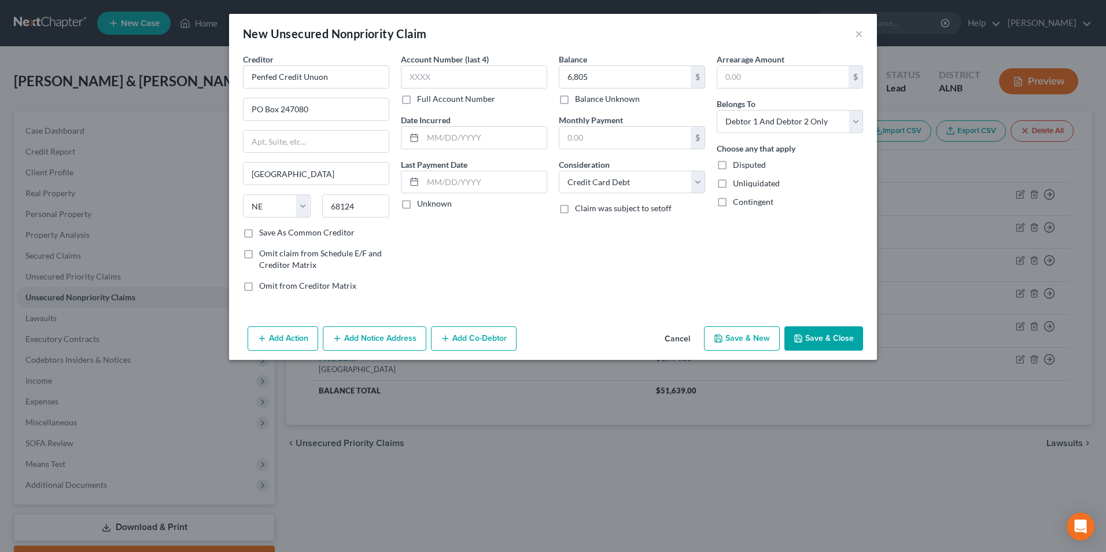
click at [729, 328] on button "Save & New" at bounding box center [742, 338] width 76 height 24
select select "2"
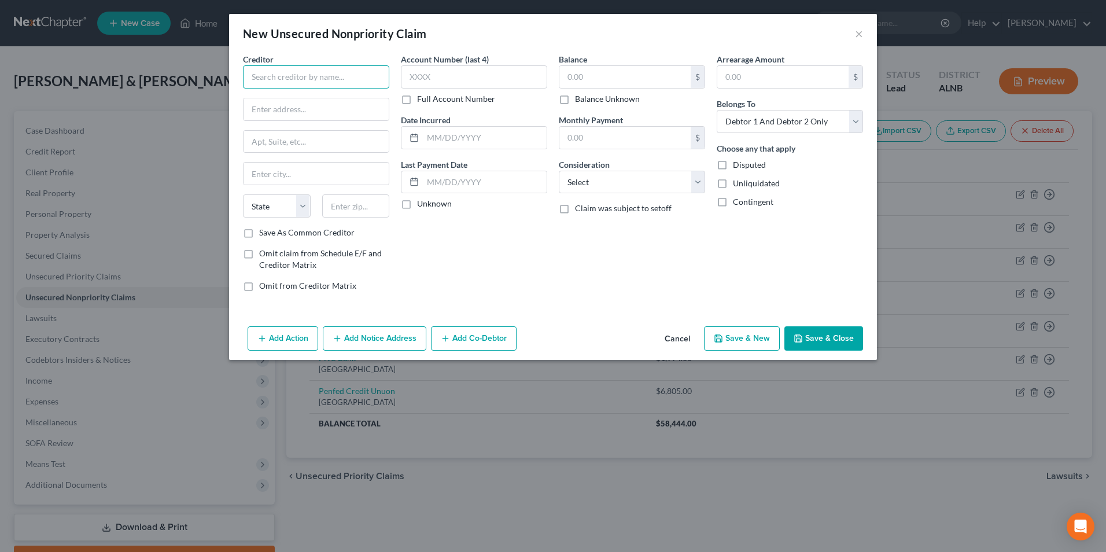
click at [318, 77] on input "text" at bounding box center [316, 76] width 146 height 23
type input "Best Egg Credit Card"
type input "PO Box 70164"
type input "Philadelphia"
select select "39"
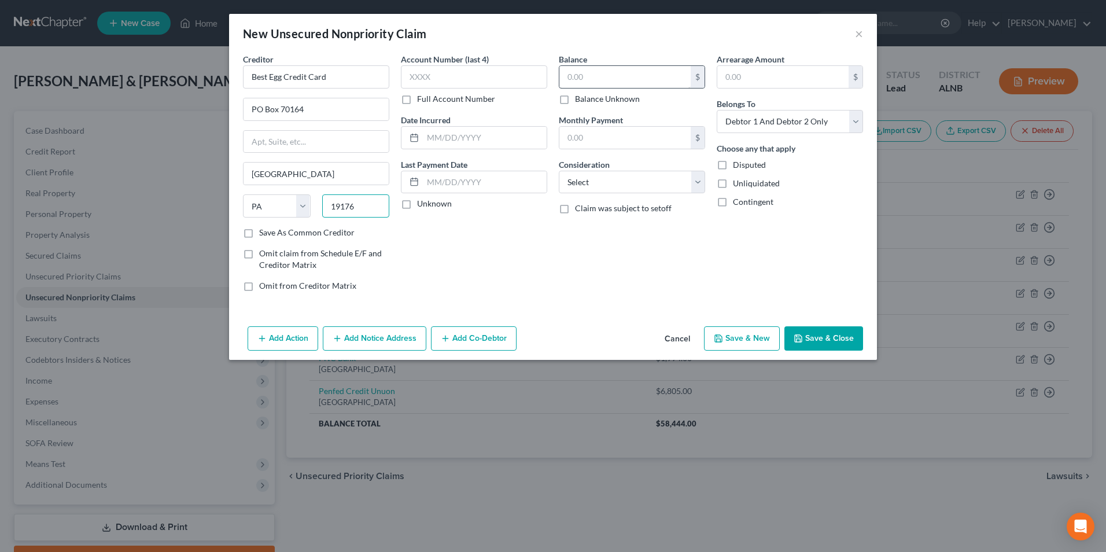
type input "19176"
click at [606, 79] on input "text" at bounding box center [624, 77] width 131 height 22
type input "10,609"
click at [622, 185] on select "Select Cable / Satellite Services Collection Agency Credit Card Debt Debt Couns…" at bounding box center [632, 182] width 146 height 23
select select "2"
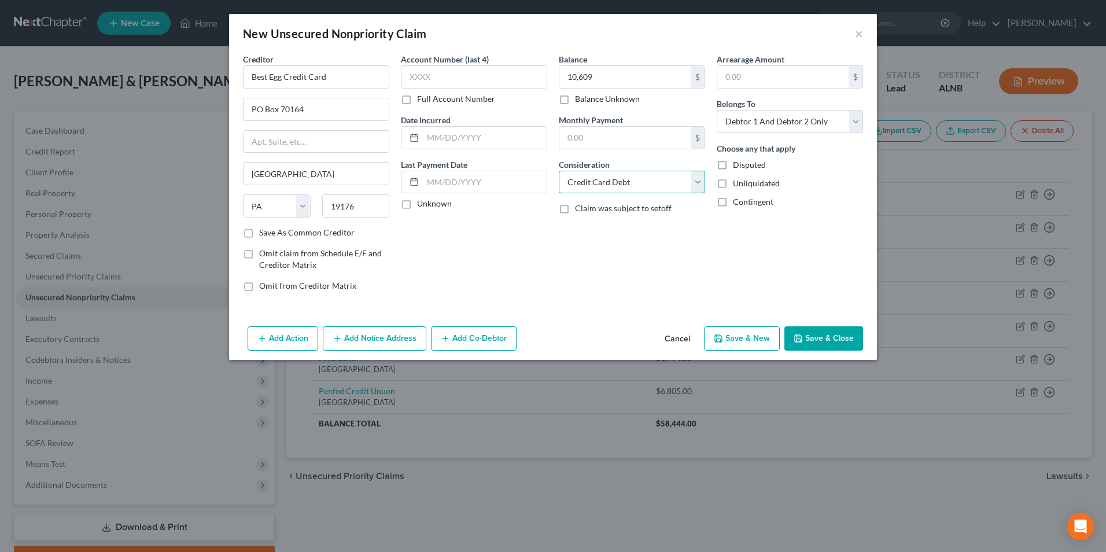
click at [559, 171] on select "Select Cable / Satellite Services Collection Agency Credit Card Debt Debt Couns…" at bounding box center [632, 182] width 146 height 23
click at [739, 337] on button "Save & New" at bounding box center [742, 338] width 76 height 24
select select "2"
type input "10,609.00"
type input "0.00"
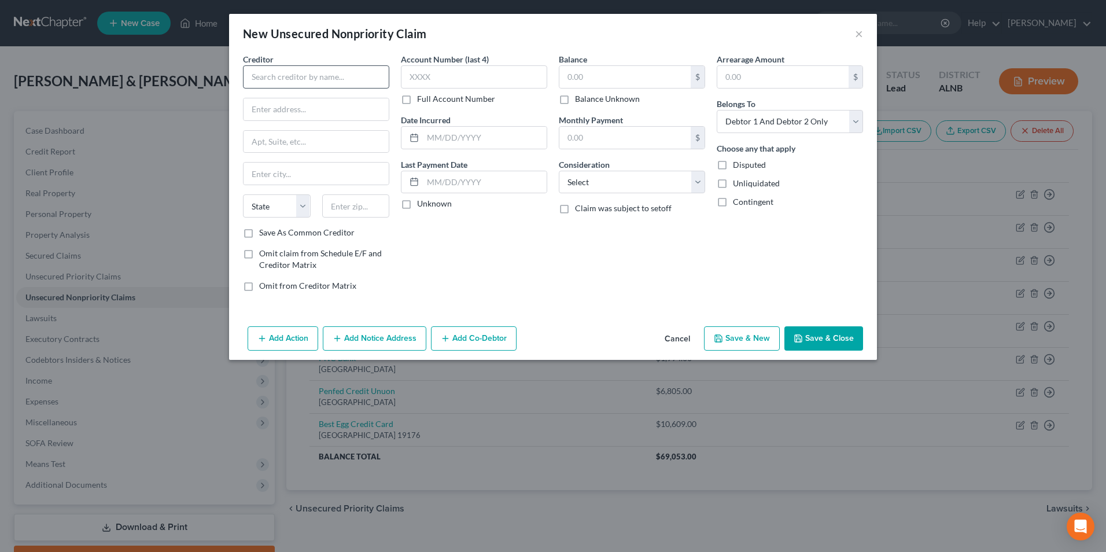
drag, startPoint x: 285, startPoint y: 58, endPoint x: 286, endPoint y: 68, distance: 10.5
click at [285, 62] on div "Creditor *" at bounding box center [316, 70] width 146 height 35
click at [300, 82] on input "text" at bounding box center [316, 76] width 146 height 23
type input "Card Services"
type input "PO Box 70168"
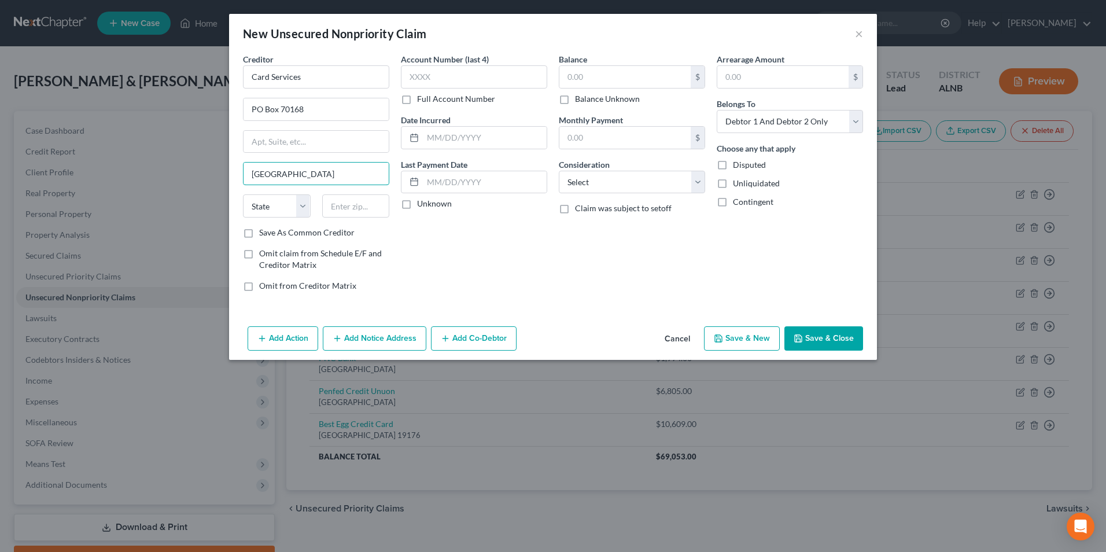
type input "Philadelphia"
drag, startPoint x: 254, startPoint y: 213, endPoint x: 260, endPoint y: 213, distance: 6.4
click at [256, 213] on select "State [US_STATE] AK AR AZ CA CO CT DE DC [GEOGRAPHIC_DATA] [GEOGRAPHIC_DATA] GU…" at bounding box center [277, 205] width 68 height 23
click at [298, 205] on select "State [US_STATE] AK AR AZ CA CO CT DE DC [GEOGRAPHIC_DATA] [GEOGRAPHIC_DATA] GU…" at bounding box center [277, 205] width 68 height 23
drag, startPoint x: 300, startPoint y: 206, endPoint x: 301, endPoint y: 212, distance: 6.6
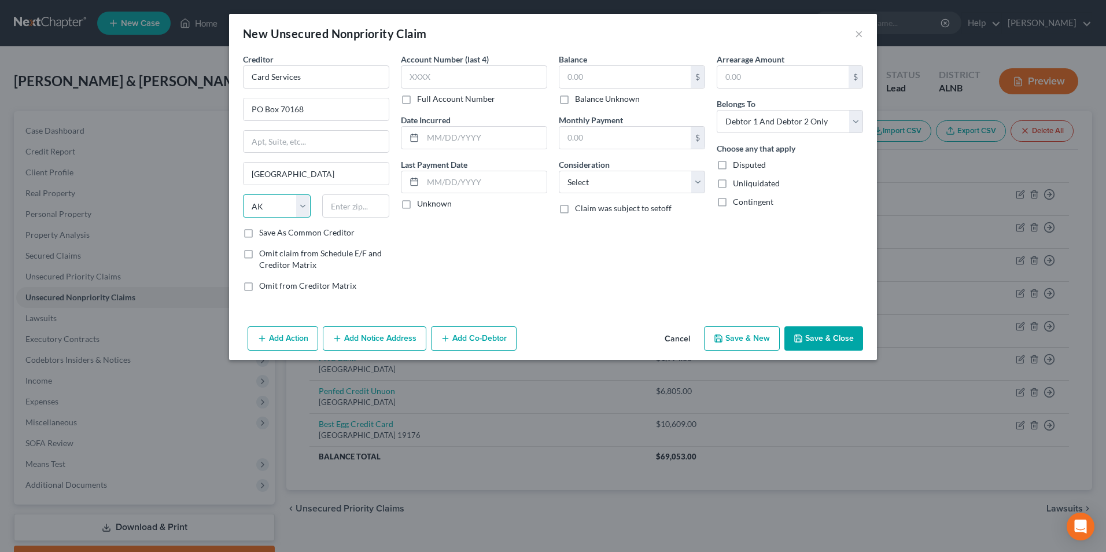
click at [300, 206] on select "State [US_STATE] AK AR AZ CA CO CT DE DC [GEOGRAPHIC_DATA] [GEOGRAPHIC_DATA] GU…" at bounding box center [277, 205] width 68 height 23
select select "39"
click at [243, 194] on select "State [US_STATE] AK AR AZ CA CO CT DE DC [GEOGRAPHIC_DATA] [GEOGRAPHIC_DATA] GU…" at bounding box center [277, 205] width 68 height 23
click at [353, 212] on input "text" at bounding box center [356, 205] width 68 height 23
type input "19176"
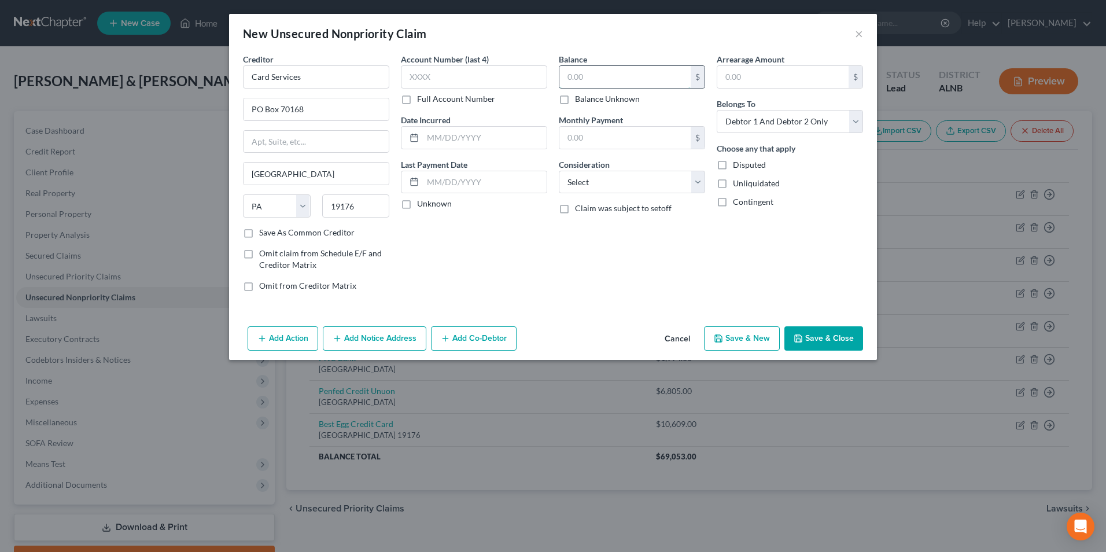
click at [592, 72] on input "text" at bounding box center [624, 77] width 131 height 22
type input "4,693"
click at [595, 183] on select "Select Cable / Satellite Services Collection Agency Credit Card Debt Debt Couns…" at bounding box center [632, 182] width 146 height 23
select select "2"
click at [559, 171] on select "Select Cable / Satellite Services Collection Agency Credit Card Debt Debt Couns…" at bounding box center [632, 182] width 146 height 23
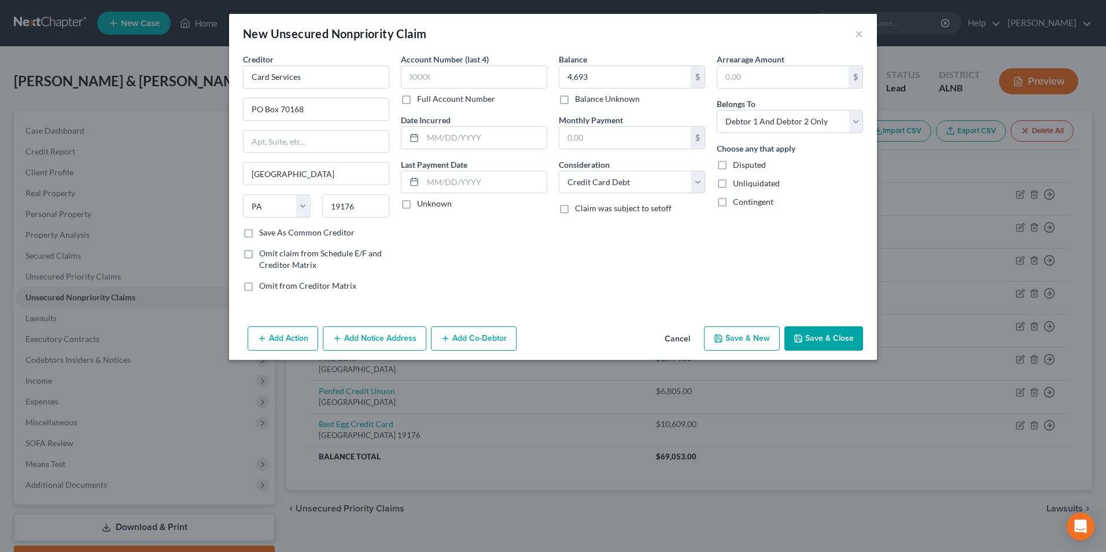
click at [841, 341] on button "Save & Close" at bounding box center [823, 338] width 79 height 24
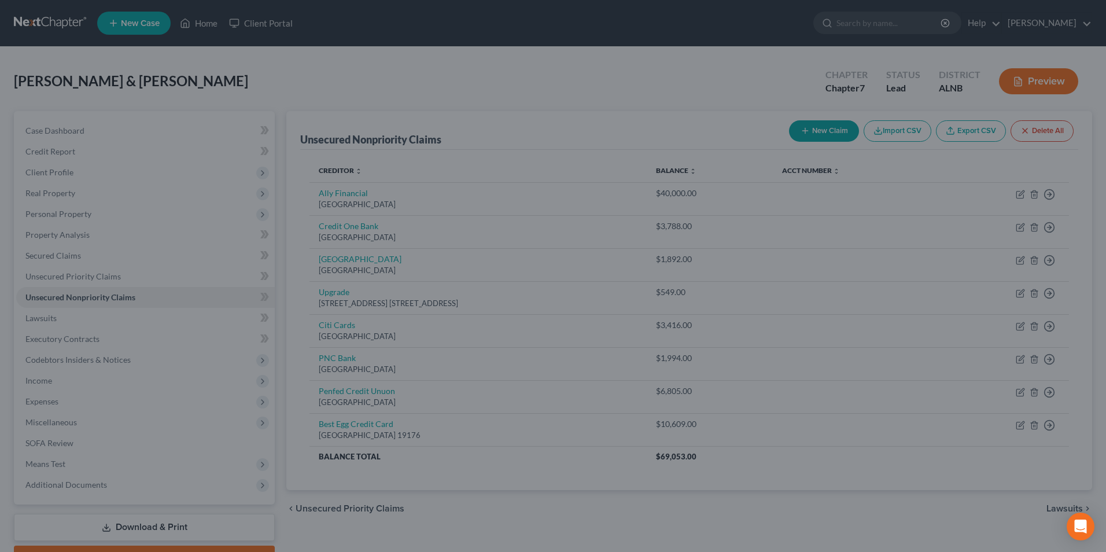
type input "4,693.00"
type input "0.00"
